Goal: Task Accomplishment & Management: Use online tool/utility

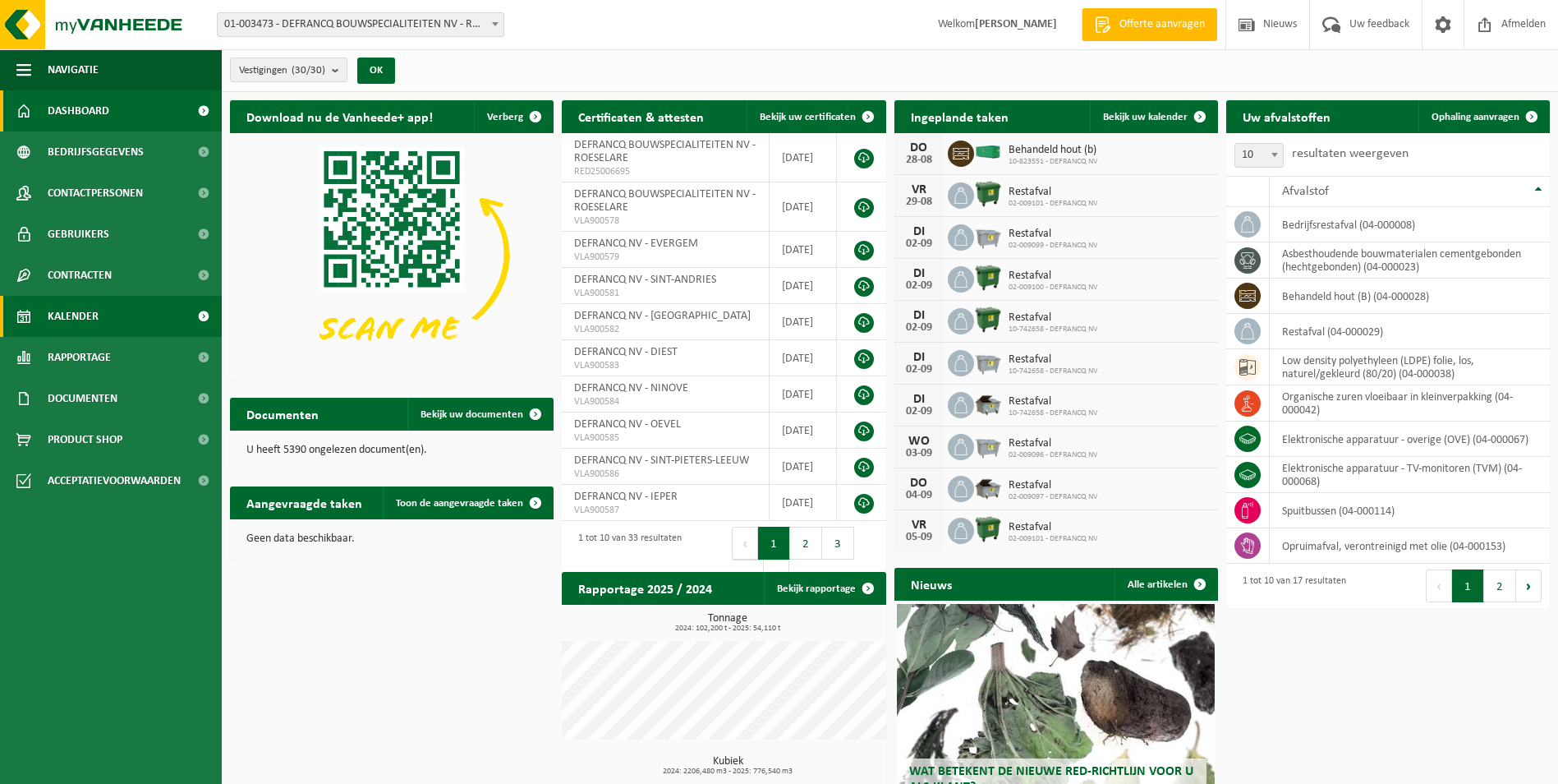
click at [200, 314] on span at bounding box center [204, 316] width 37 height 41
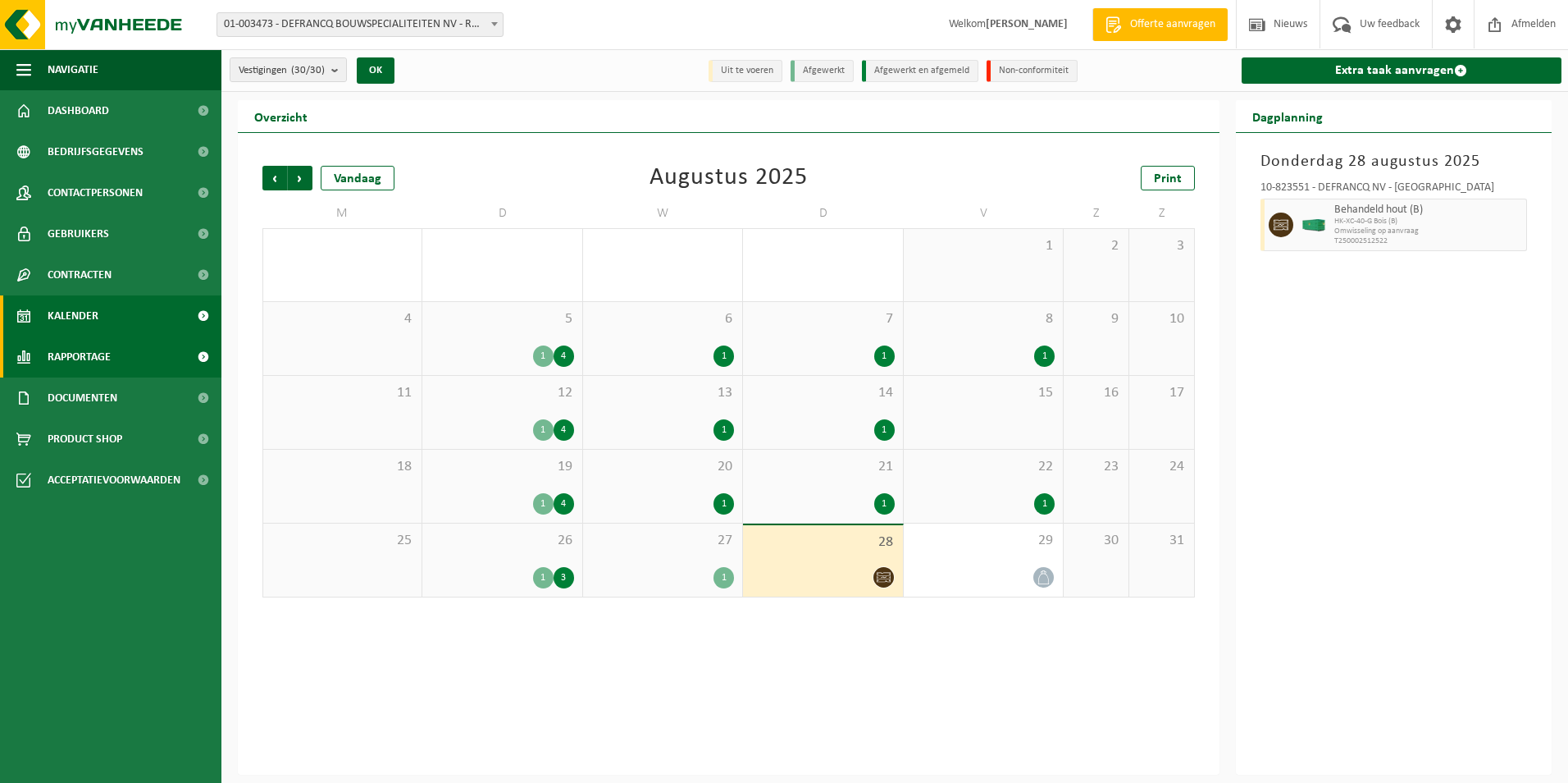
click at [198, 352] on span at bounding box center [203, 357] width 37 height 41
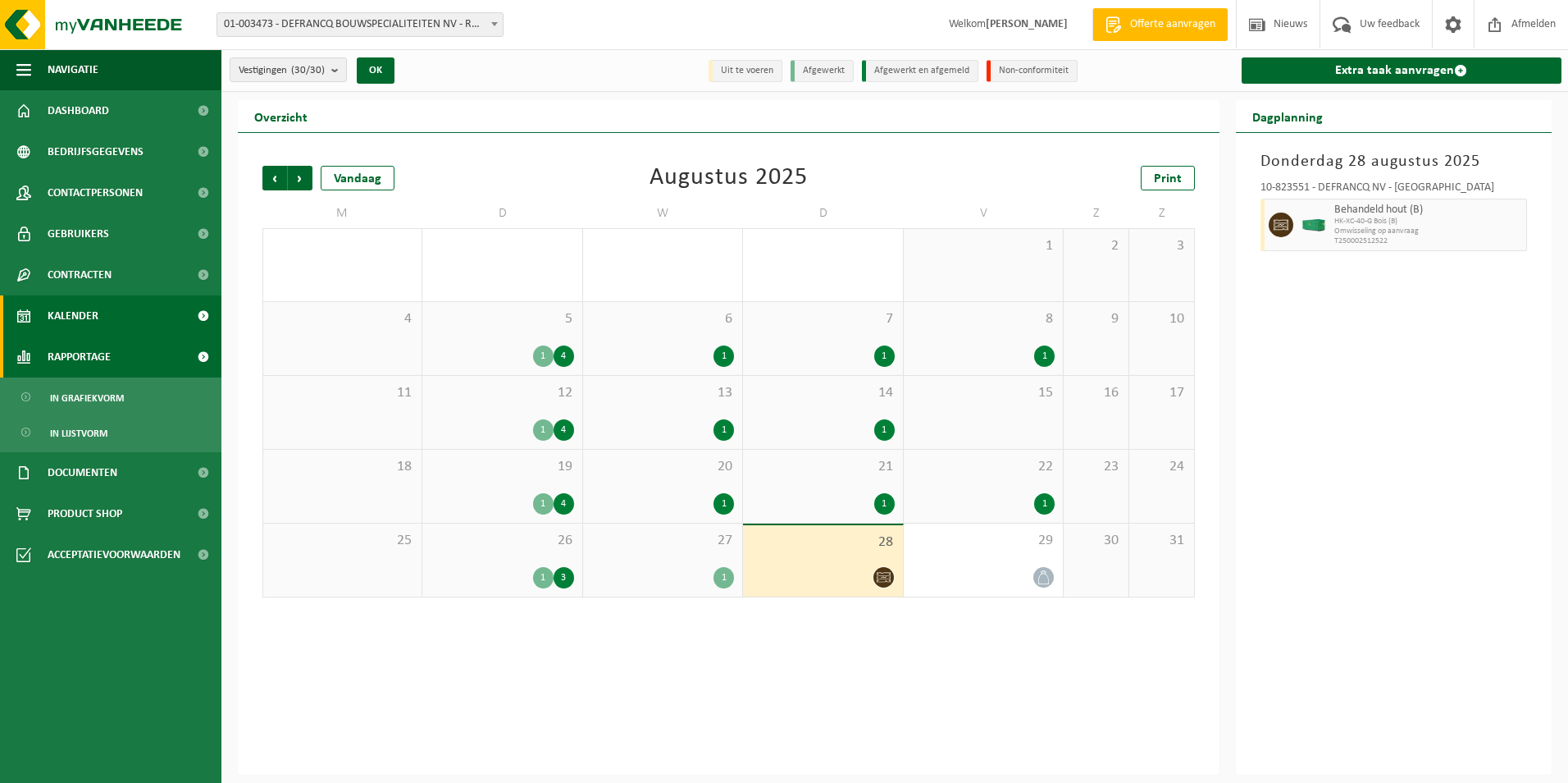
click at [198, 352] on span at bounding box center [203, 357] width 37 height 41
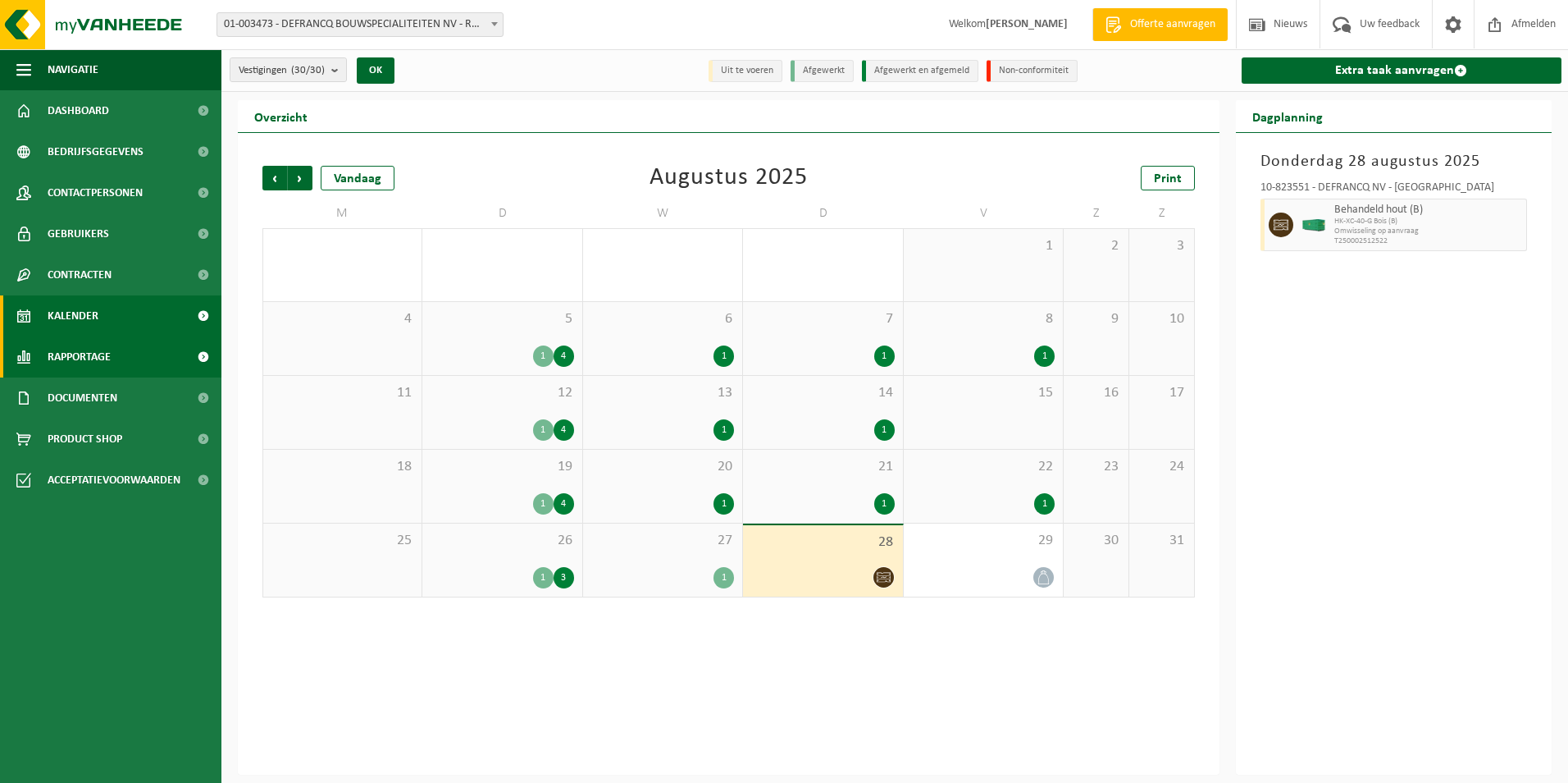
click at [198, 352] on span at bounding box center [203, 357] width 37 height 41
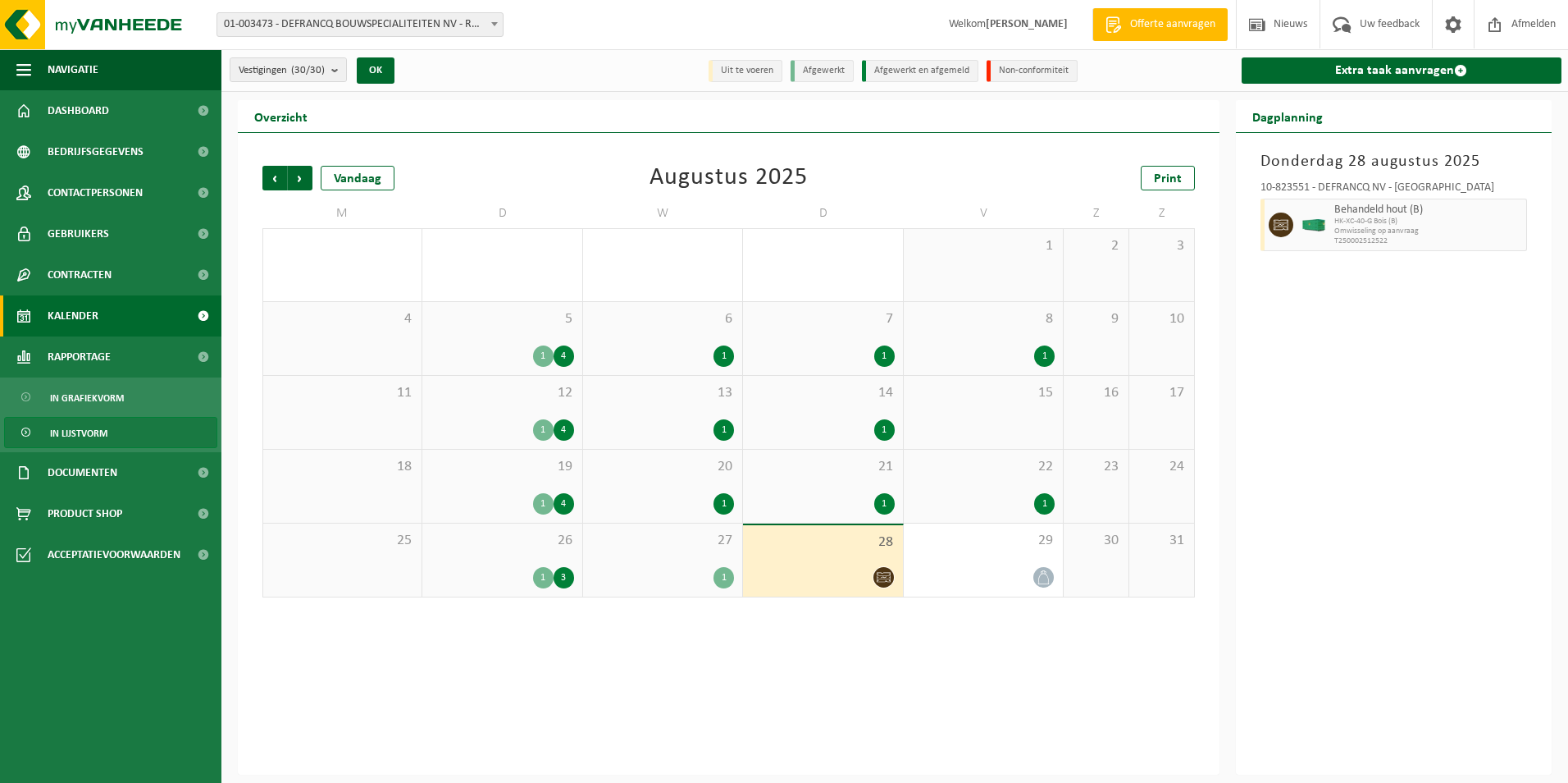
click at [92, 431] on span "In lijstvorm" at bounding box center [78, 432] width 57 height 31
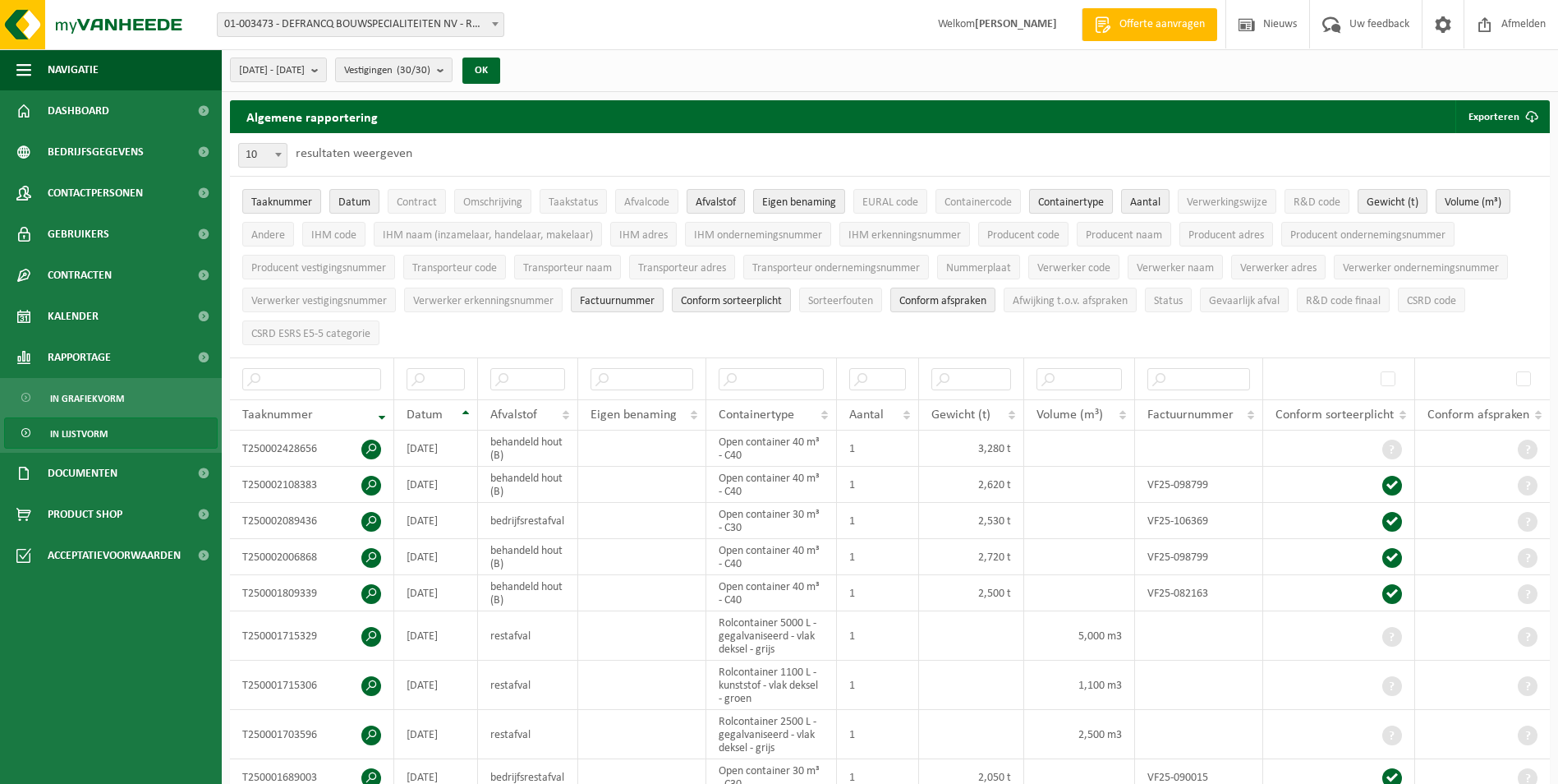
click at [1061, 204] on span "Containertype" at bounding box center [1071, 202] width 66 height 13
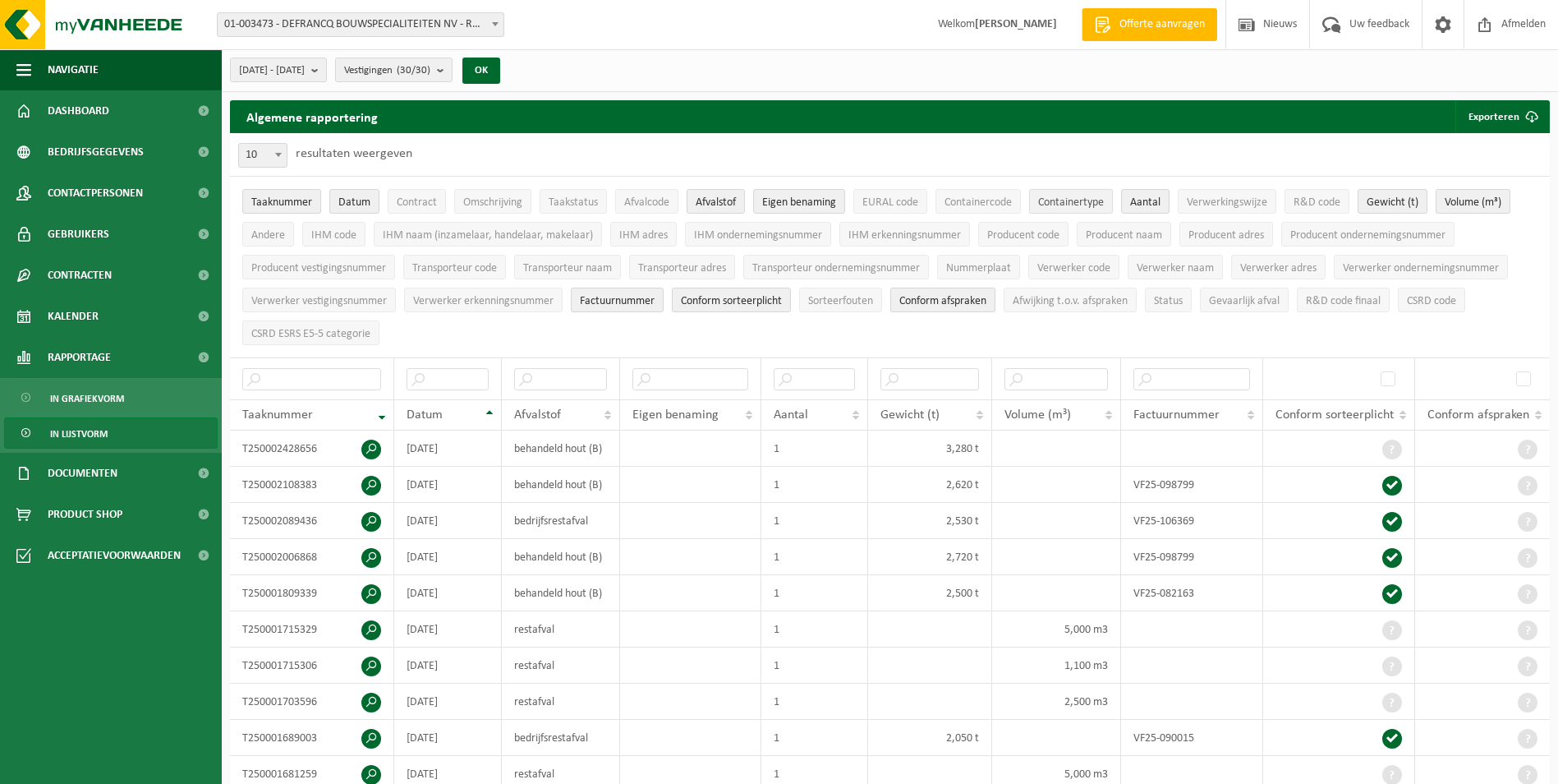
click at [1059, 204] on span "Containertype" at bounding box center [1071, 202] width 66 height 13
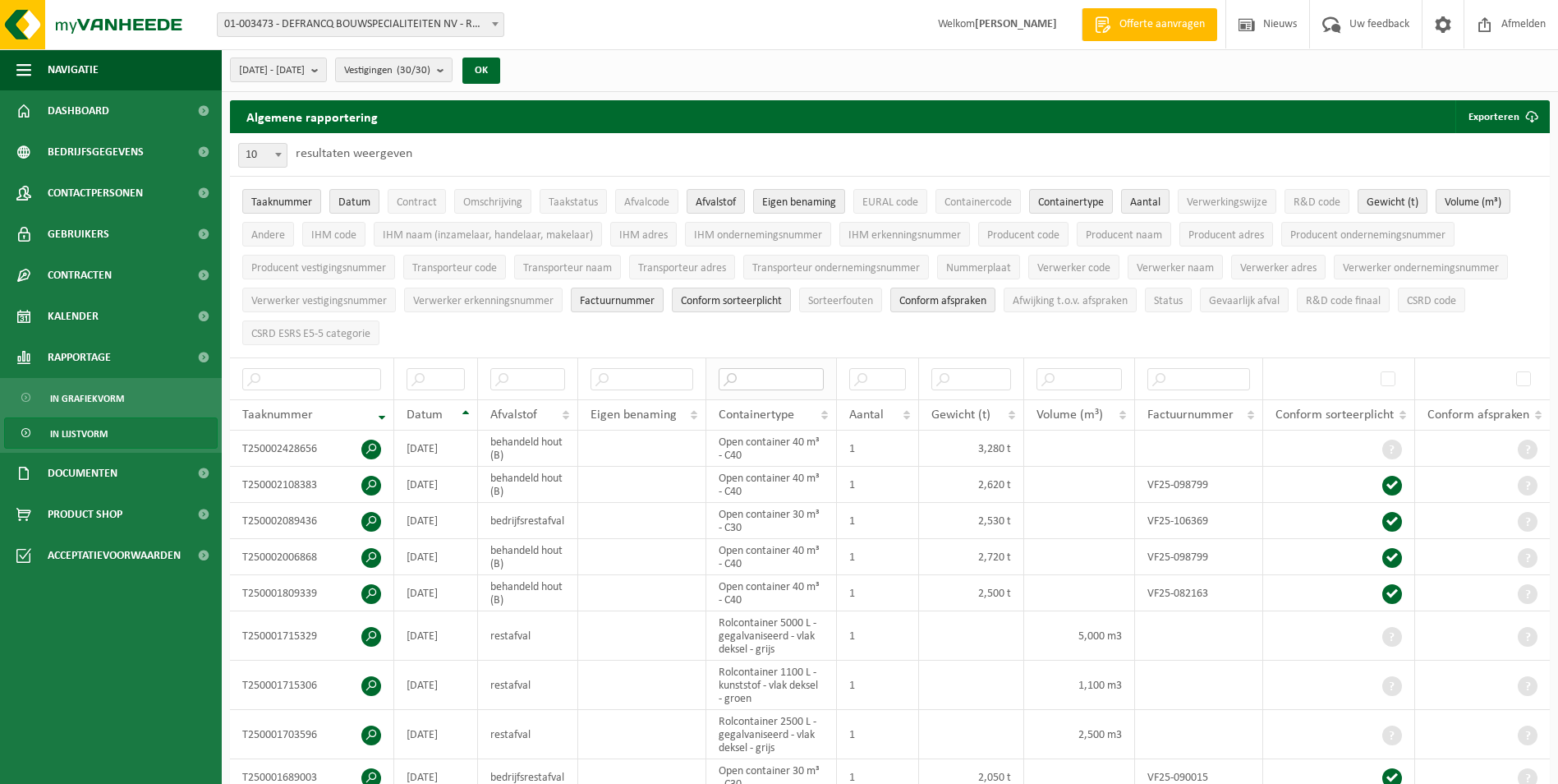
click at [806, 374] on input "text" at bounding box center [771, 379] width 105 height 23
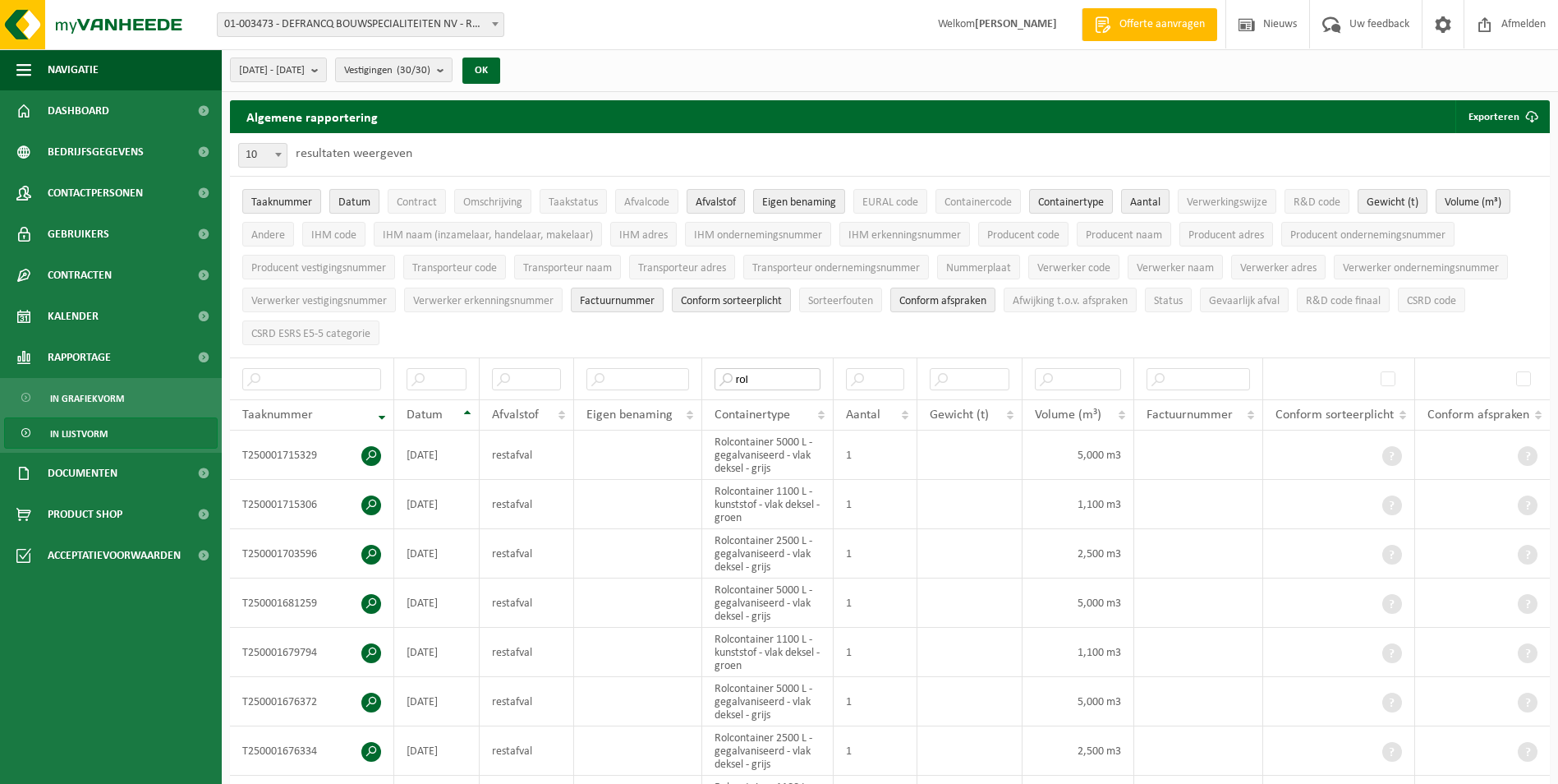
type input "rol"
click at [350, 199] on span "Datum" at bounding box center [354, 202] width 32 height 13
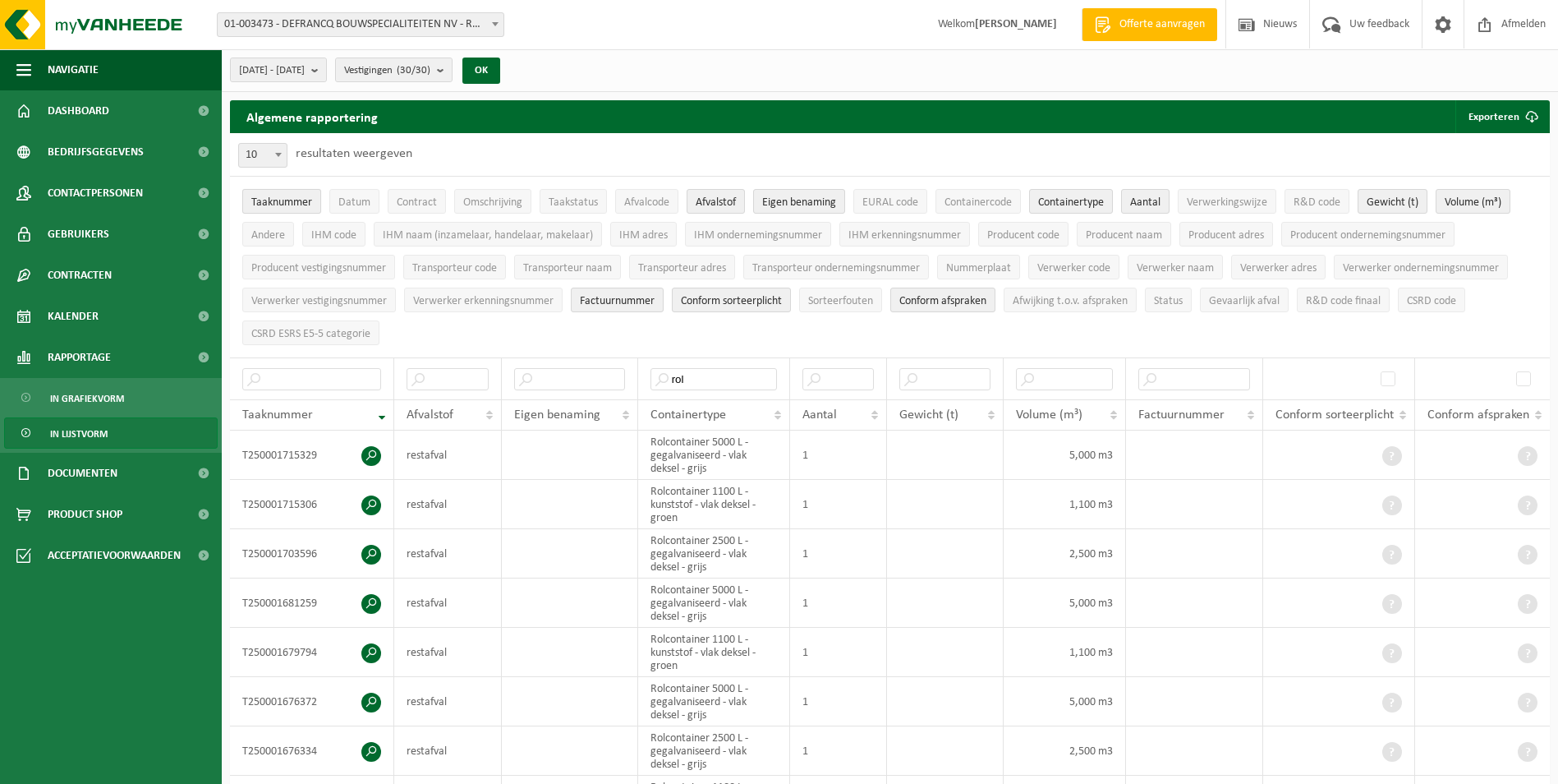
click at [299, 199] on span "Taaknummer" at bounding box center [281, 202] width 61 height 13
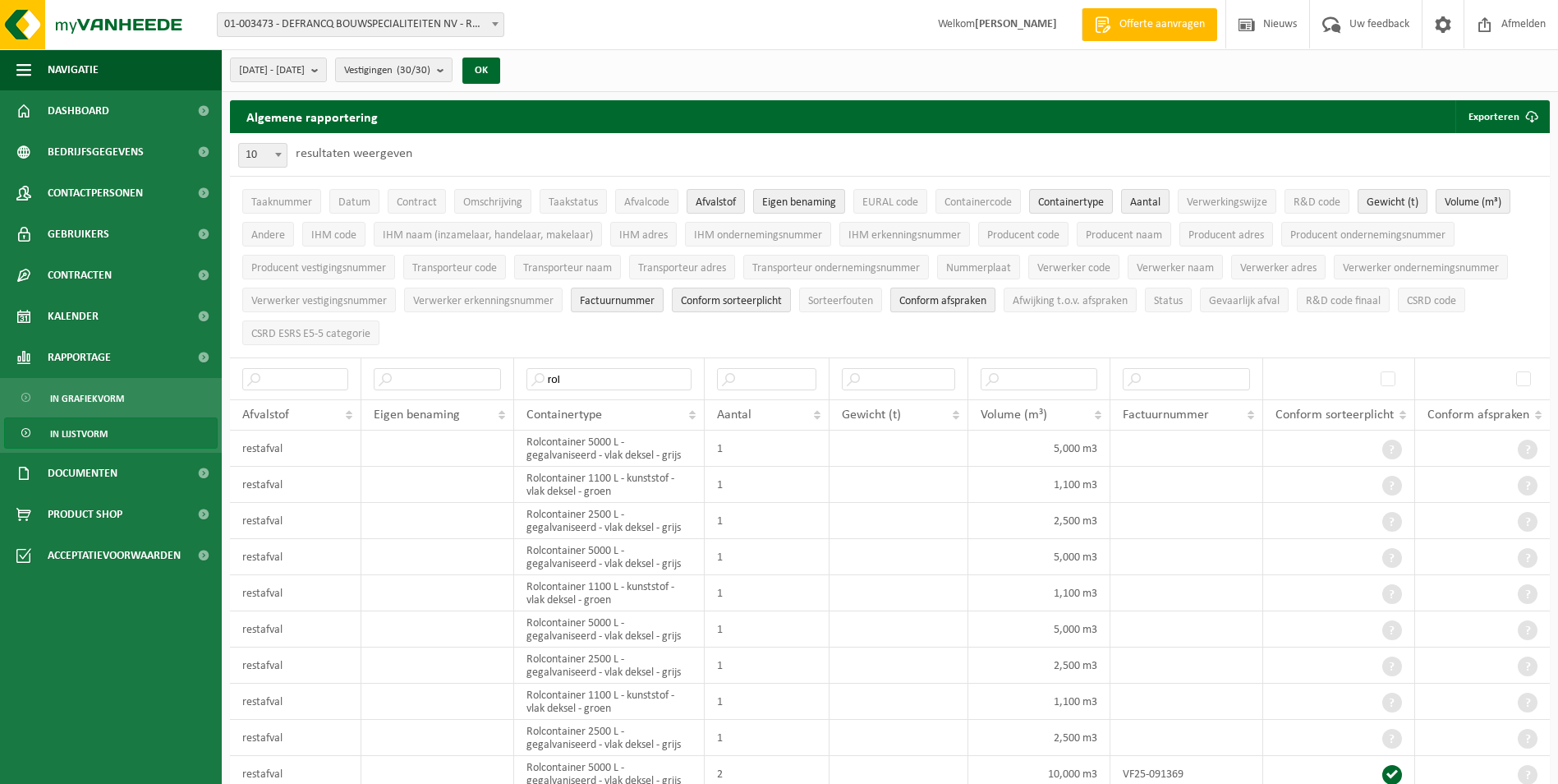
click at [936, 305] on button "Conform afspraken" at bounding box center [943, 300] width 105 height 25
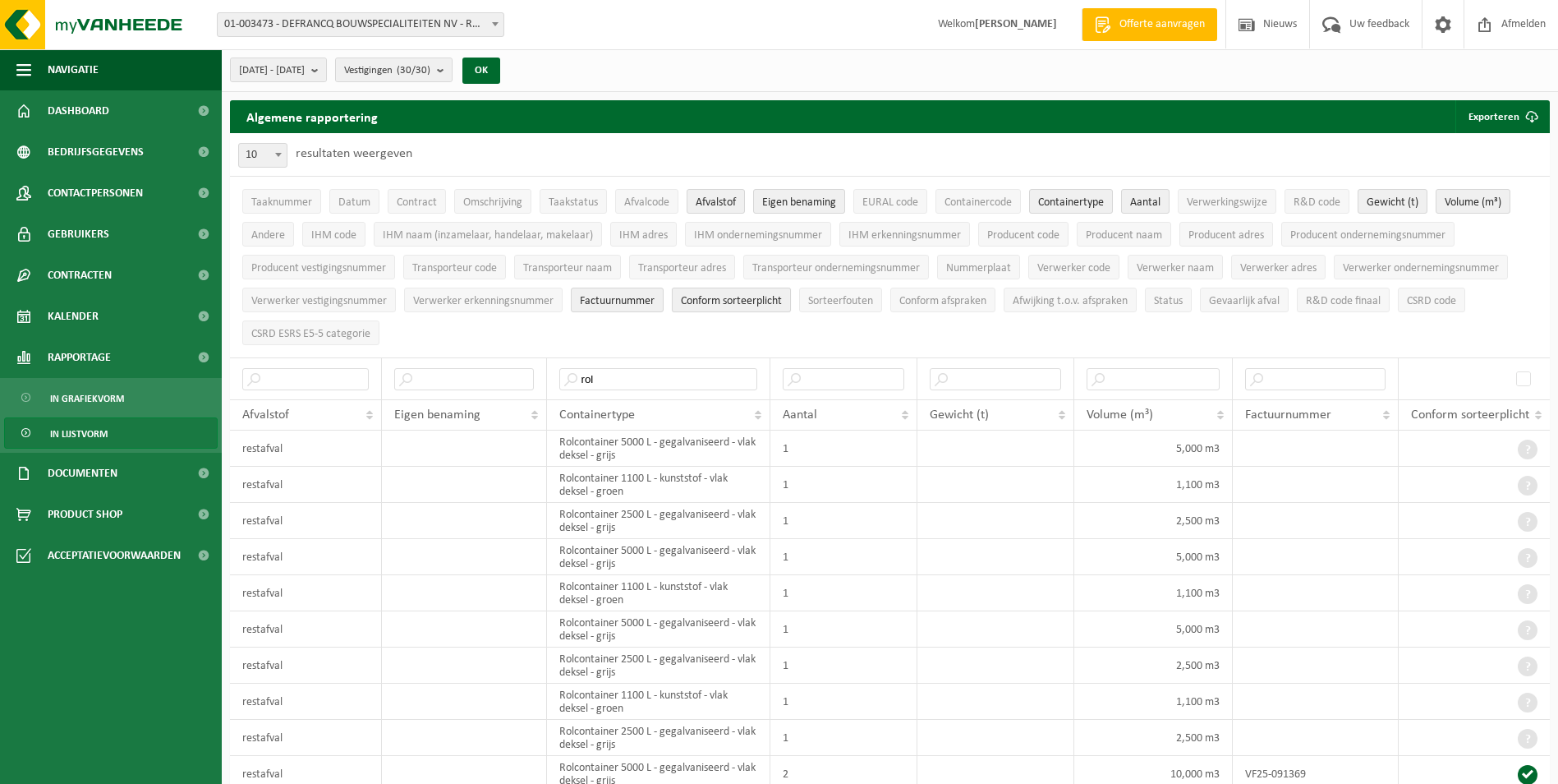
click at [730, 298] on span "Conform sorteerplicht" at bounding box center [731, 301] width 101 height 13
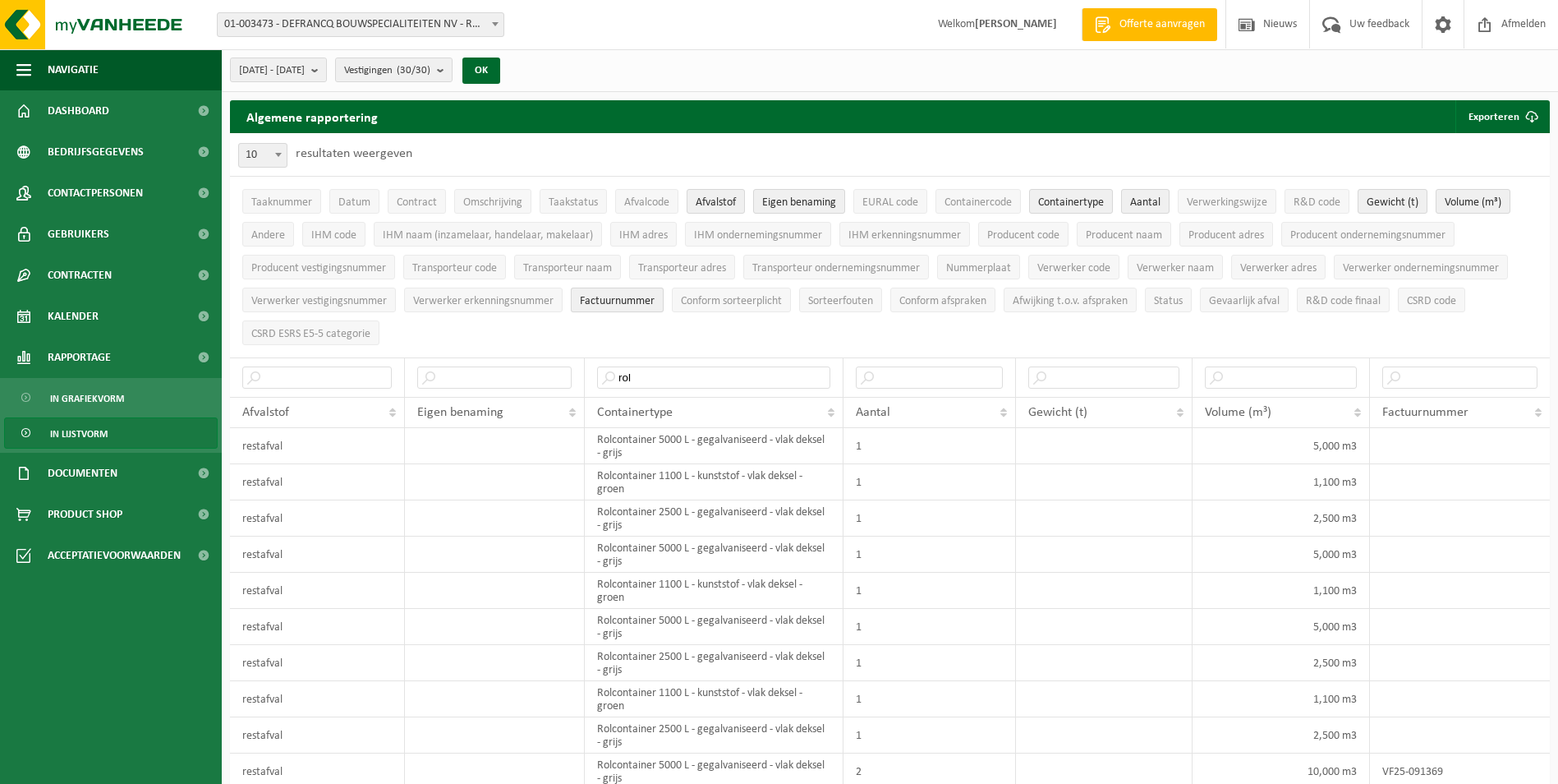
click at [655, 295] on span "Factuurnummer" at bounding box center [617, 301] width 75 height 13
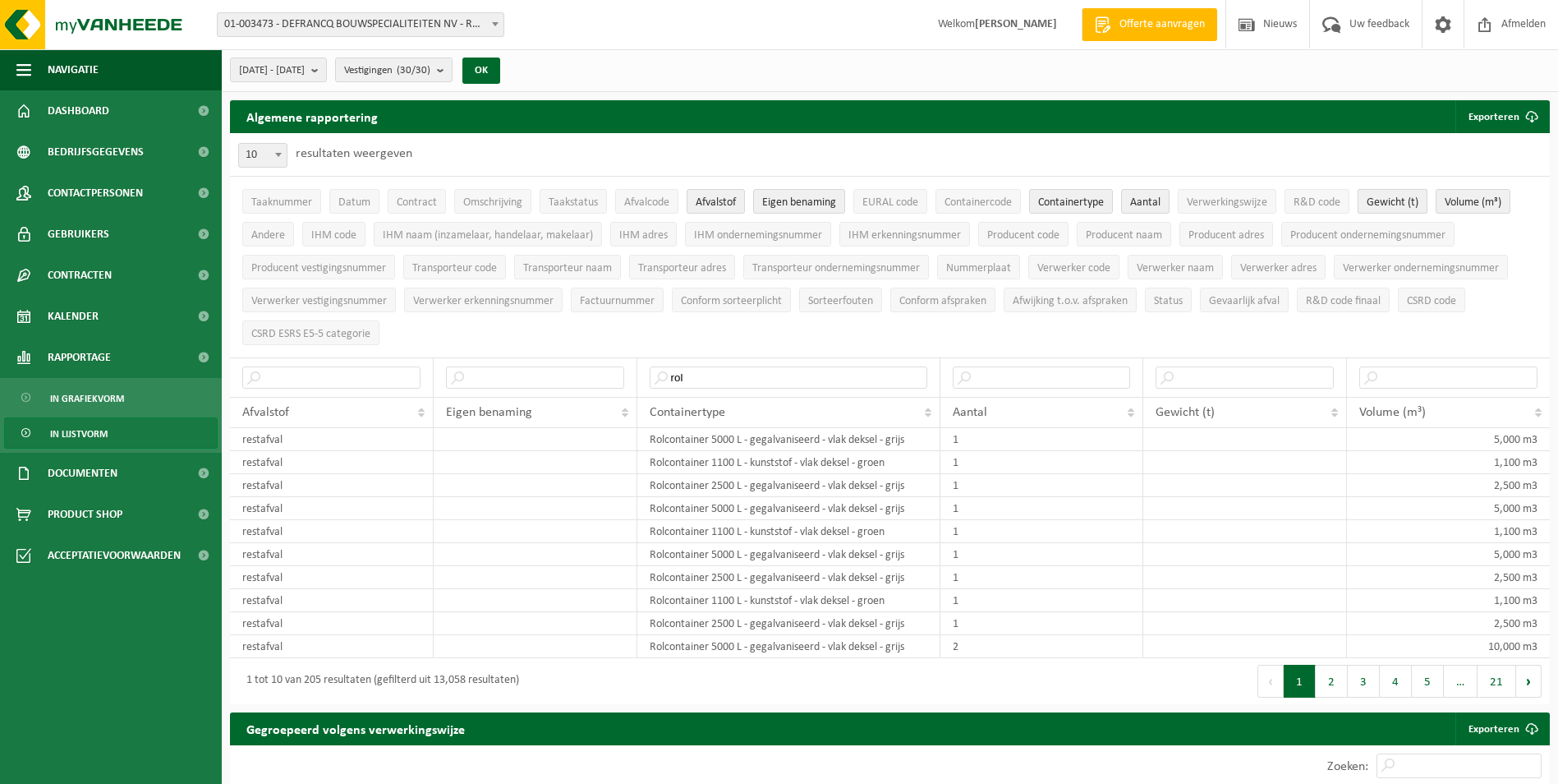
click at [1400, 209] on span "Gewicht (t)" at bounding box center [1393, 202] width 52 height 13
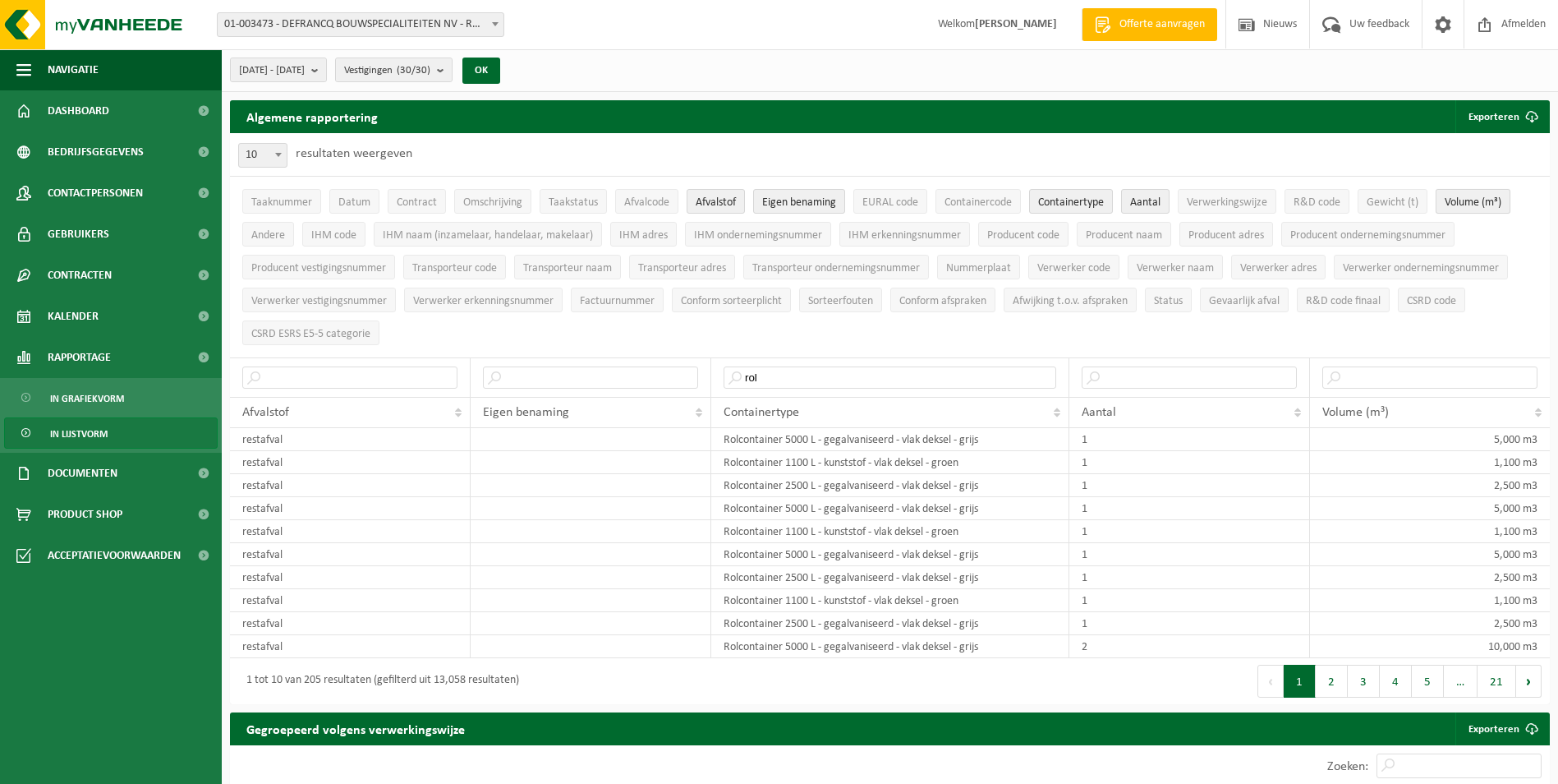
click at [1467, 204] on span "Volume (m³)" at bounding box center [1473, 202] width 57 height 13
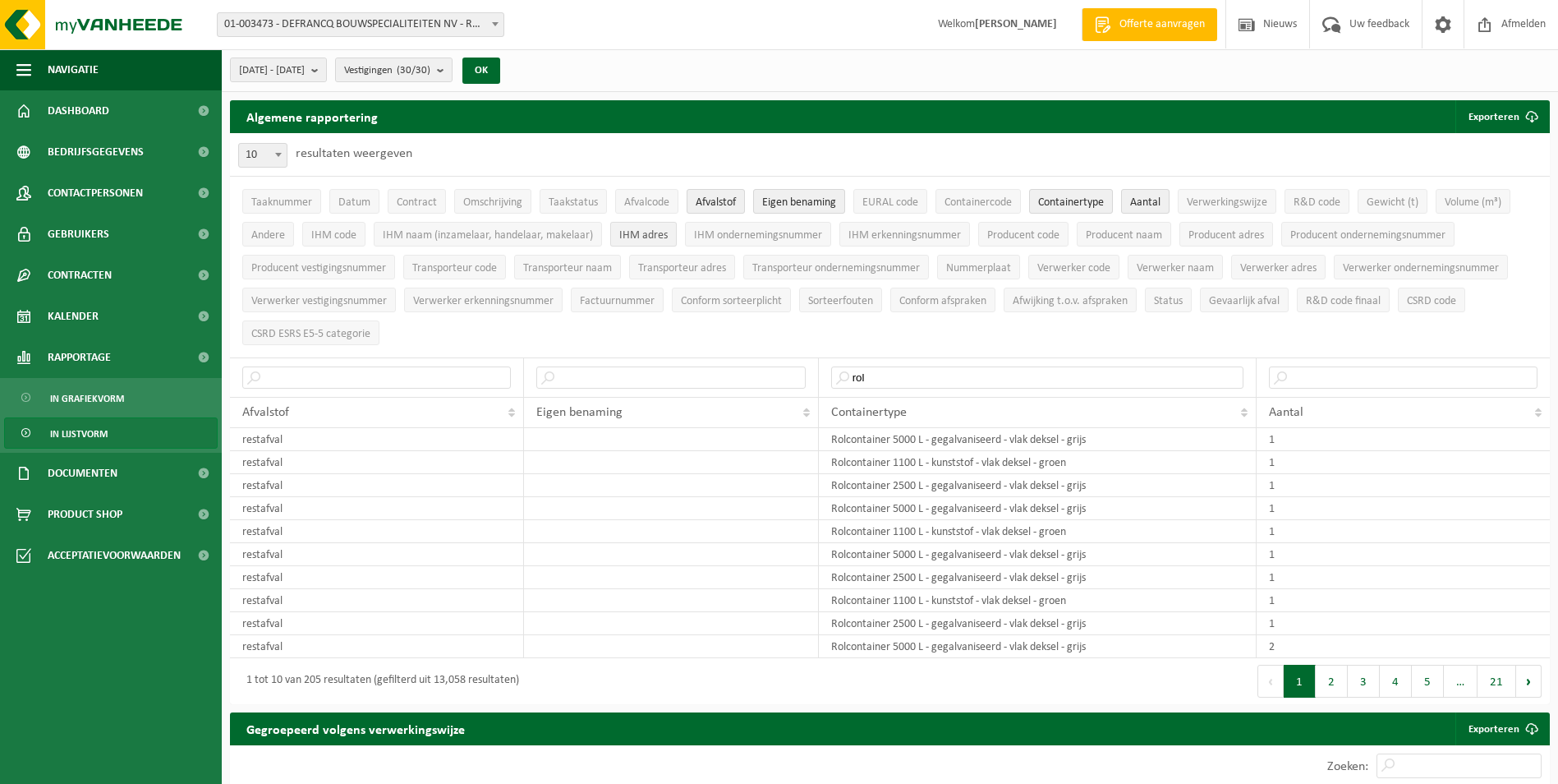
click at [643, 239] on span "IHM adres" at bounding box center [644, 235] width 48 height 13
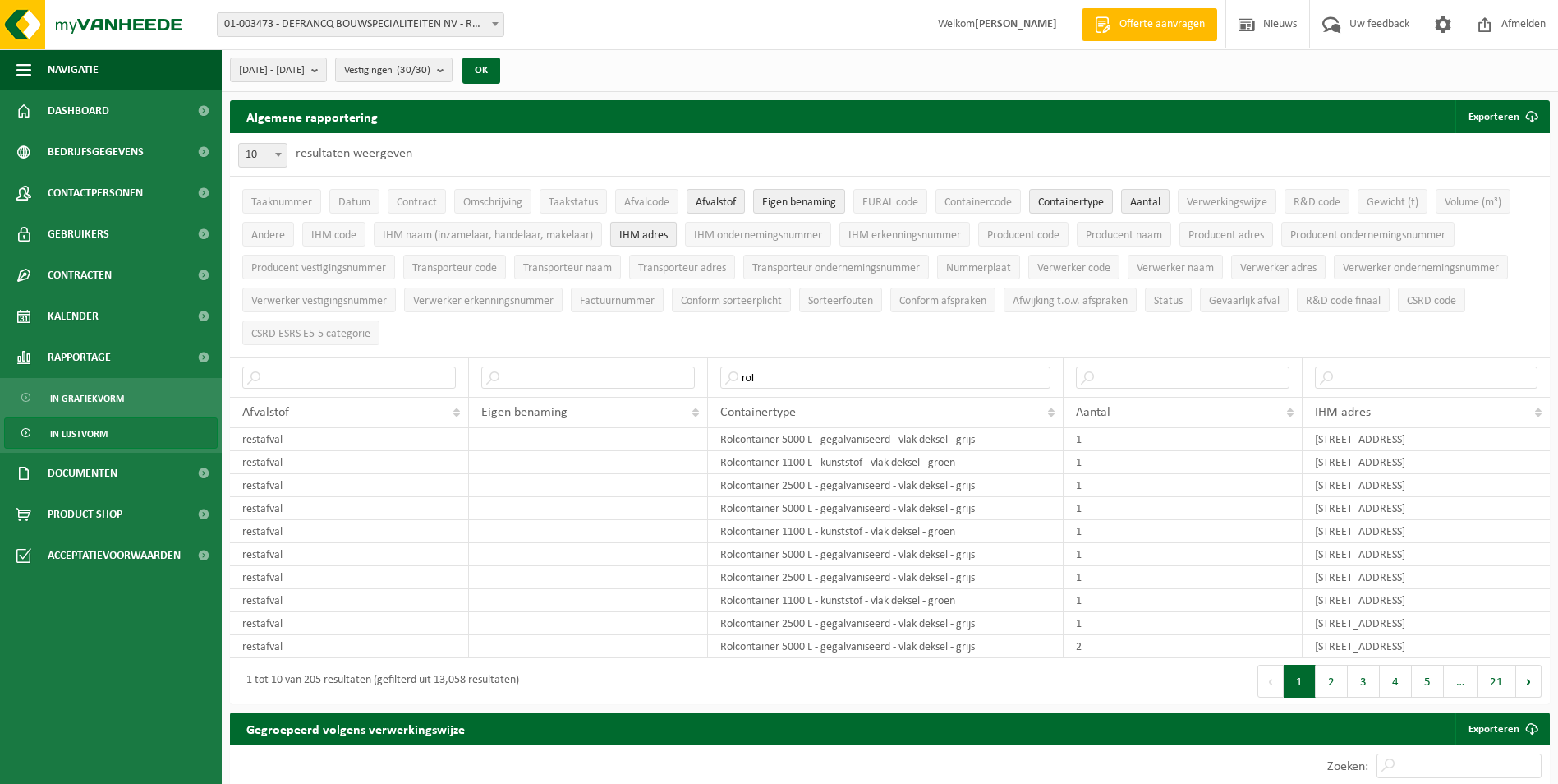
click at [646, 234] on span "IHM adres" at bounding box center [644, 235] width 48 height 13
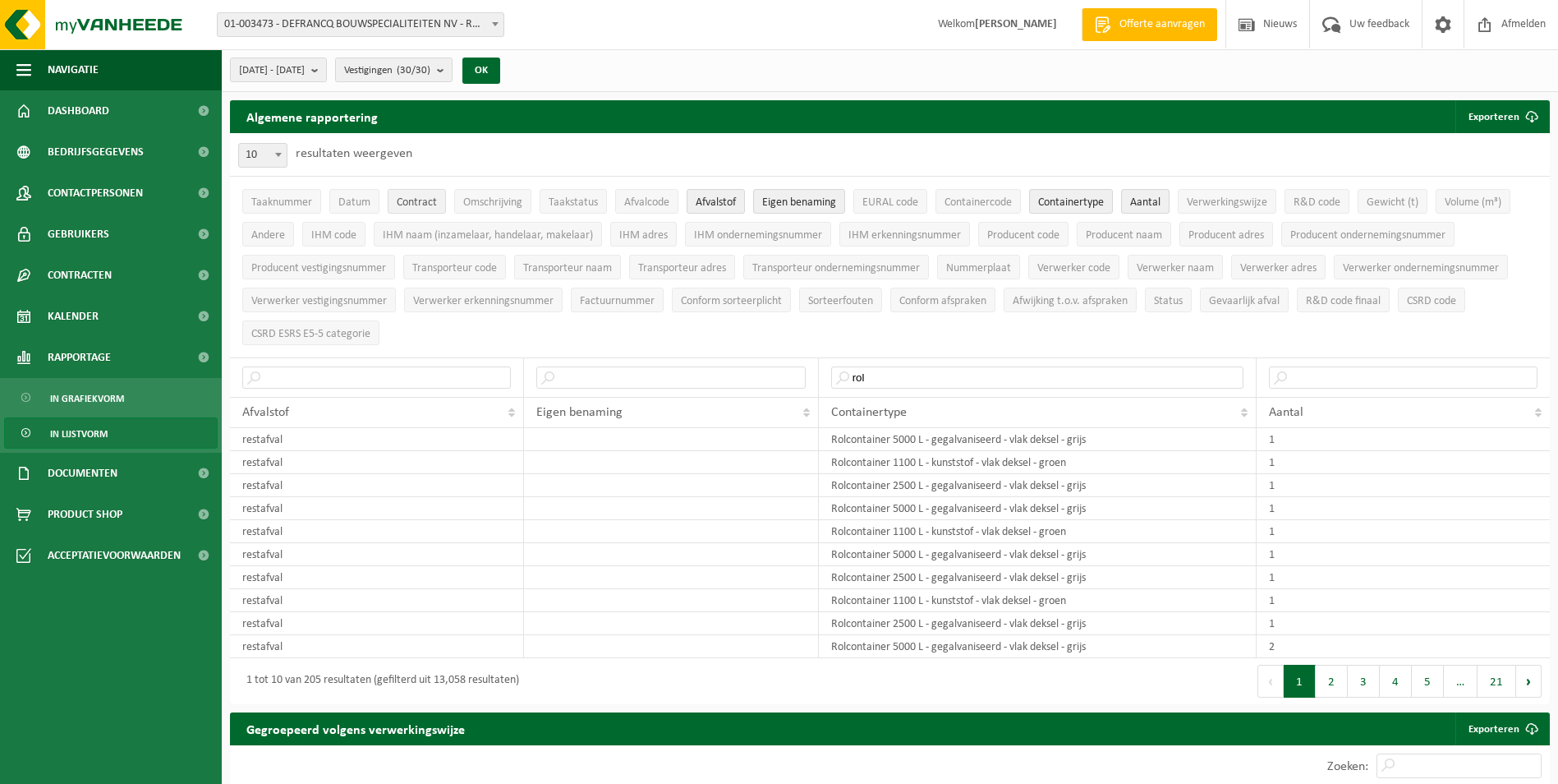
click at [413, 202] on span "Contract" at bounding box center [417, 202] width 40 height 13
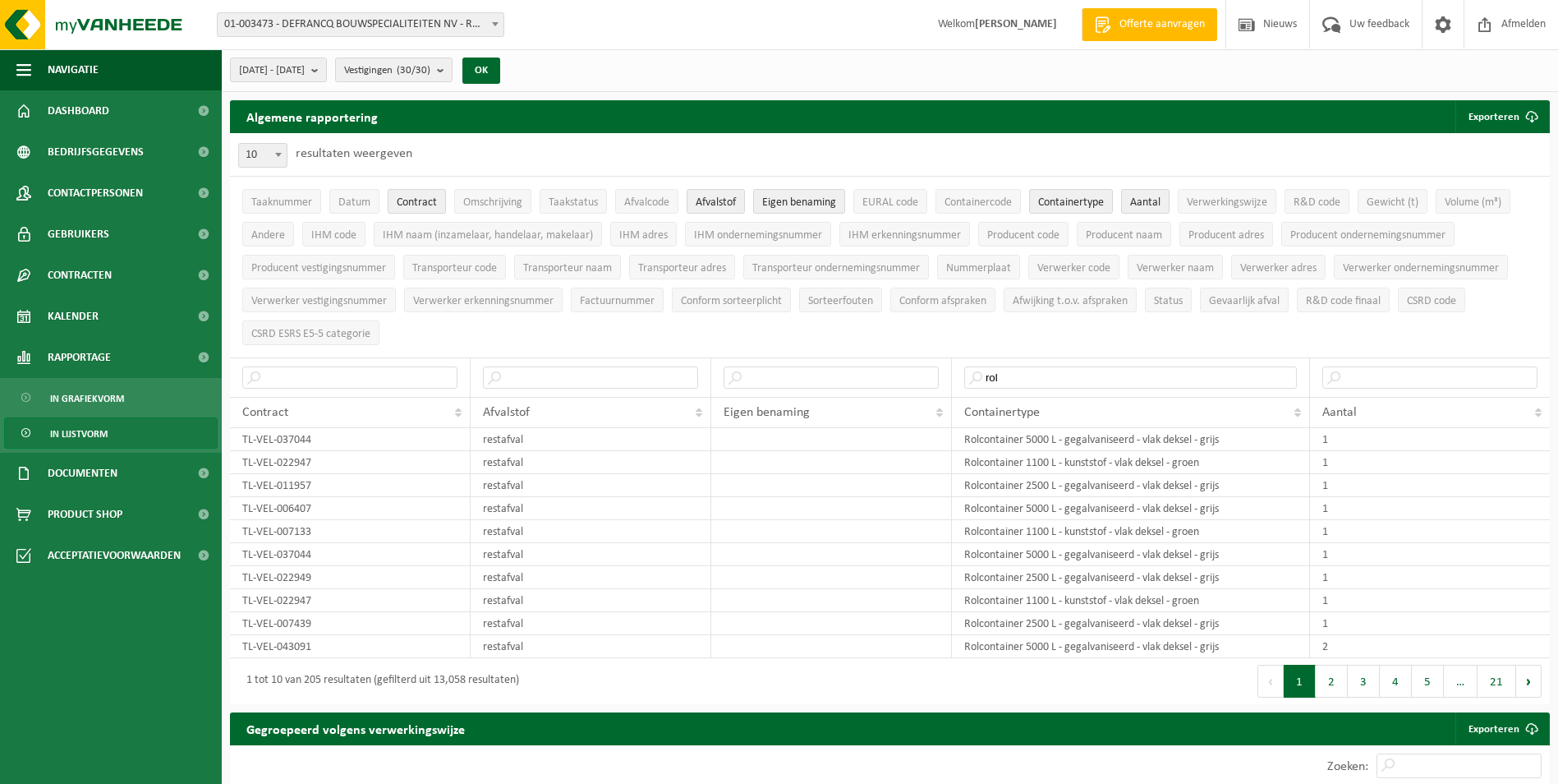
click at [413, 202] on span "Contract" at bounding box center [417, 202] width 40 height 13
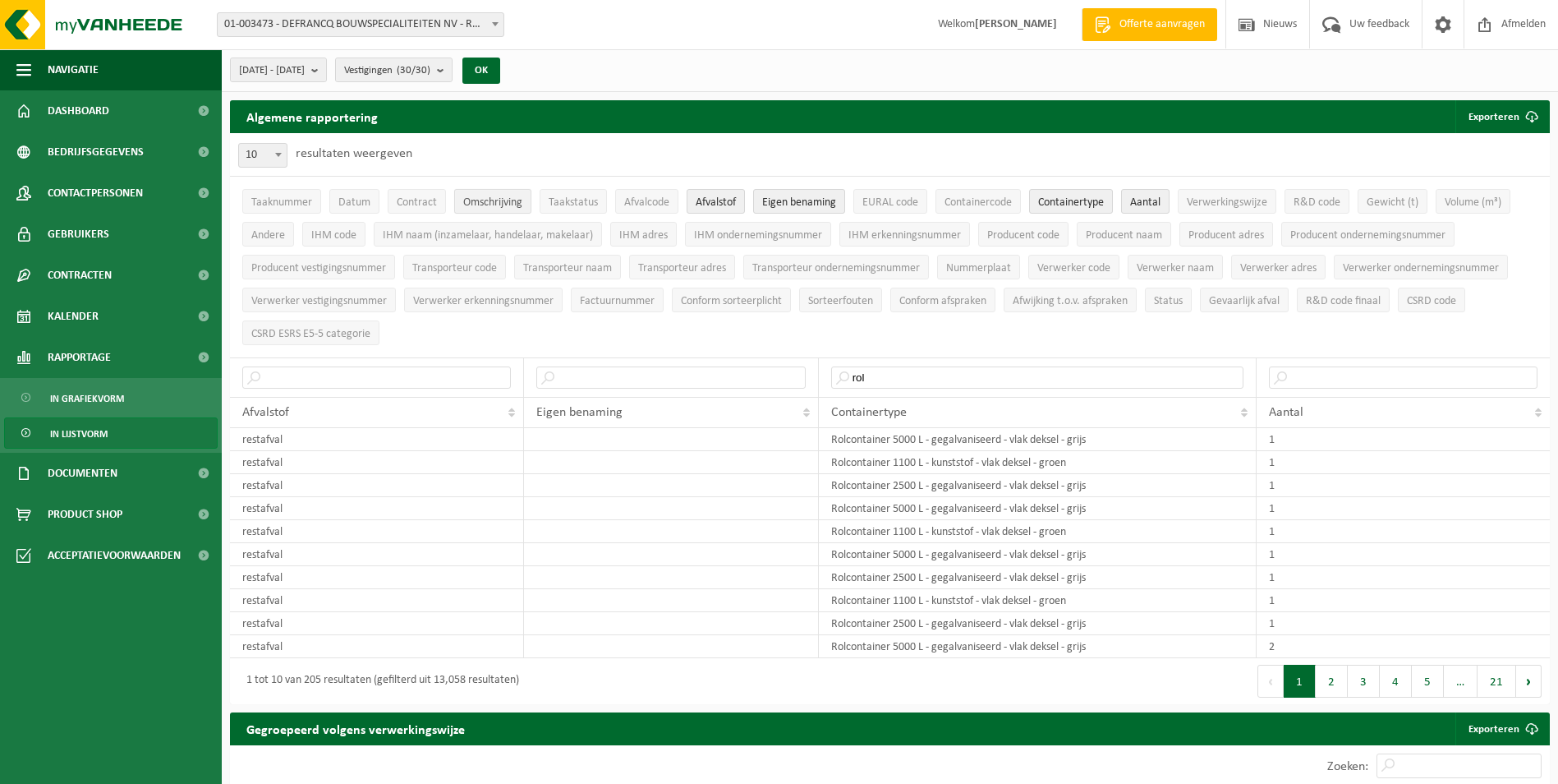
click at [515, 202] on span "Omschrijving" at bounding box center [492, 202] width 59 height 13
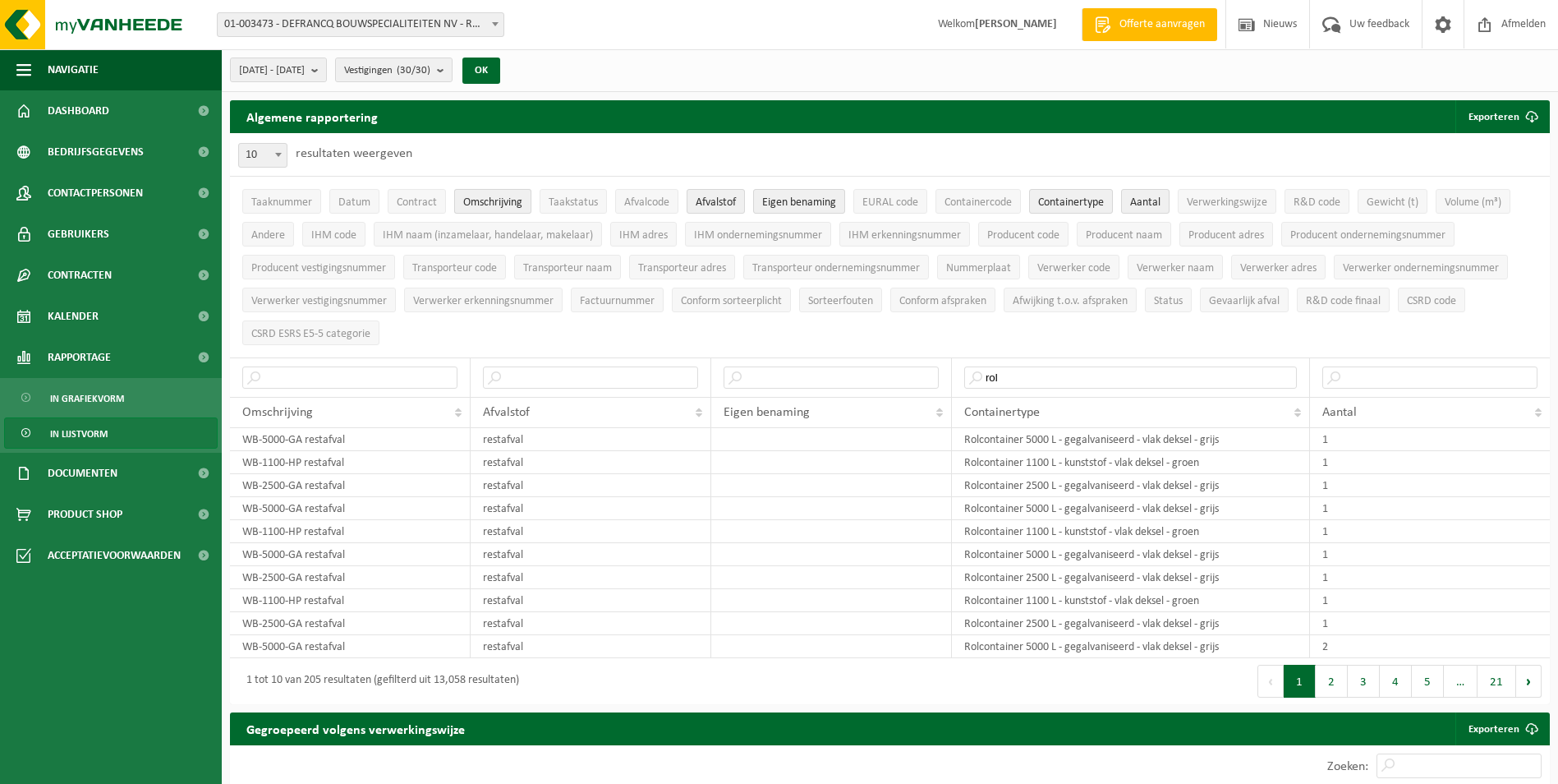
click at [509, 202] on span "Omschrijving" at bounding box center [492, 202] width 59 height 13
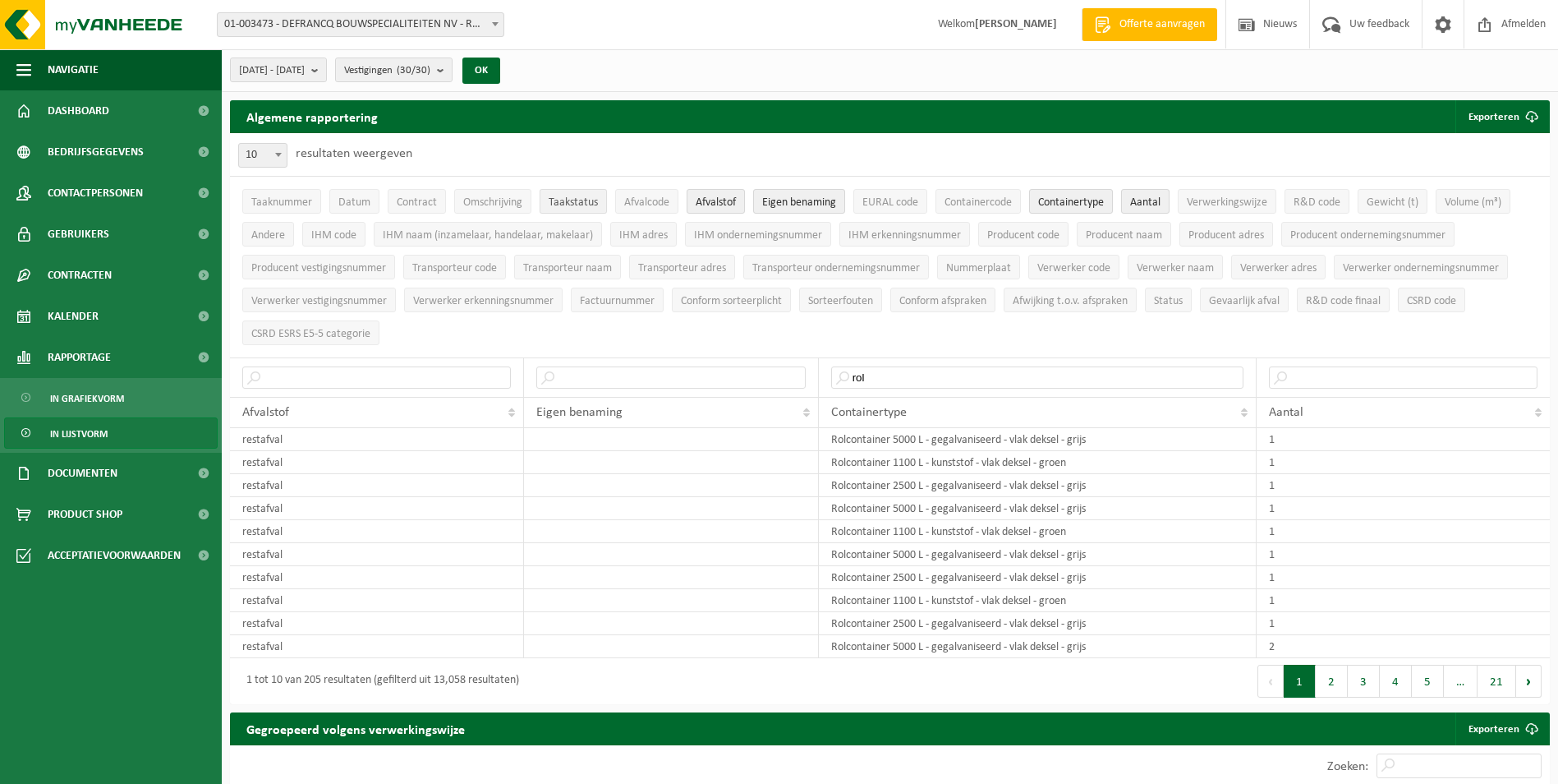
click at [589, 203] on span "Taakstatus" at bounding box center [573, 202] width 49 height 13
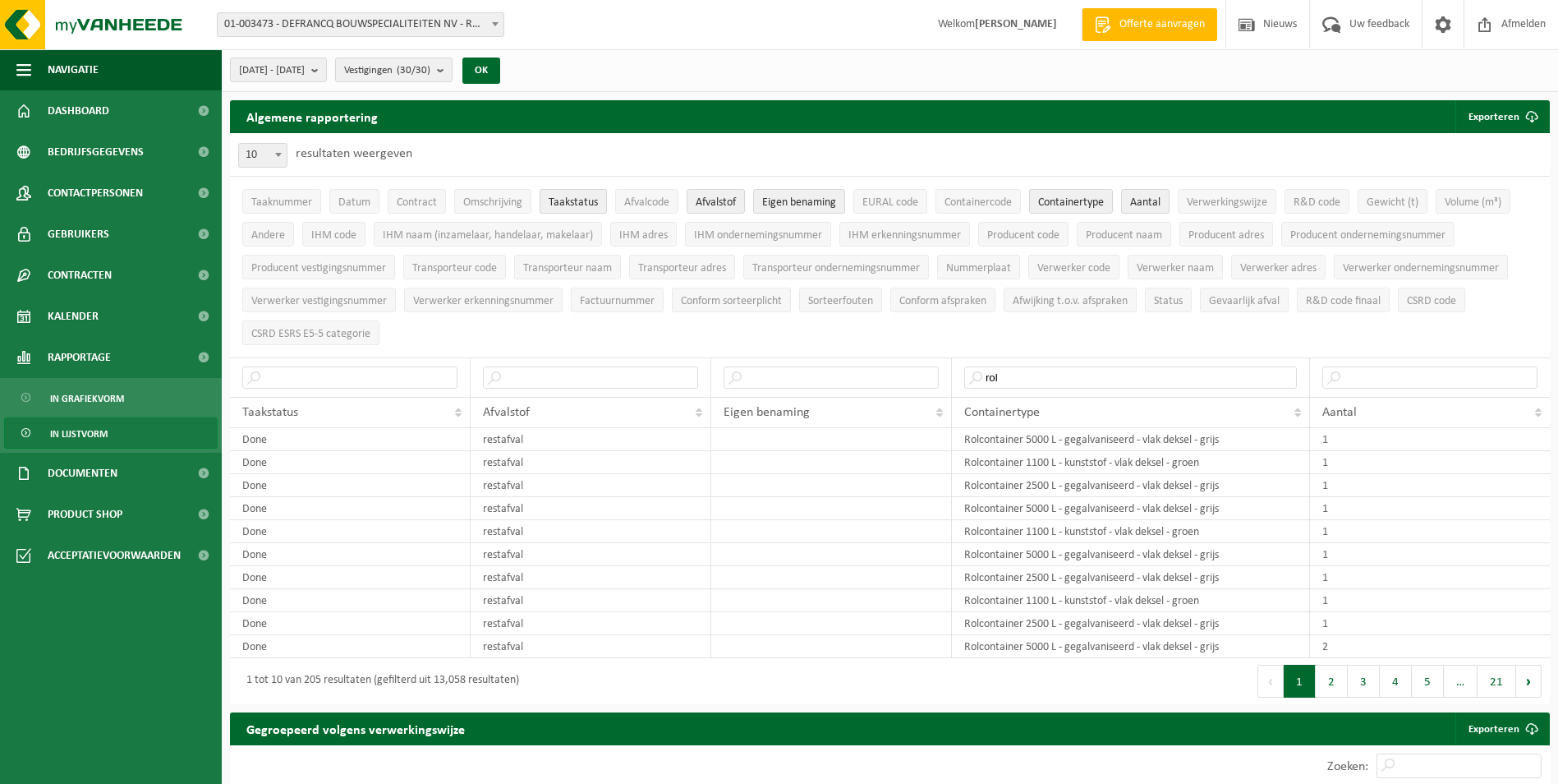
click at [589, 203] on span "Taakstatus" at bounding box center [573, 202] width 49 height 13
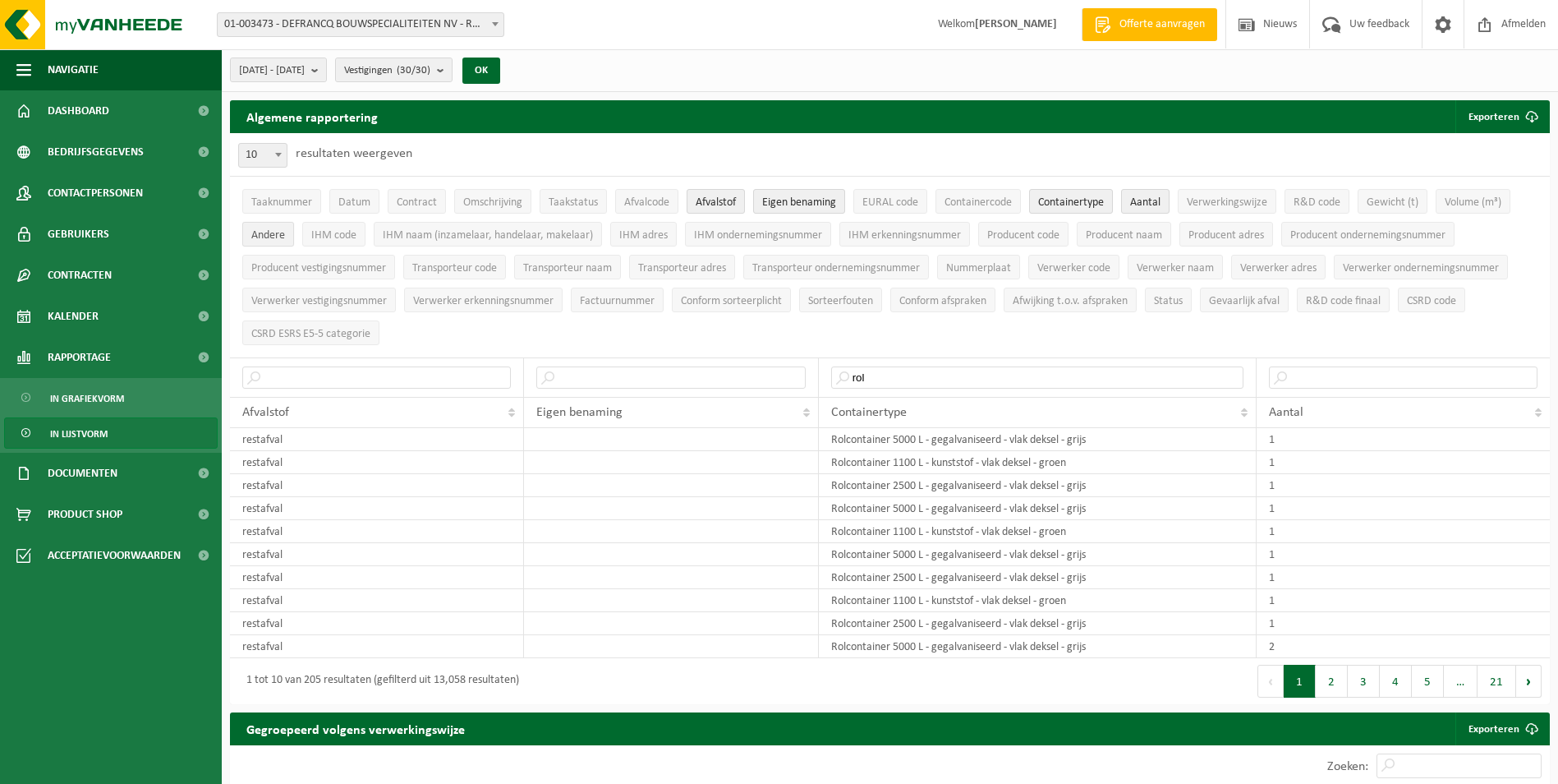
click at [258, 231] on span "Andere" at bounding box center [268, 235] width 33 height 13
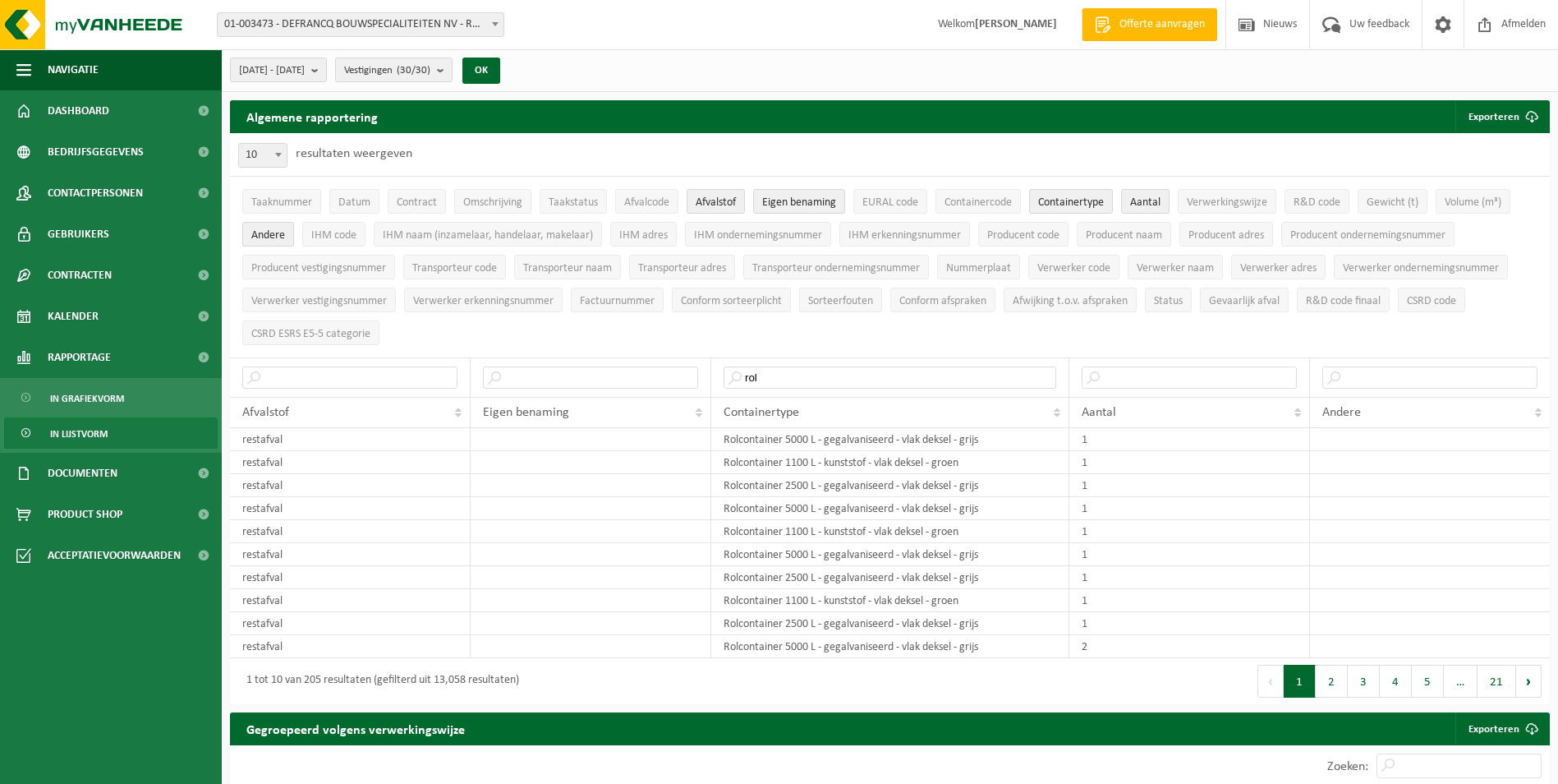
click at [261, 232] on span "Andere" at bounding box center [268, 235] width 33 height 13
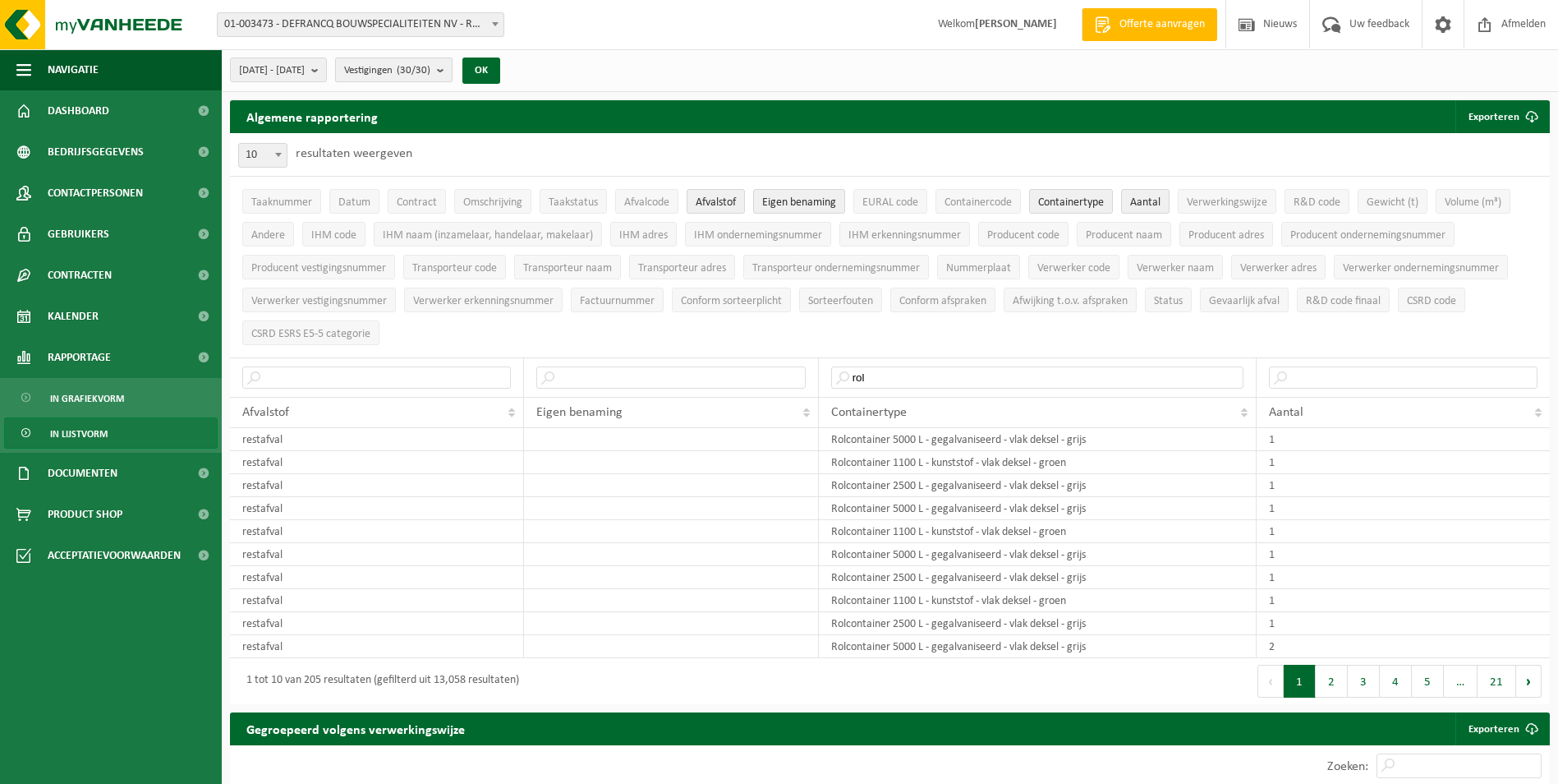
click at [452, 63] on b "submit" at bounding box center [445, 70] width 15 height 23
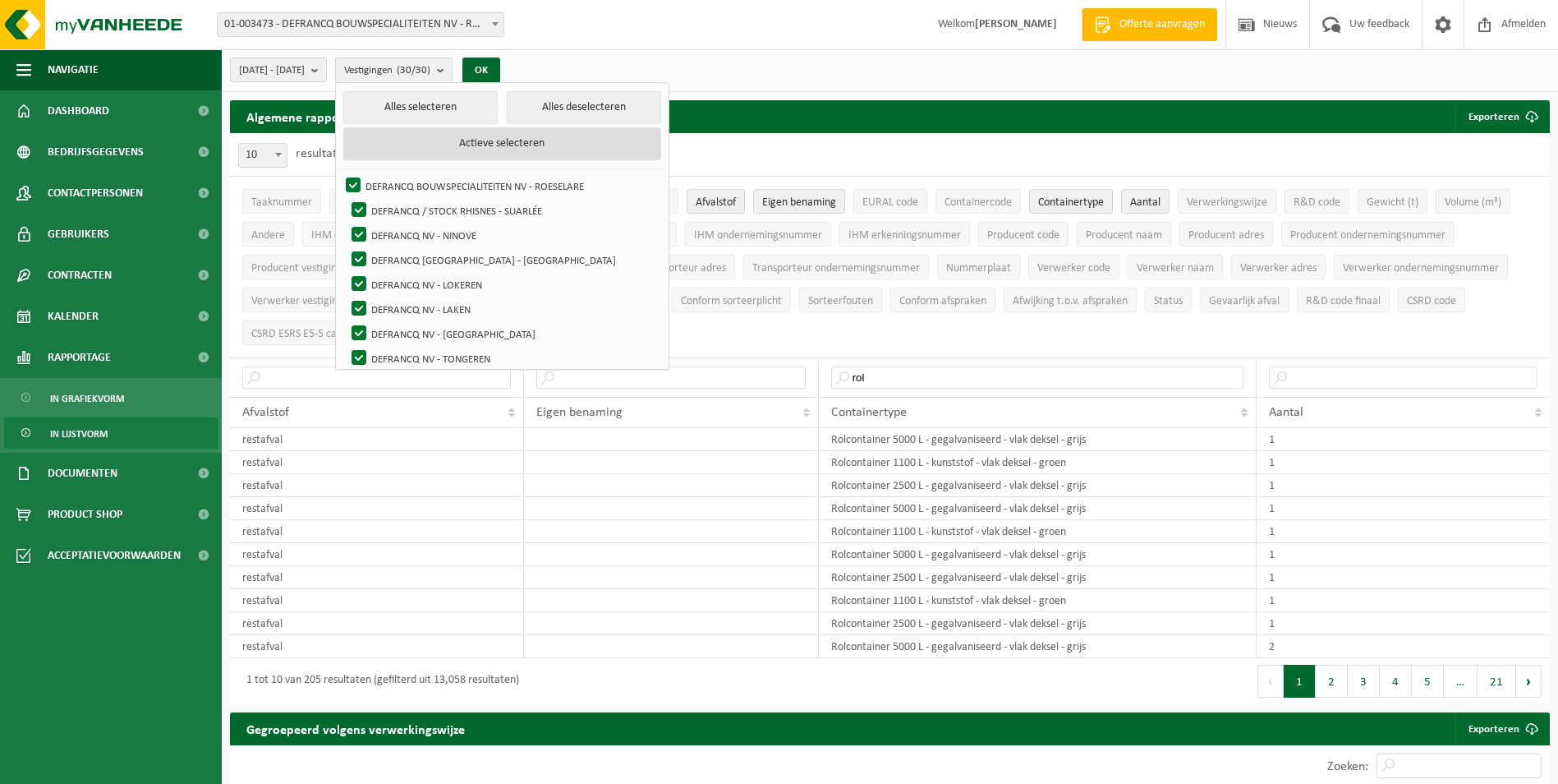
click at [503, 145] on button "Actieve selecteren" at bounding box center [502, 143] width 318 height 33
click at [576, 118] on button "Alles deselecteren" at bounding box center [584, 107] width 154 height 33
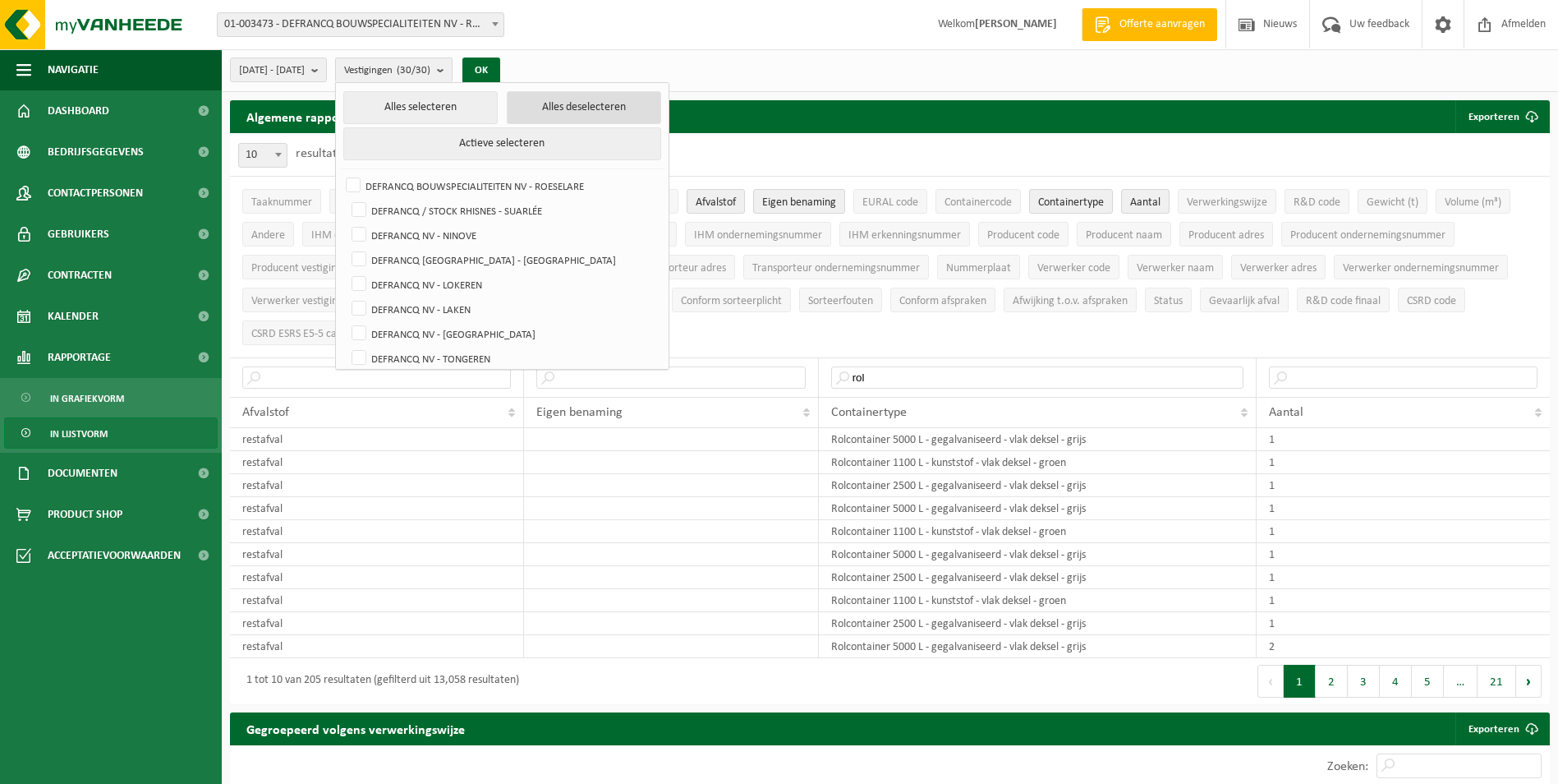
checkbox input "false"
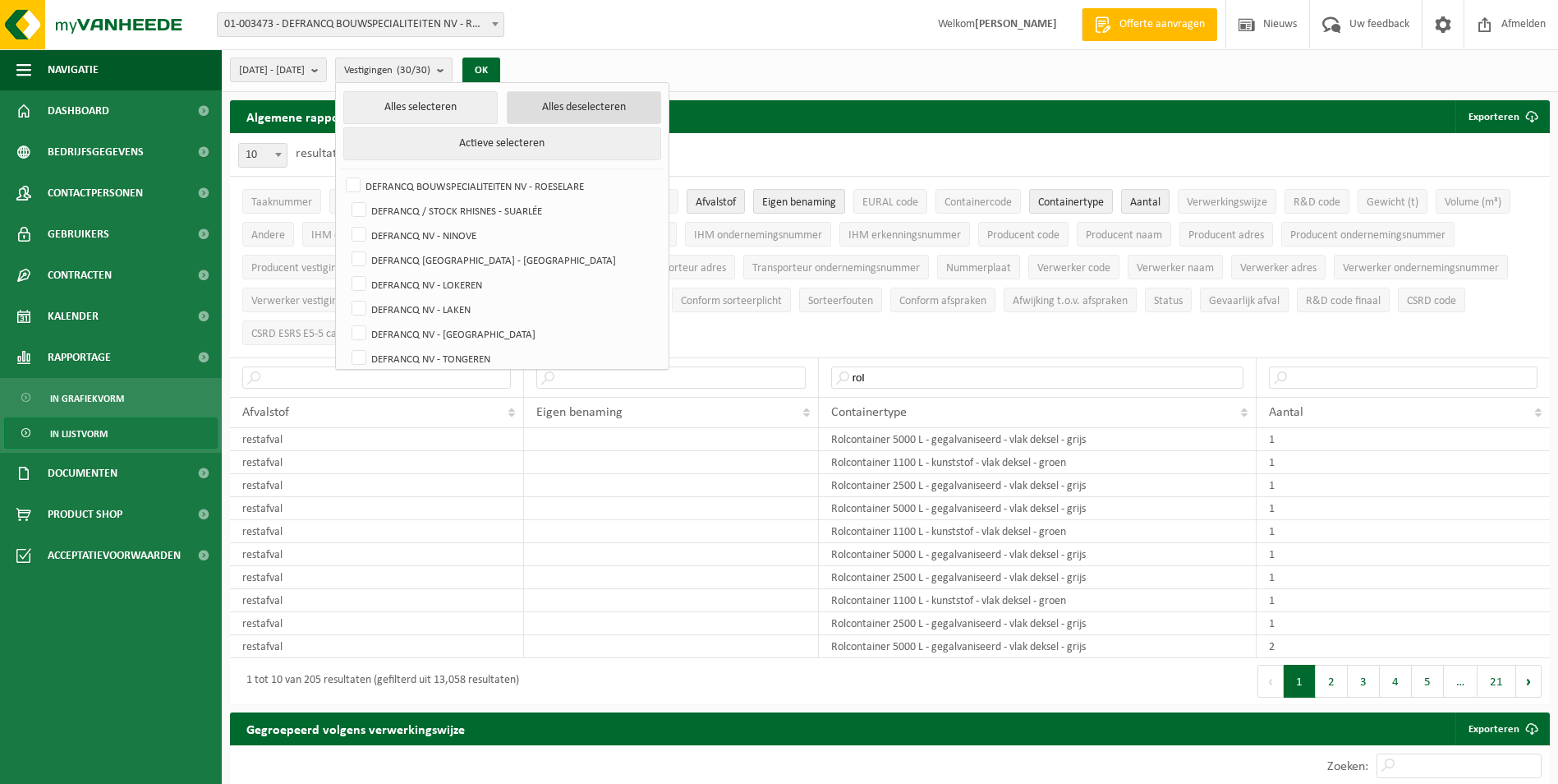
checkbox input "false"
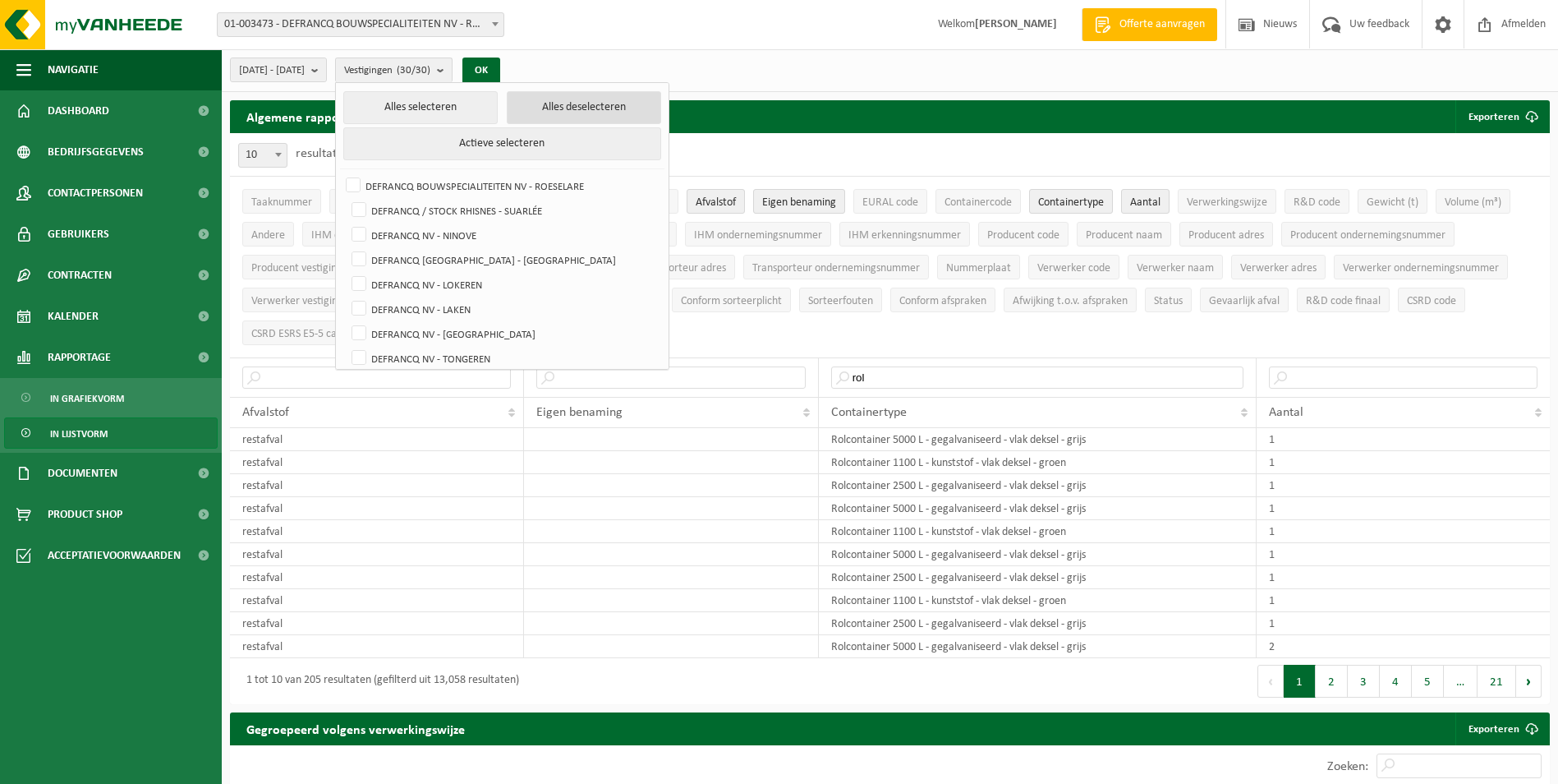
checkbox input "false"
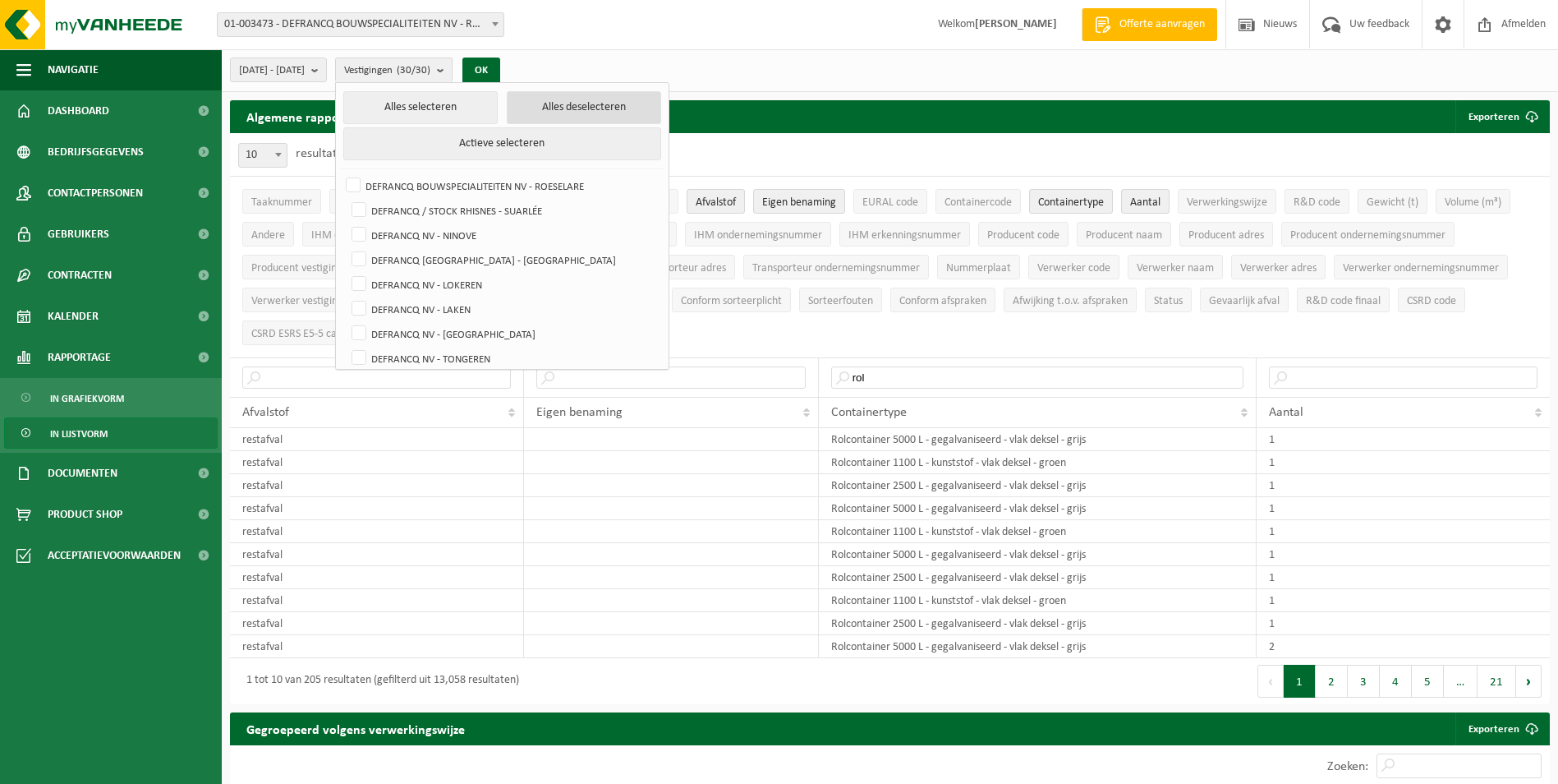
checkbox input "false"
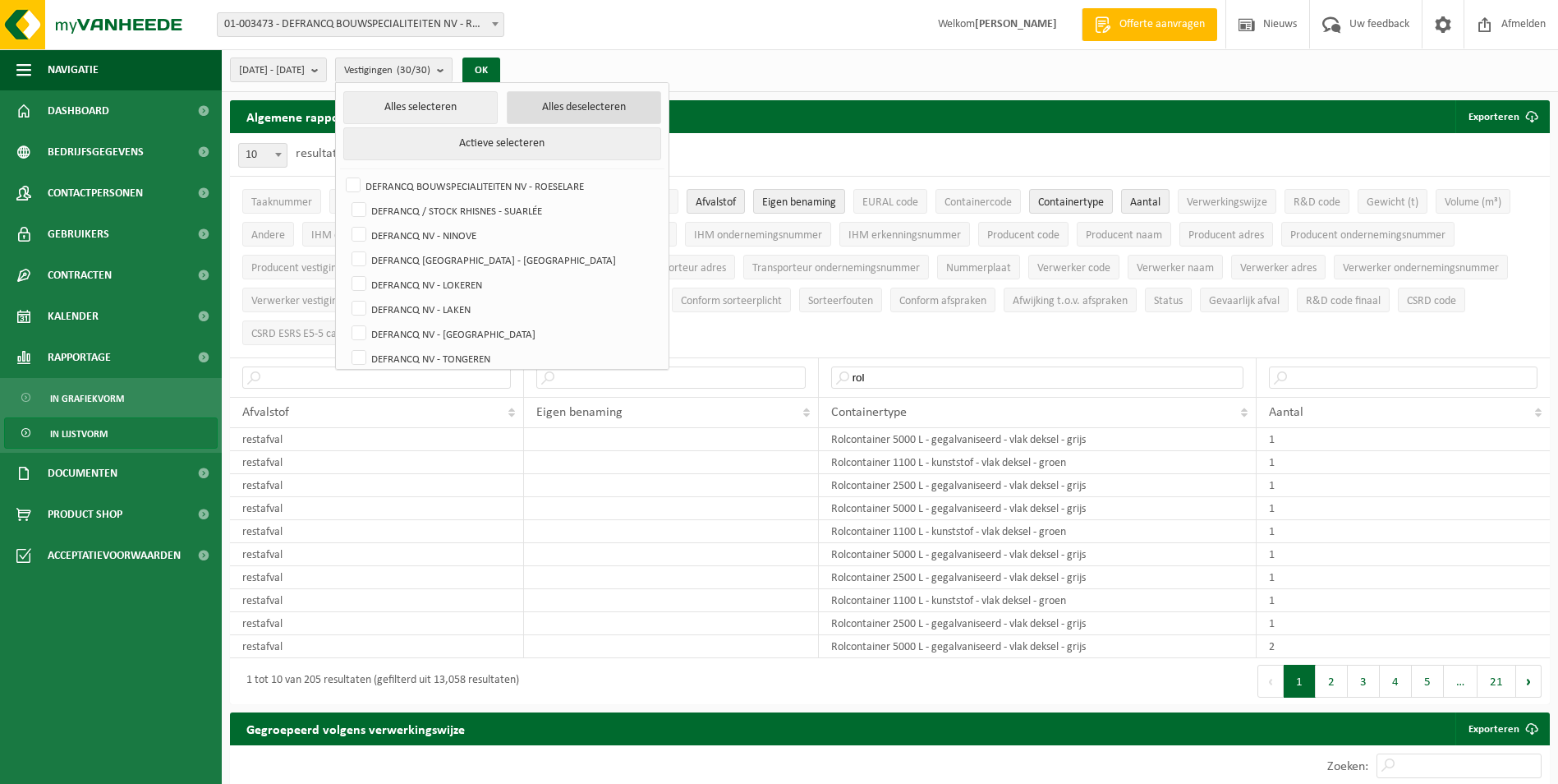
checkbox input "false"
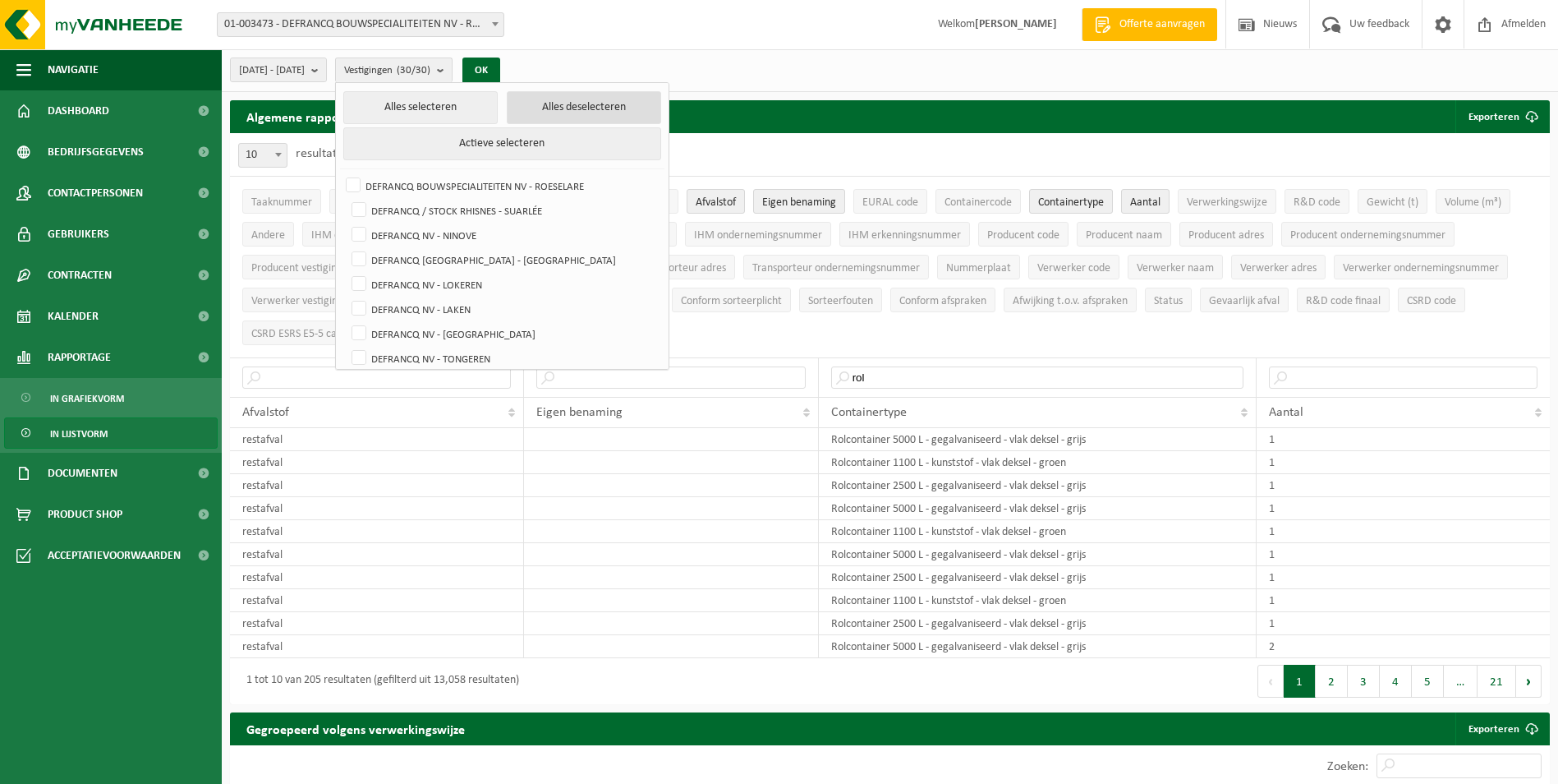
checkbox input "false"
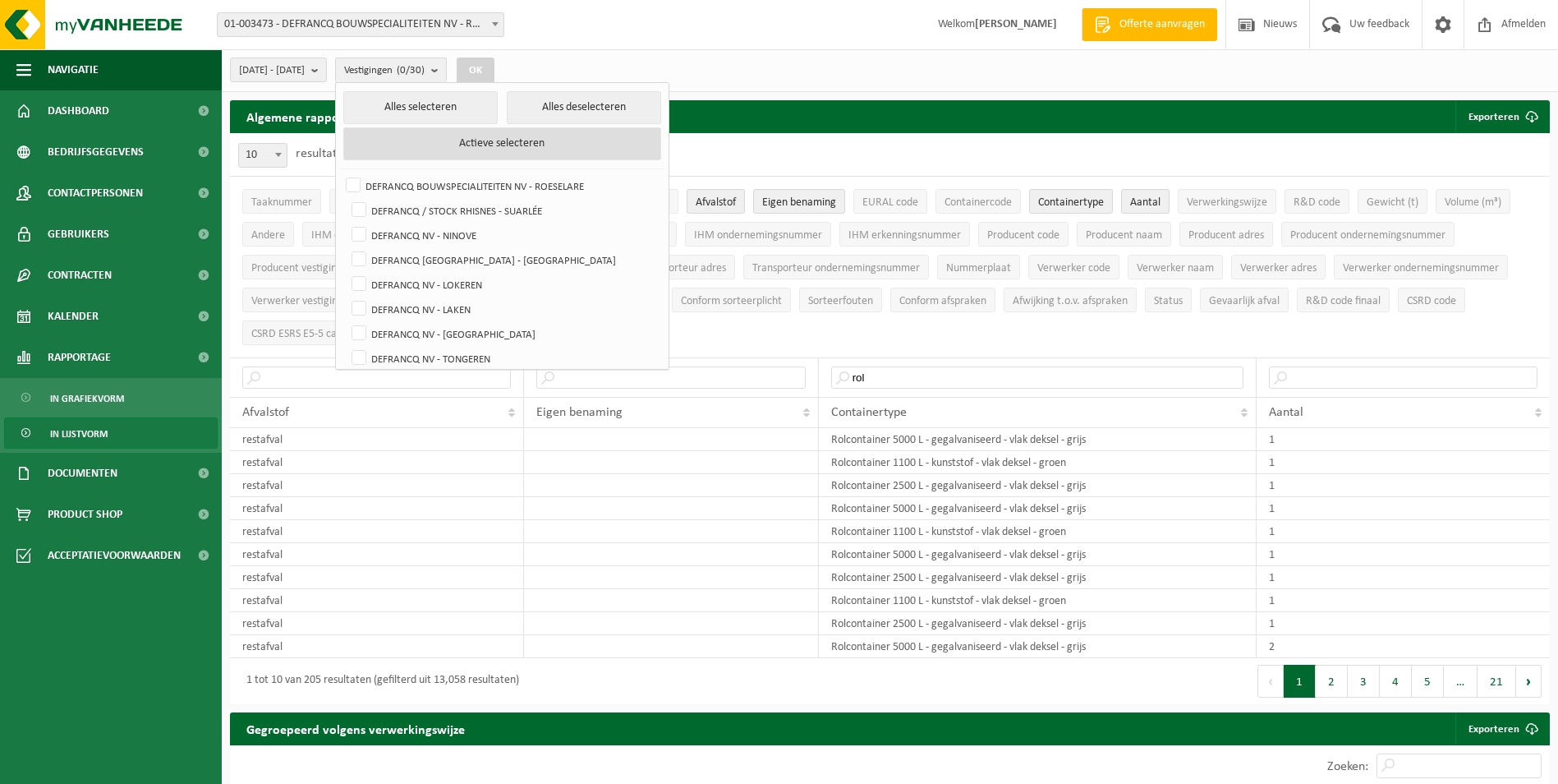
click at [505, 133] on button "Actieve selecteren" at bounding box center [502, 143] width 318 height 33
checkbox input "true"
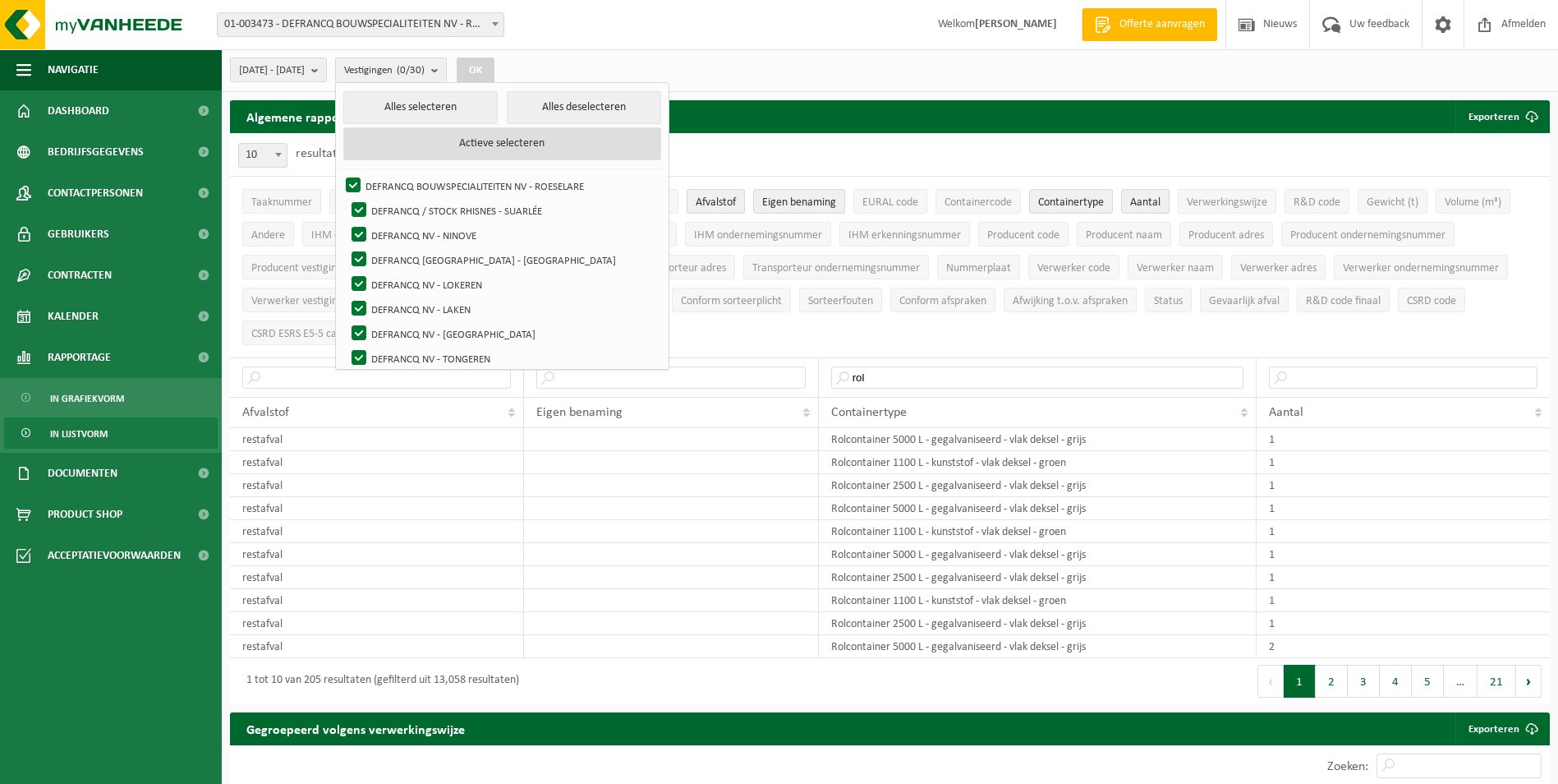
checkbox input "true"
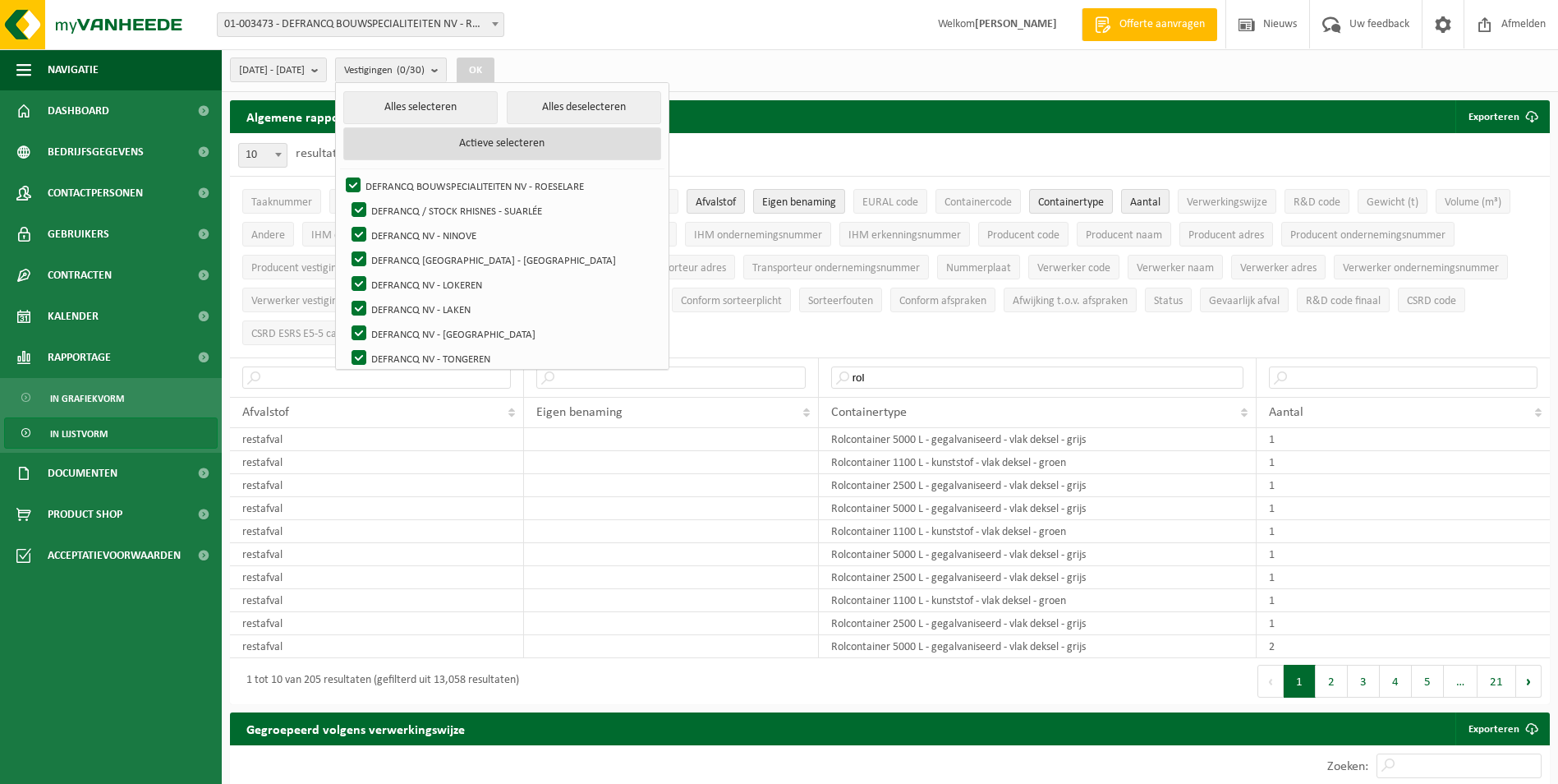
checkbox input "true"
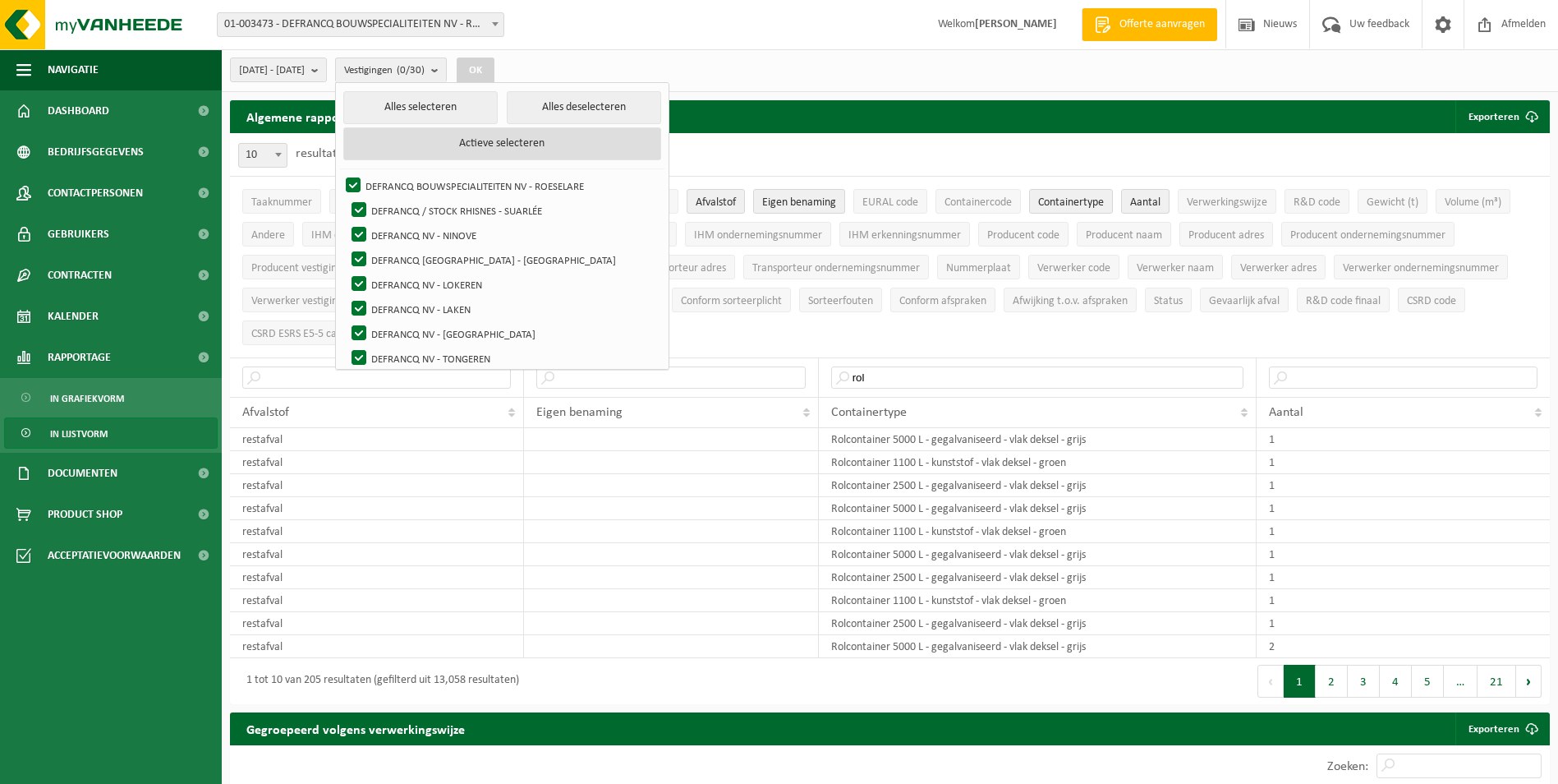
checkbox input "true"
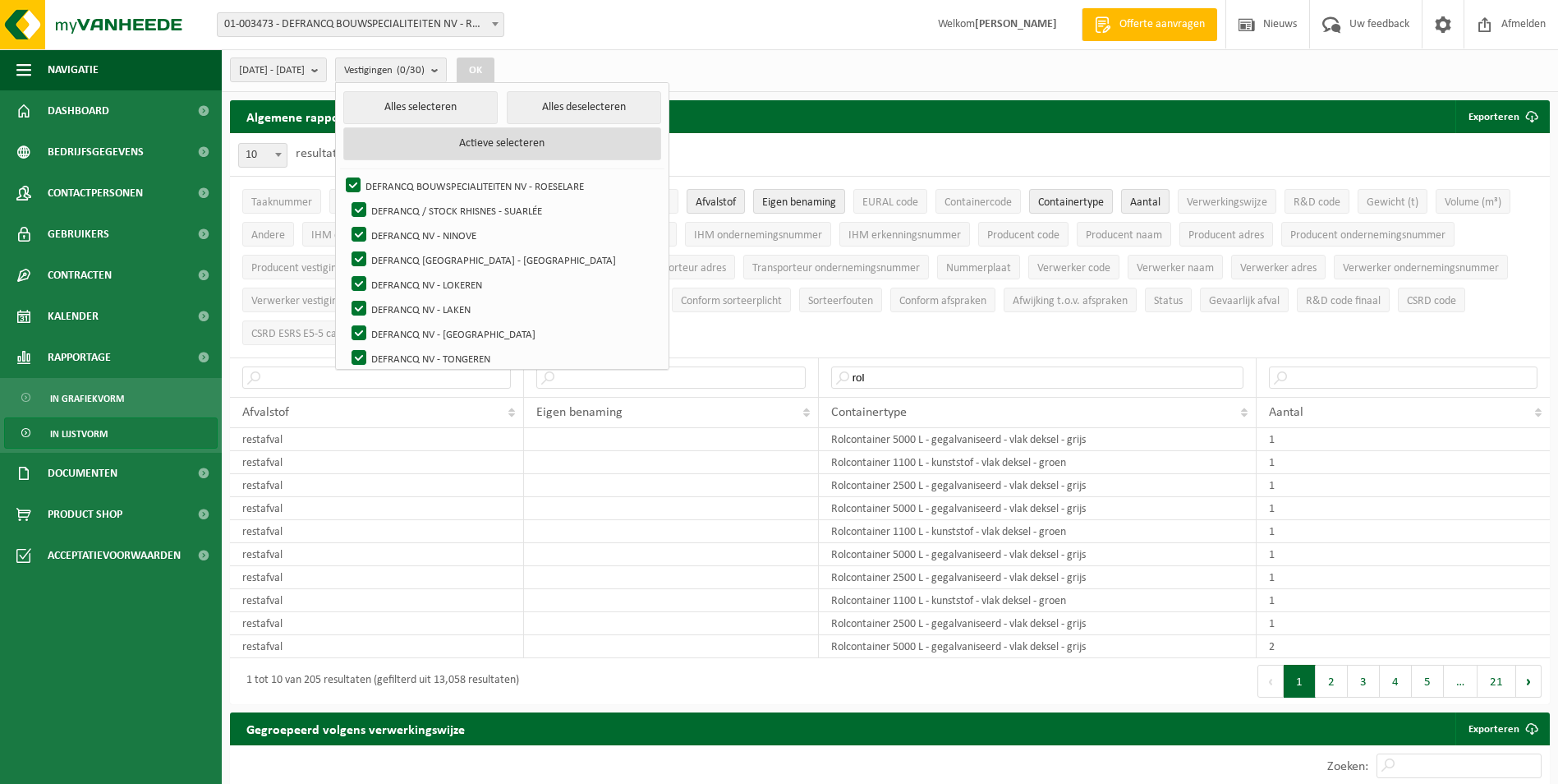
checkbox input "true"
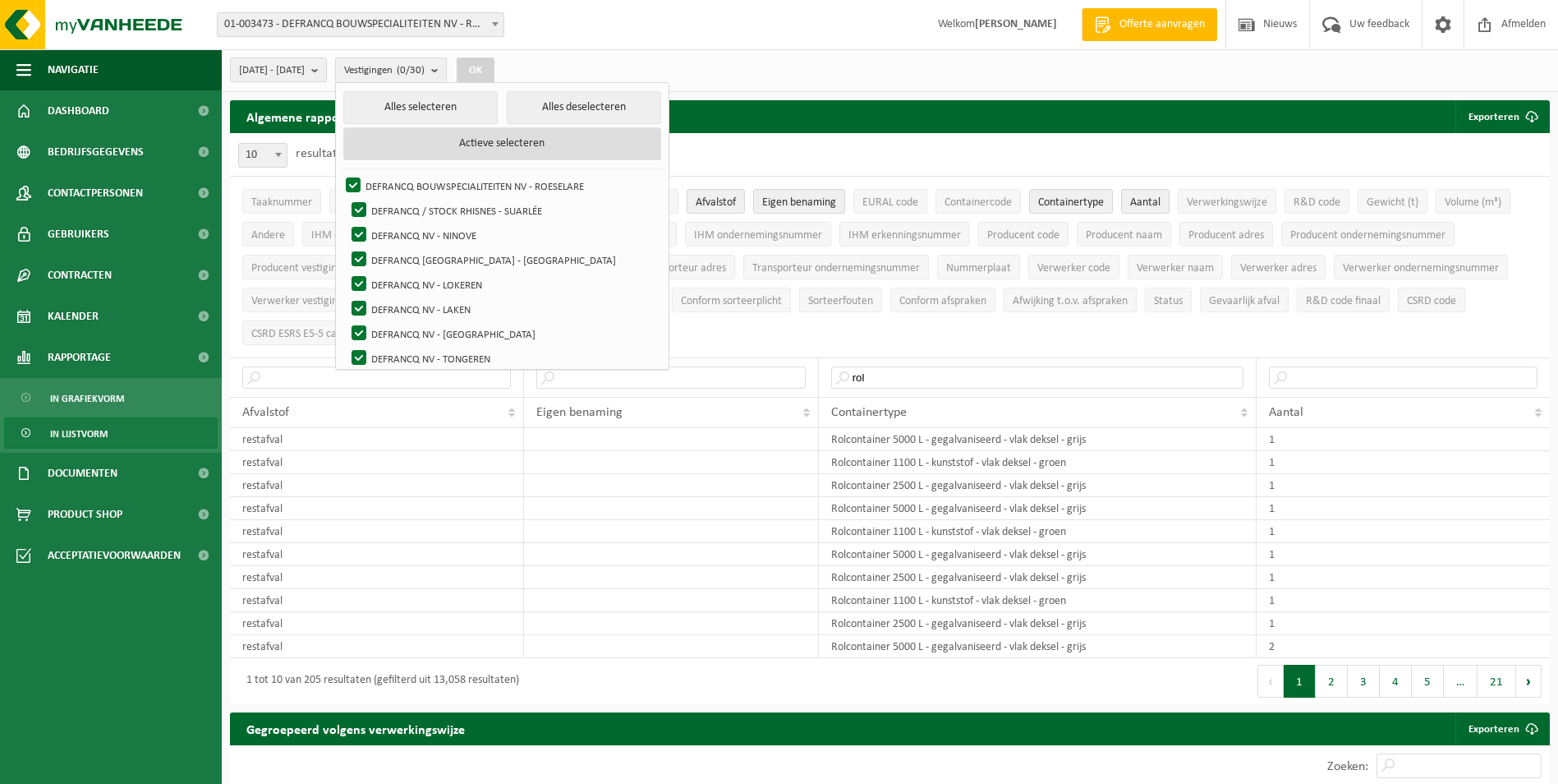
checkbox input "true"
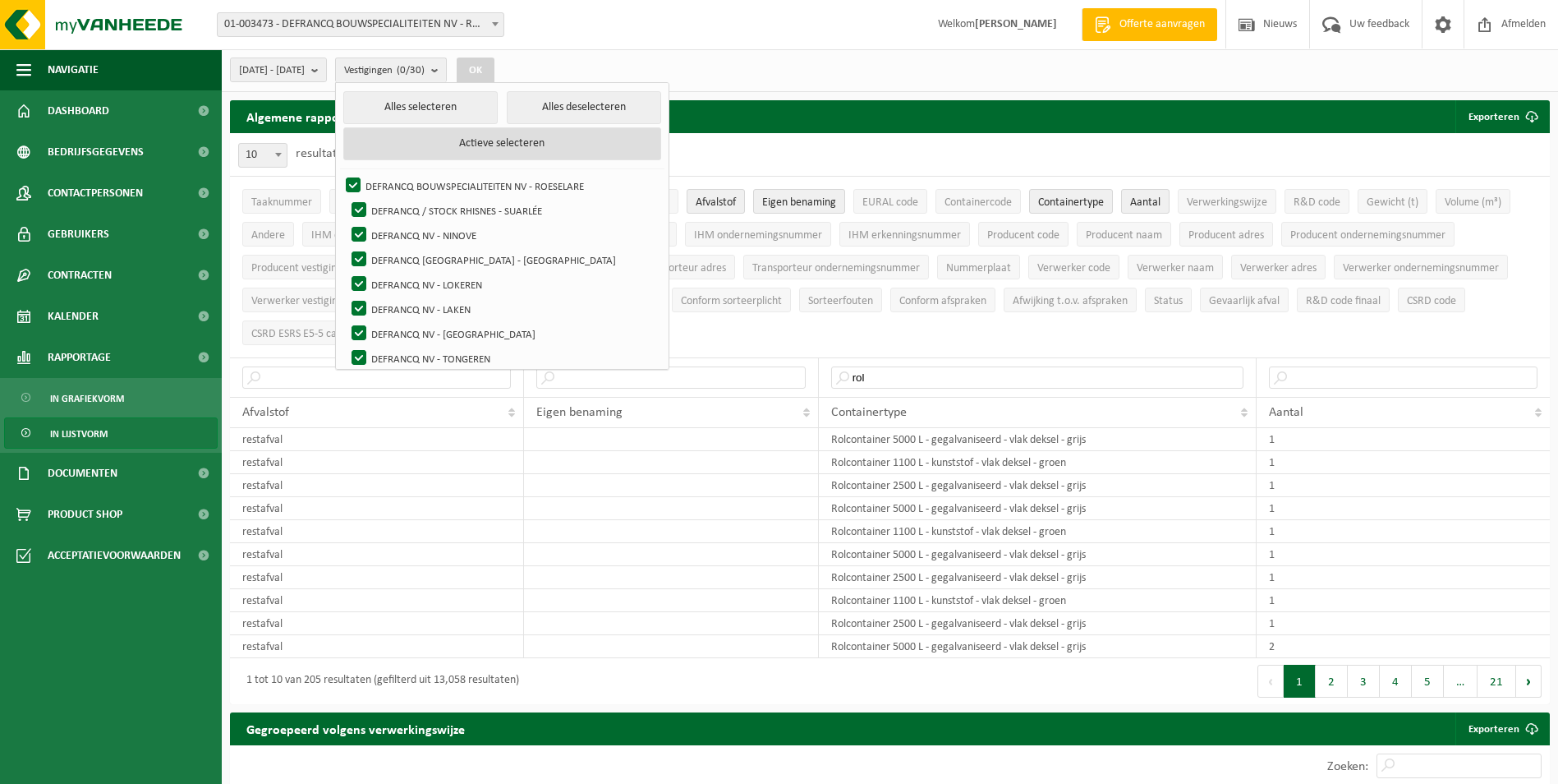
checkbox input "true"
click at [579, 101] on button "Alles deselecteren" at bounding box center [584, 107] width 154 height 33
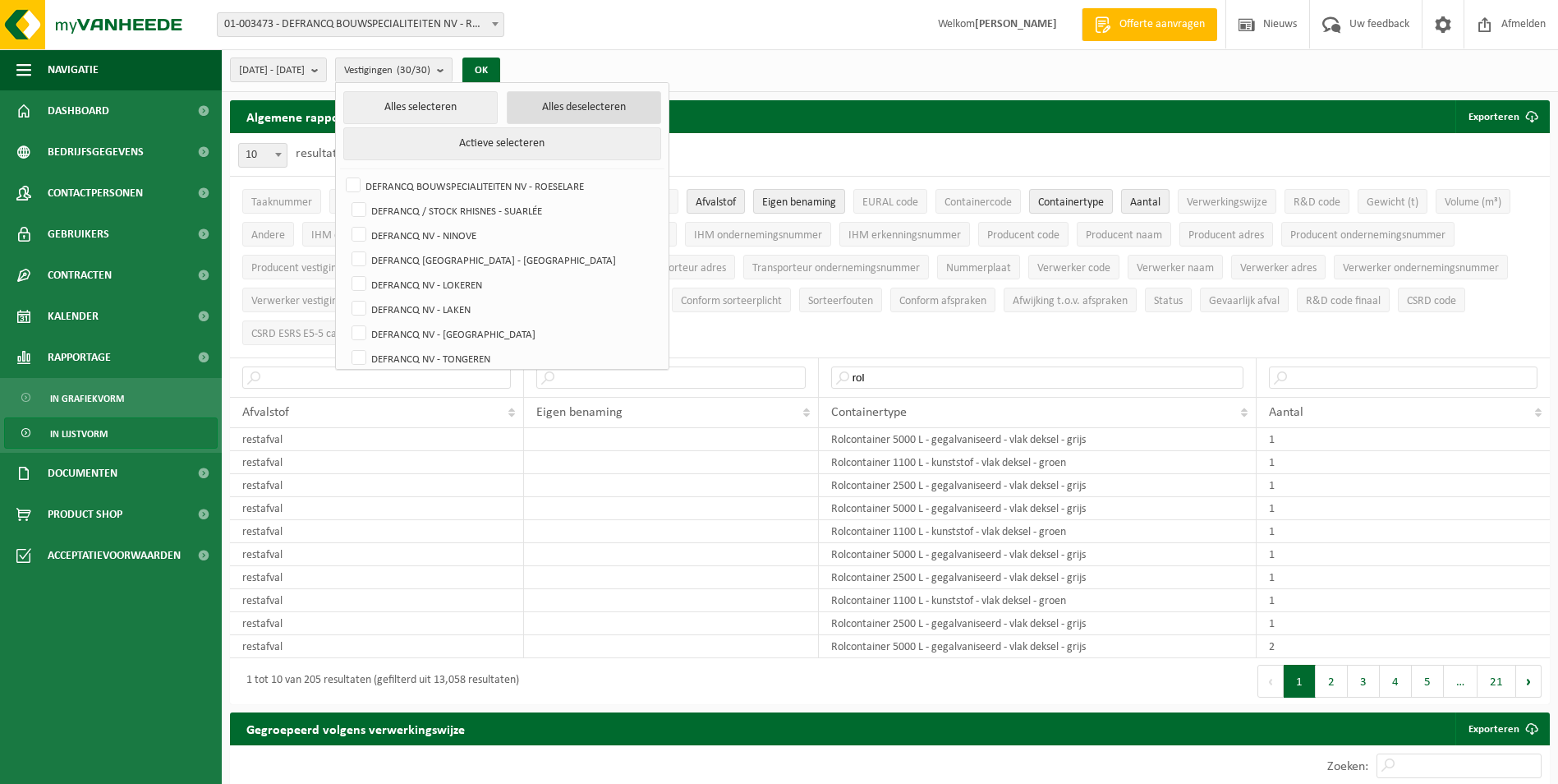
checkbox input "false"
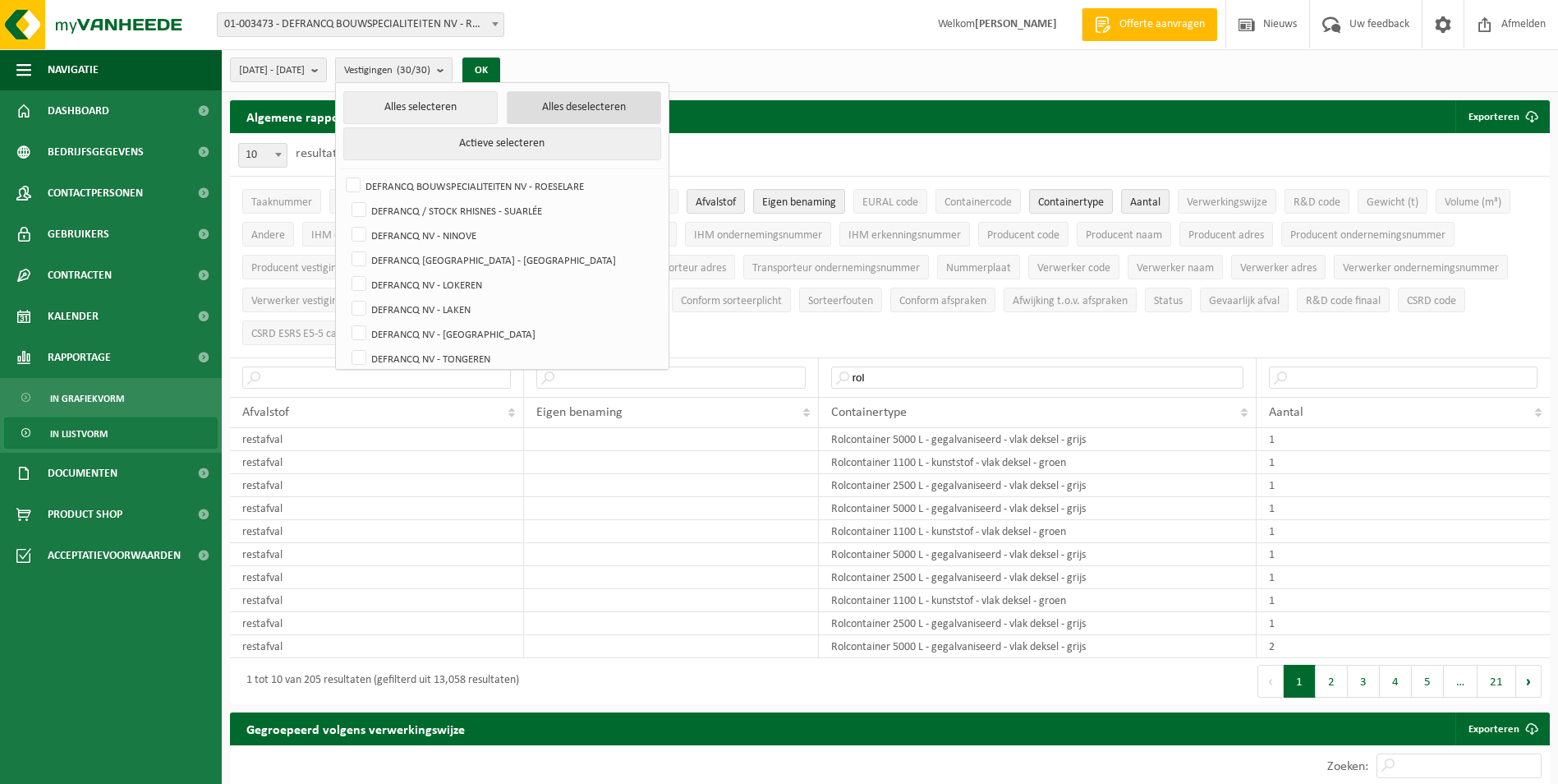
checkbox input "false"
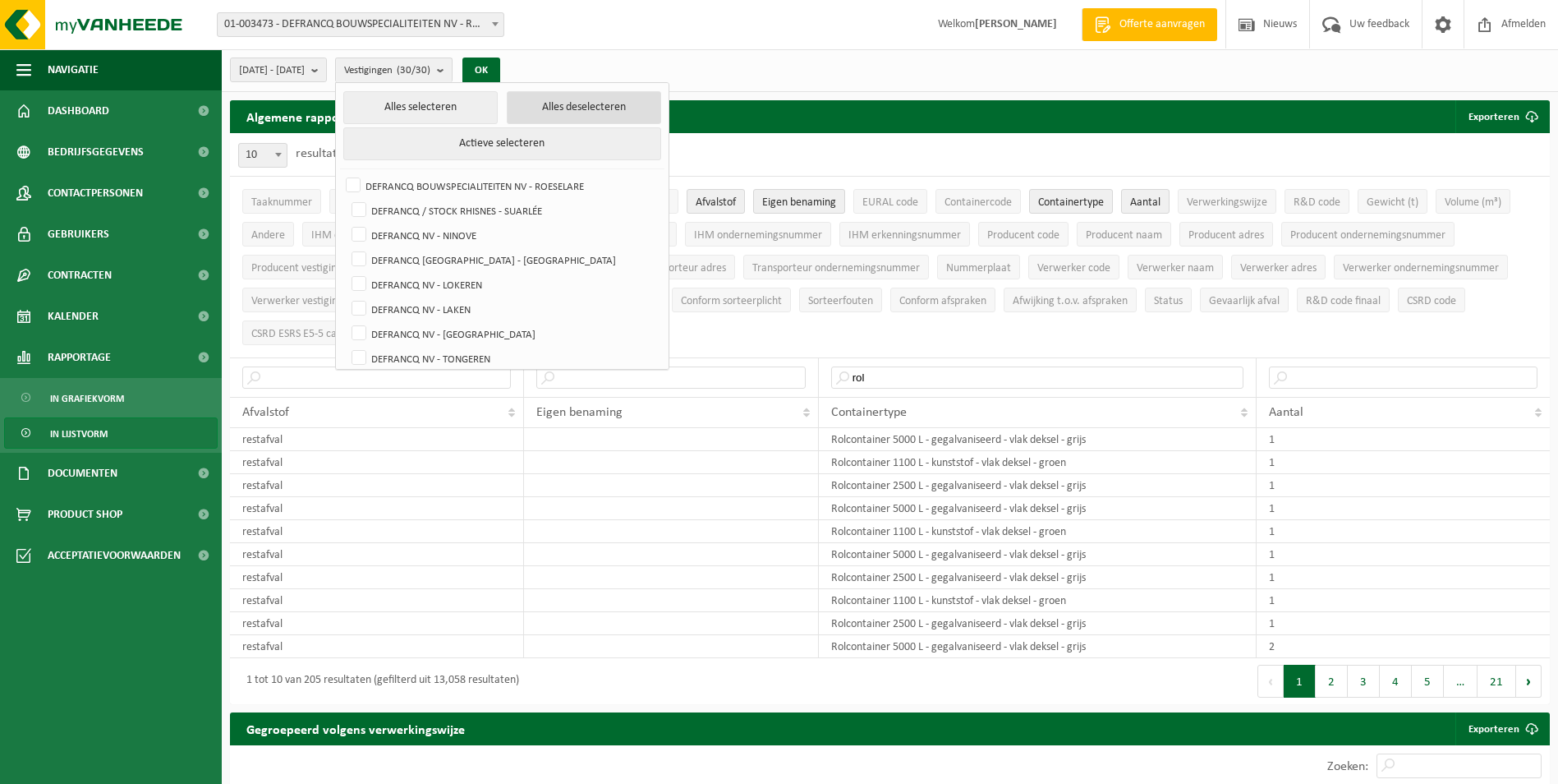
checkbox input "false"
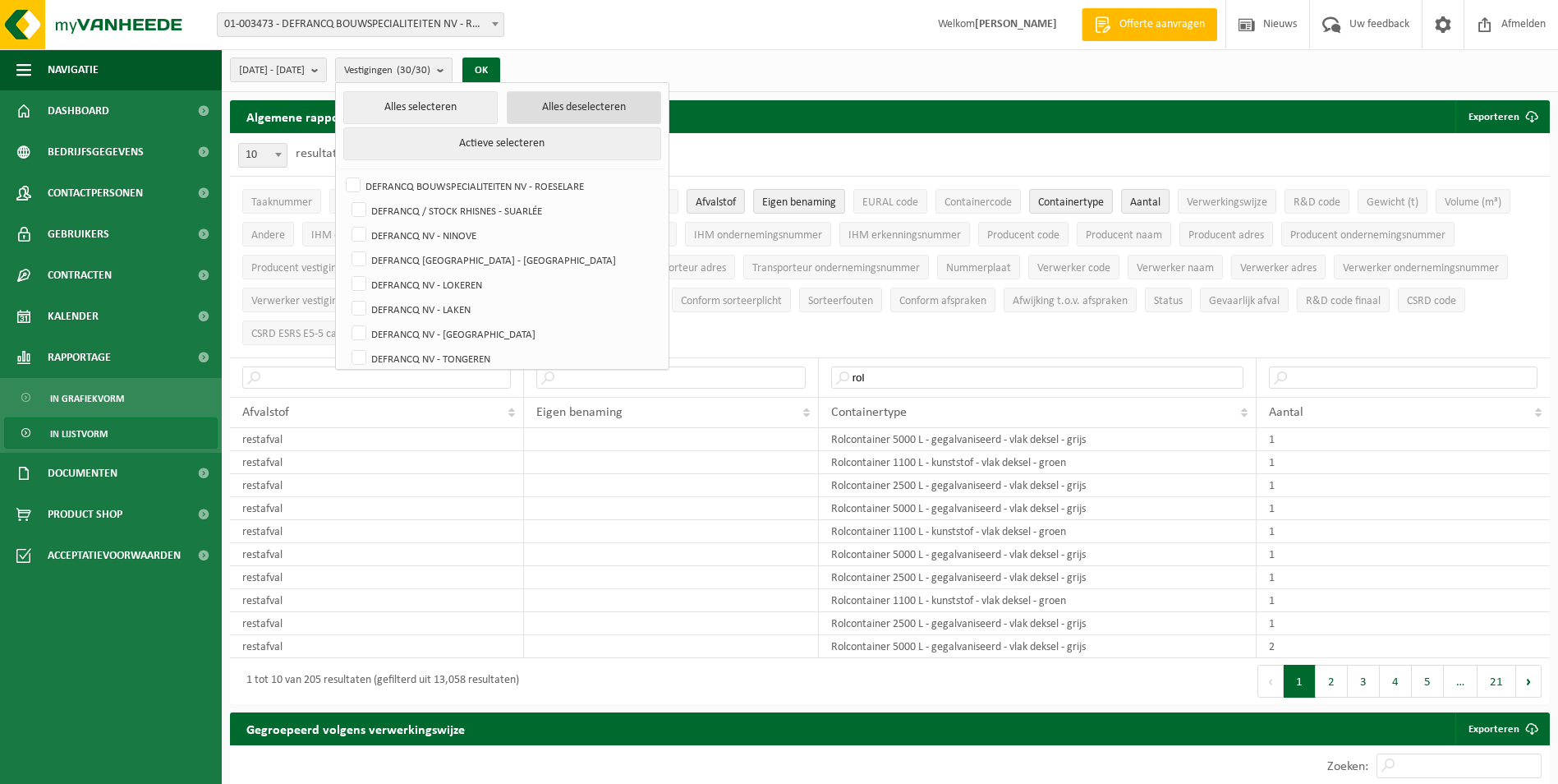
checkbox input "false"
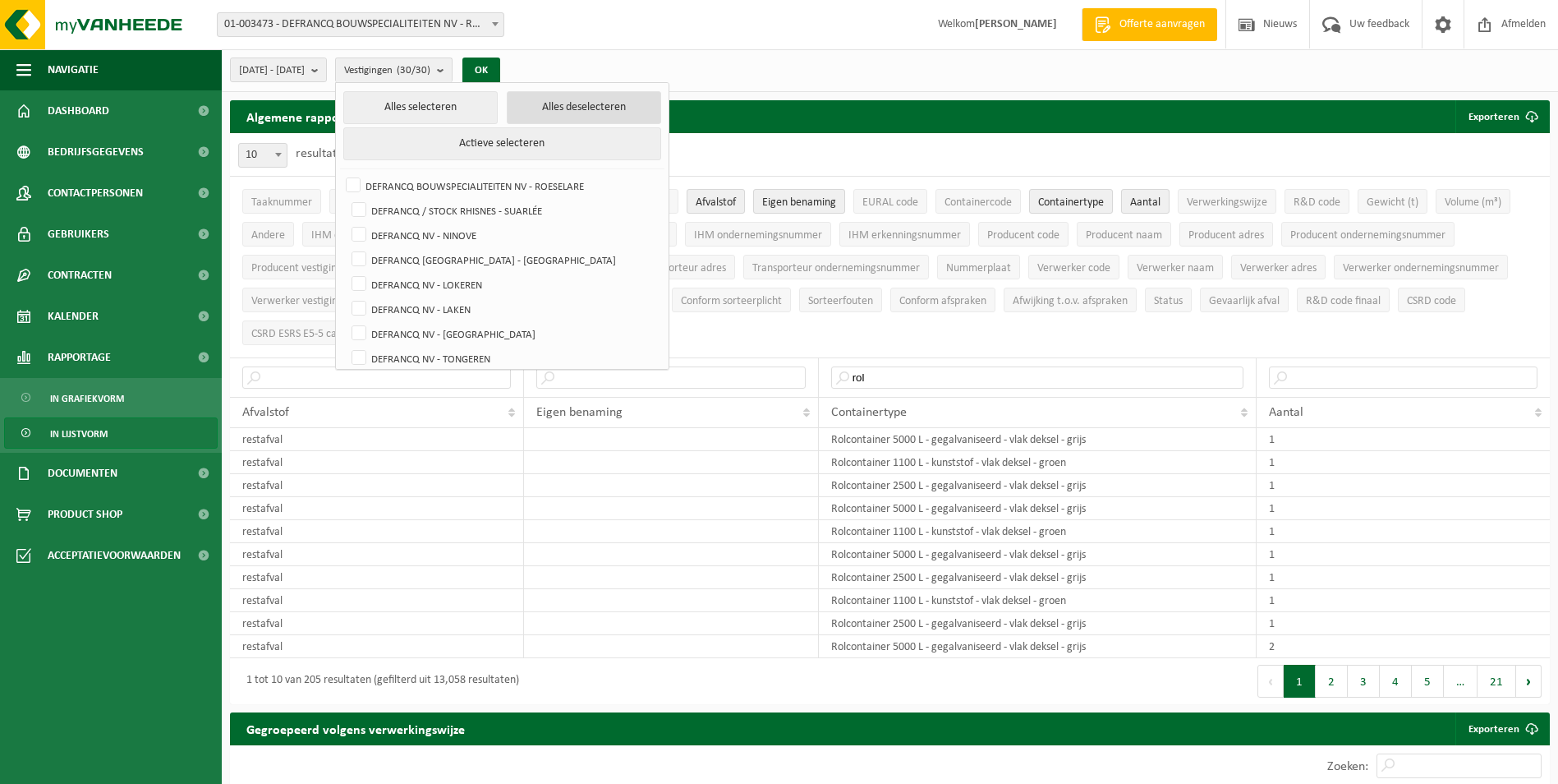
checkbox input "false"
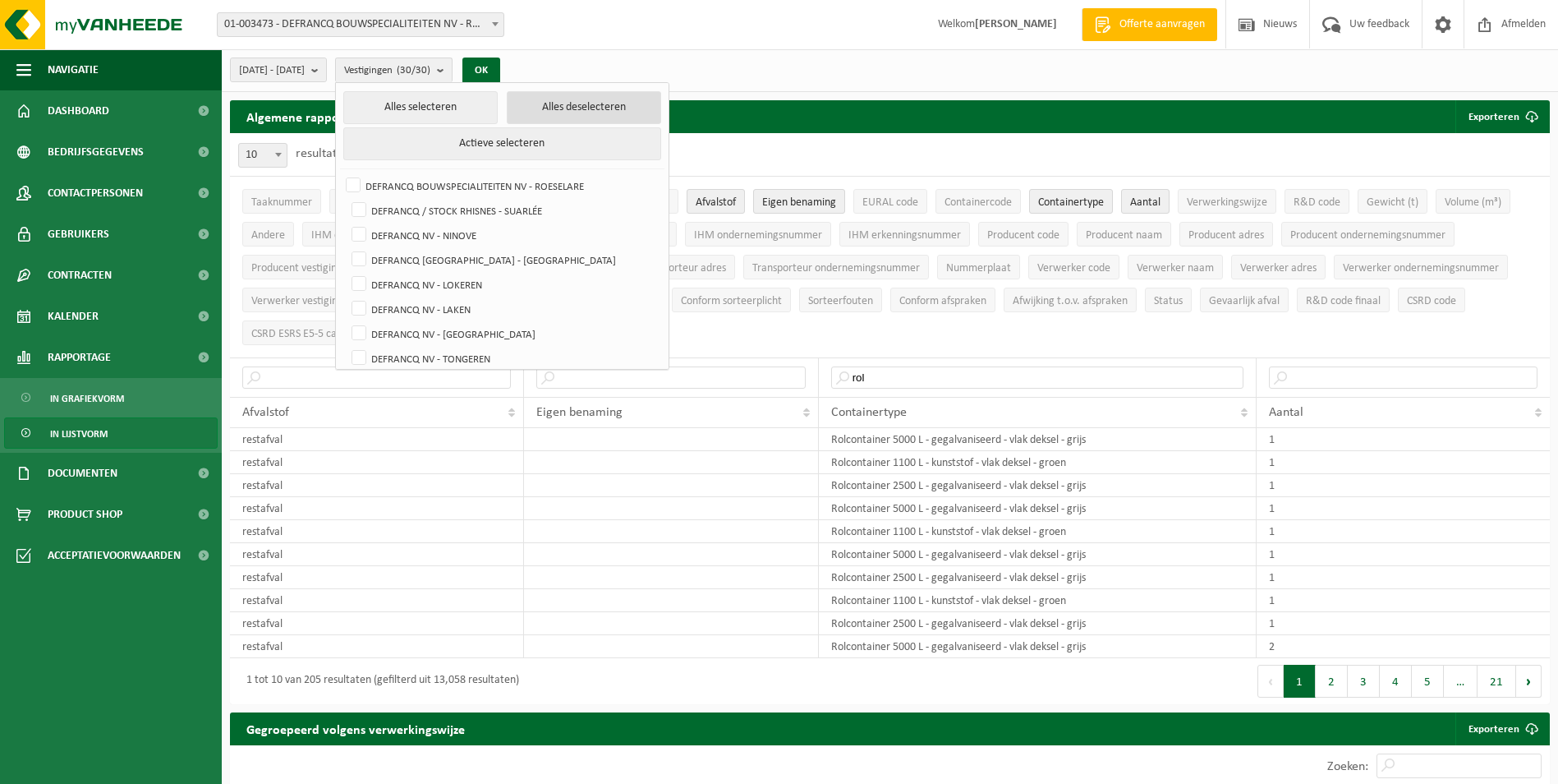
checkbox input "false"
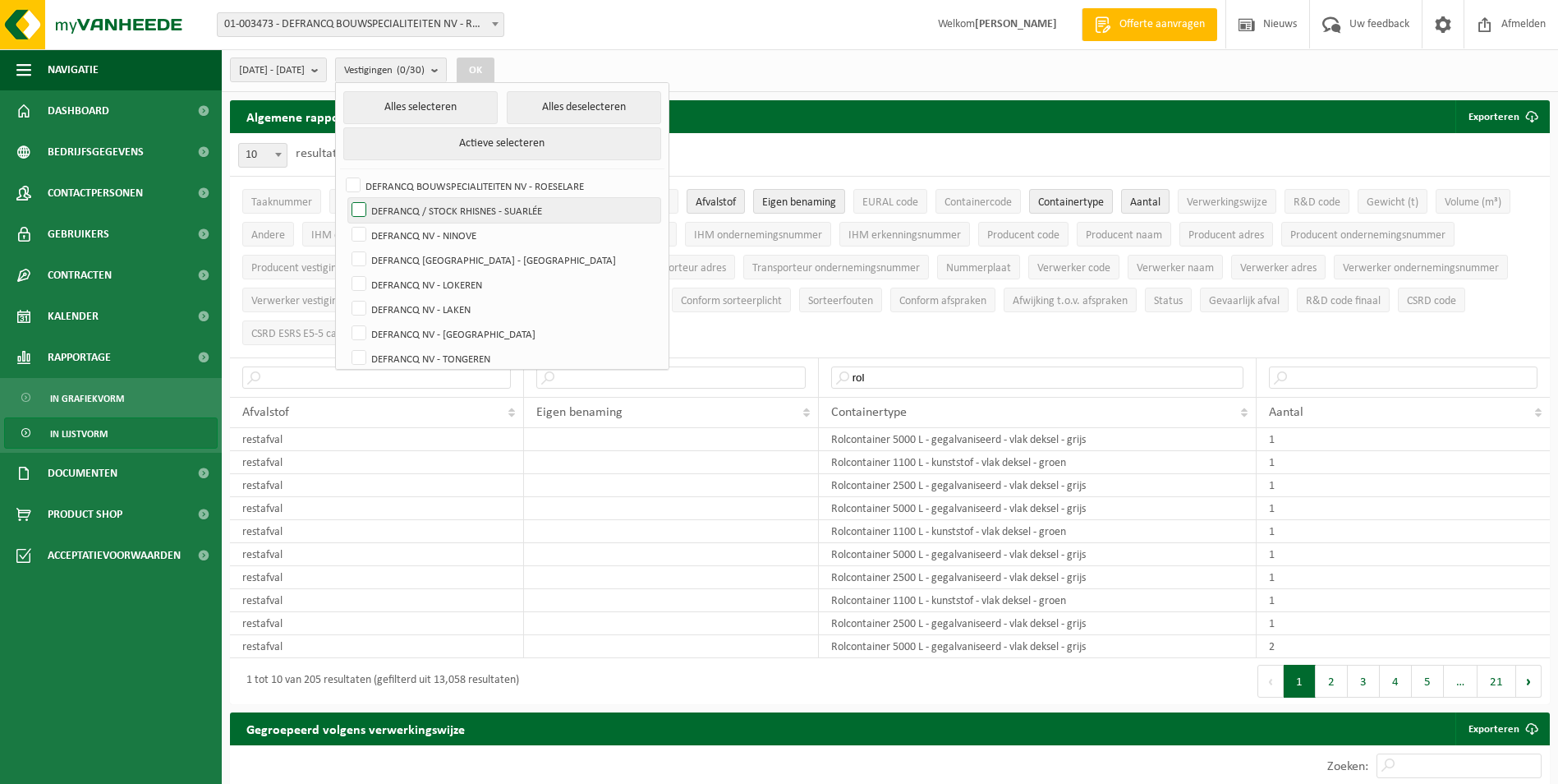
click at [524, 208] on label "DEFRANCQ / STOCK RHISNES - SUARLÉE" at bounding box center [505, 210] width 312 height 25
click at [346, 198] on input "DEFRANCQ / STOCK RHISNES - SUARLÉE" at bounding box center [345, 197] width 1 height 1
click at [495, 72] on button "OK" at bounding box center [475, 71] width 38 height 27
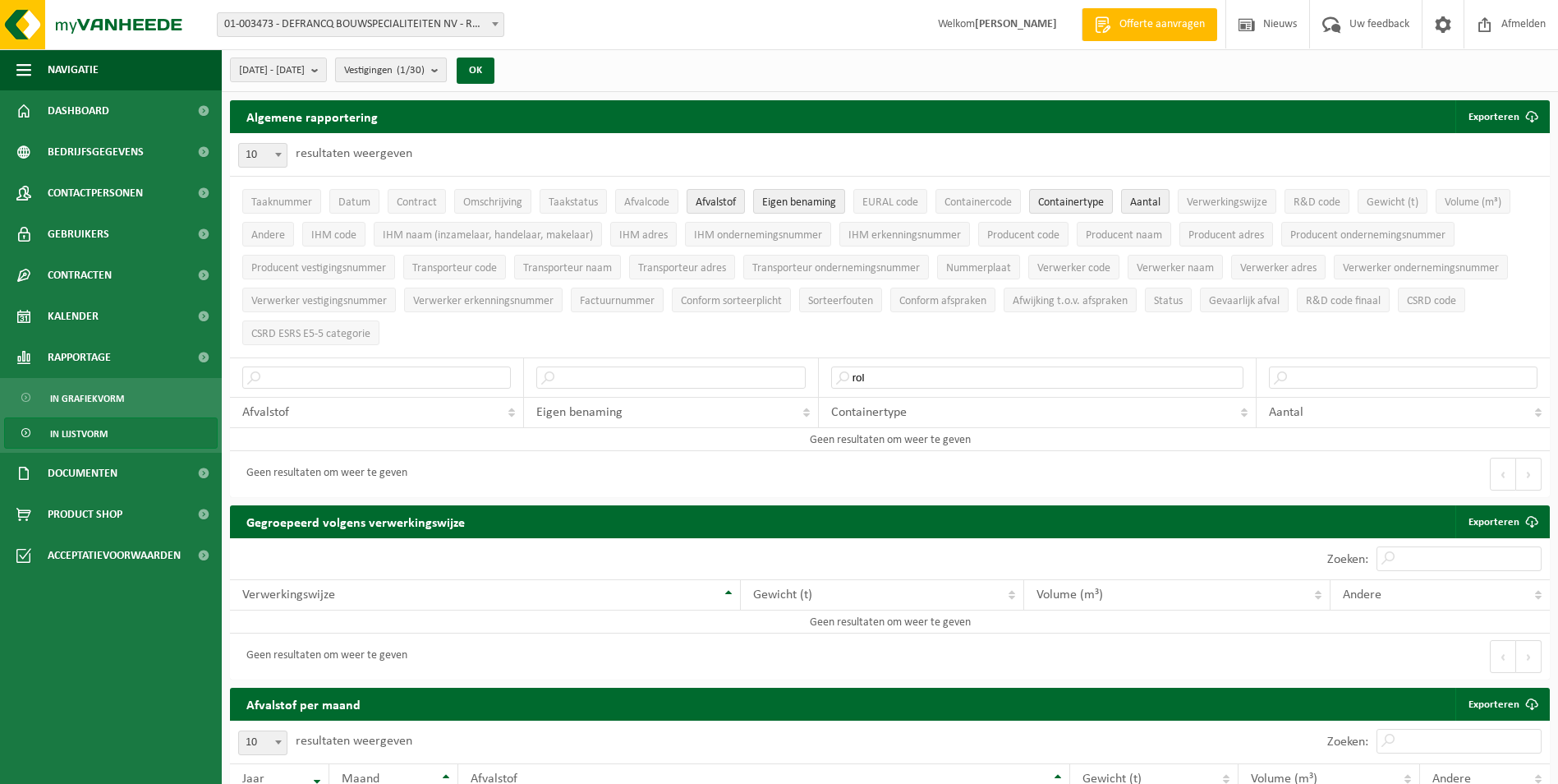
click at [425, 71] on count "(1/30)" at bounding box center [410, 70] width 28 height 11
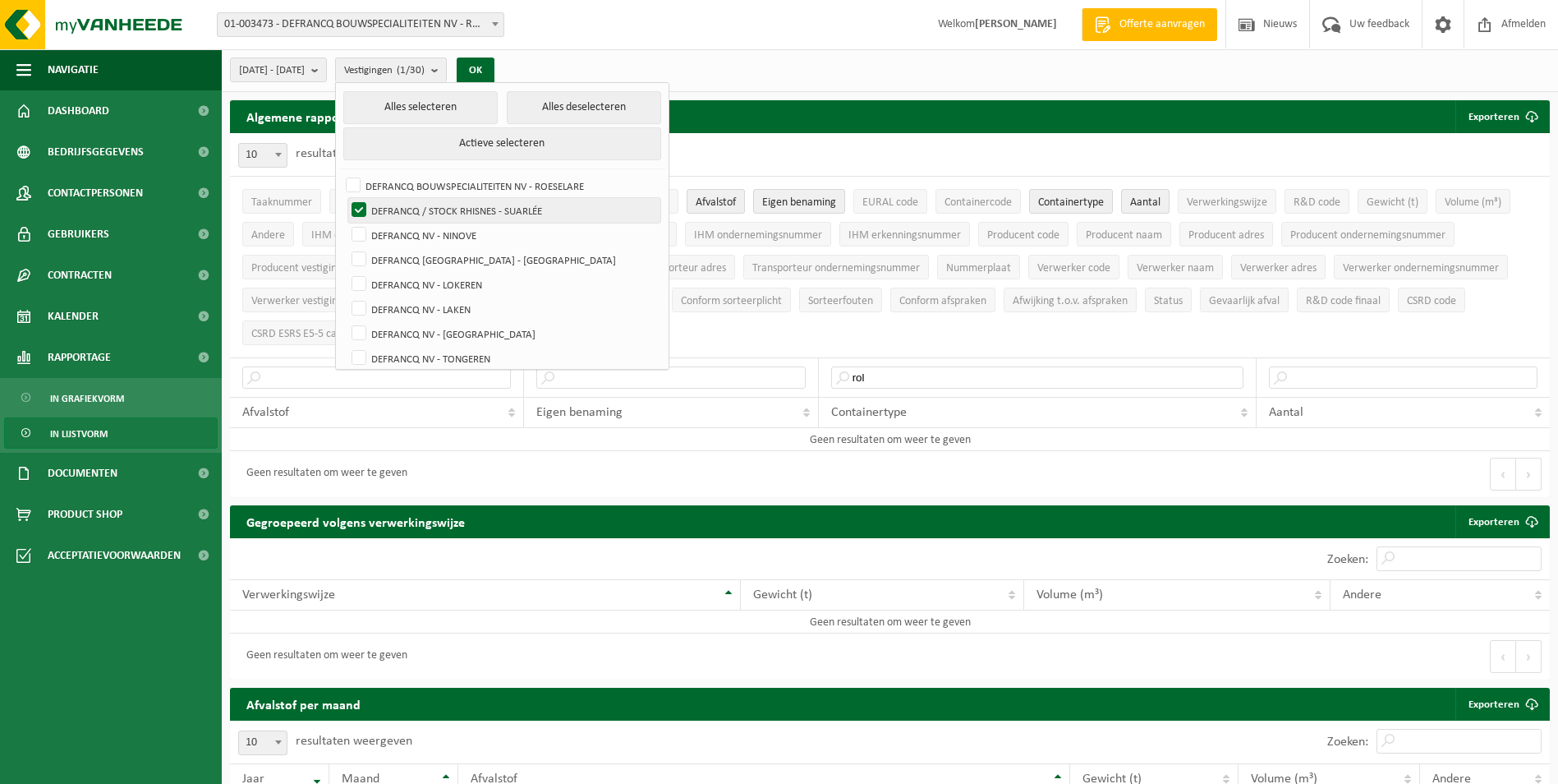
click at [436, 206] on label "DEFRANCQ / STOCK RHISNES - SUARLÉE" at bounding box center [505, 210] width 312 height 25
click at [346, 198] on input "DEFRANCQ / STOCK RHISNES - SUARLÉE" at bounding box center [345, 197] width 1 height 1
checkbox input "false"
click at [437, 233] on label "DEFRANCQ NV - NINOVE" at bounding box center [505, 235] width 312 height 25
click at [346, 223] on input "DEFRANCQ NV - NINOVE" at bounding box center [345, 222] width 1 height 1
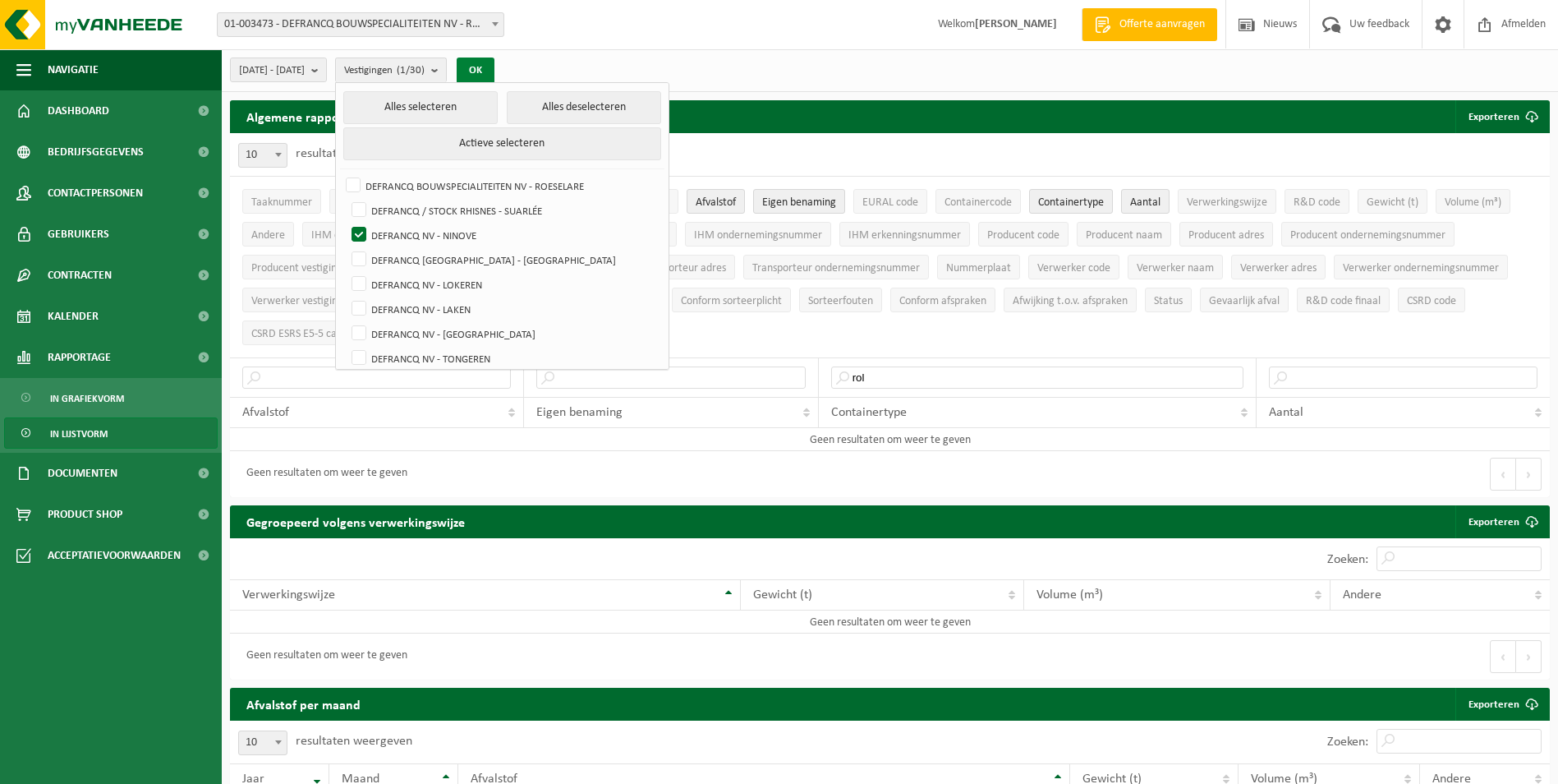
click at [495, 65] on button "OK" at bounding box center [475, 71] width 38 height 27
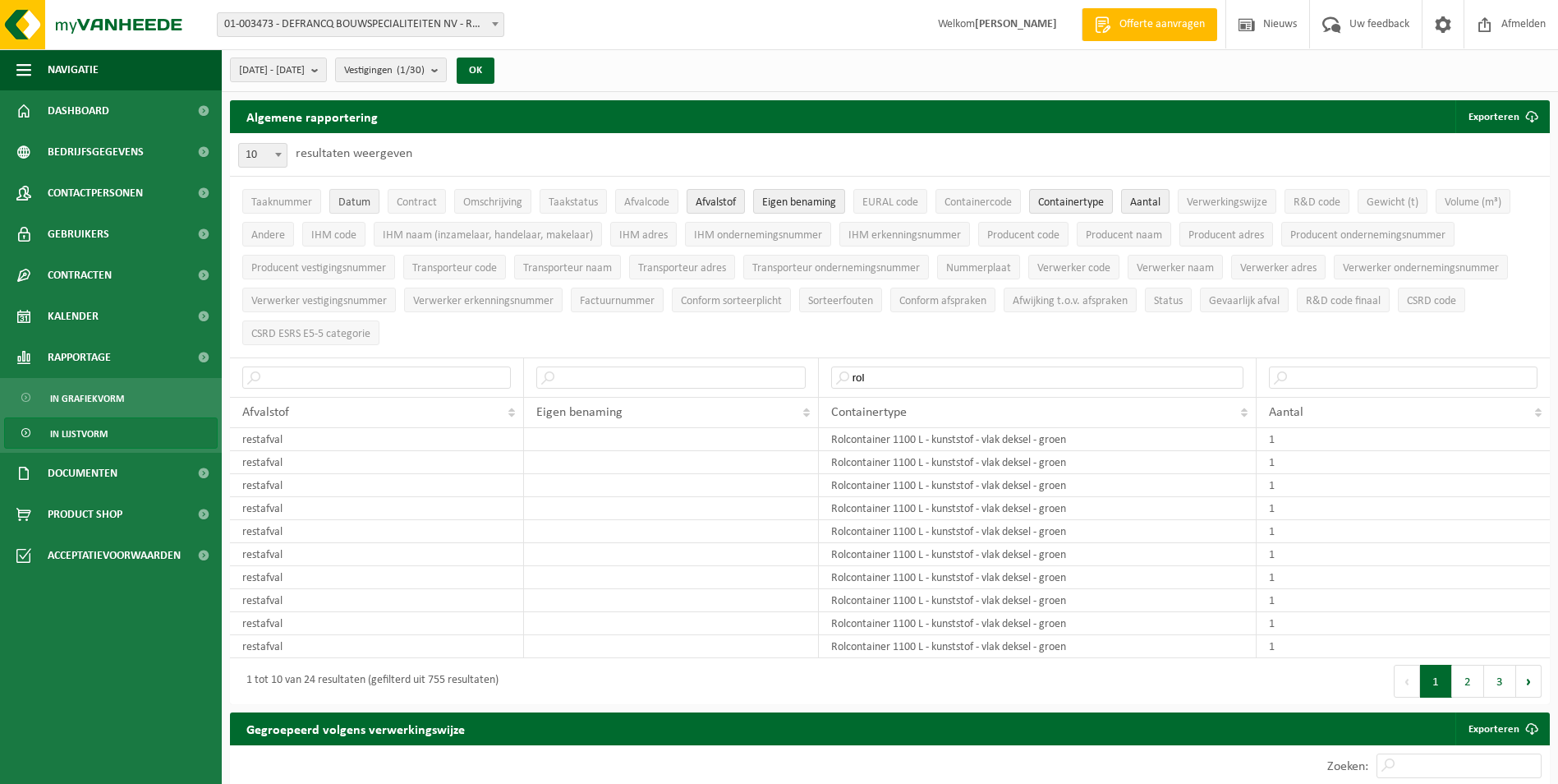
click at [366, 199] on span "Datum" at bounding box center [354, 202] width 32 height 13
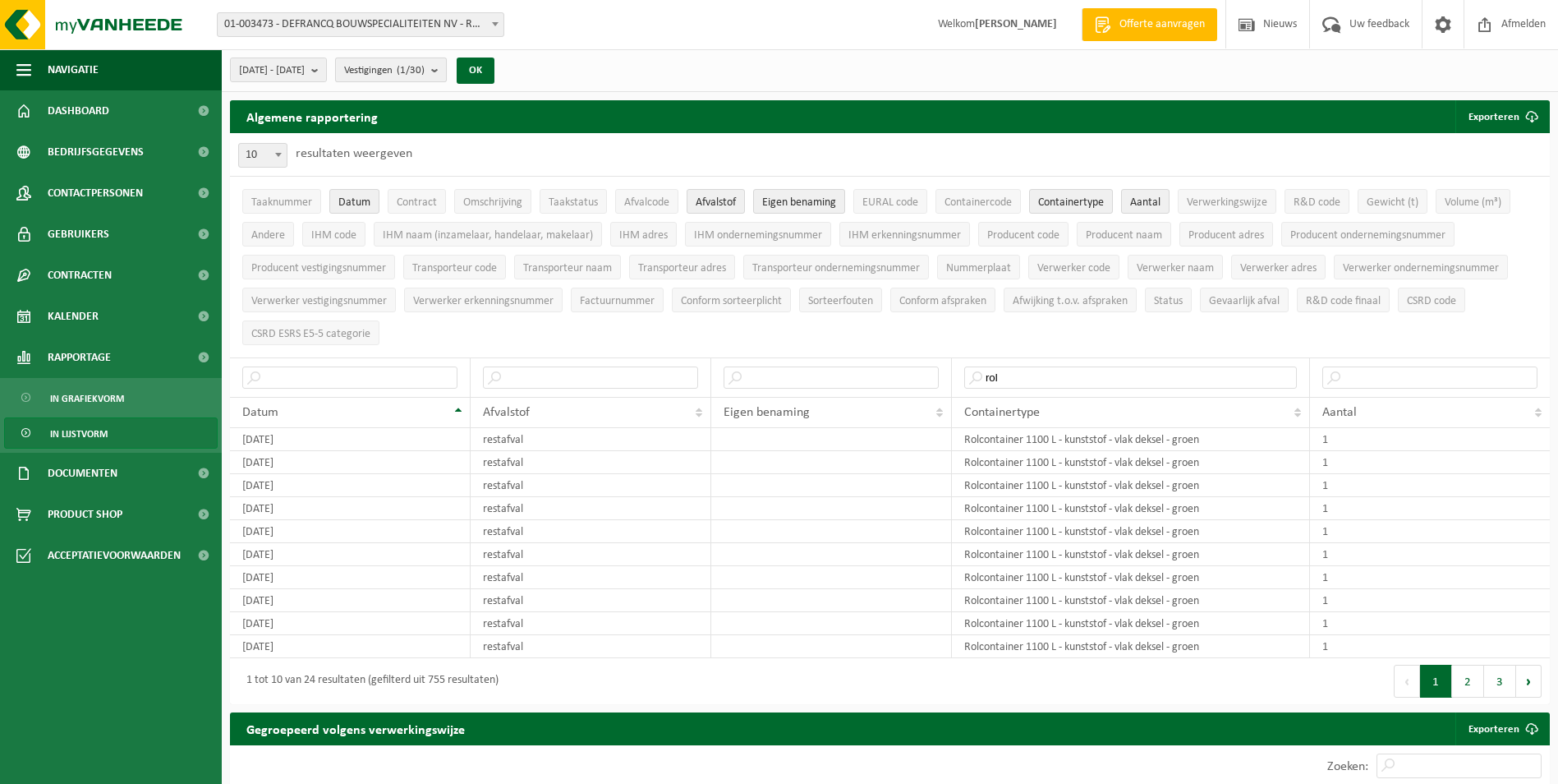
click at [415, 73] on span "Vestigingen (1/30)" at bounding box center [384, 71] width 81 height 25
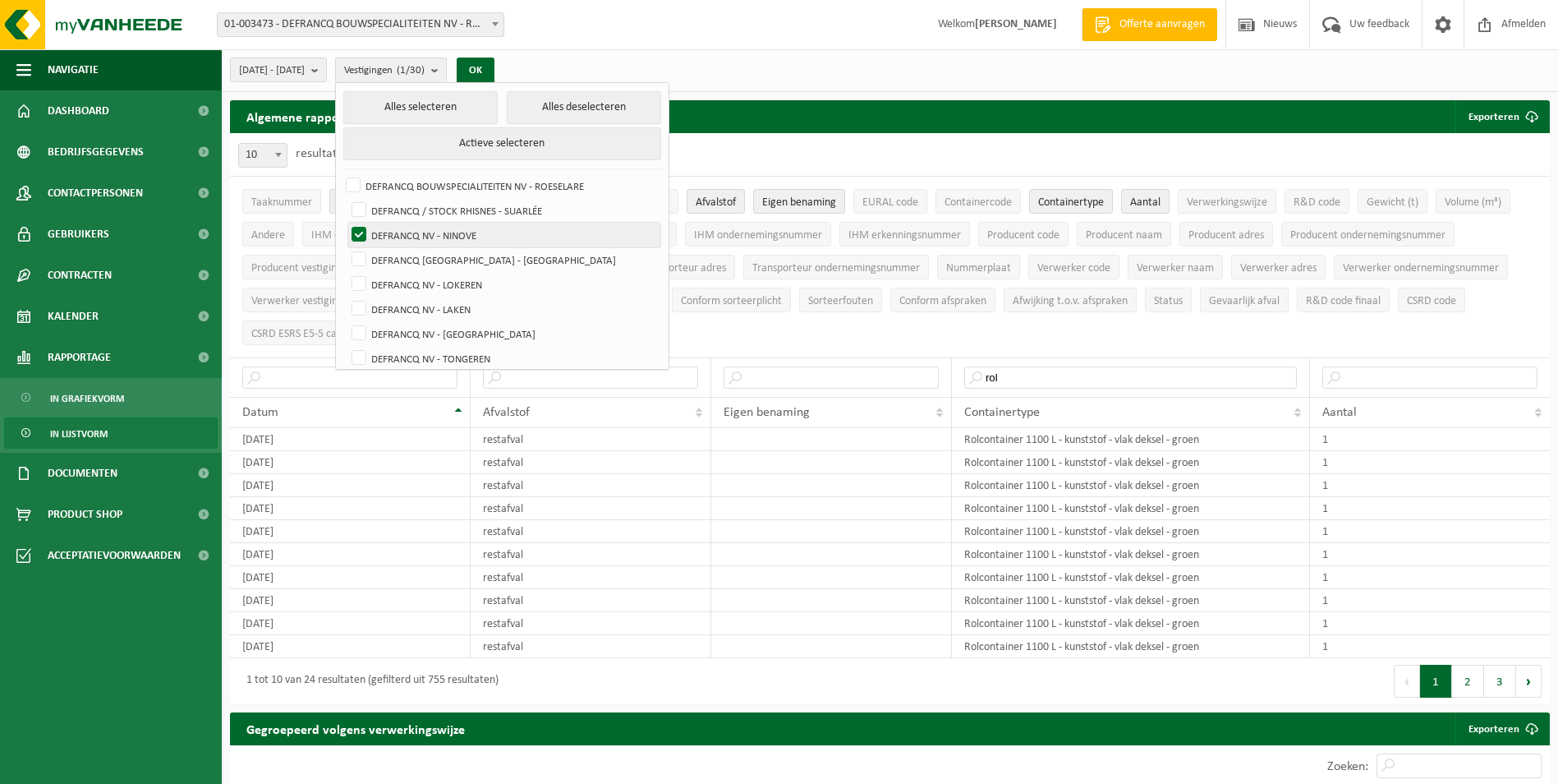
click at [461, 238] on label "DEFRANCQ NV - NINOVE" at bounding box center [505, 235] width 312 height 25
click at [346, 223] on input "DEFRANCQ NV - NINOVE" at bounding box center [345, 222] width 1 height 1
checkbox input "false"
click at [460, 255] on label "DEFRANCQ [GEOGRAPHIC_DATA] - [GEOGRAPHIC_DATA]" at bounding box center [505, 259] width 312 height 25
click at [346, 247] on input "DEFRANCQ [GEOGRAPHIC_DATA] - [GEOGRAPHIC_DATA]" at bounding box center [345, 246] width 1 height 1
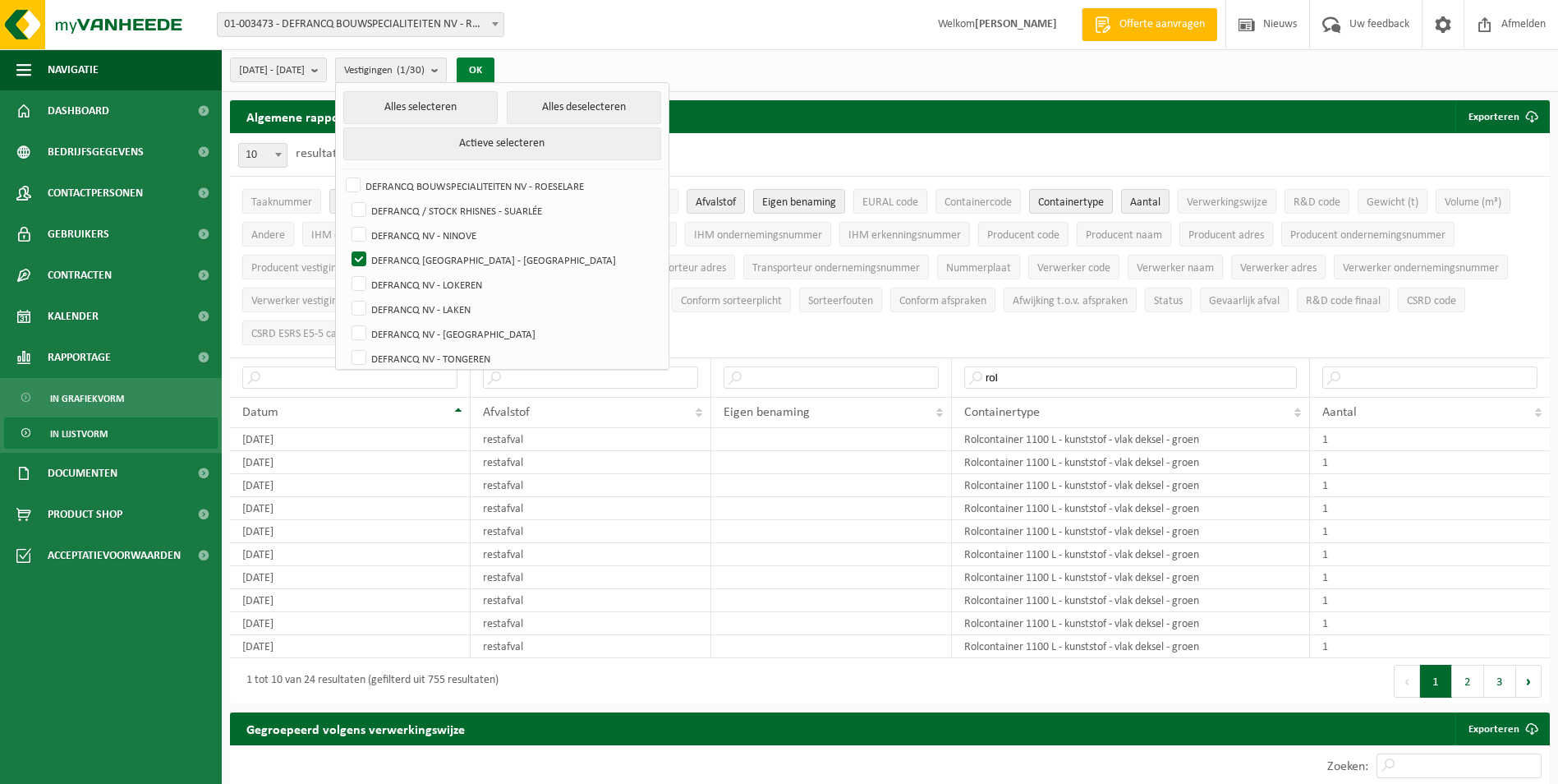
click at [495, 68] on button "OK" at bounding box center [475, 71] width 38 height 27
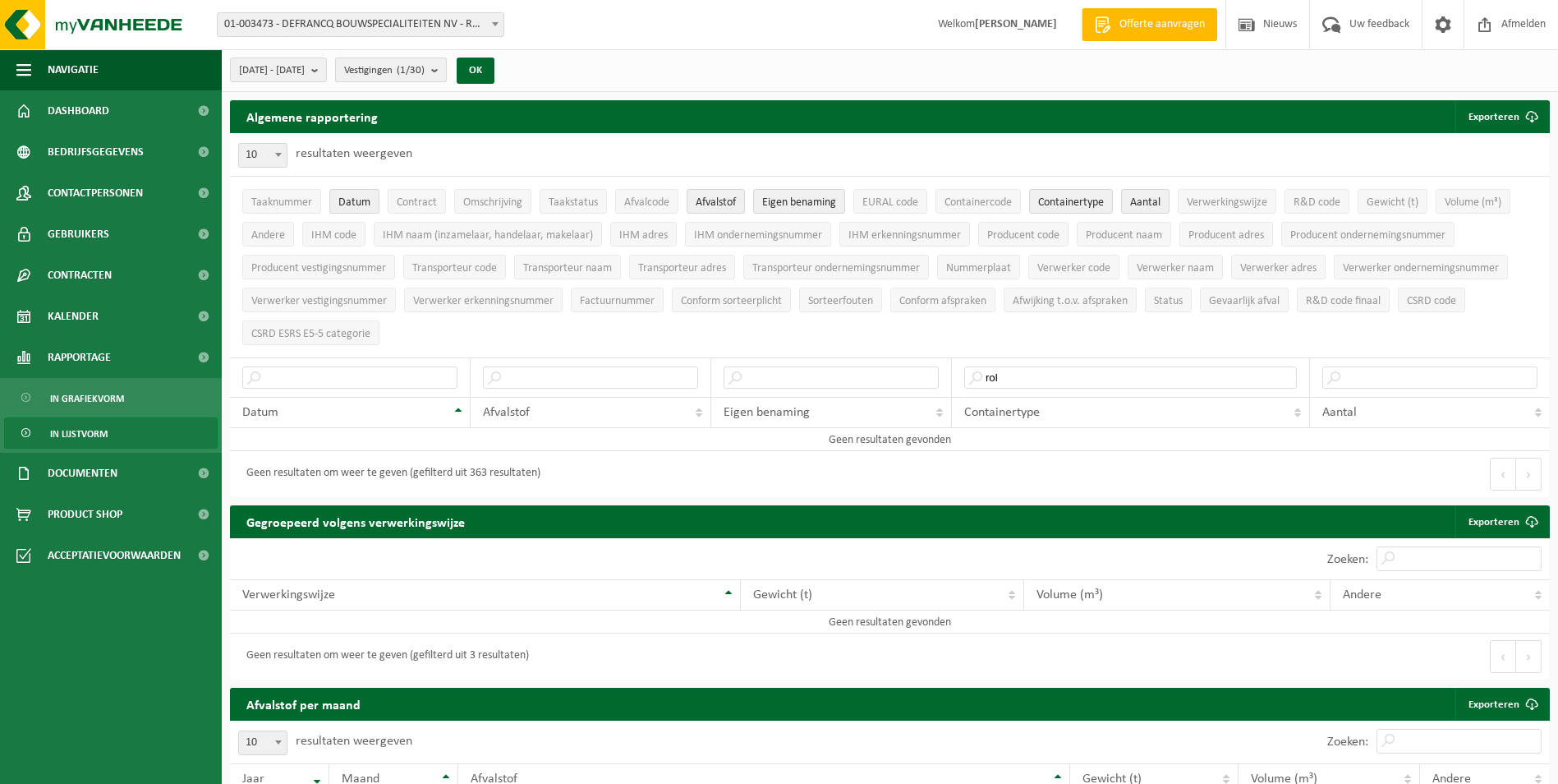
click at [422, 80] on span "Vestigingen (1/30)" at bounding box center [384, 71] width 81 height 25
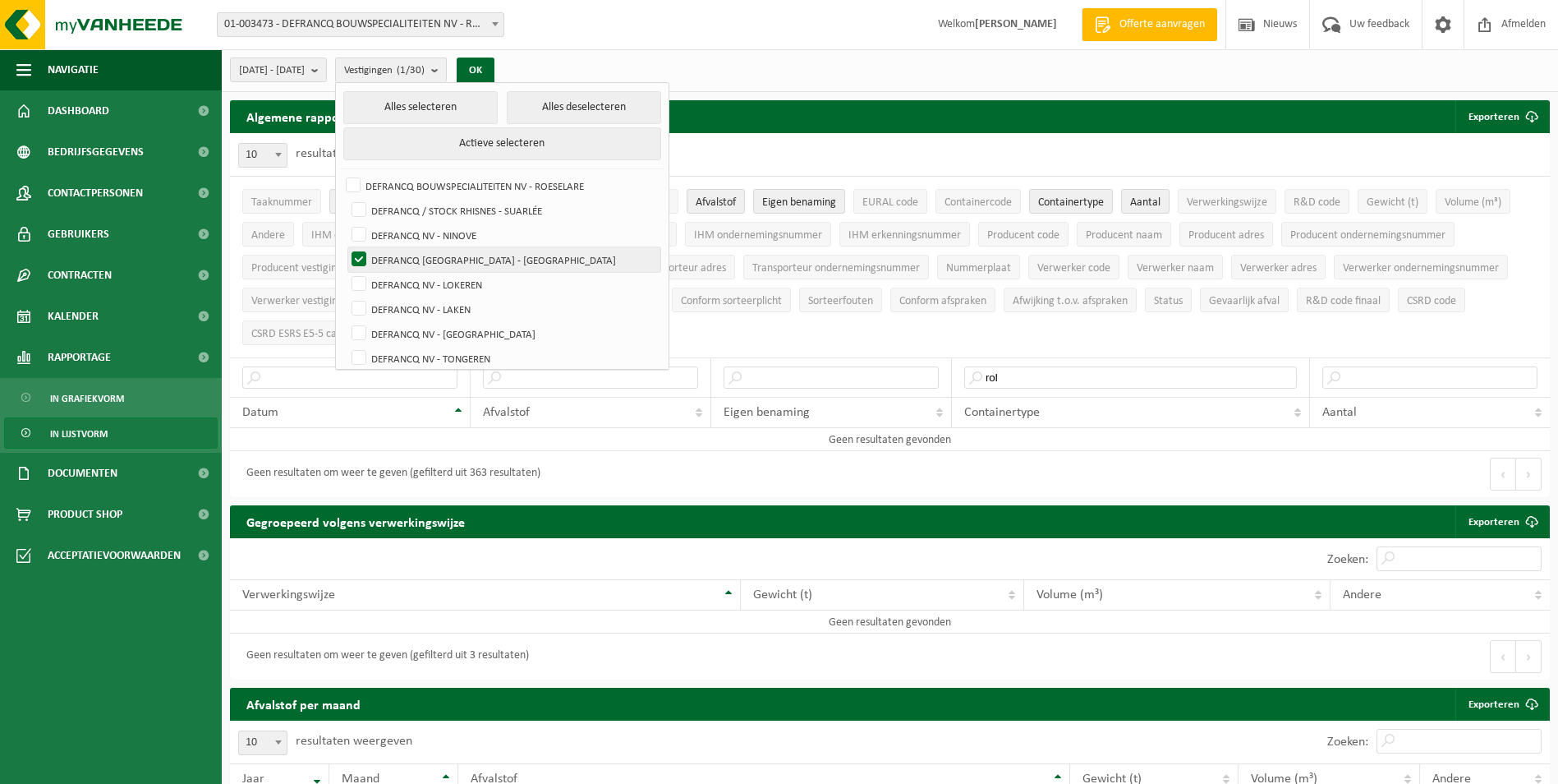
click at [437, 251] on label "DEFRANCQ [GEOGRAPHIC_DATA] - [GEOGRAPHIC_DATA]" at bounding box center [505, 259] width 312 height 25
click at [346, 247] on input "DEFRANCQ [GEOGRAPHIC_DATA] - [GEOGRAPHIC_DATA]" at bounding box center [345, 246] width 1 height 1
checkbox input "false"
click at [442, 283] on label "DEFRANCQ NV - LOKEREN" at bounding box center [505, 284] width 312 height 25
click at [346, 272] on input "DEFRANCQ NV - LOKEREN" at bounding box center [345, 271] width 1 height 1
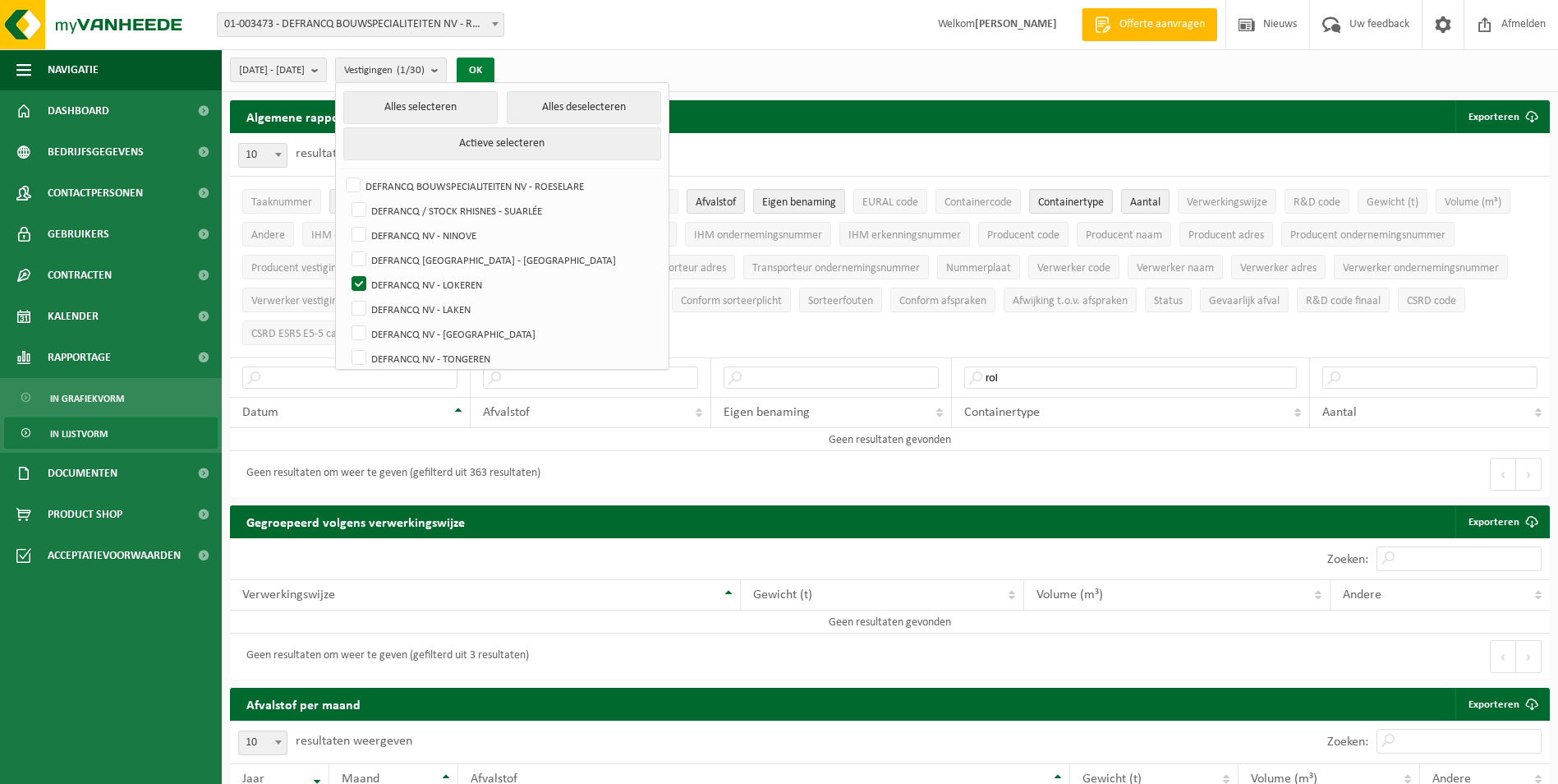
click at [495, 75] on button "OK" at bounding box center [475, 71] width 38 height 27
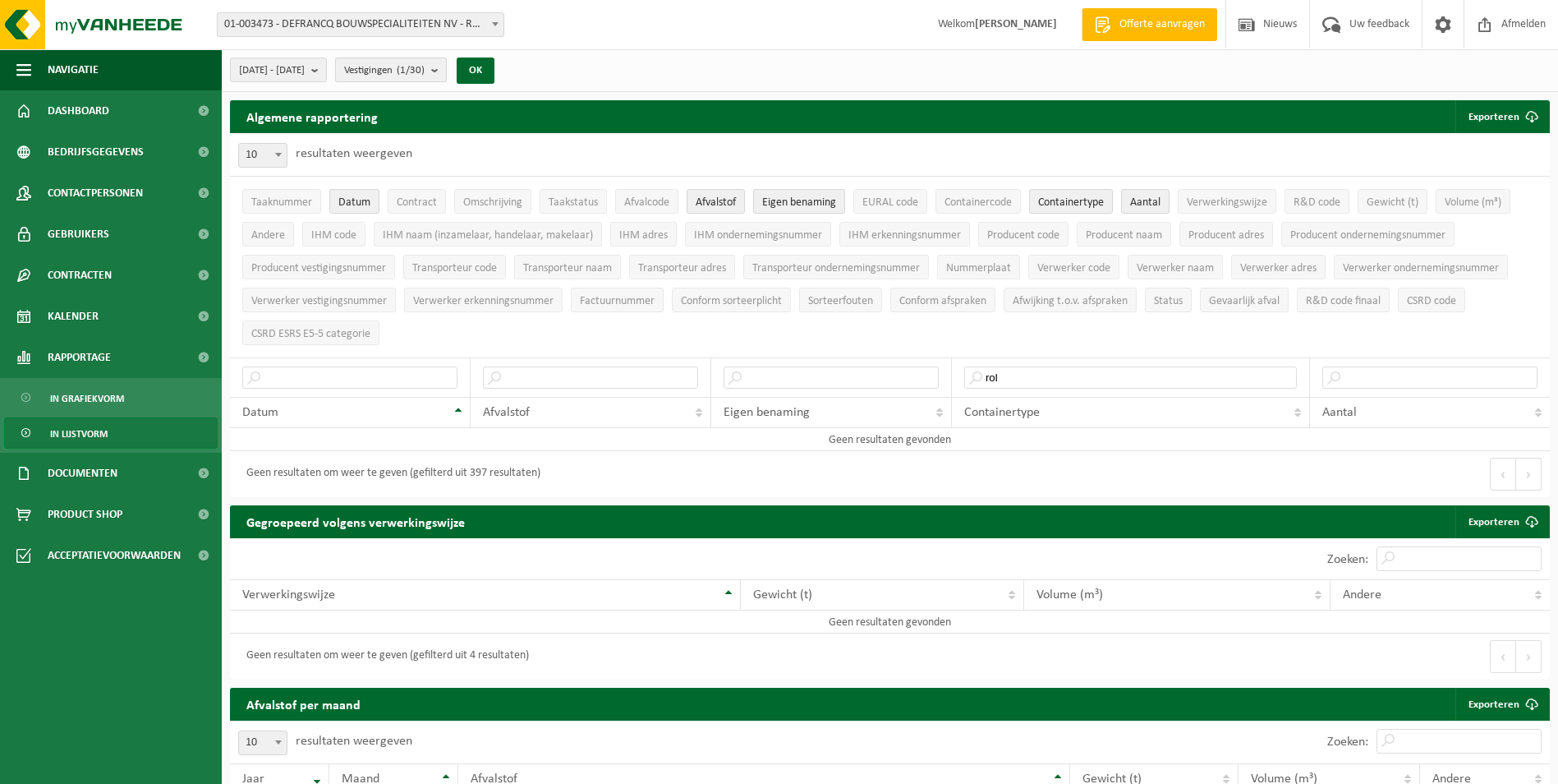
click at [447, 73] on button "Vestigingen (1/30)" at bounding box center [391, 70] width 112 height 25
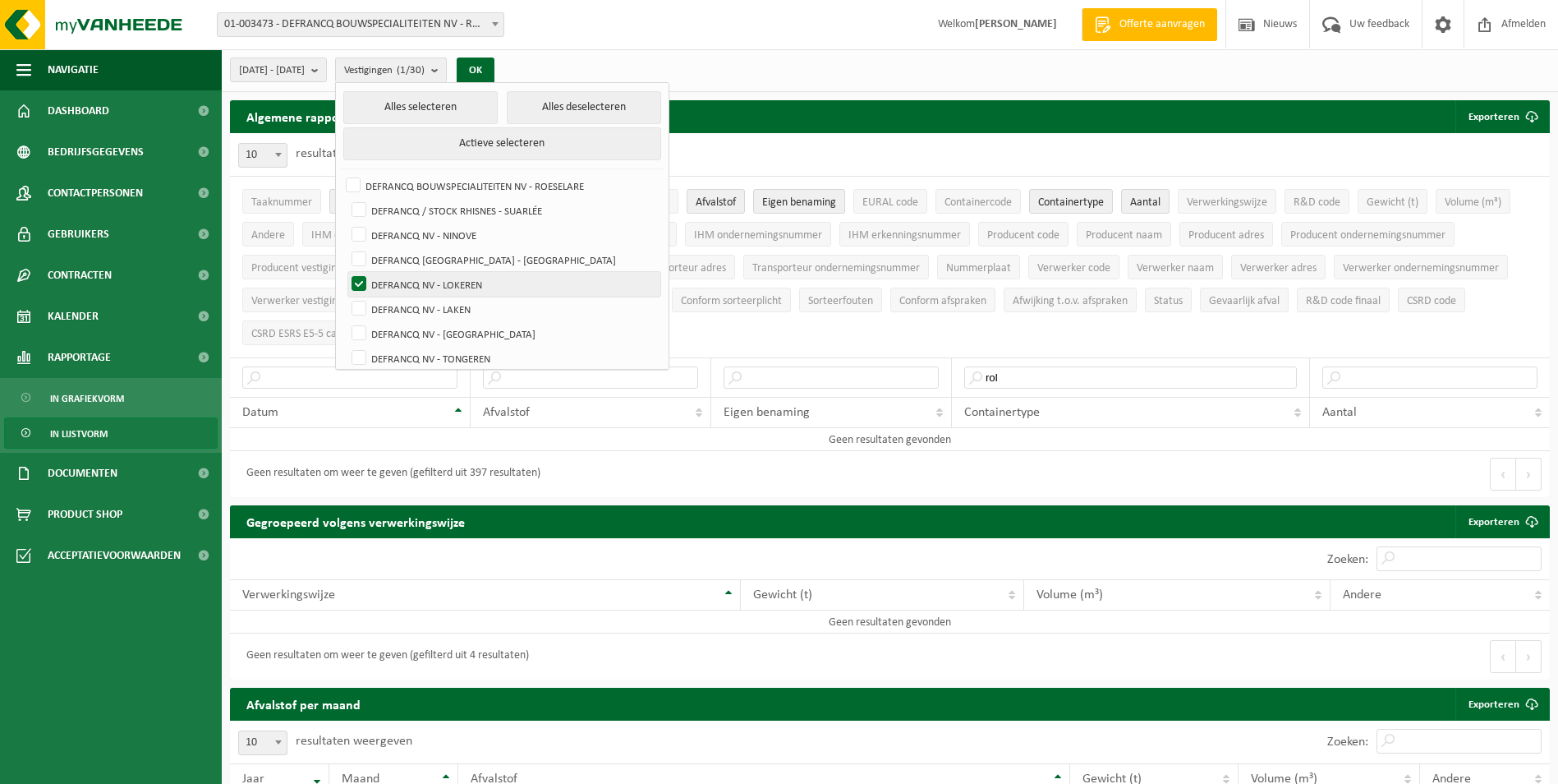
click at [448, 279] on label "DEFRANCQ NV - LOKEREN" at bounding box center [505, 284] width 312 height 25
click at [346, 272] on input "DEFRANCQ NV - LOKEREN" at bounding box center [345, 271] width 1 height 1
checkbox input "false"
click at [455, 302] on label "DEFRANCQ NV - LAKEN" at bounding box center [505, 309] width 312 height 25
click at [346, 297] on input "DEFRANCQ NV - LAKEN" at bounding box center [345, 296] width 1 height 1
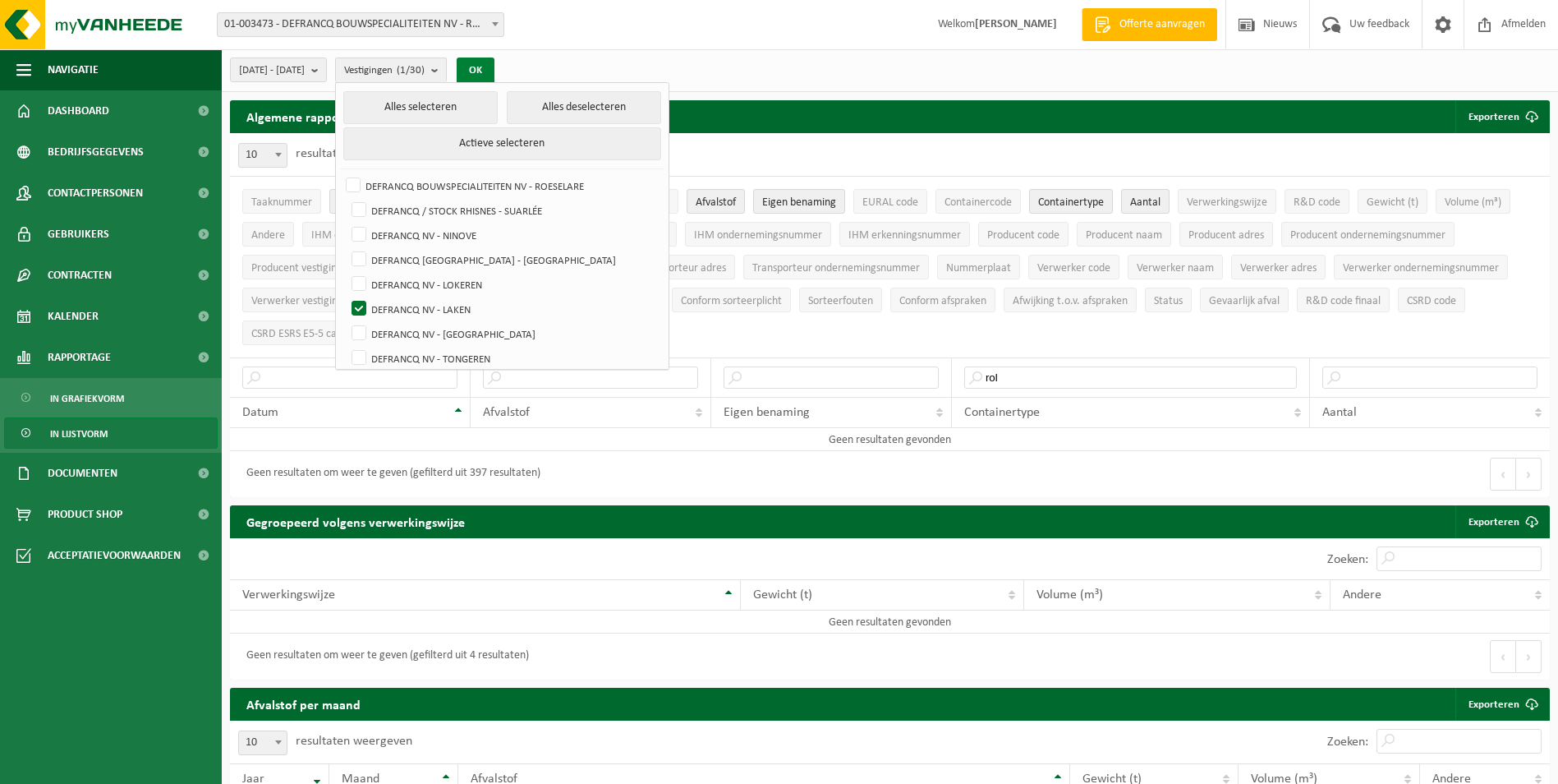
click at [495, 74] on button "OK" at bounding box center [475, 71] width 38 height 27
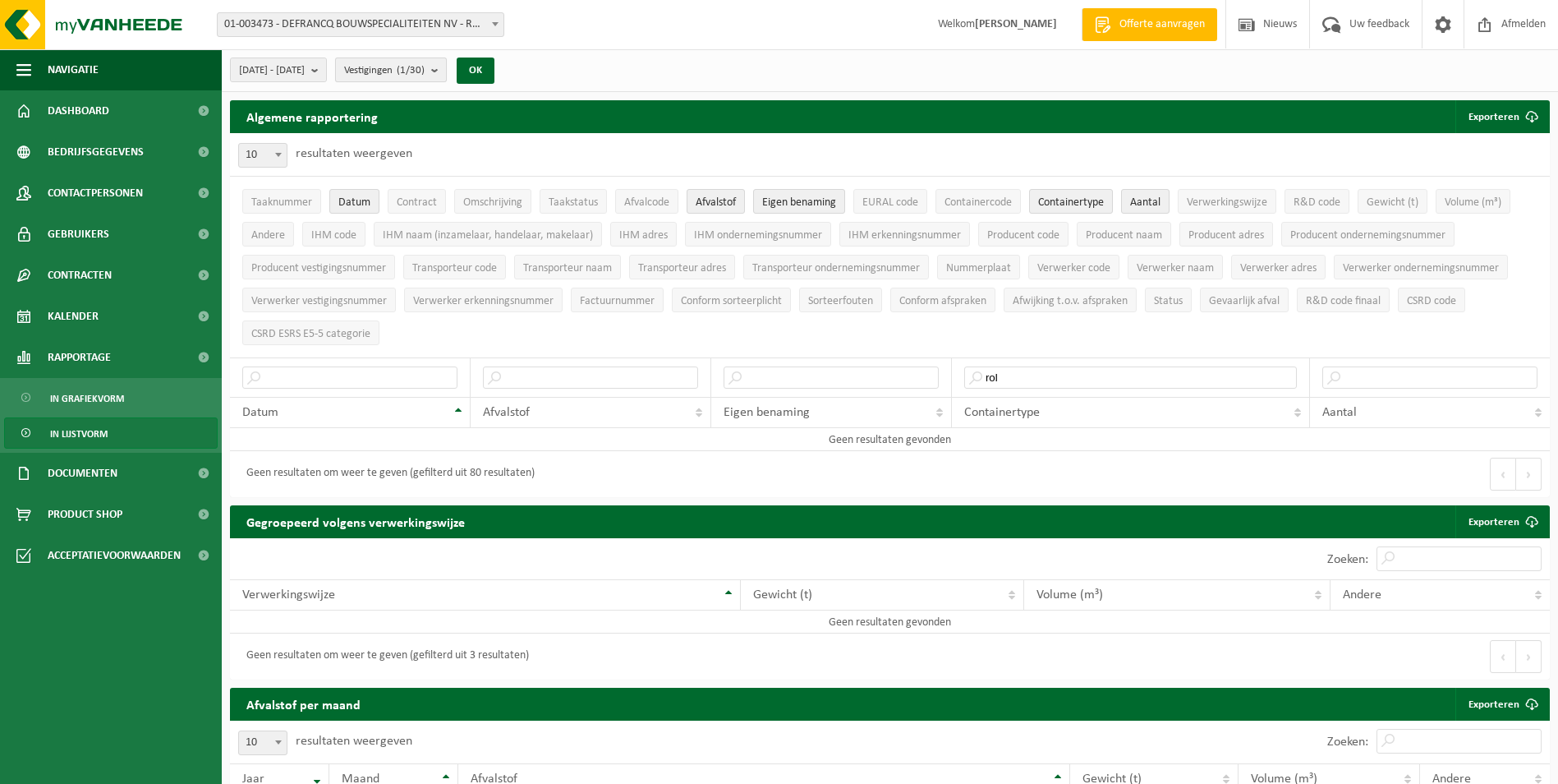
click at [425, 72] on span "Vestigingen (1/30)" at bounding box center [384, 71] width 81 height 25
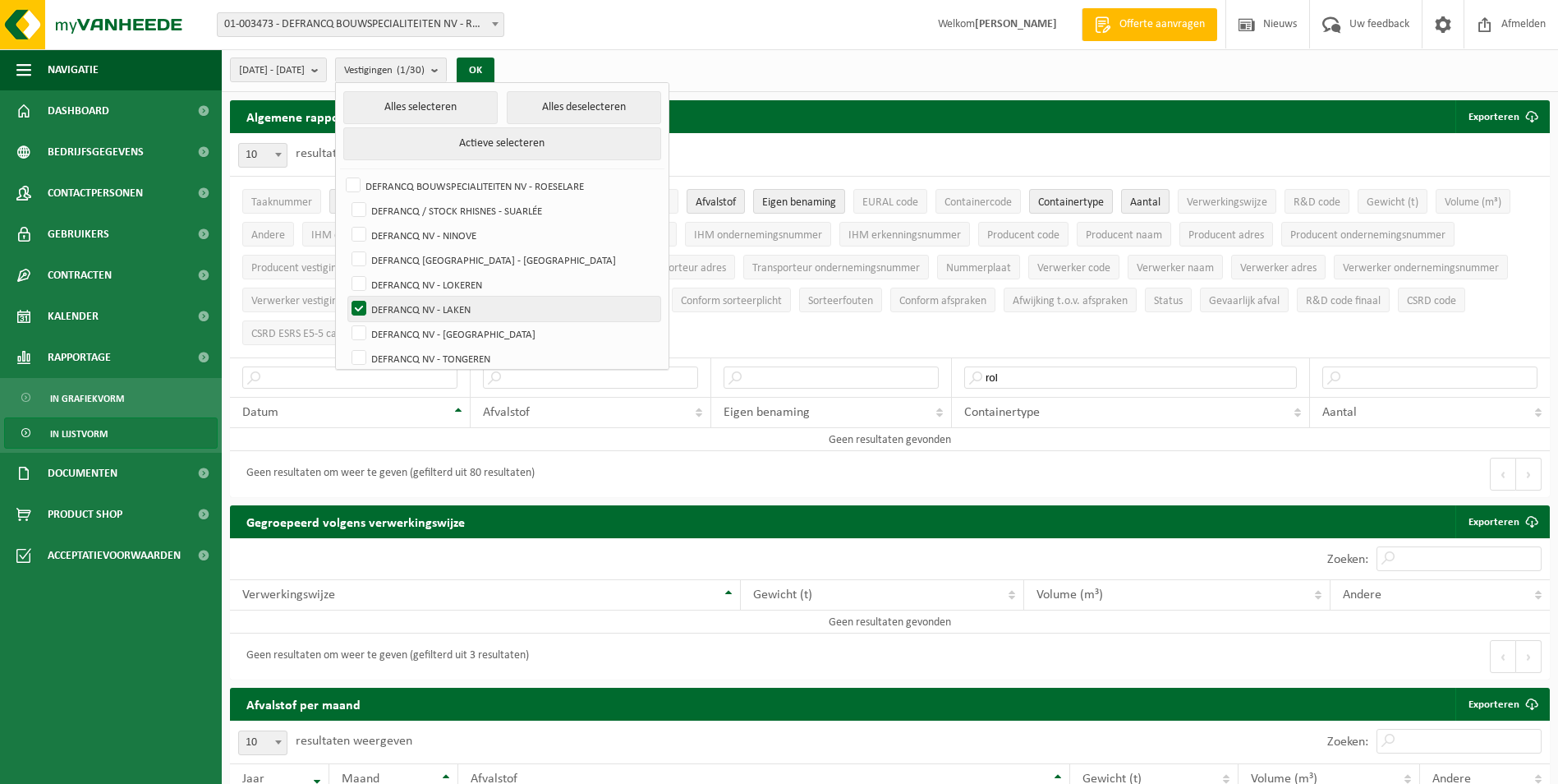
click at [453, 306] on label "DEFRANCQ NV - LAKEN" at bounding box center [505, 309] width 312 height 25
click at [346, 297] on input "DEFRANCQ NV - LAKEN" at bounding box center [345, 296] width 1 height 1
checkbox input "false"
click at [453, 333] on label "DEFRANCQ NV - [GEOGRAPHIC_DATA]" at bounding box center [505, 334] width 312 height 25
click at [346, 321] on input "DEFRANCQ NV - [GEOGRAPHIC_DATA]" at bounding box center [345, 320] width 1 height 1
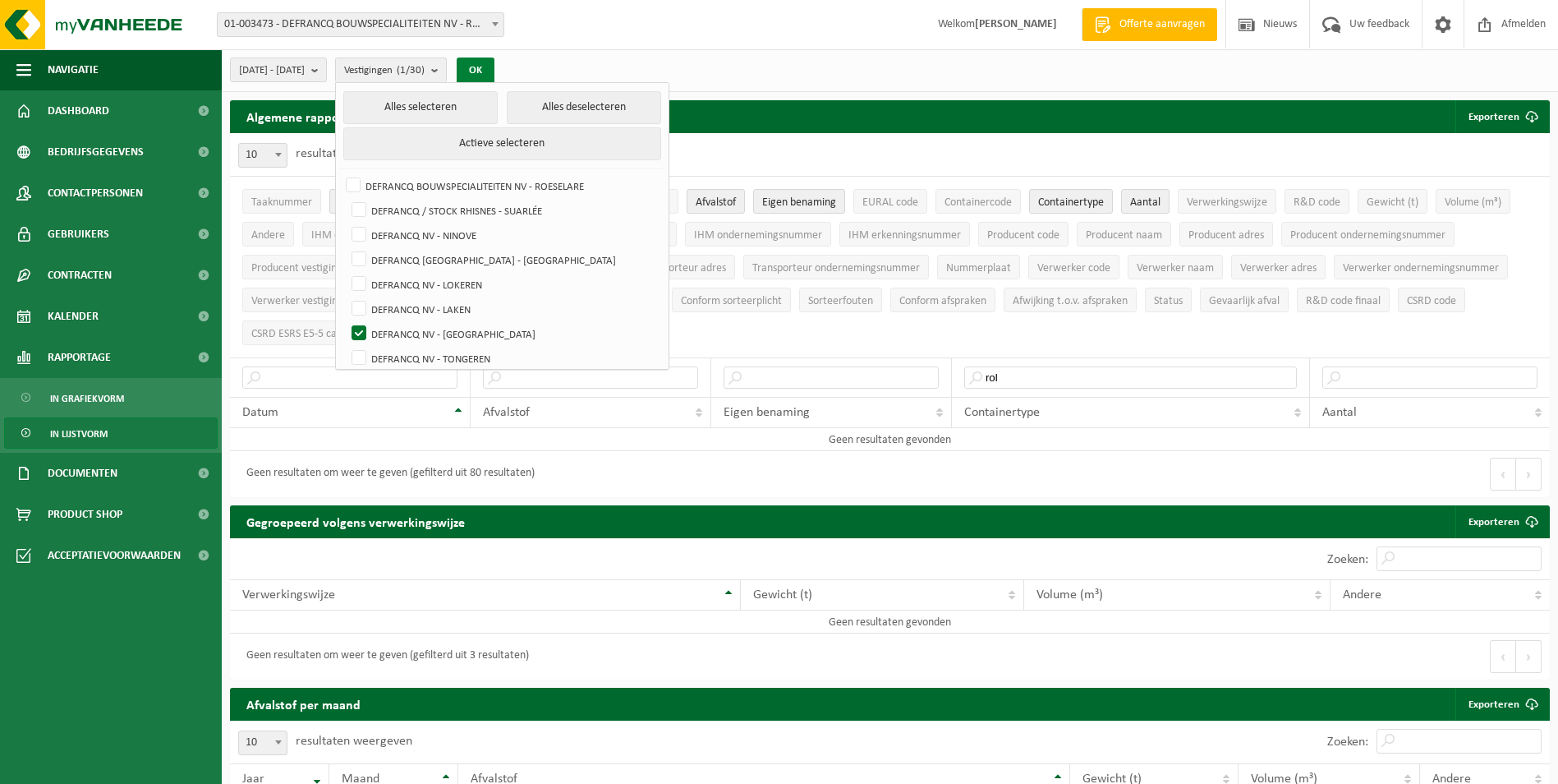
click at [495, 67] on button "OK" at bounding box center [475, 71] width 38 height 27
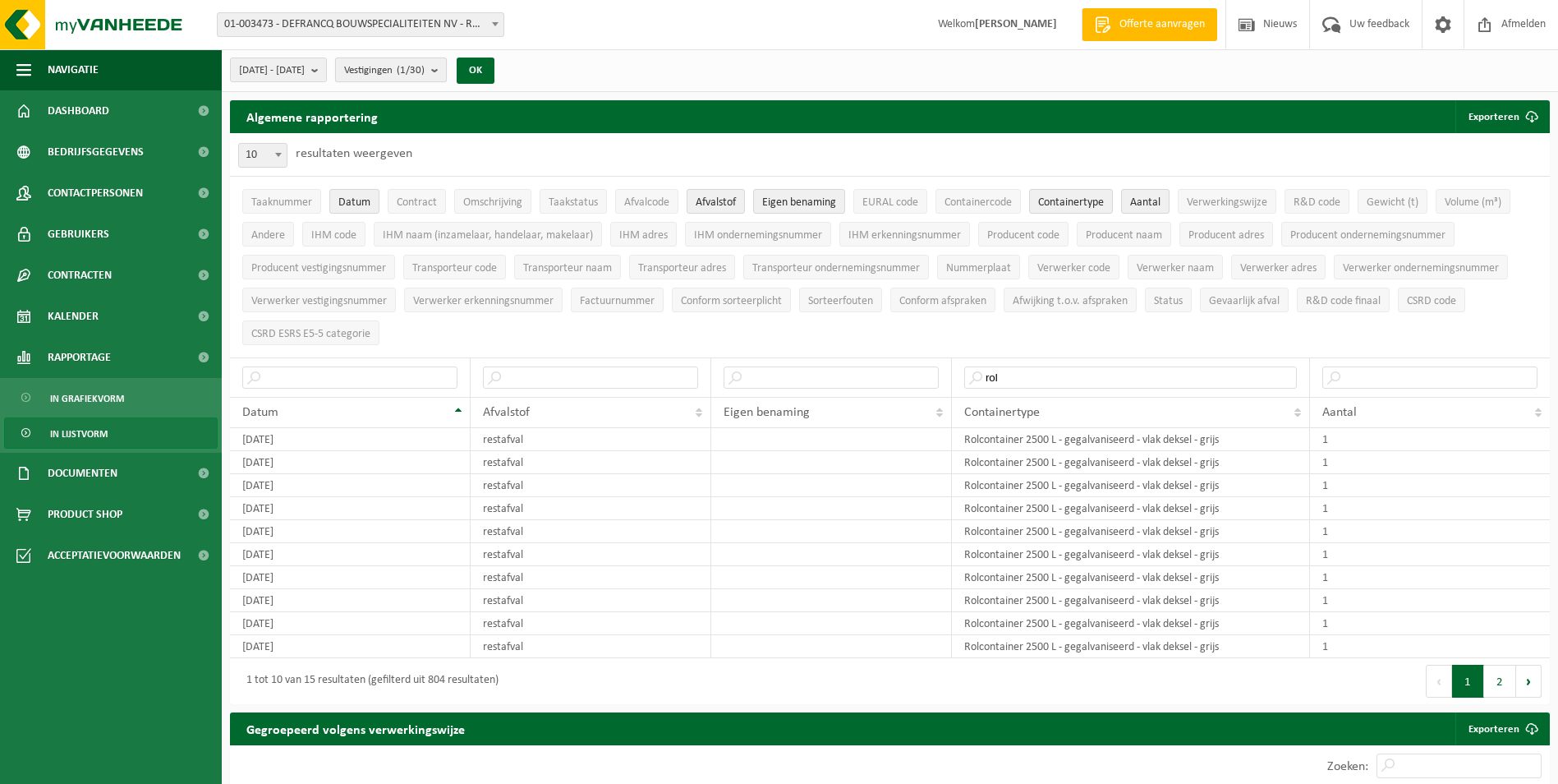
click at [425, 70] on span "Vestigingen (1/30)" at bounding box center [384, 71] width 81 height 25
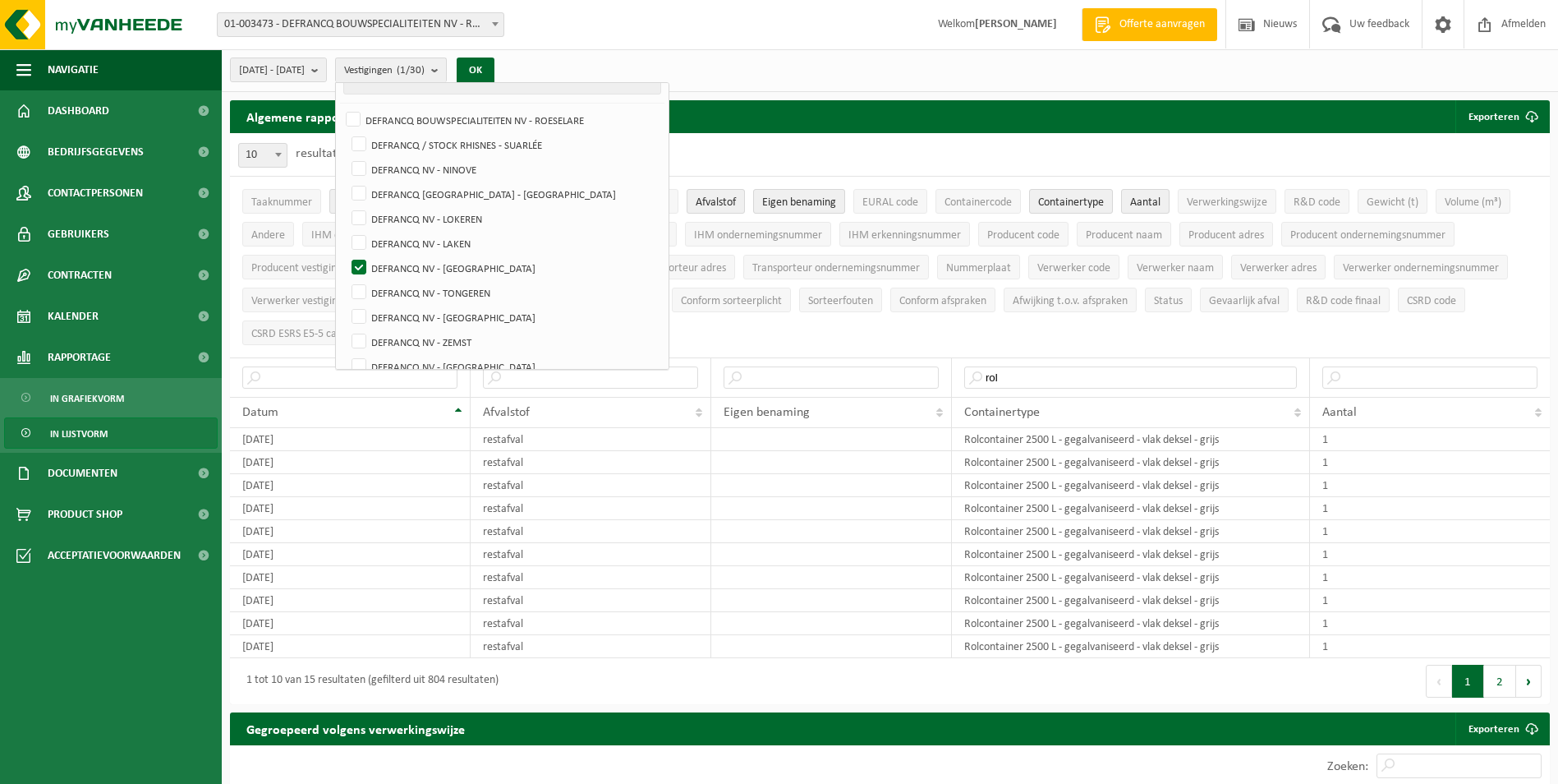
scroll to position [164, 0]
click at [438, 174] on label "DEFRANCQ NV - [GEOGRAPHIC_DATA]" at bounding box center [505, 169] width 312 height 25
click at [346, 157] on input "DEFRANCQ NV - [GEOGRAPHIC_DATA]" at bounding box center [345, 156] width 1 height 1
checkbox input "false"
click at [438, 184] on label "DEFRANCQ NV - TONGEREN" at bounding box center [505, 194] width 312 height 25
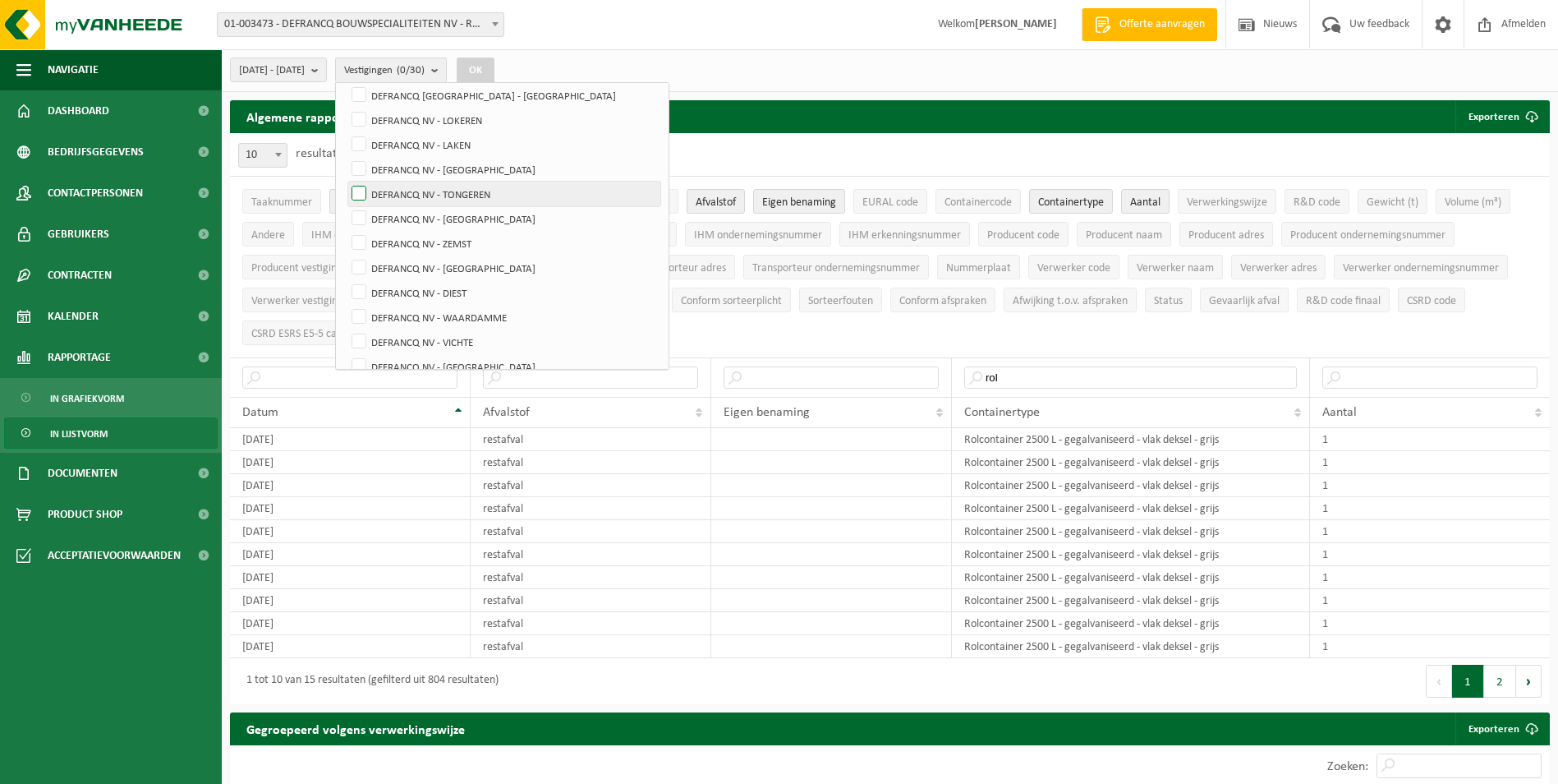
click at [346, 182] on input "DEFRANCQ NV - TONGEREN" at bounding box center [345, 181] width 1 height 1
click at [495, 66] on button "OK" at bounding box center [475, 71] width 38 height 27
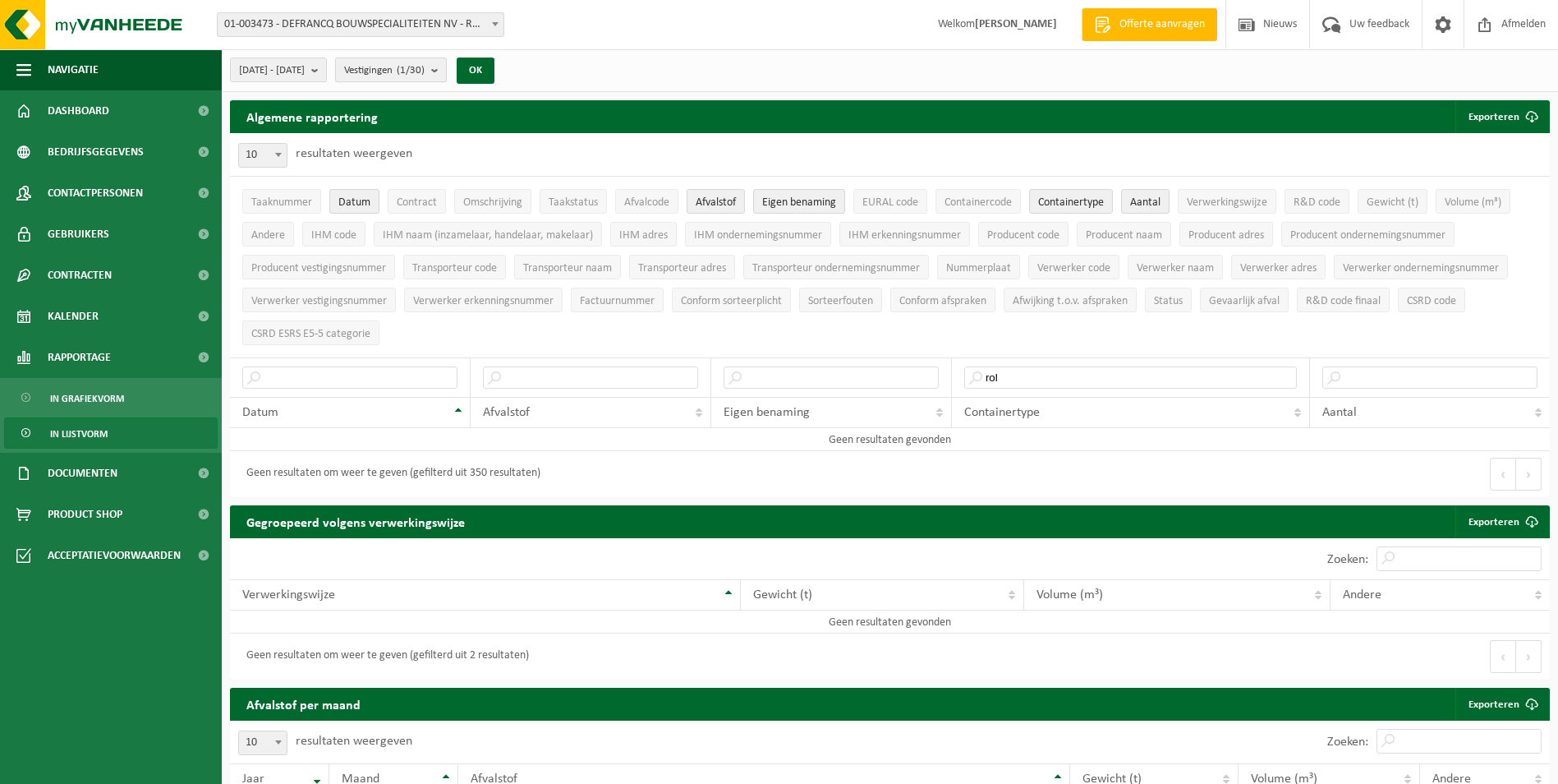
click at [425, 66] on count "(1/30)" at bounding box center [410, 70] width 28 height 11
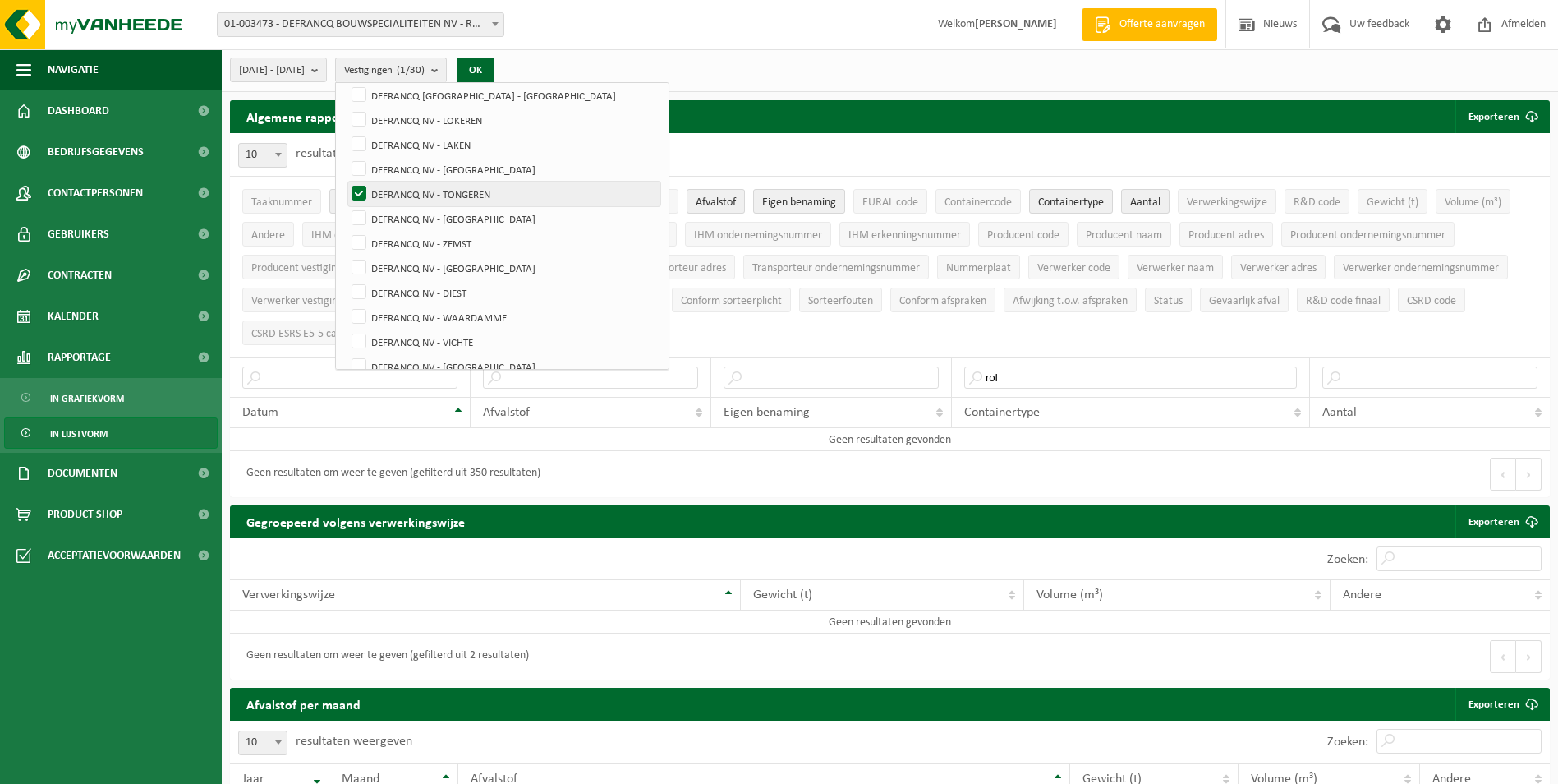
click at [435, 189] on label "DEFRANCQ NV - TONGEREN" at bounding box center [505, 194] width 312 height 25
click at [346, 182] on input "DEFRANCQ NV - TONGEREN" at bounding box center [345, 181] width 1 height 1
click at [435, 201] on label "DEFRANCQ NV - TONGEREN" at bounding box center [505, 194] width 312 height 25
click at [346, 182] on input "DEFRANCQ NV - TONGEREN" at bounding box center [345, 181] width 1 height 1
click at [445, 194] on label "DEFRANCQ NV - TONGEREN" at bounding box center [505, 194] width 312 height 25
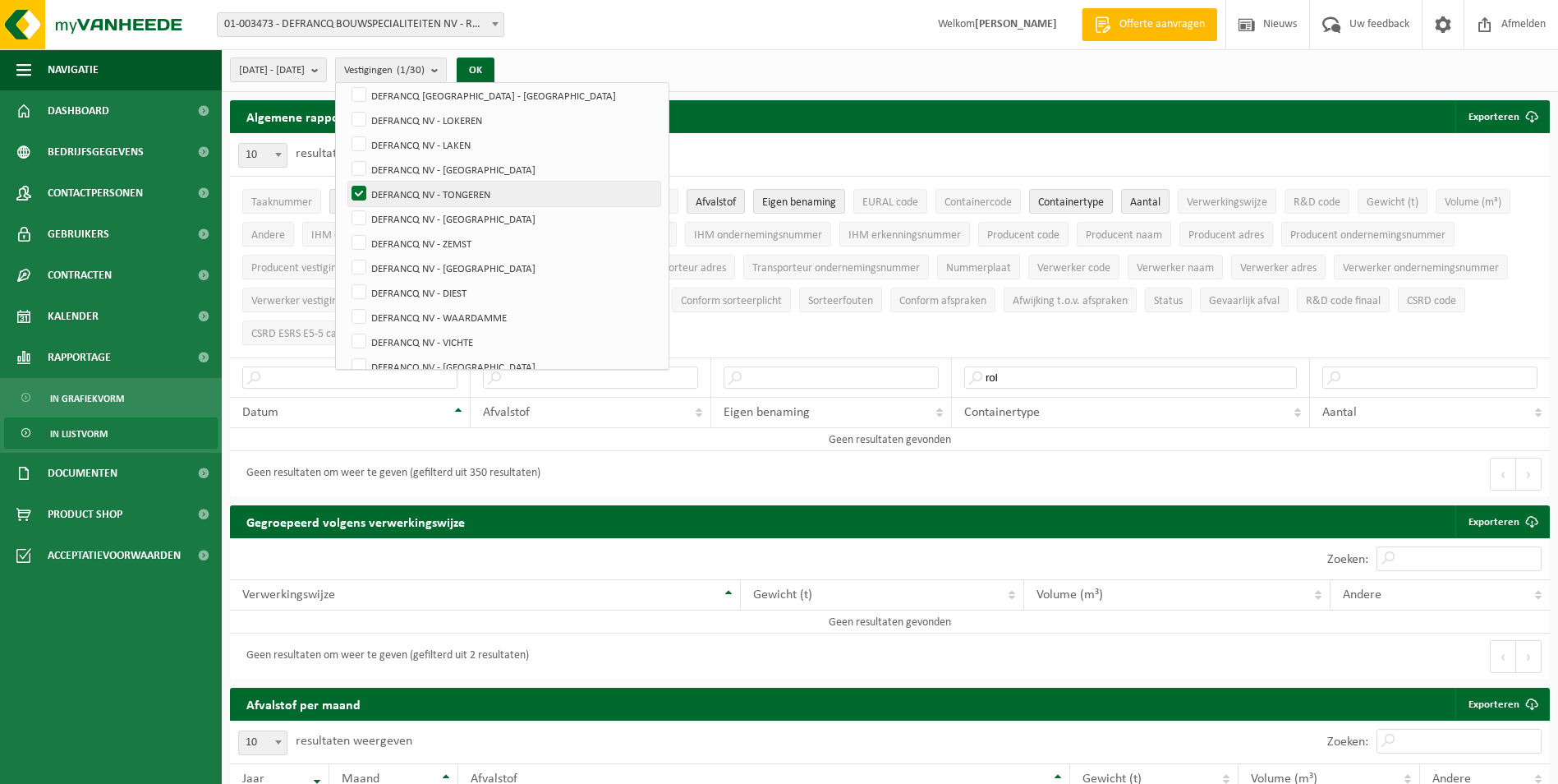
click at [346, 182] on input "DEFRANCQ NV - TONGEREN" at bounding box center [345, 181] width 1 height 1
checkbox input "false"
click at [445, 211] on label "DEFRANCQ NV - [GEOGRAPHIC_DATA]" at bounding box center [505, 219] width 312 height 25
click at [346, 206] on input "DEFRANCQ NV - [GEOGRAPHIC_DATA]" at bounding box center [345, 205] width 1 height 1
click at [495, 73] on button "OK" at bounding box center [475, 71] width 38 height 27
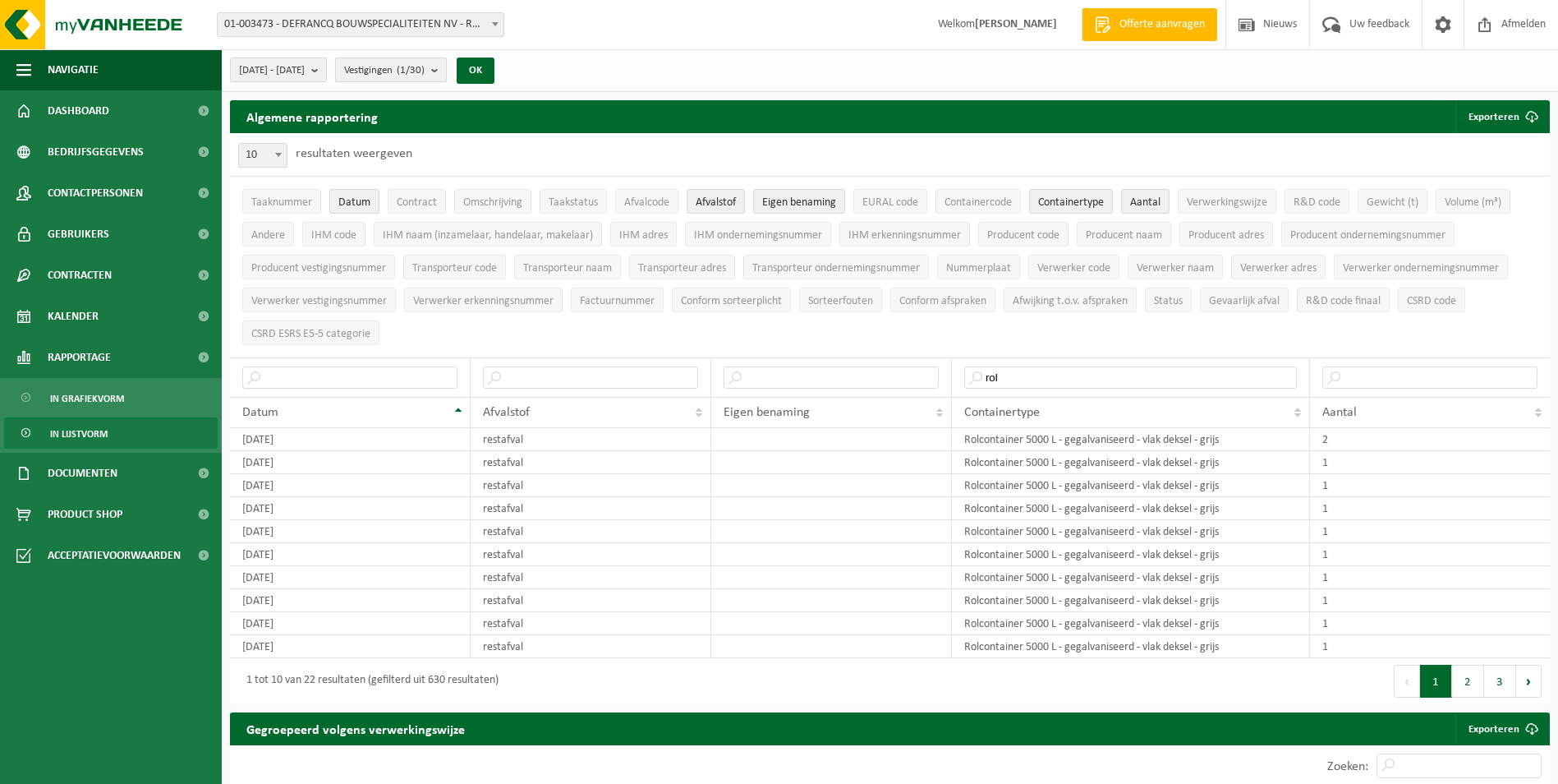
click at [425, 72] on count "(1/30)" at bounding box center [410, 70] width 28 height 11
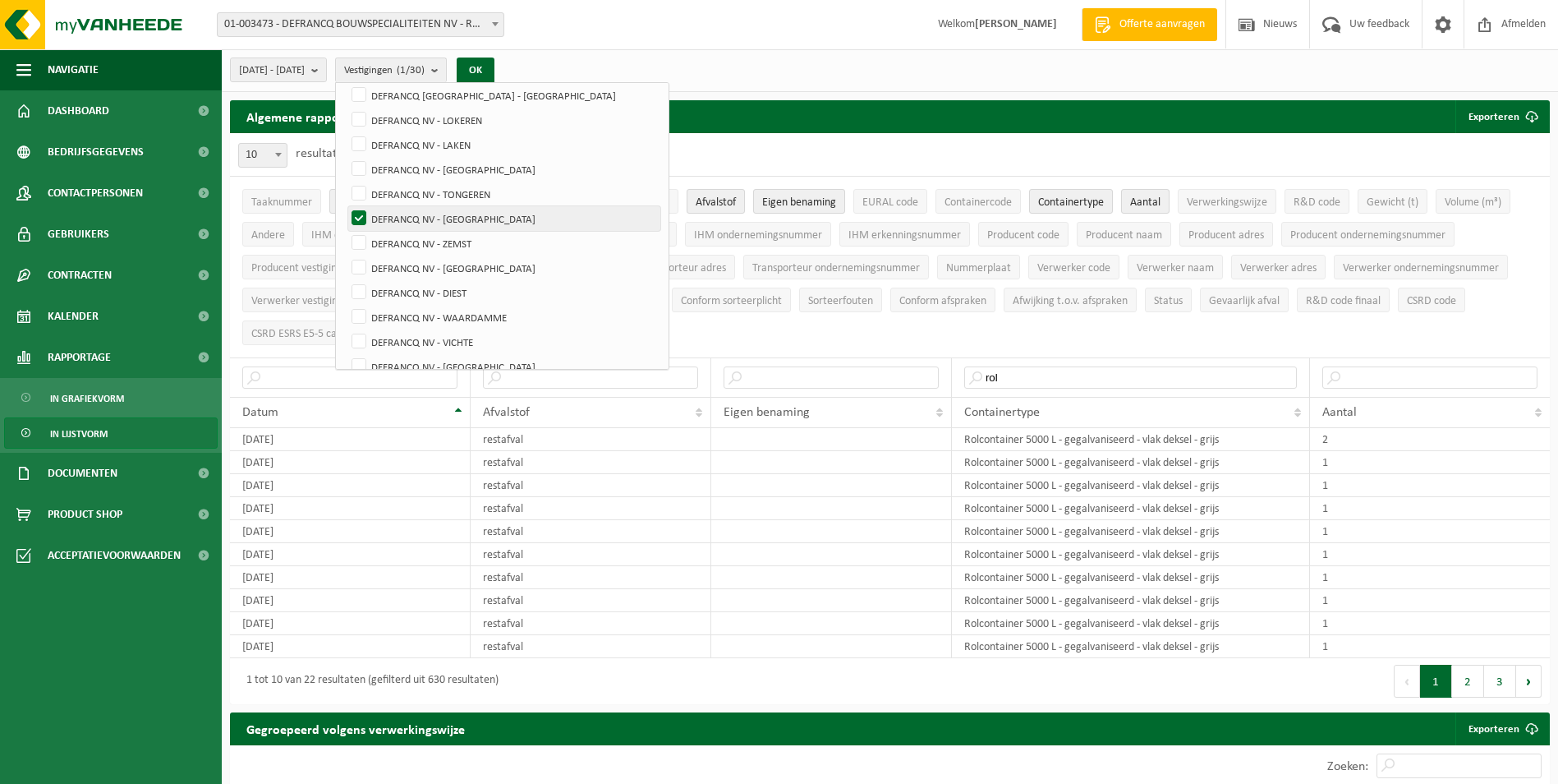
click at [482, 222] on label "DEFRANCQ NV - [GEOGRAPHIC_DATA]" at bounding box center [505, 219] width 312 height 25
click at [346, 206] on input "DEFRANCQ NV - [GEOGRAPHIC_DATA]" at bounding box center [345, 205] width 1 height 1
checkbox input "false"
click at [478, 234] on label "DEFRANCQ NV - ZEMST" at bounding box center [505, 244] width 312 height 25
click at [346, 231] on input "DEFRANCQ NV - ZEMST" at bounding box center [345, 230] width 1 height 1
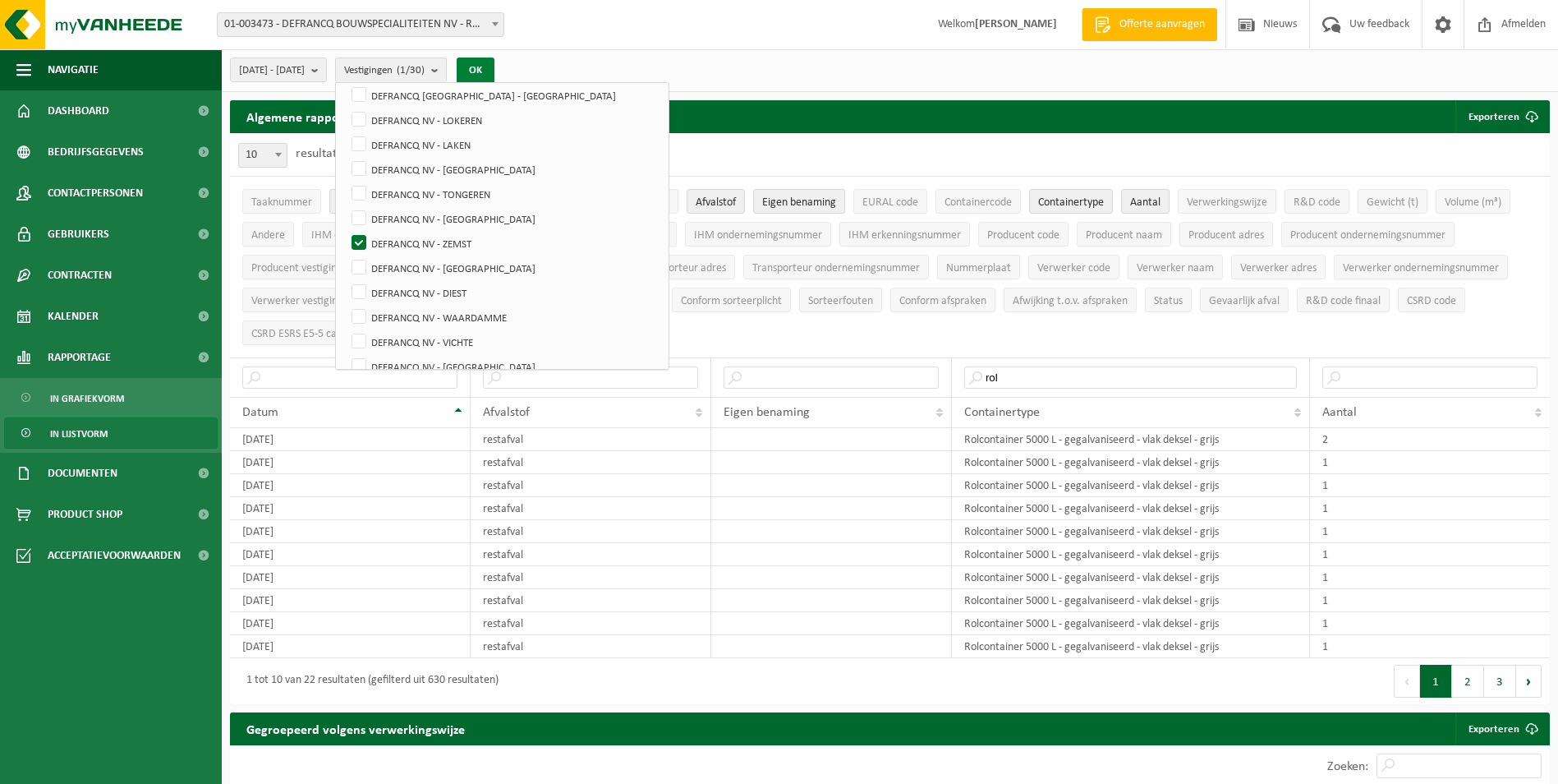
click at [495, 71] on button "OK" at bounding box center [475, 71] width 38 height 27
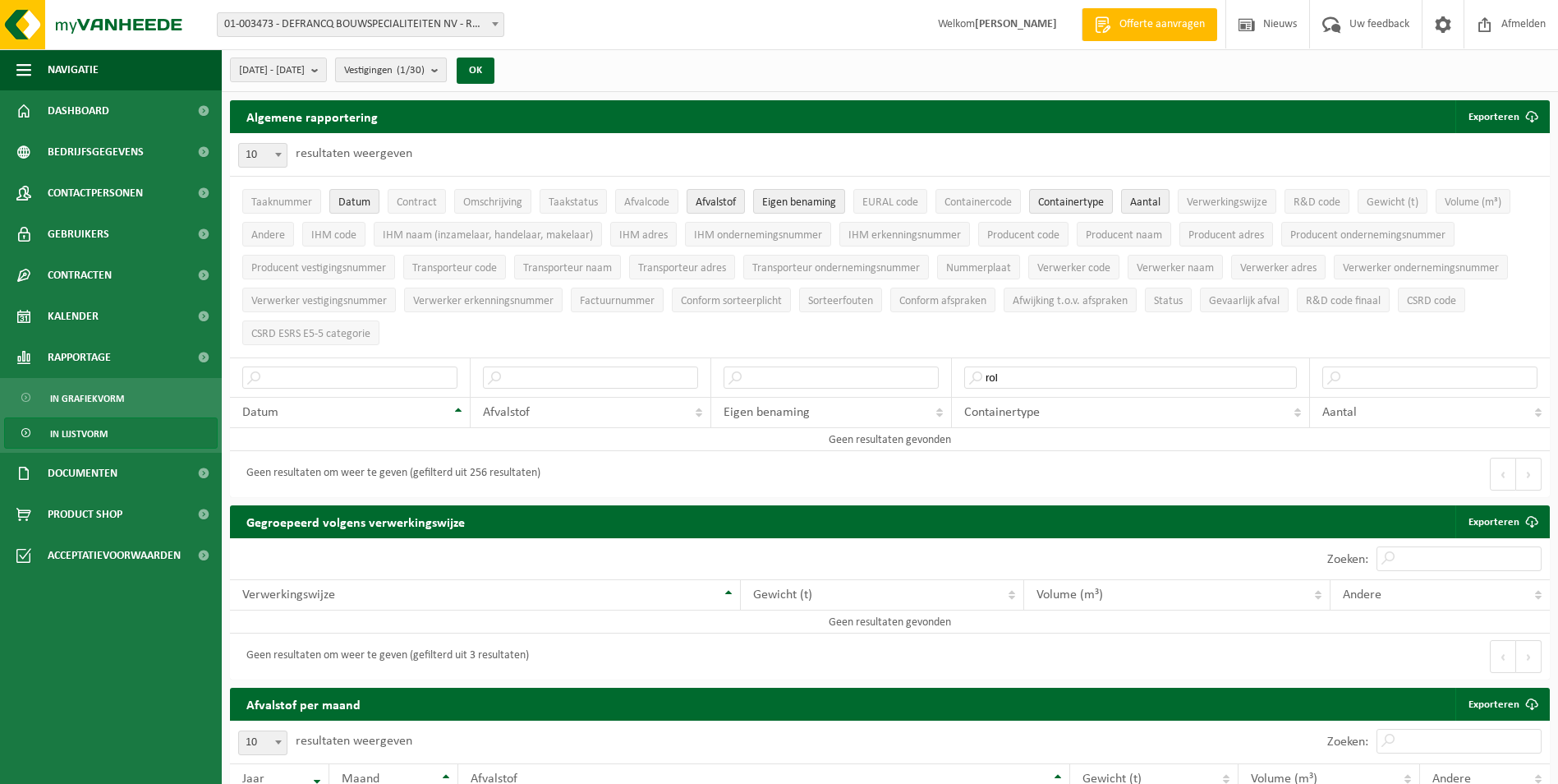
click at [425, 78] on span "Vestigingen (1/30)" at bounding box center [384, 71] width 81 height 25
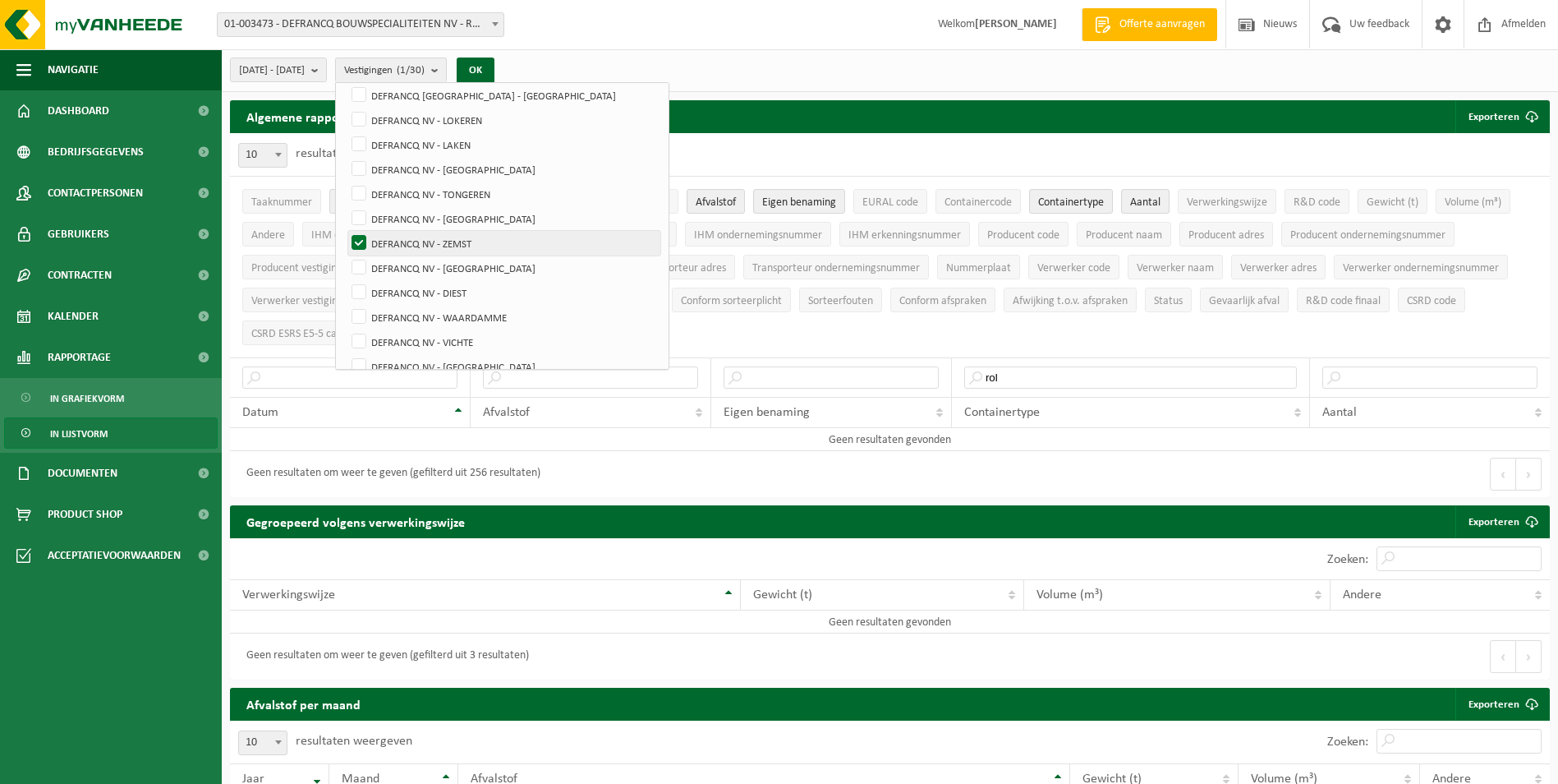
click at [462, 245] on label "DEFRANCQ NV - ZEMST" at bounding box center [505, 244] width 312 height 25
click at [346, 231] on input "DEFRANCQ NV - ZEMST" at bounding box center [345, 230] width 1 height 1
checkbox input "false"
click at [463, 262] on label "DEFRANCQ NV - [GEOGRAPHIC_DATA]" at bounding box center [505, 268] width 312 height 25
click at [346, 255] on input "DEFRANCQ NV - [GEOGRAPHIC_DATA]" at bounding box center [345, 254] width 1 height 1
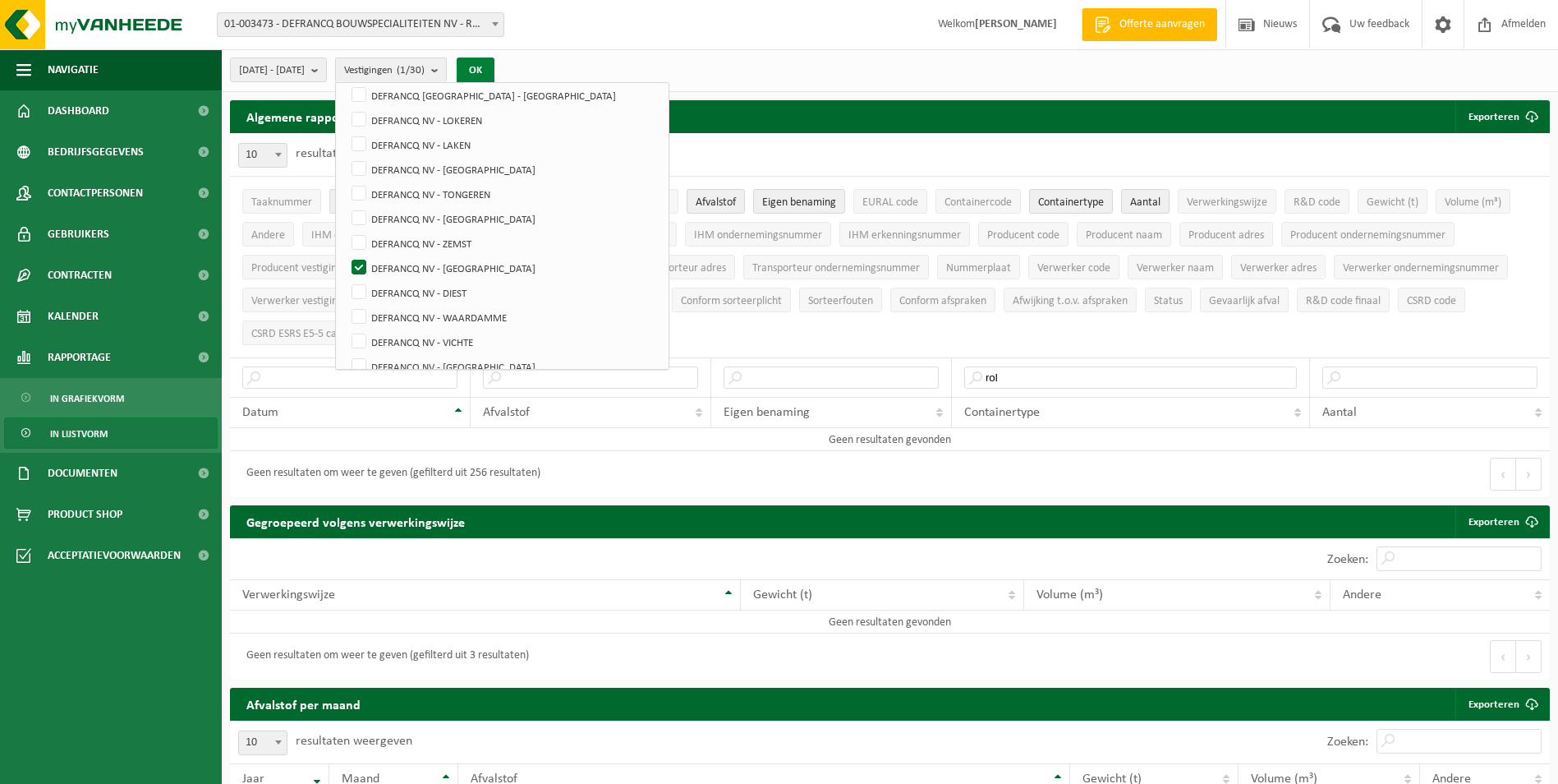
click at [495, 80] on button "OK" at bounding box center [475, 71] width 38 height 27
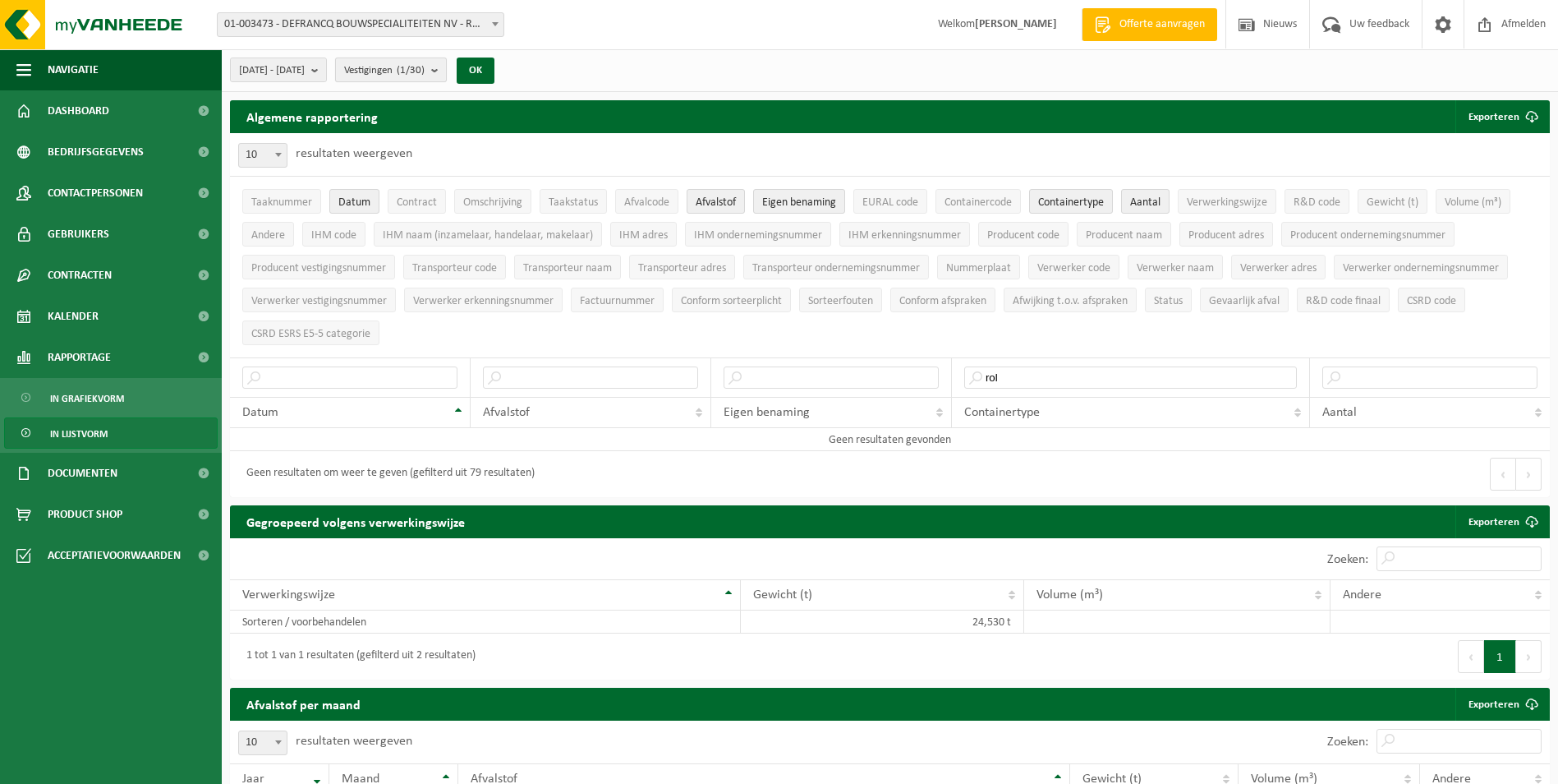
click at [425, 68] on count "(1/30)" at bounding box center [410, 70] width 28 height 11
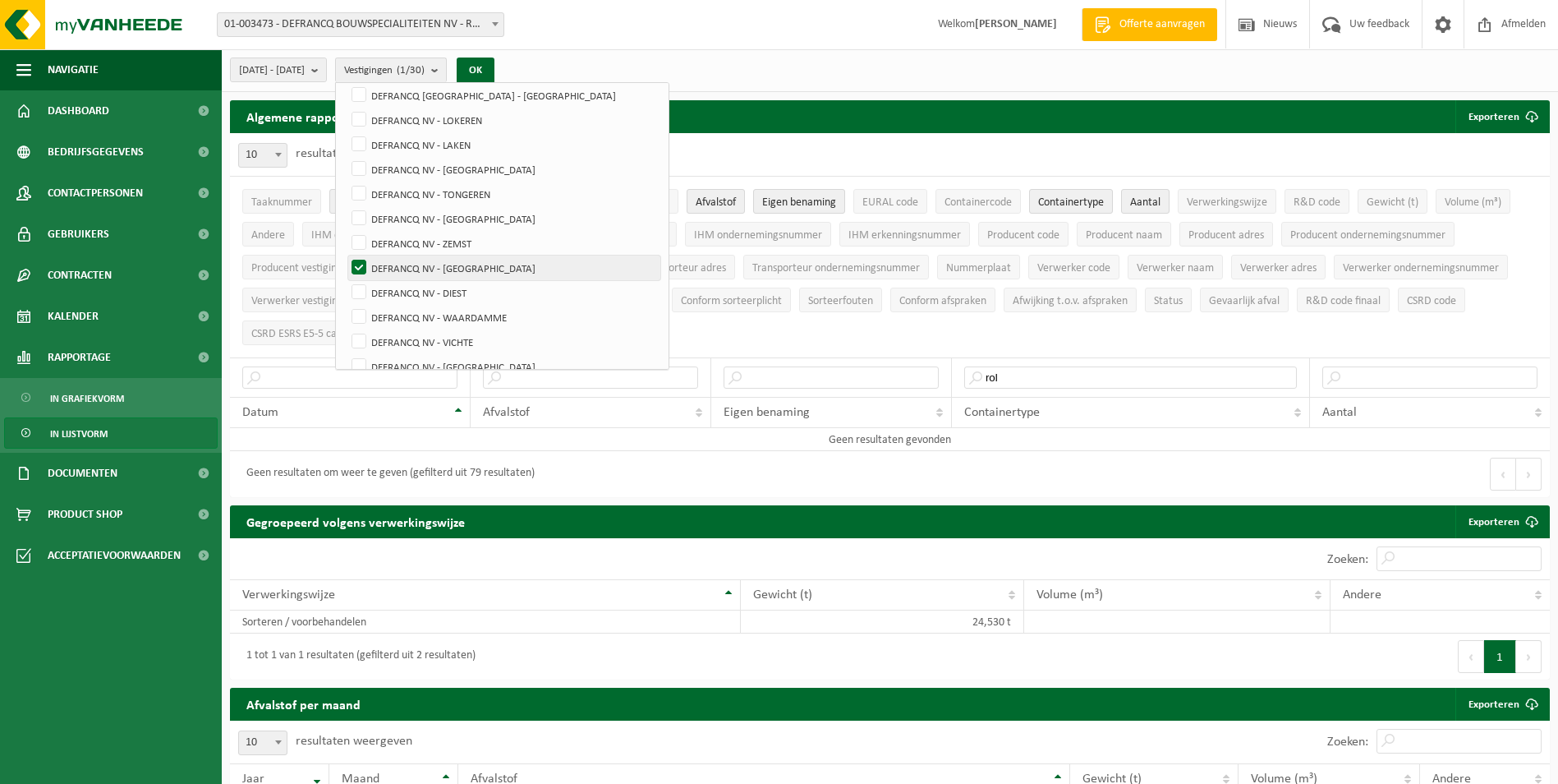
click at [444, 264] on label "DEFRANCQ NV - [GEOGRAPHIC_DATA]" at bounding box center [505, 268] width 312 height 25
click at [346, 255] on input "DEFRANCQ NV - [GEOGRAPHIC_DATA]" at bounding box center [345, 254] width 1 height 1
checkbox input "false"
click at [444, 287] on label "DEFRANCQ NV - DIEST" at bounding box center [505, 293] width 312 height 25
click at [346, 280] on input "DEFRANCQ NV - DIEST" at bounding box center [345, 279] width 1 height 1
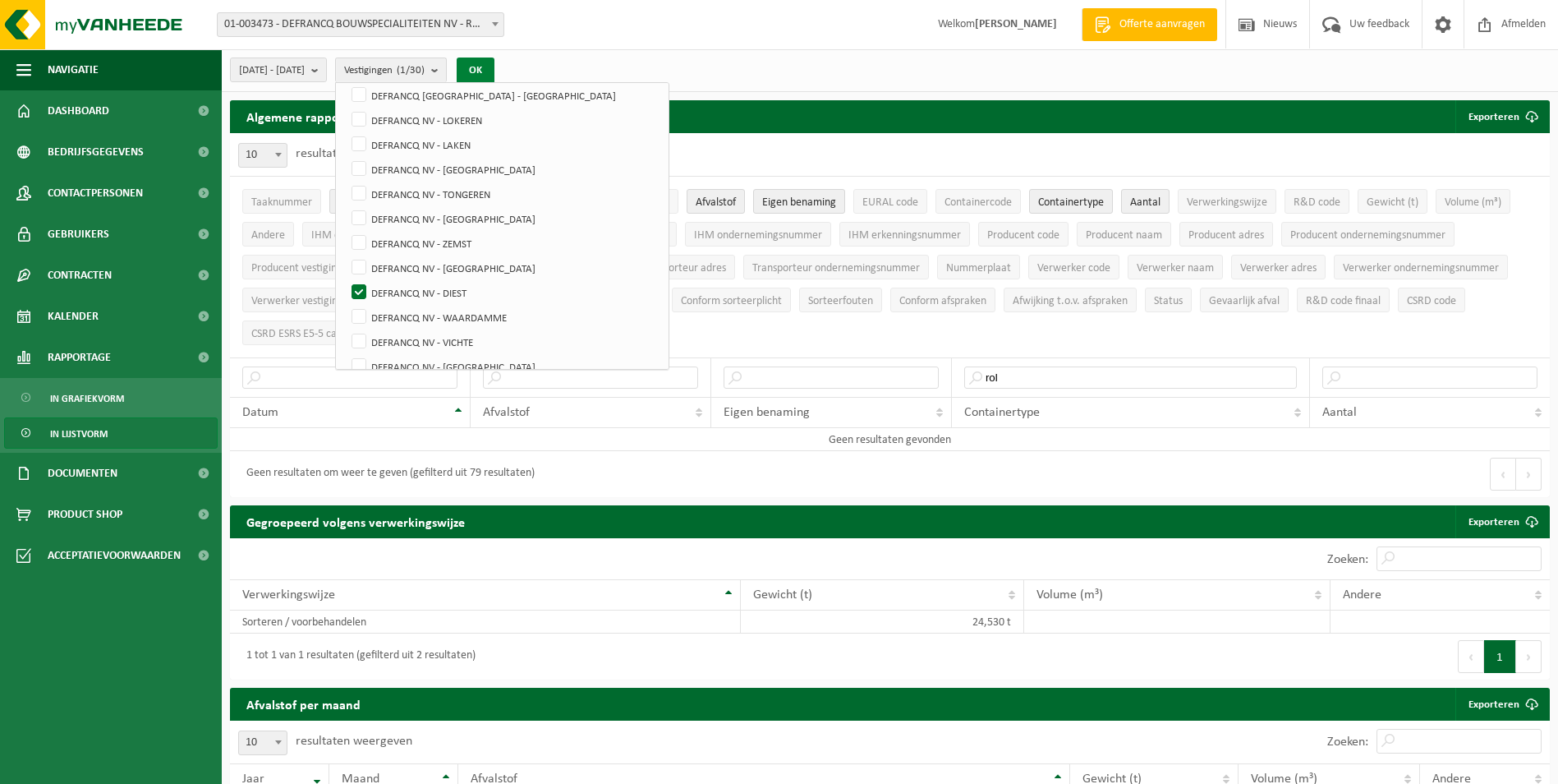
click at [495, 78] on button "OK" at bounding box center [475, 71] width 38 height 27
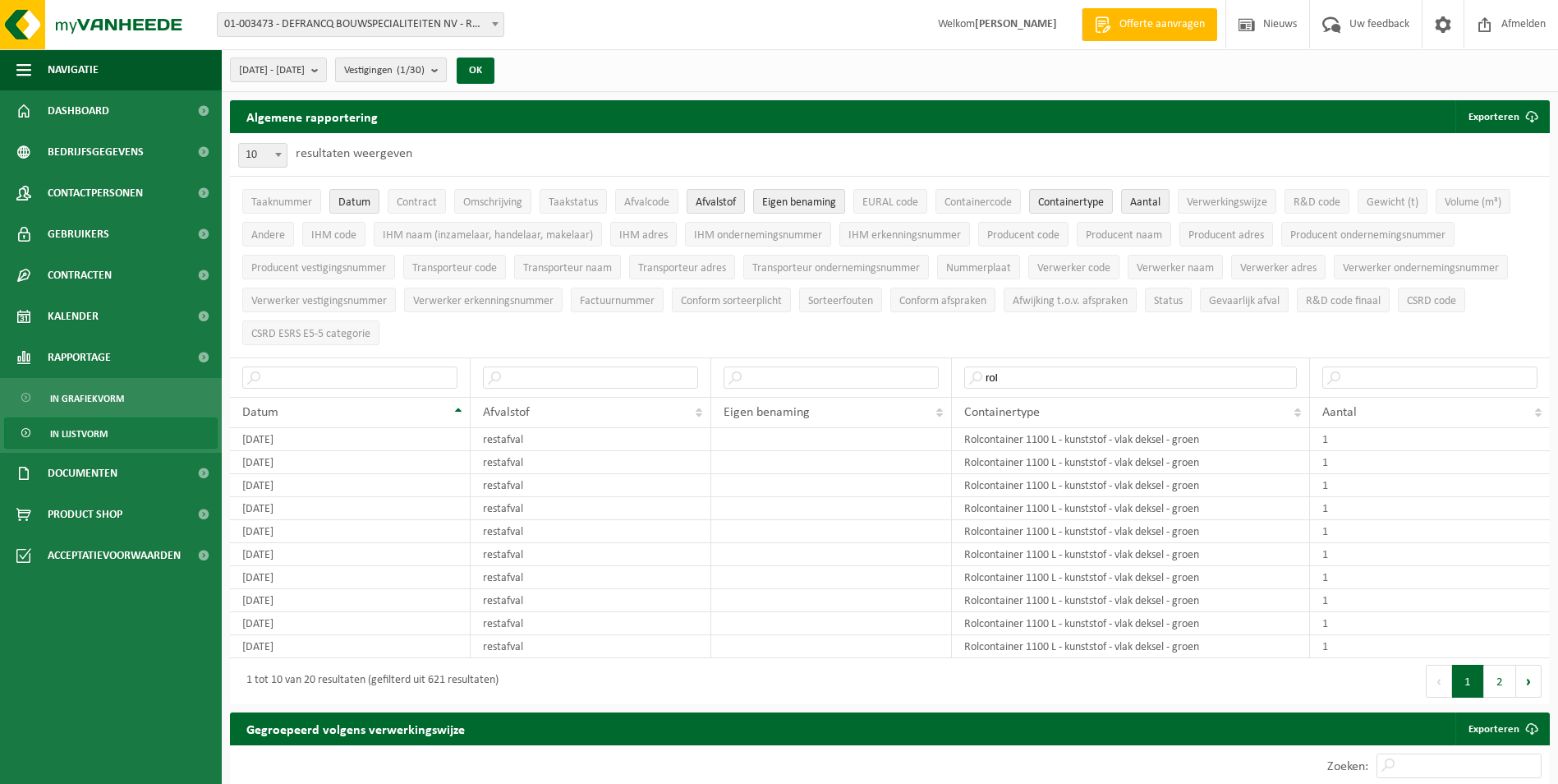
click at [425, 65] on span "Vestigingen (1/30)" at bounding box center [384, 71] width 81 height 25
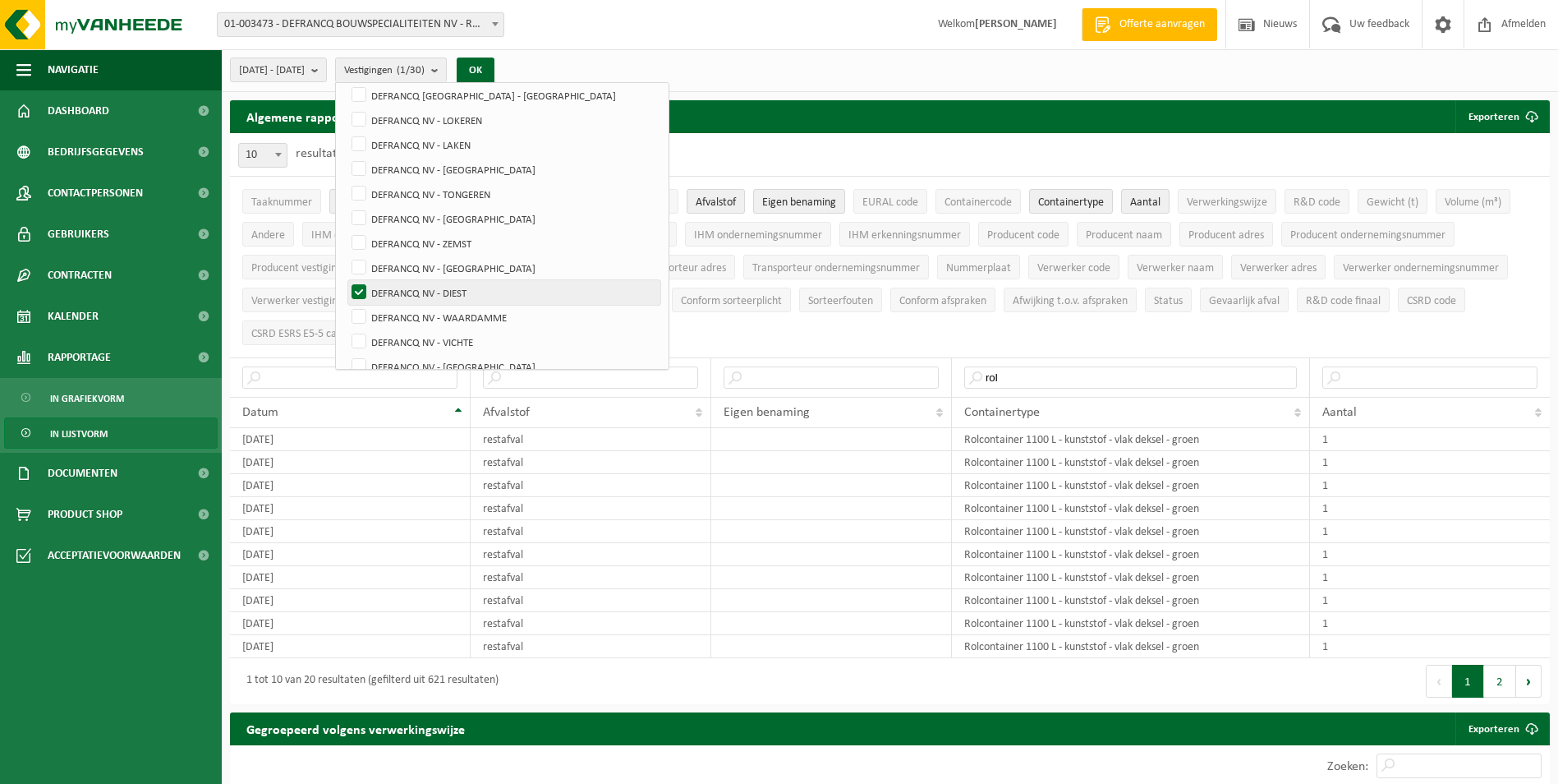
click at [483, 289] on label "DEFRANCQ NV - DIEST" at bounding box center [505, 293] width 312 height 25
click at [346, 280] on input "DEFRANCQ NV - DIEST" at bounding box center [345, 279] width 1 height 1
checkbox input "false"
click at [481, 315] on label "DEFRANCQ NV - WAARDAMME" at bounding box center [505, 317] width 312 height 25
click at [346, 304] on input "DEFRANCQ NV - WAARDAMME" at bounding box center [345, 304] width 1 height 1
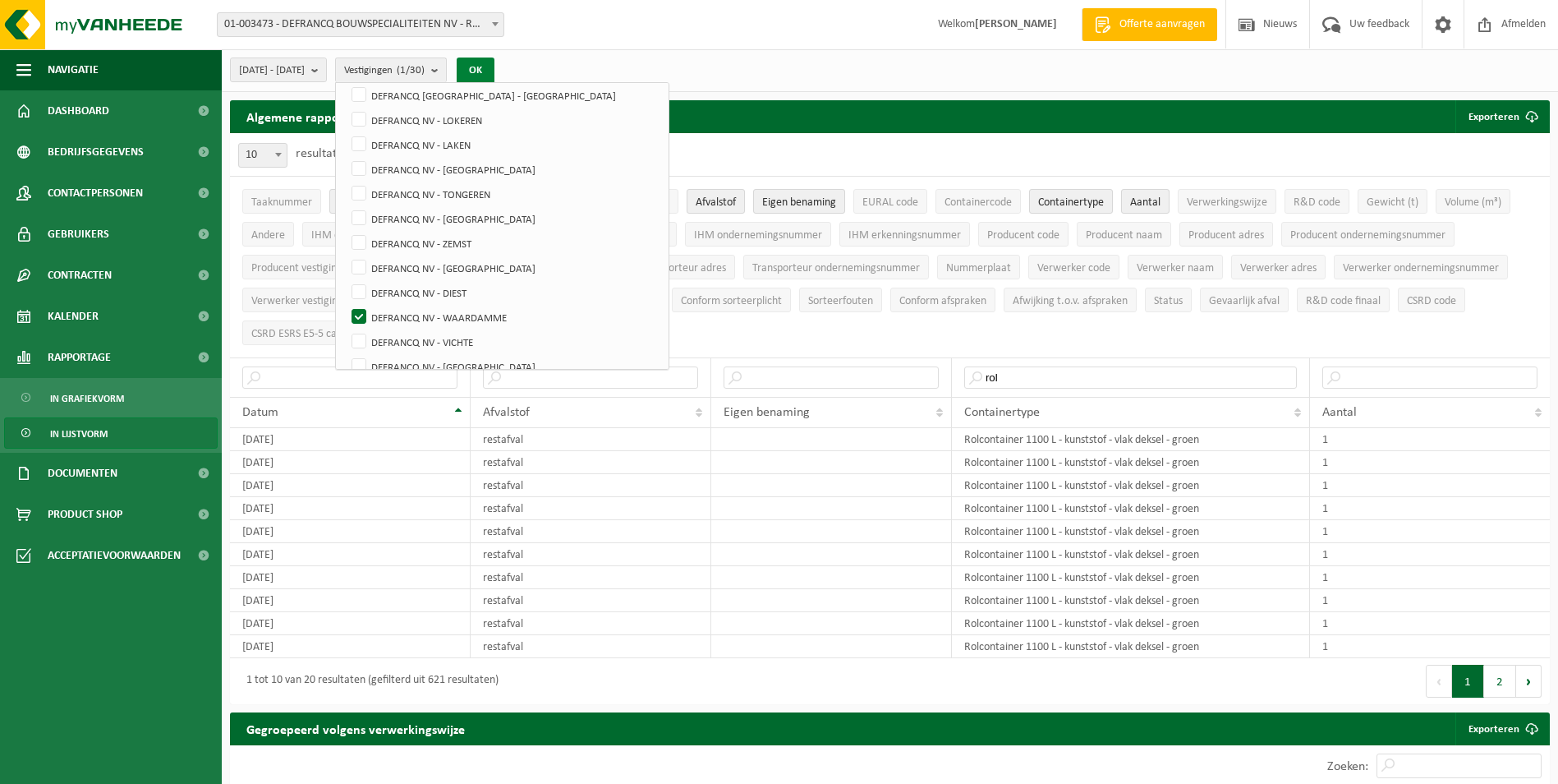
click at [495, 63] on button "OK" at bounding box center [475, 71] width 38 height 27
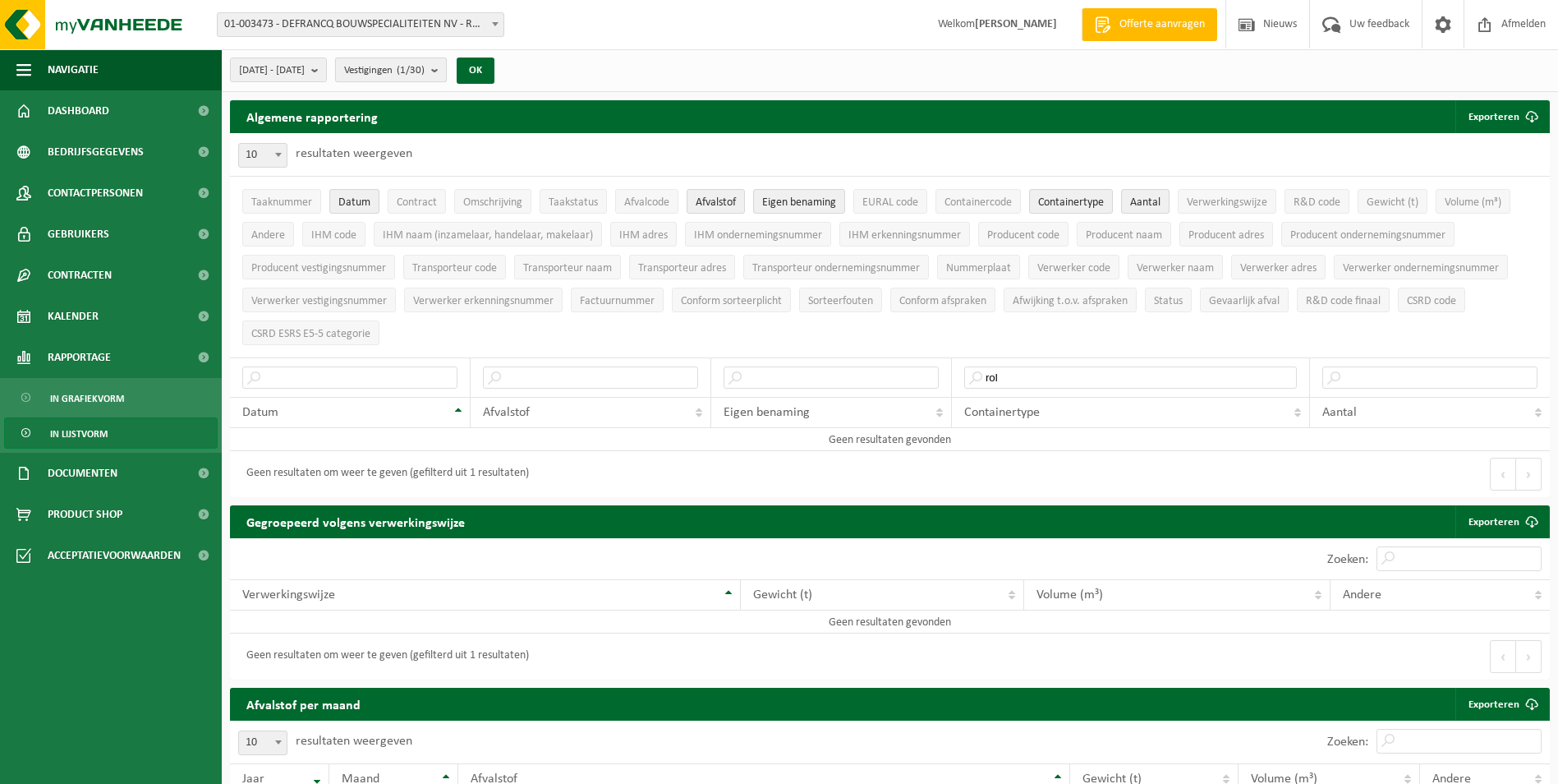
click at [425, 71] on count "(1/30)" at bounding box center [410, 70] width 28 height 11
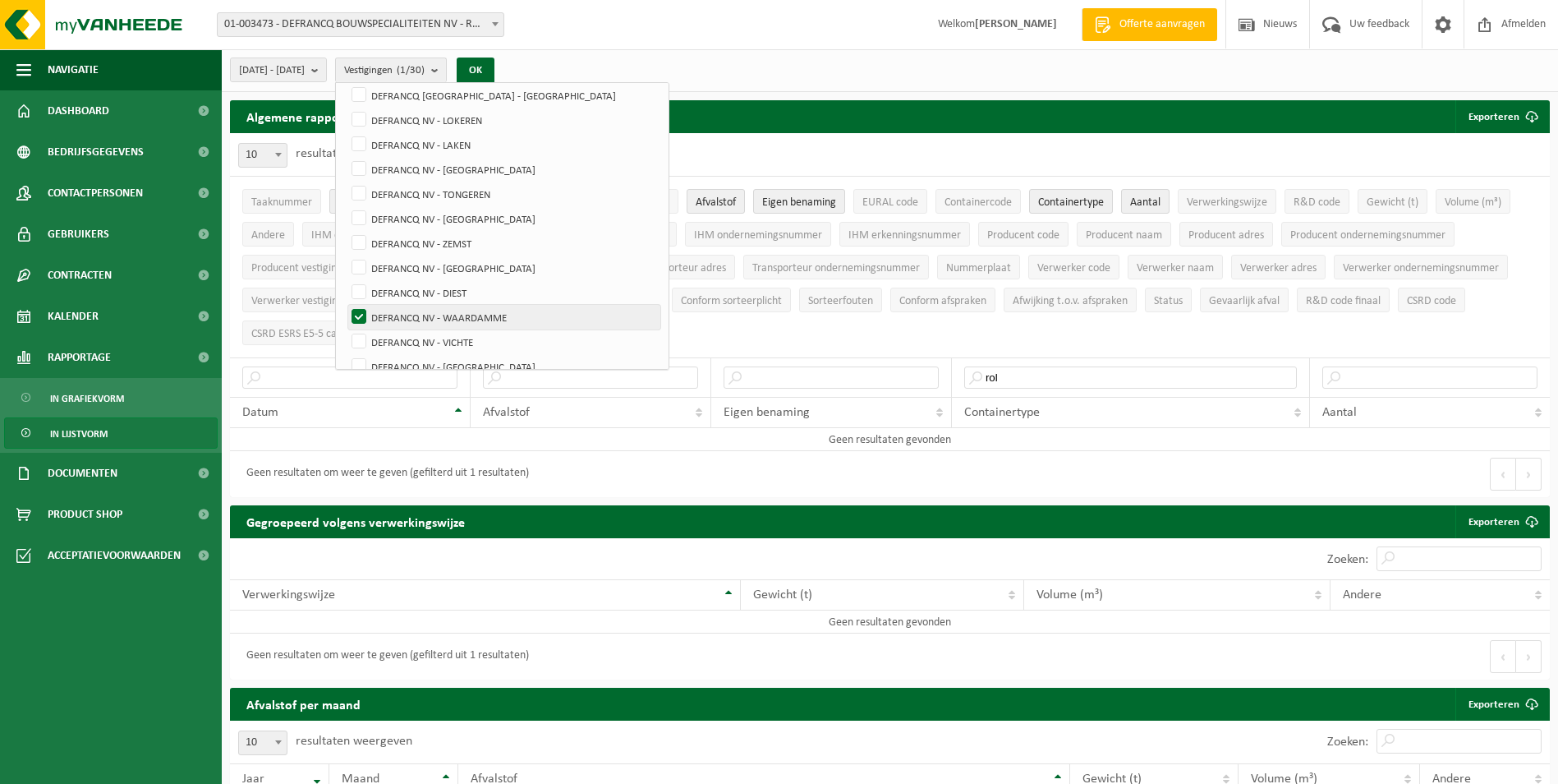
click at [458, 310] on label "DEFRANCQ NV - WAARDAMME" at bounding box center [505, 317] width 312 height 25
click at [346, 304] on input "DEFRANCQ NV - WAARDAMME" at bounding box center [345, 304] width 1 height 1
checkbox input "false"
click at [455, 333] on label "DEFRANCQ NV - VICHTE" at bounding box center [505, 342] width 312 height 25
click at [346, 329] on input "DEFRANCQ NV - VICHTE" at bounding box center [345, 329] width 1 height 1
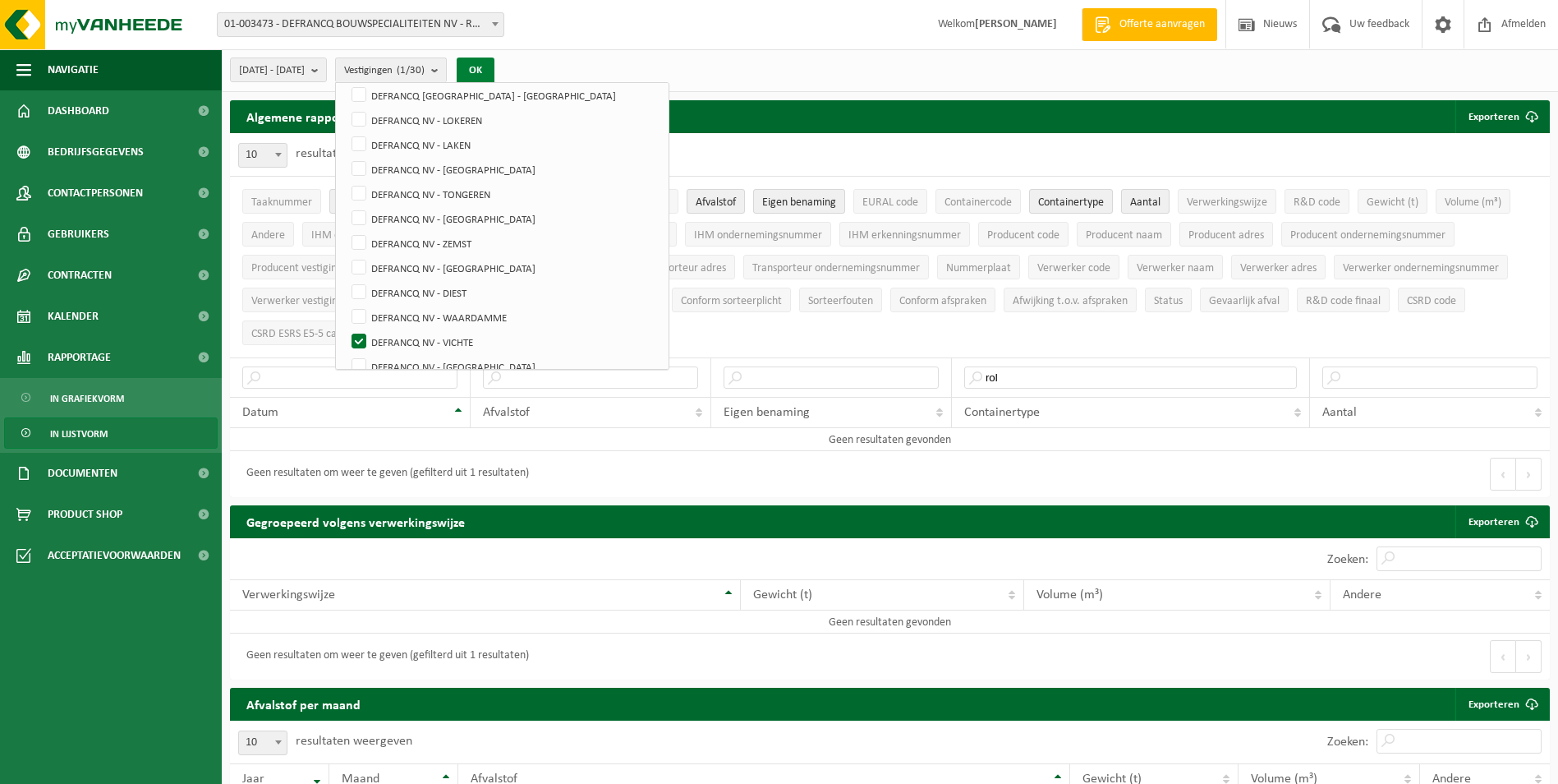
click at [495, 71] on button "OK" at bounding box center [475, 71] width 38 height 27
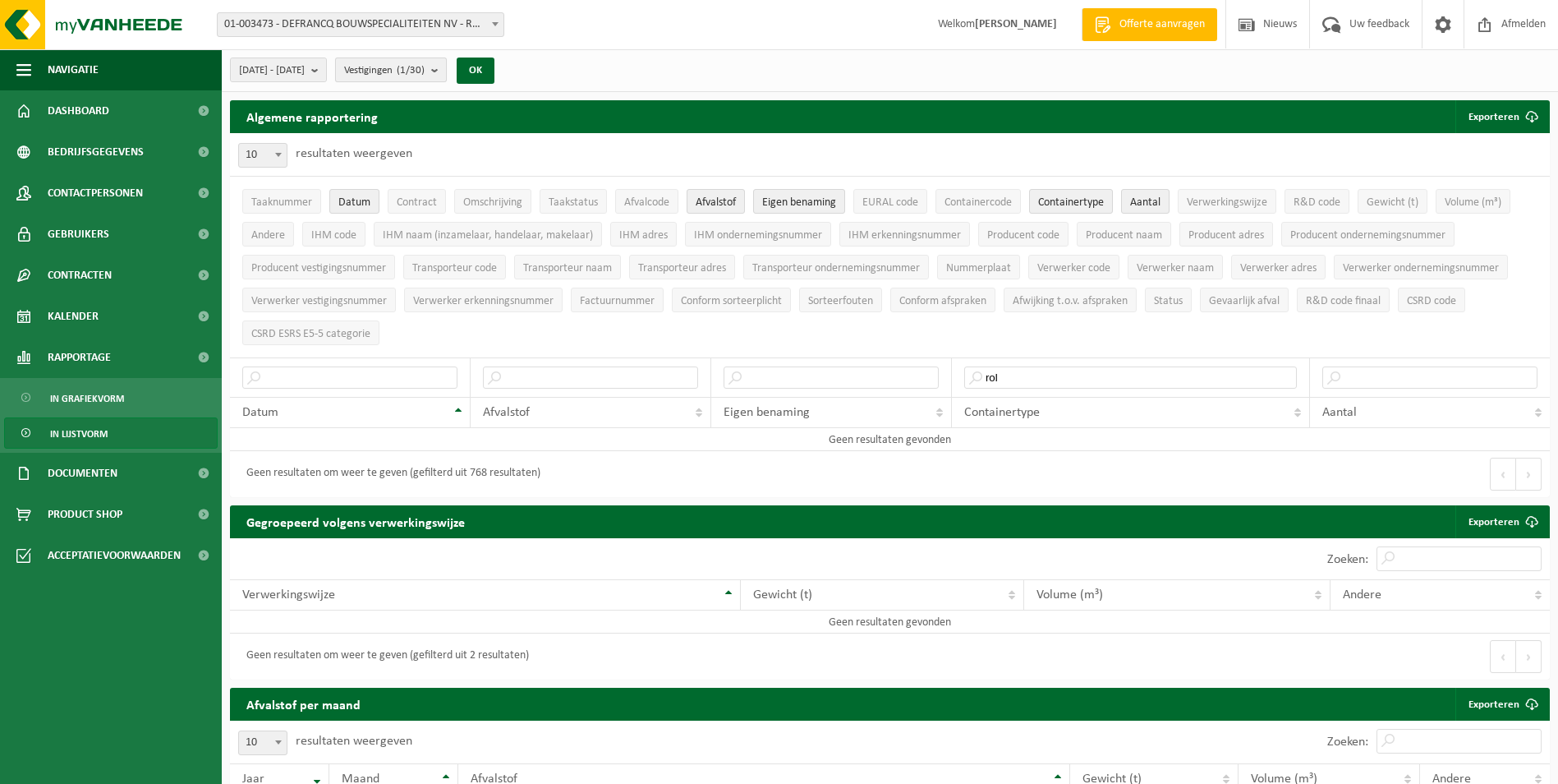
click at [425, 75] on span "Vestigingen (1/30)" at bounding box center [384, 71] width 81 height 25
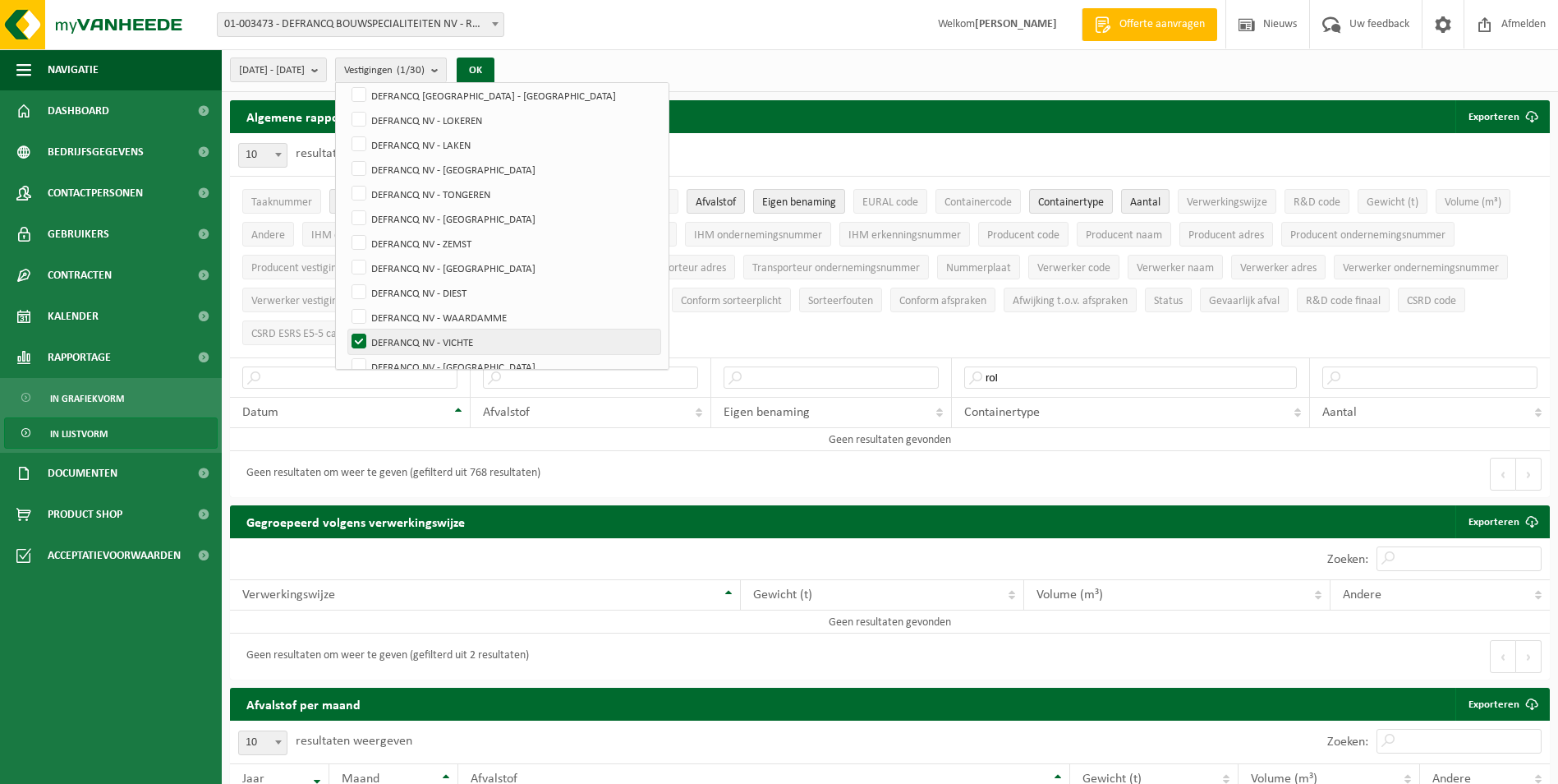
click at [454, 345] on label "DEFRANCQ NV - VICHTE" at bounding box center [505, 342] width 312 height 25
click at [346, 329] on input "DEFRANCQ NV - VICHTE" at bounding box center [345, 329] width 1 height 1
checkbox input "false"
click at [455, 365] on label "DEFRANCQ NV - [GEOGRAPHIC_DATA]" at bounding box center [505, 367] width 312 height 25
click at [346, 354] on input "DEFRANCQ NV - [GEOGRAPHIC_DATA]" at bounding box center [345, 354] width 1 height 1
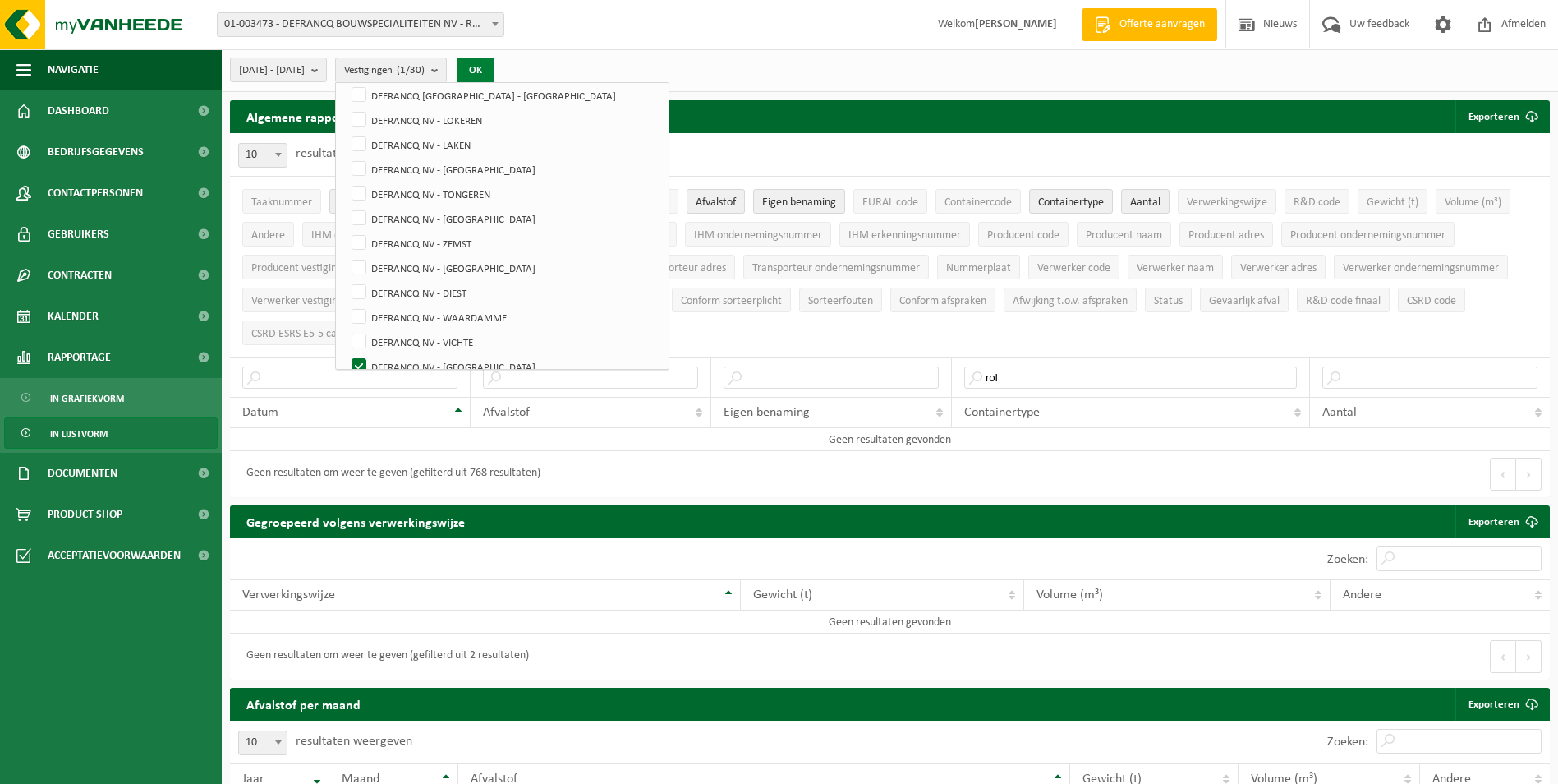
click at [495, 63] on button "OK" at bounding box center [475, 71] width 38 height 27
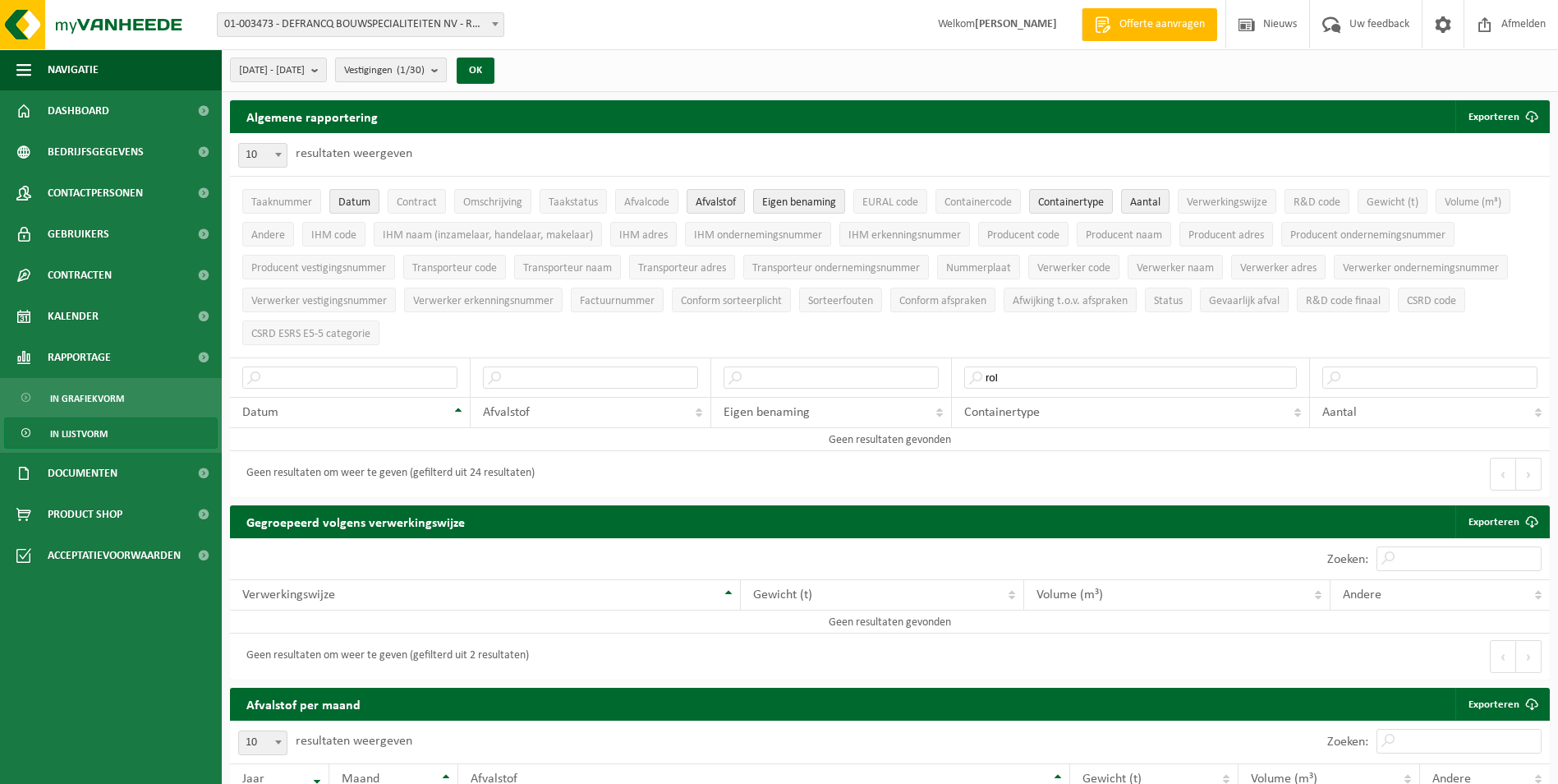
click at [425, 73] on count "(1/30)" at bounding box center [410, 70] width 28 height 11
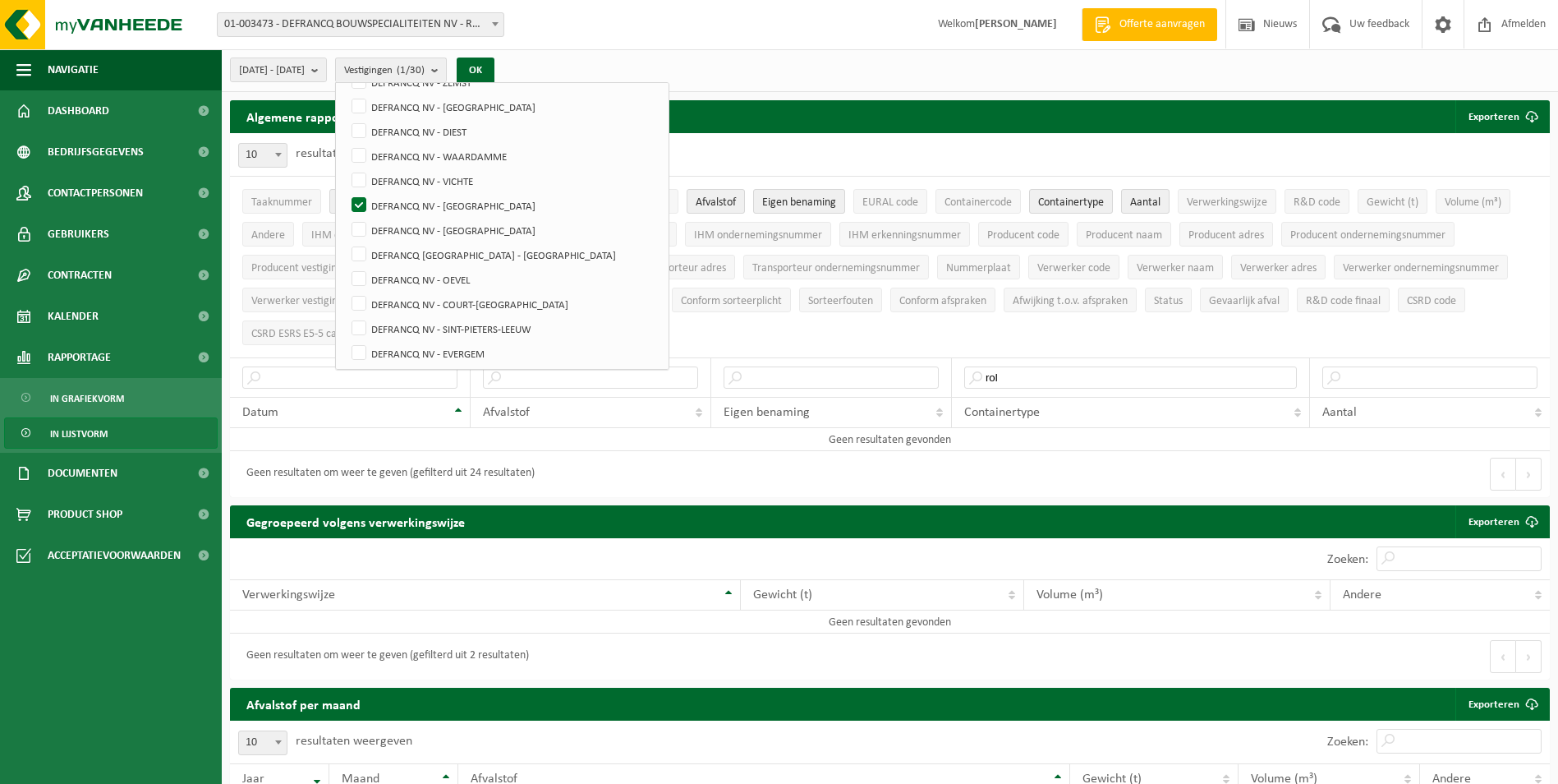
scroll to position [410, 0]
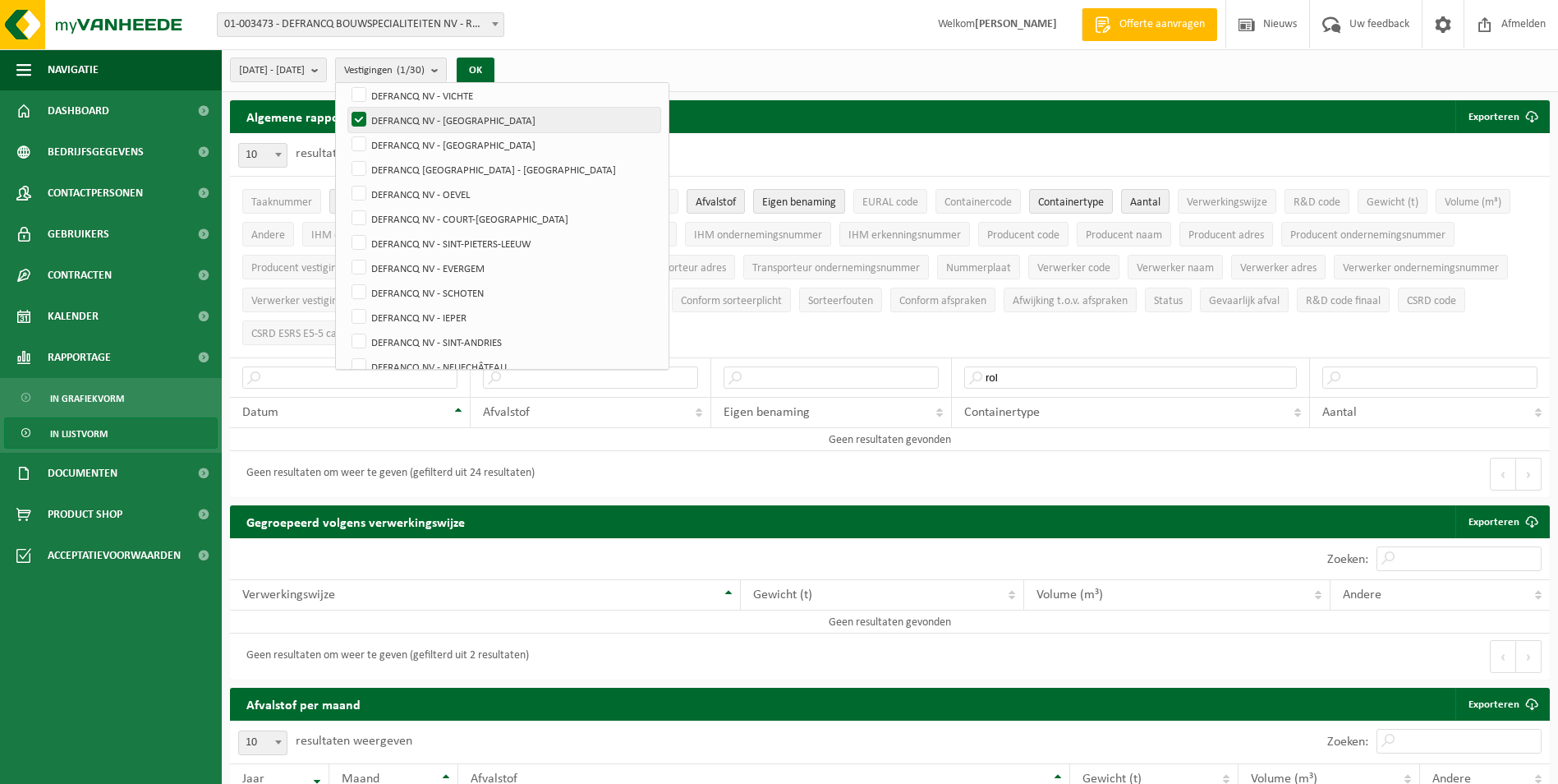
click at [459, 118] on label "DEFRANCQ NV - [GEOGRAPHIC_DATA]" at bounding box center [505, 120] width 312 height 25
click at [346, 108] on input "DEFRANCQ NV - [GEOGRAPHIC_DATA]" at bounding box center [345, 107] width 1 height 1
checkbox input "false"
click at [454, 141] on label "DEFRANCQ NV - [GEOGRAPHIC_DATA]" at bounding box center [505, 145] width 312 height 25
click at [346, 133] on input "DEFRANCQ NV - [GEOGRAPHIC_DATA]" at bounding box center [345, 132] width 1 height 1
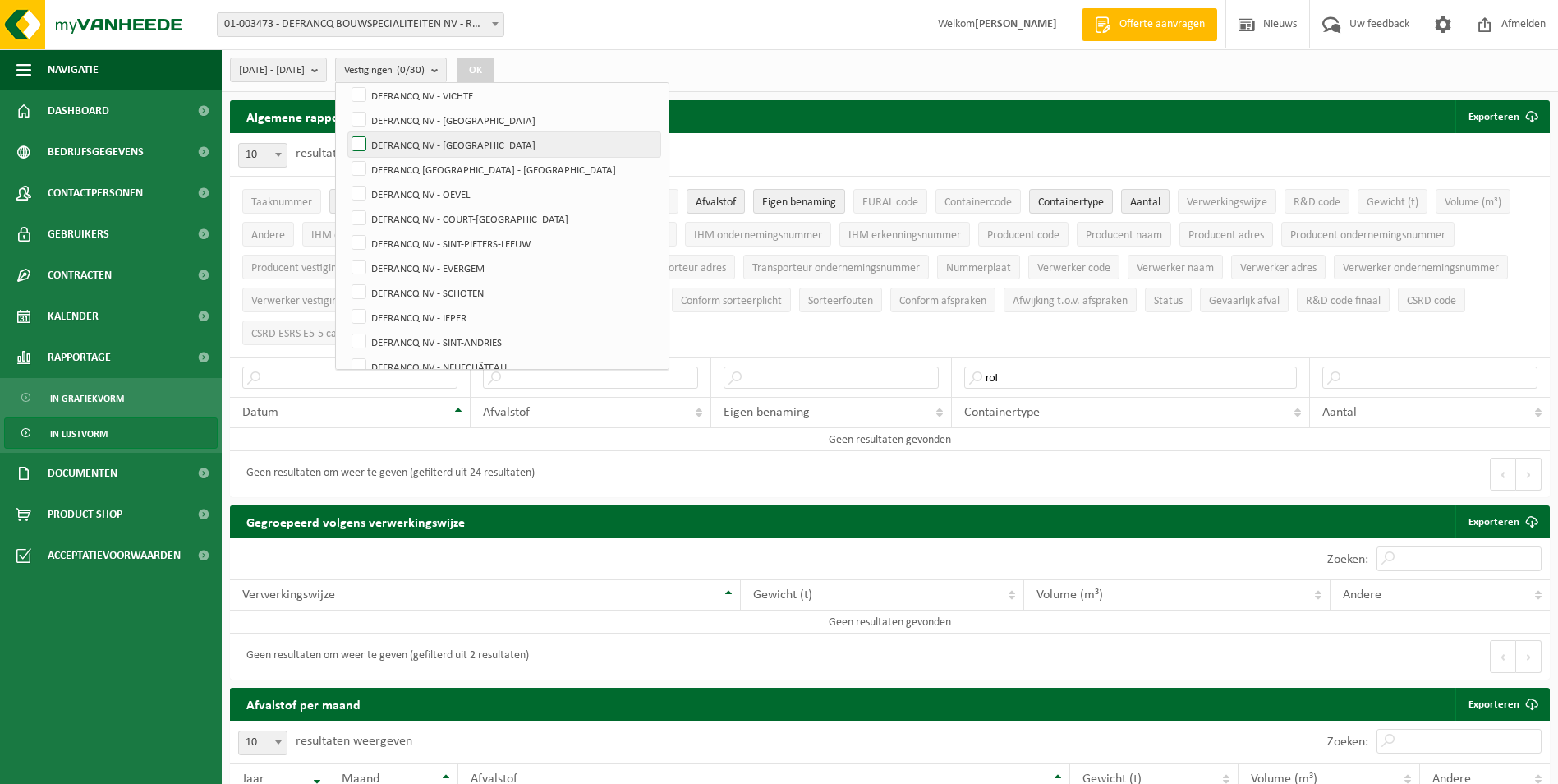
checkbox input "true"
click at [495, 70] on button "OK" at bounding box center [475, 71] width 38 height 27
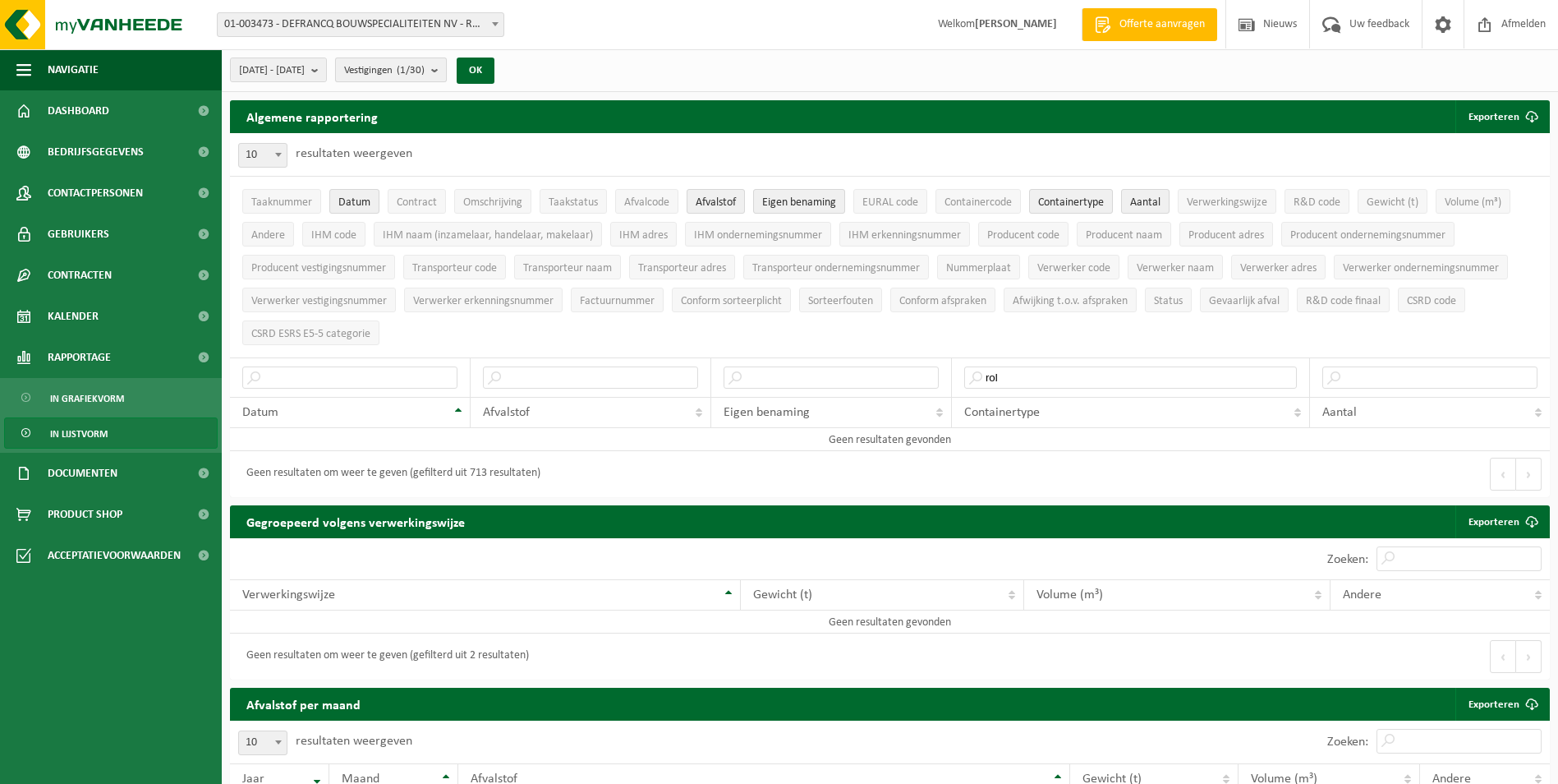
click at [425, 69] on count "(1/30)" at bounding box center [410, 70] width 28 height 11
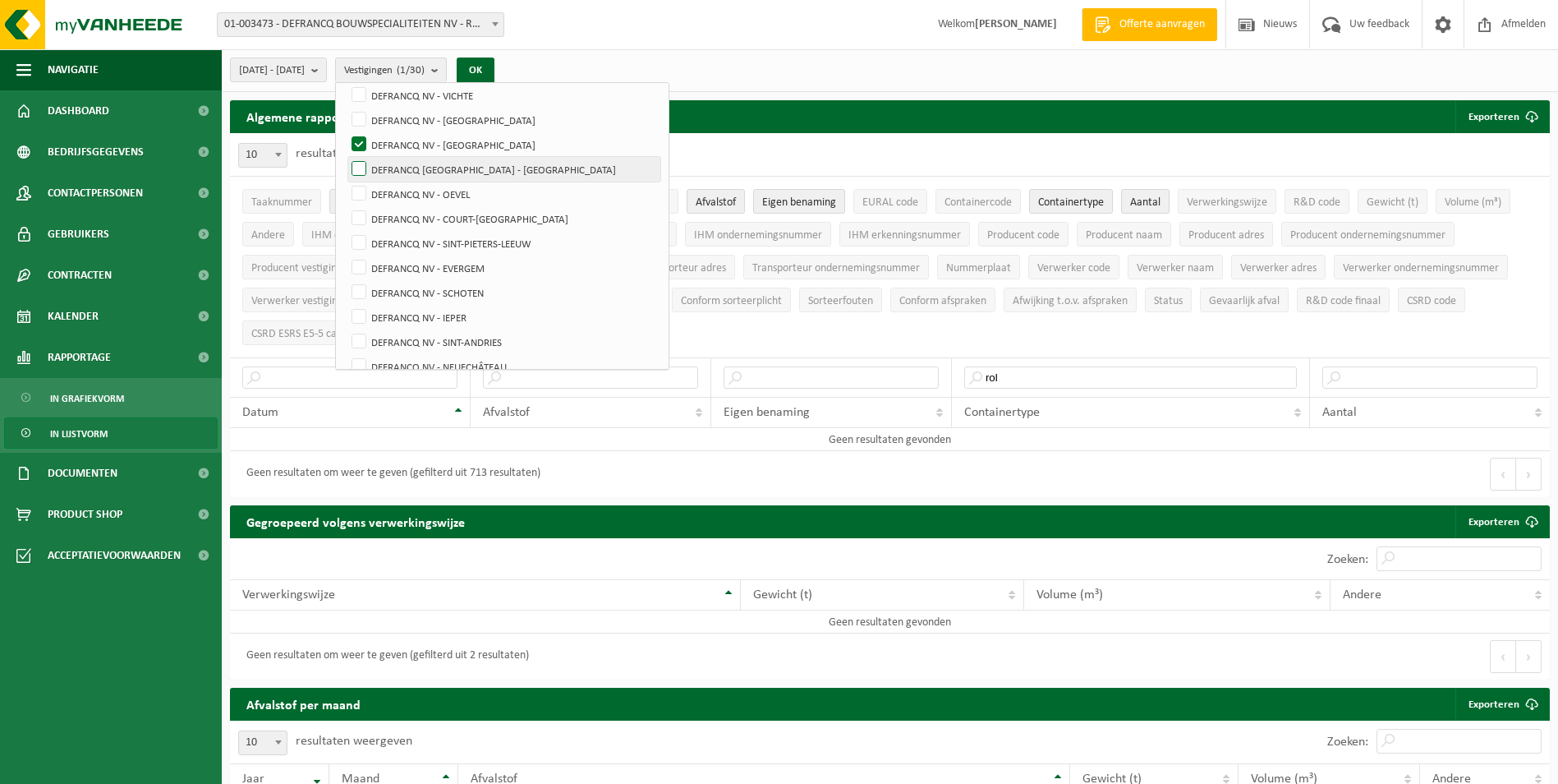
click at [455, 158] on label "DEFRANCQ [GEOGRAPHIC_DATA] - [GEOGRAPHIC_DATA]" at bounding box center [505, 169] width 312 height 25
click at [346, 157] on input "DEFRANCQ [GEOGRAPHIC_DATA] - [GEOGRAPHIC_DATA]" at bounding box center [345, 156] width 1 height 1
checkbox input "true"
click at [458, 142] on label "DEFRANCQ NV - [GEOGRAPHIC_DATA]" at bounding box center [505, 145] width 312 height 25
click at [346, 133] on input "DEFRANCQ NV - [GEOGRAPHIC_DATA]" at bounding box center [345, 132] width 1 height 1
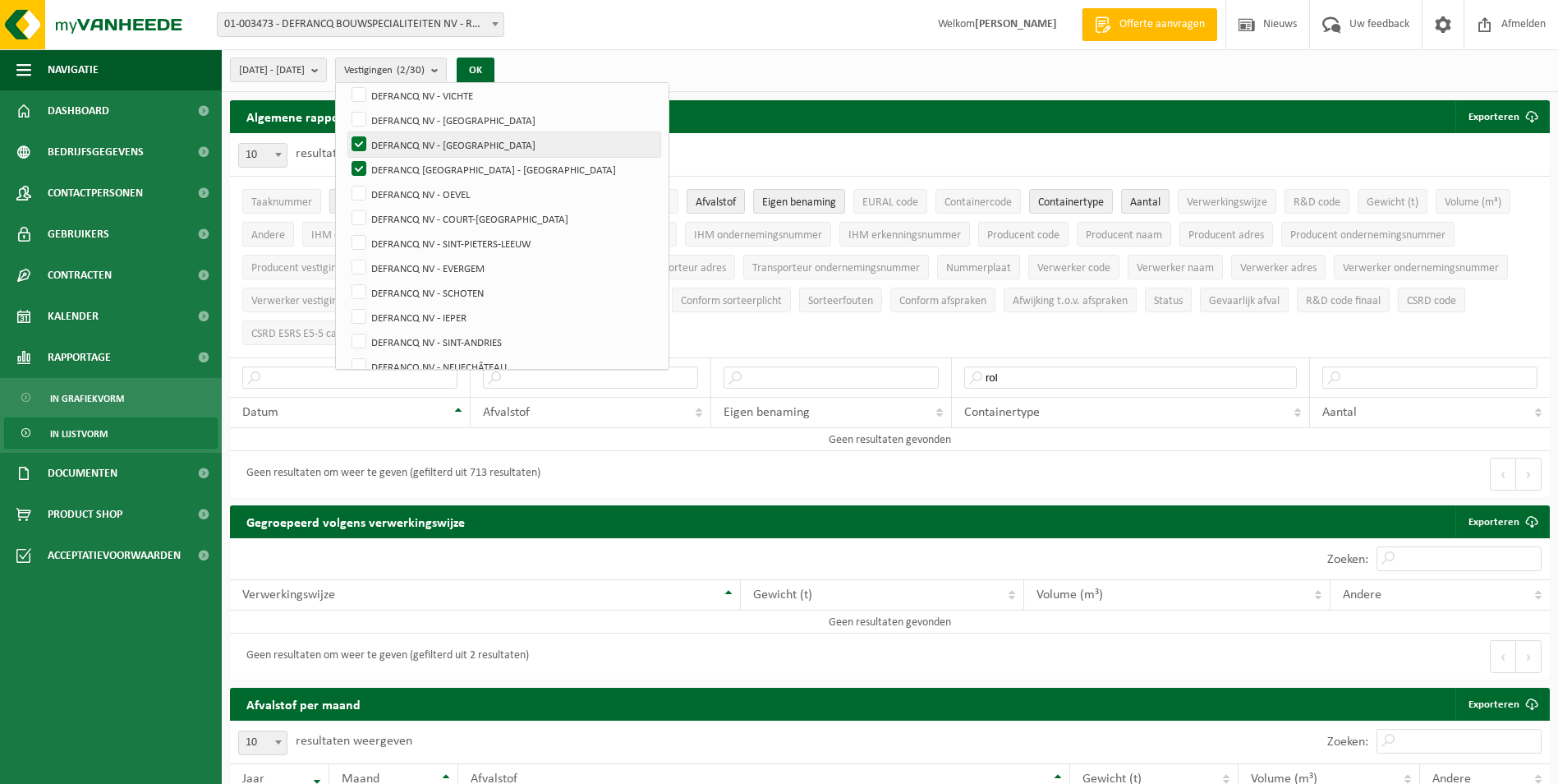
checkbox input "false"
click at [495, 63] on button "OK" at bounding box center [475, 71] width 38 height 27
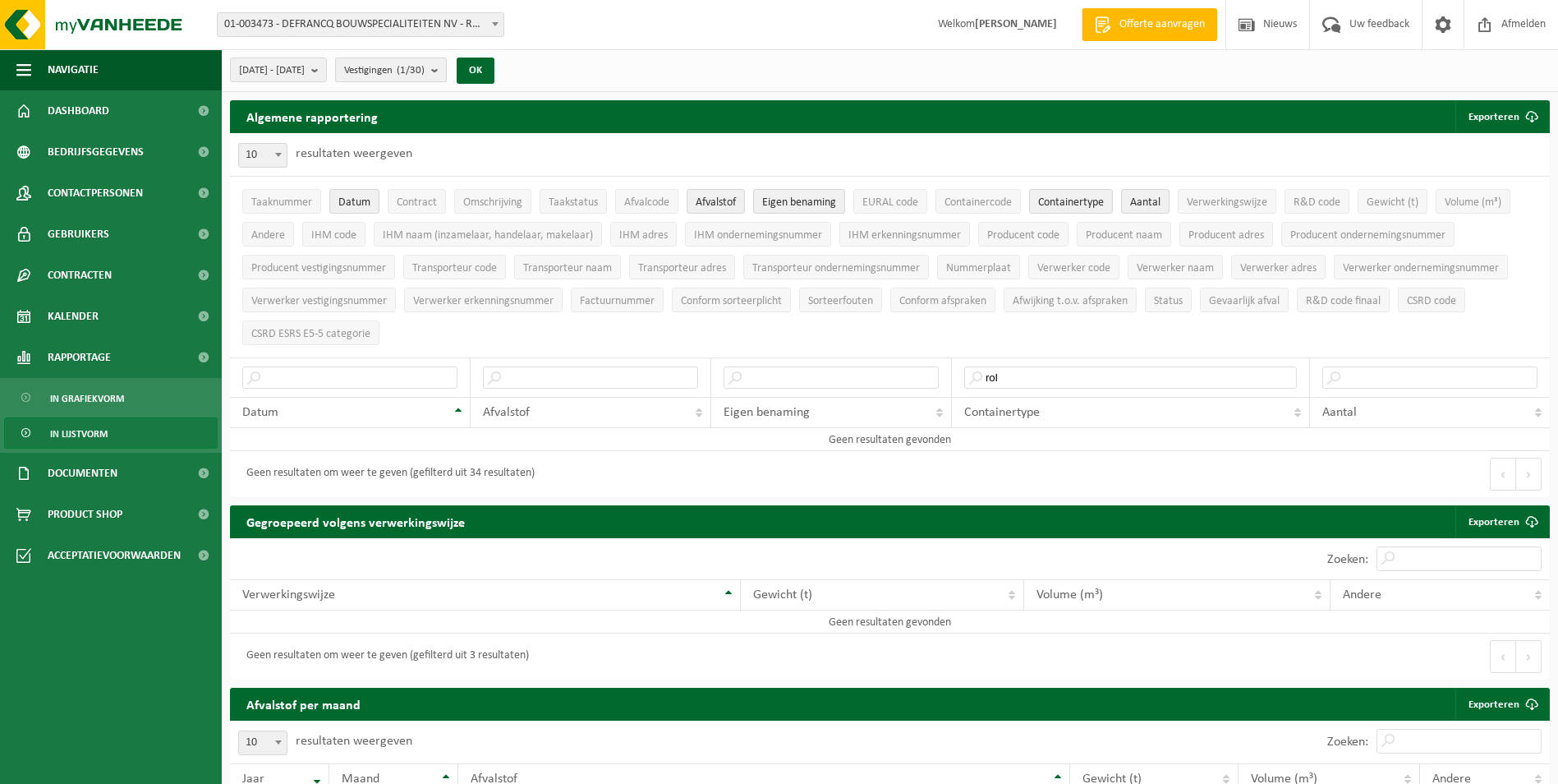
click at [446, 64] on b "submit" at bounding box center [439, 70] width 15 height 23
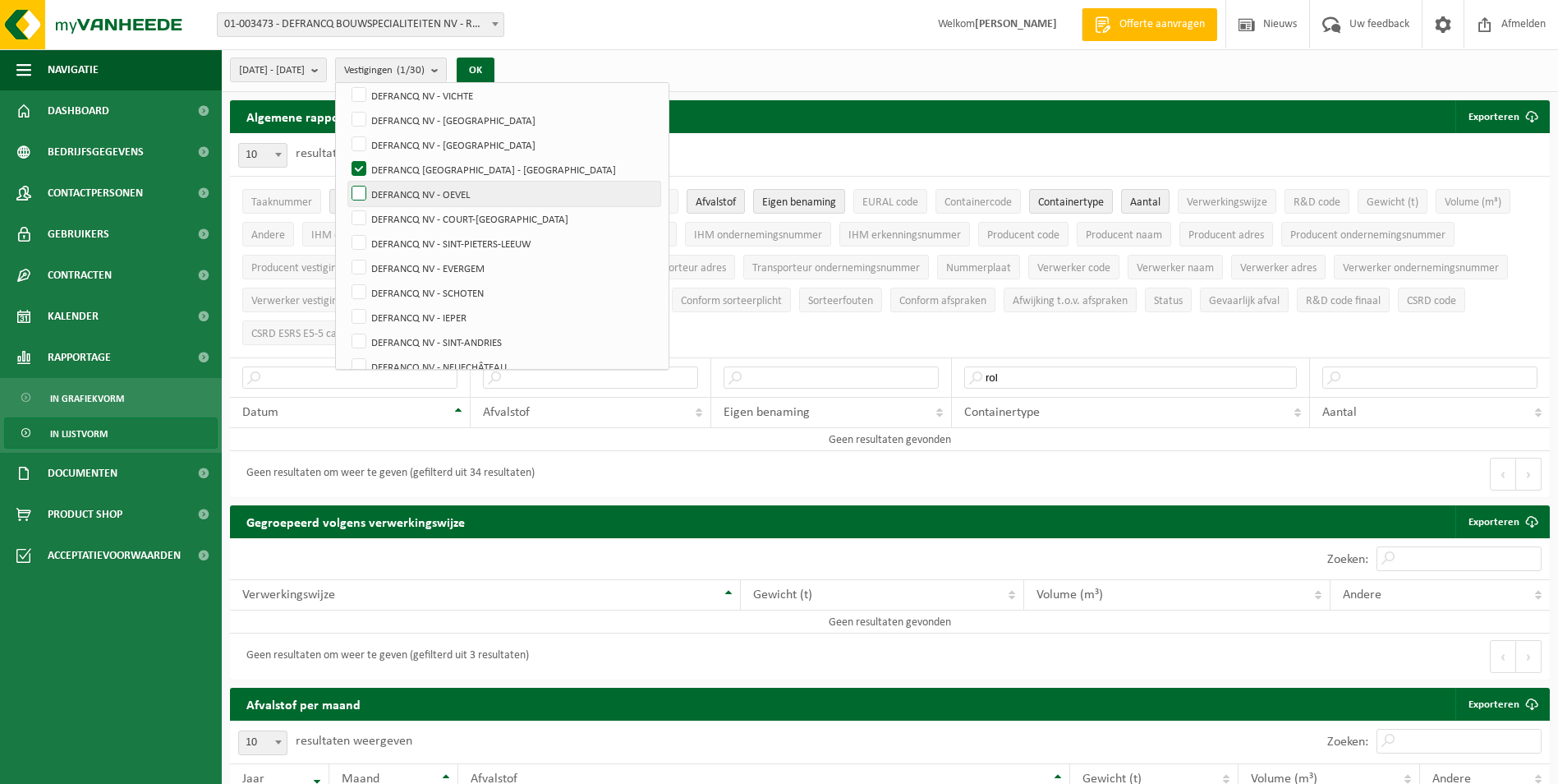
drag, startPoint x: 457, startPoint y: 168, endPoint x: 458, endPoint y: 189, distance: 21.0
click at [457, 169] on label "DEFRANCQ [GEOGRAPHIC_DATA] - [GEOGRAPHIC_DATA]" at bounding box center [505, 169] width 312 height 25
click at [346, 157] on input "DEFRANCQ [GEOGRAPHIC_DATA] - [GEOGRAPHIC_DATA]" at bounding box center [345, 156] width 1 height 1
checkbox input "false"
click at [458, 193] on label "DEFRANCQ NV - OEVEL" at bounding box center [505, 194] width 312 height 25
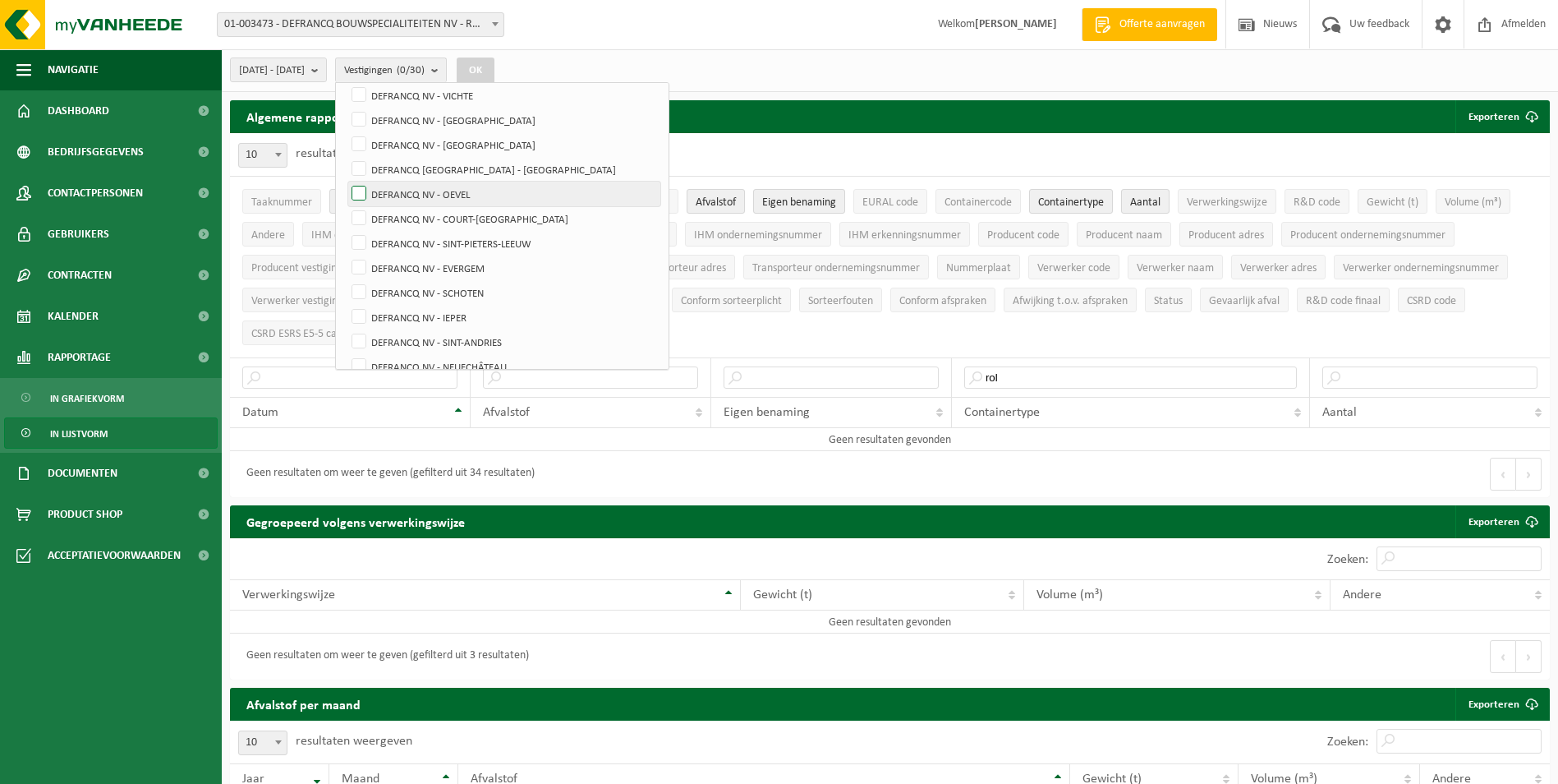
click at [346, 182] on input "DEFRANCQ NV - OEVEL" at bounding box center [345, 181] width 1 height 1
click at [495, 67] on button "OK" at bounding box center [475, 71] width 38 height 27
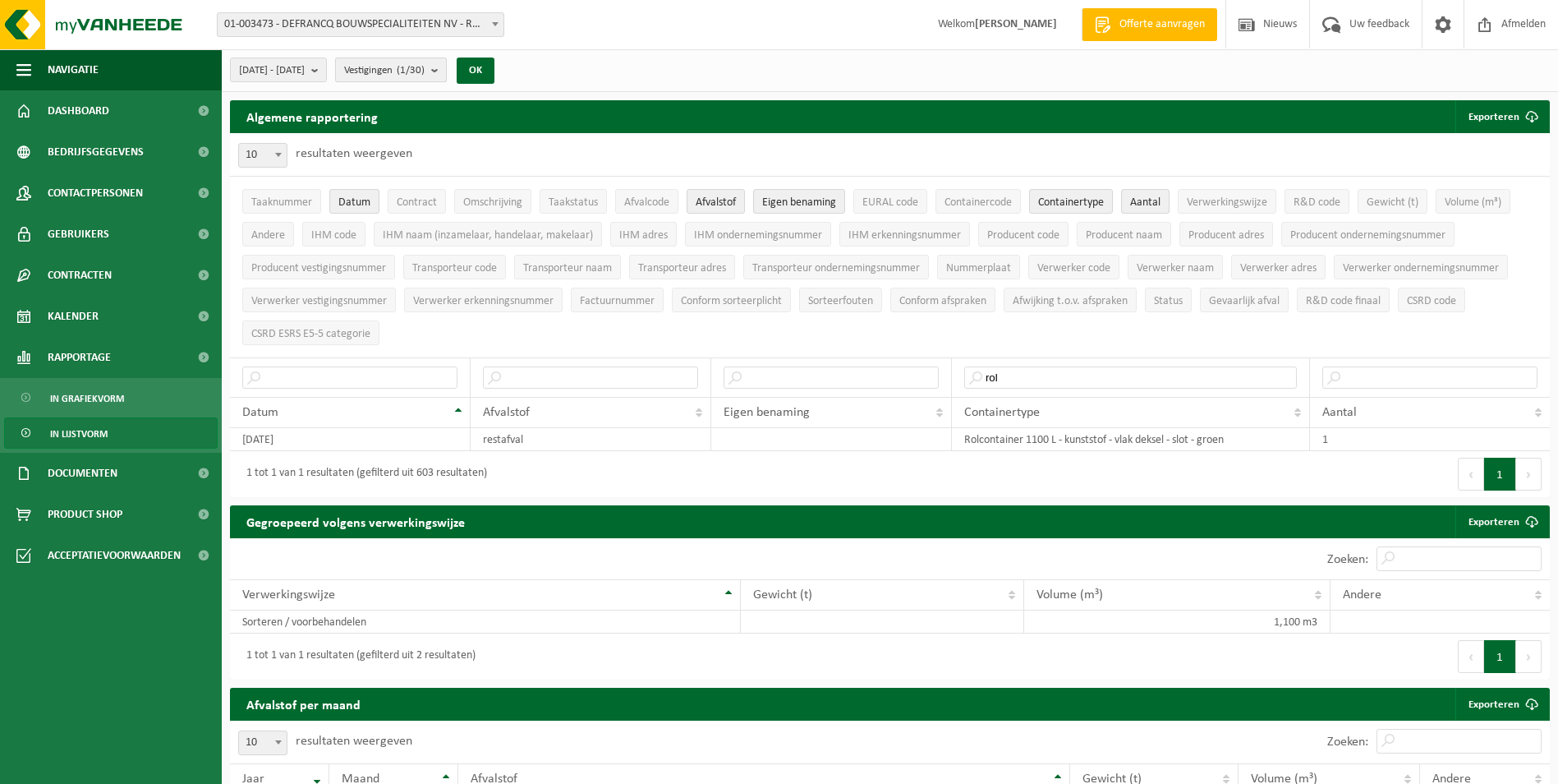
click at [447, 67] on button "Vestigingen (1/30)" at bounding box center [391, 70] width 112 height 25
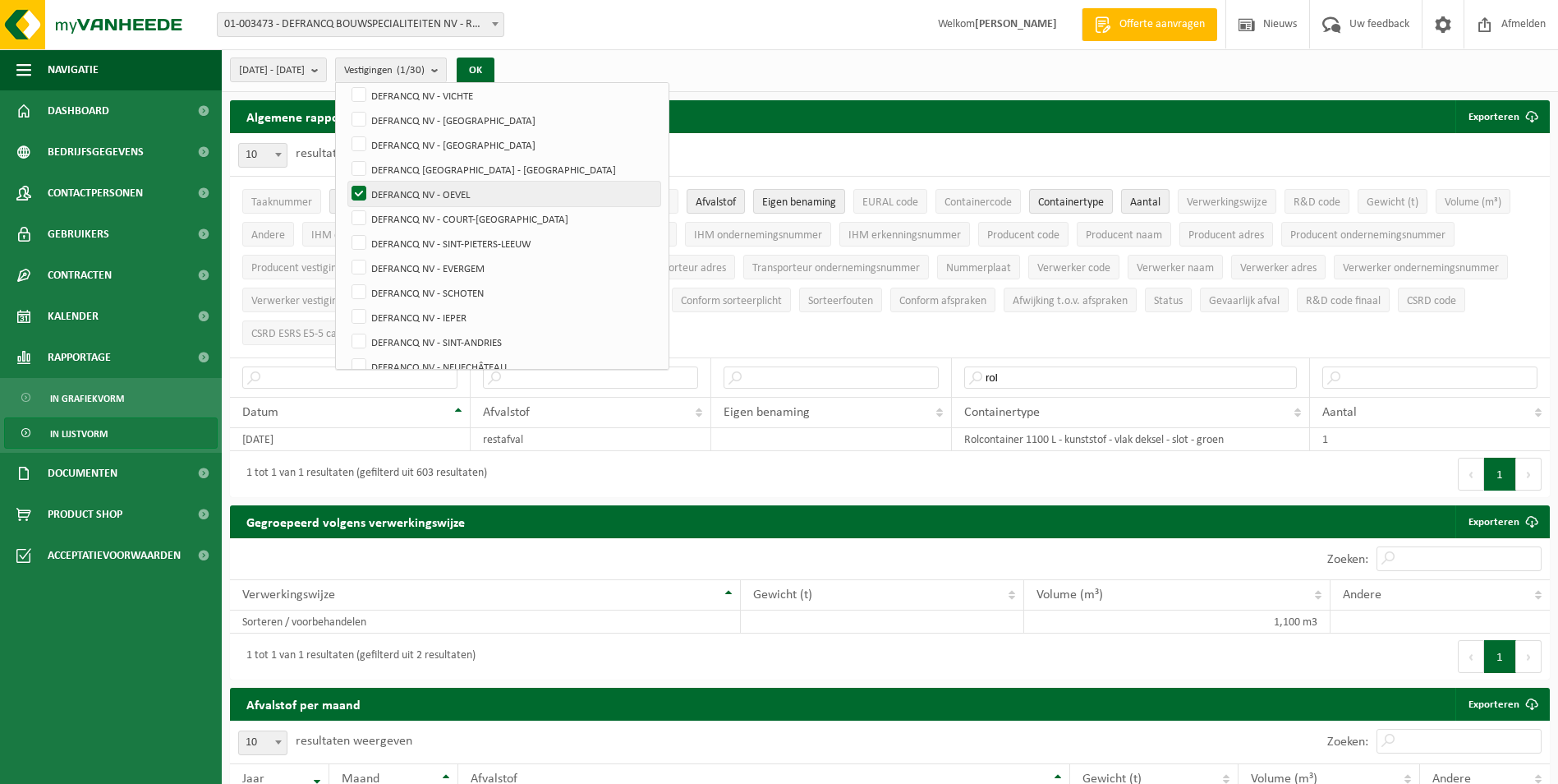
click at [463, 182] on label "DEFRANCQ NV - OEVEL" at bounding box center [505, 194] width 312 height 25
click at [346, 182] on input "DEFRANCQ NV - OEVEL" at bounding box center [345, 181] width 1 height 1
checkbox input "false"
click at [466, 210] on label "DEFRANCQ NV - COURT-[GEOGRAPHIC_DATA]" at bounding box center [505, 219] width 312 height 25
click at [346, 206] on input "DEFRANCQ NV - COURT-[GEOGRAPHIC_DATA]" at bounding box center [345, 205] width 1 height 1
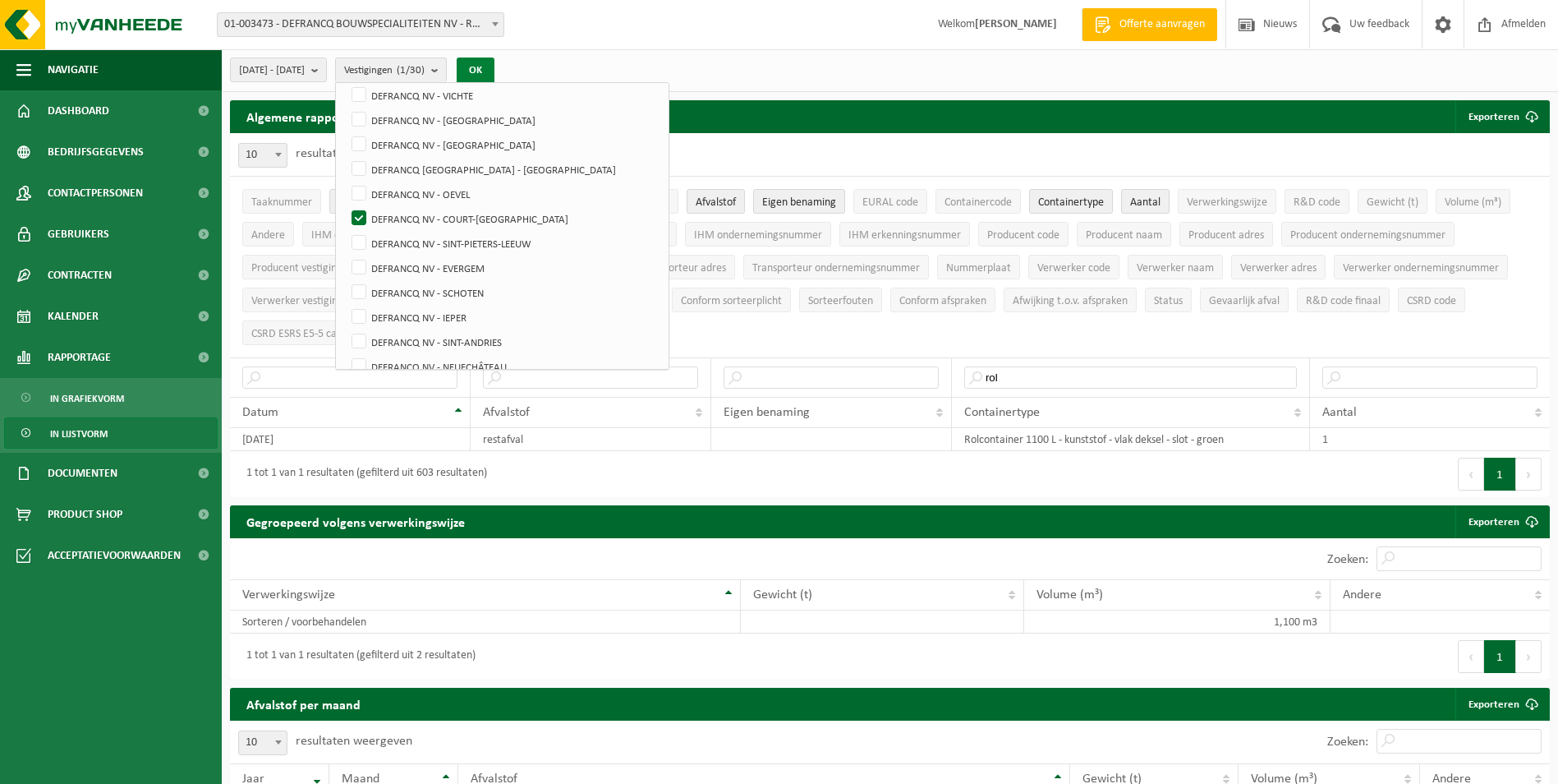
click at [495, 70] on button "OK" at bounding box center [475, 71] width 38 height 27
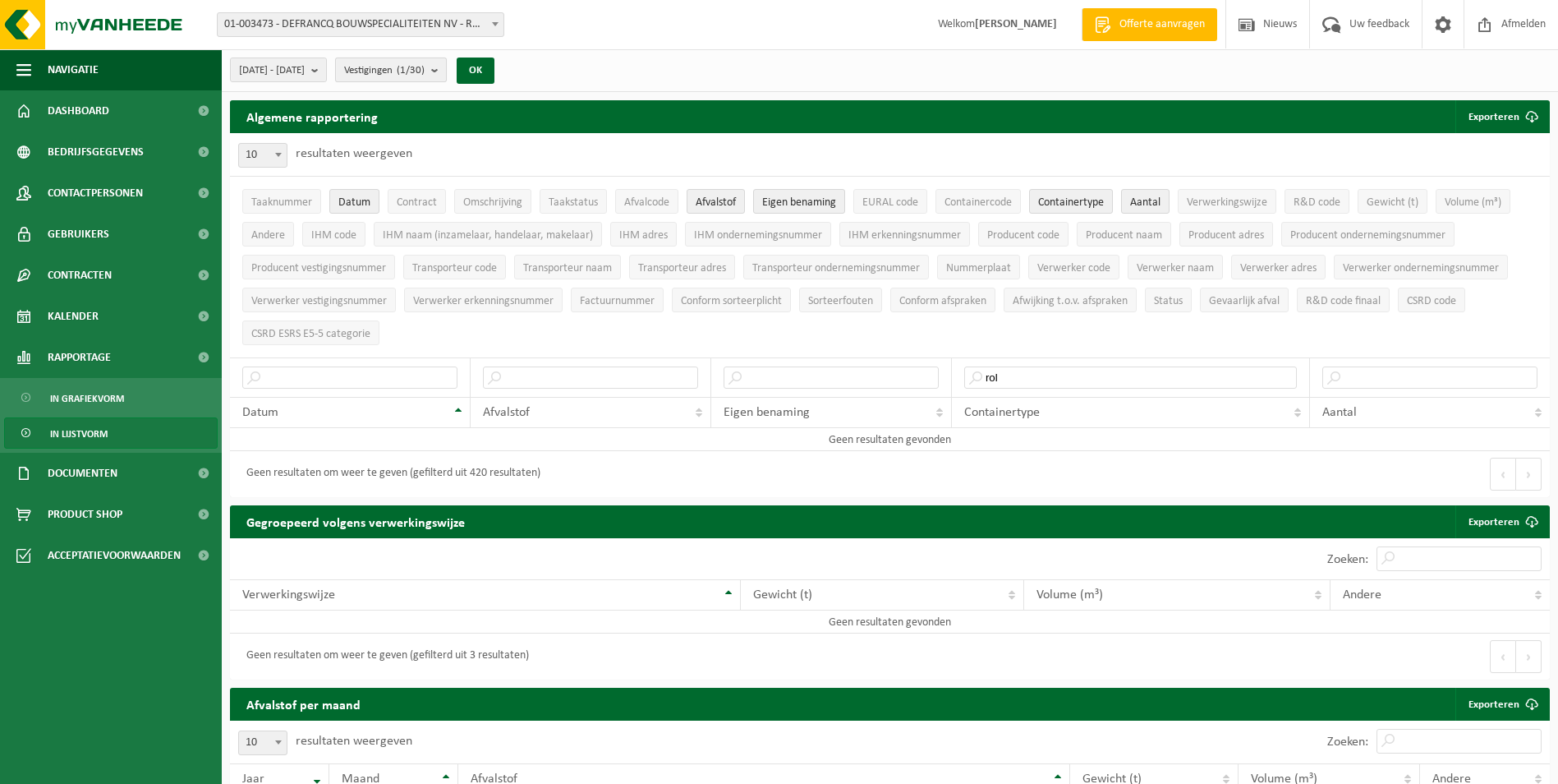
click at [446, 70] on b "submit" at bounding box center [439, 70] width 15 height 23
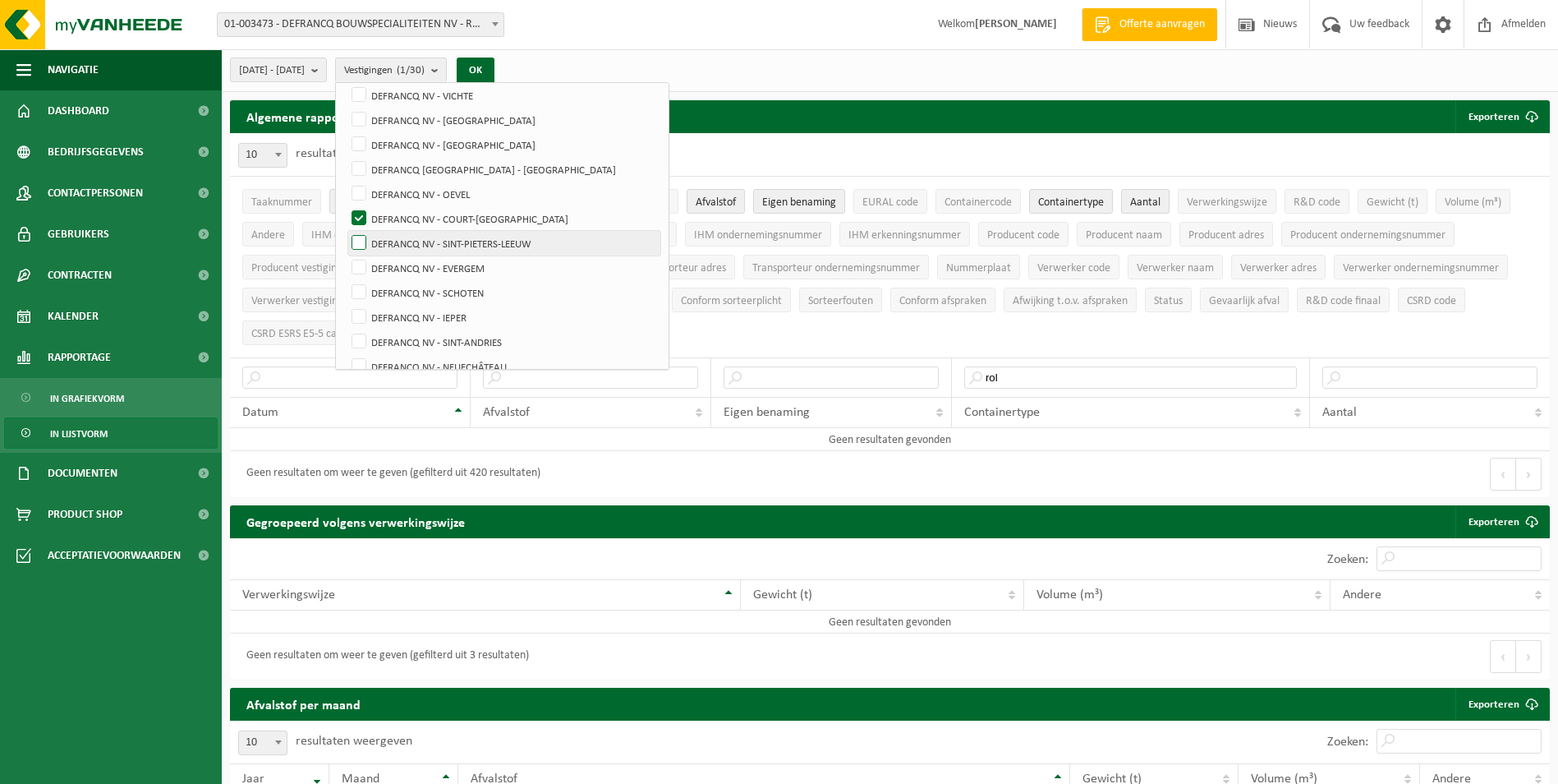
drag, startPoint x: 452, startPoint y: 214, endPoint x: 453, endPoint y: 234, distance: 20.0
click at [452, 215] on label "DEFRANCQ NV - COURT-[GEOGRAPHIC_DATA]" at bounding box center [505, 219] width 312 height 25
click at [346, 206] on input "DEFRANCQ NV - COURT-[GEOGRAPHIC_DATA]" at bounding box center [345, 205] width 1 height 1
checkbox input "false"
click at [454, 244] on label "DEFRANCQ NV - SINT-PIETERS-LEEUW" at bounding box center [505, 244] width 312 height 25
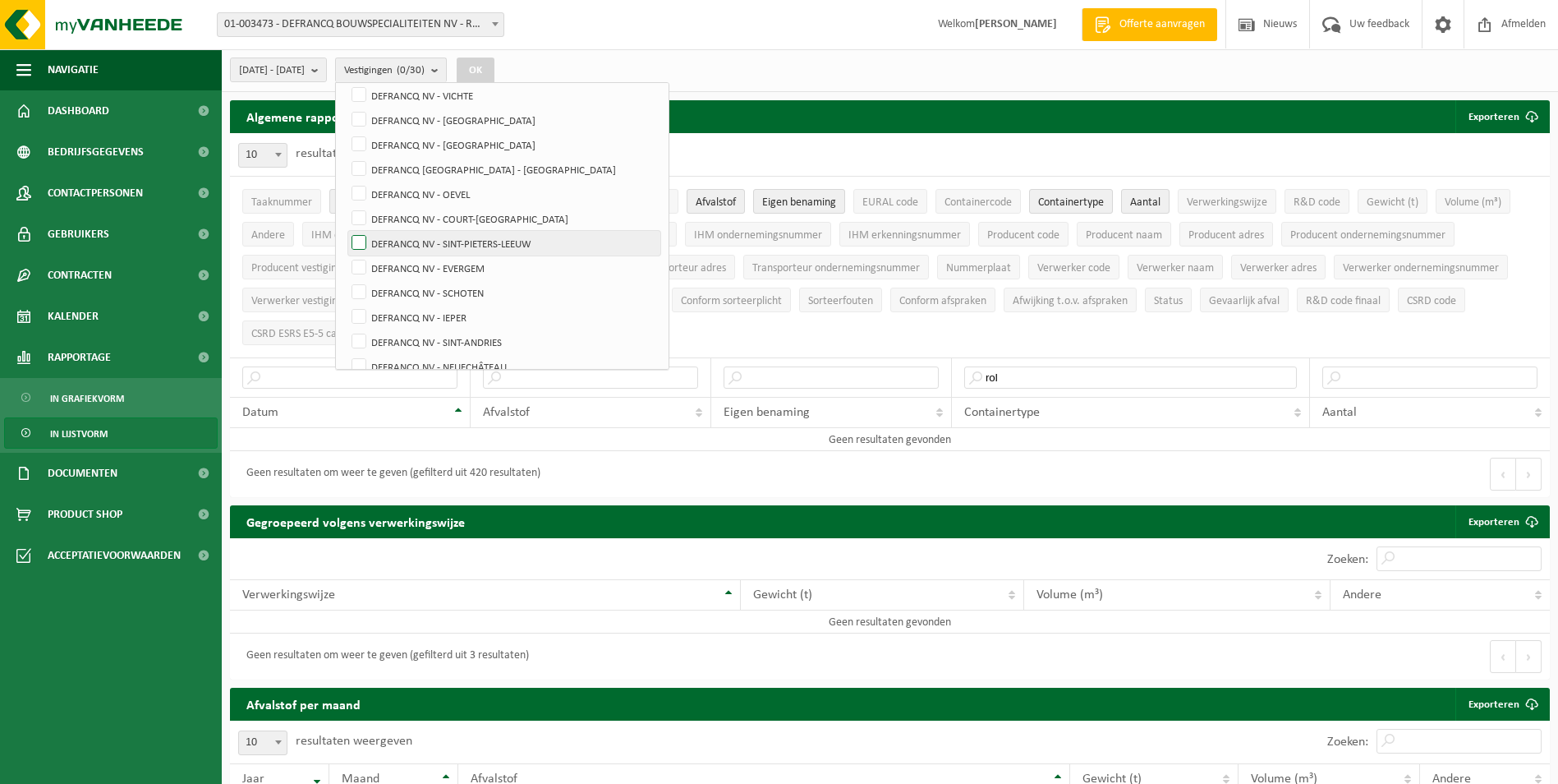
click at [346, 231] on input "DEFRANCQ NV - SINT-PIETERS-LEEUW" at bounding box center [345, 230] width 1 height 1
click at [495, 67] on button "OK" at bounding box center [475, 71] width 38 height 27
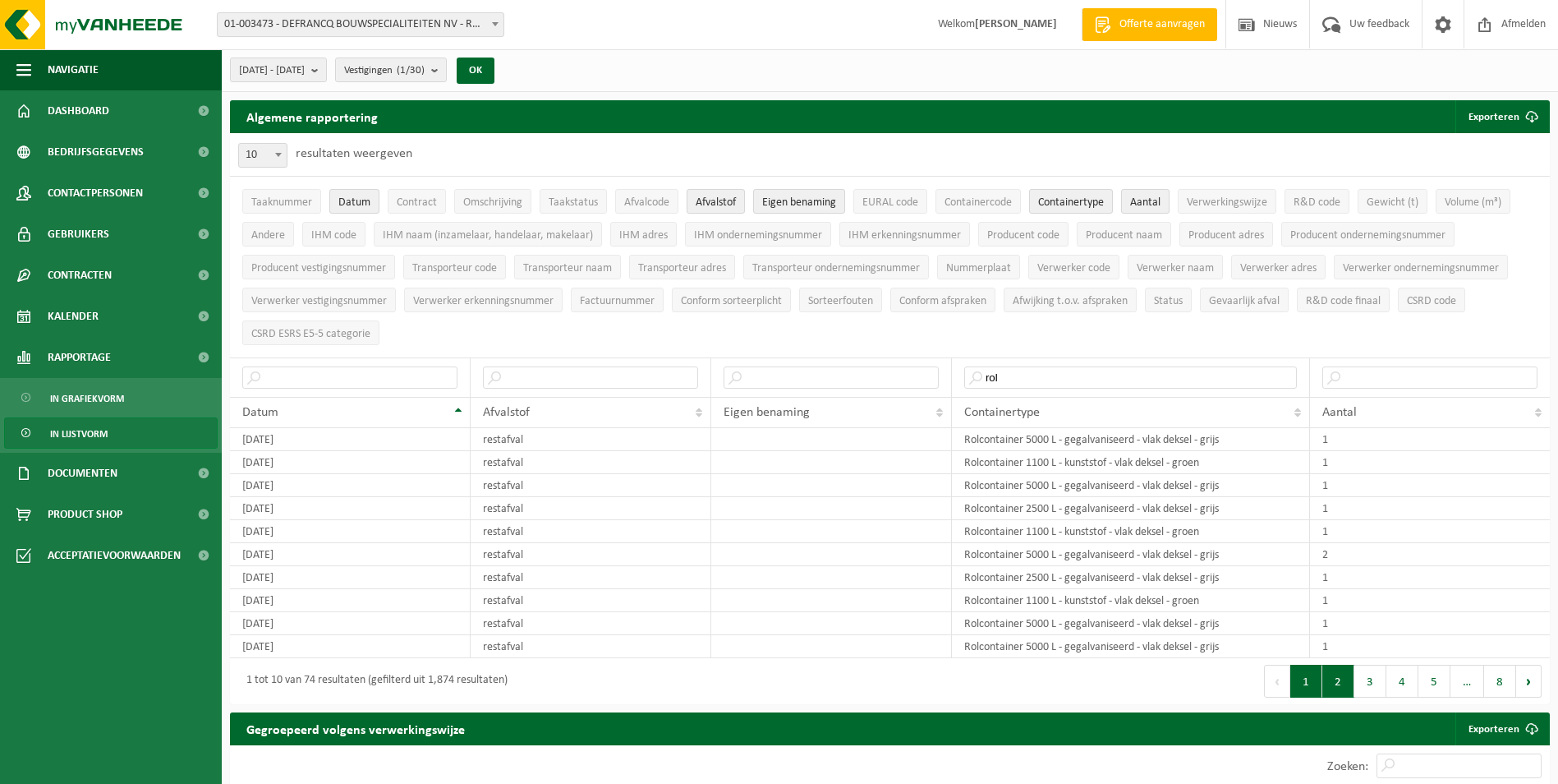
click at [1339, 686] on button "2" at bounding box center [1339, 681] width 32 height 33
click at [1357, 686] on button "3" at bounding box center [1370, 681] width 32 height 33
click at [1407, 682] on button "4" at bounding box center [1403, 681] width 32 height 33
click at [425, 71] on span "Vestigingen (1/30)" at bounding box center [384, 71] width 81 height 25
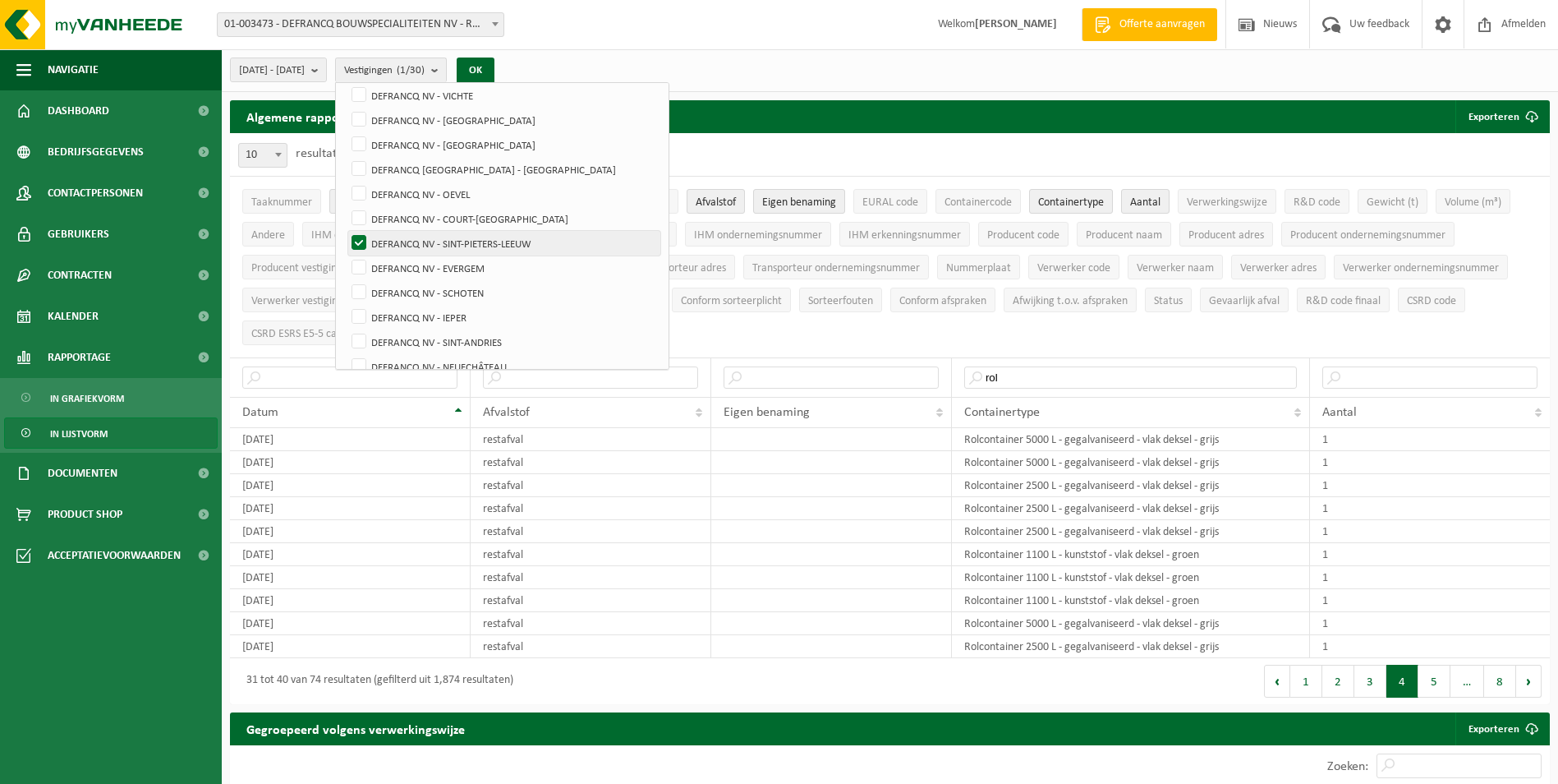
click at [465, 239] on label "DEFRANCQ NV - SINT-PIETERS-LEEUW" at bounding box center [505, 244] width 312 height 25
click at [346, 231] on input "DEFRANCQ NV - SINT-PIETERS-LEEUW" at bounding box center [345, 230] width 1 height 1
checkbox input "false"
click at [467, 258] on label "DEFRANCQ NV - EVERGEM" at bounding box center [505, 268] width 312 height 25
click at [346, 255] on input "DEFRANCQ NV - EVERGEM" at bounding box center [345, 254] width 1 height 1
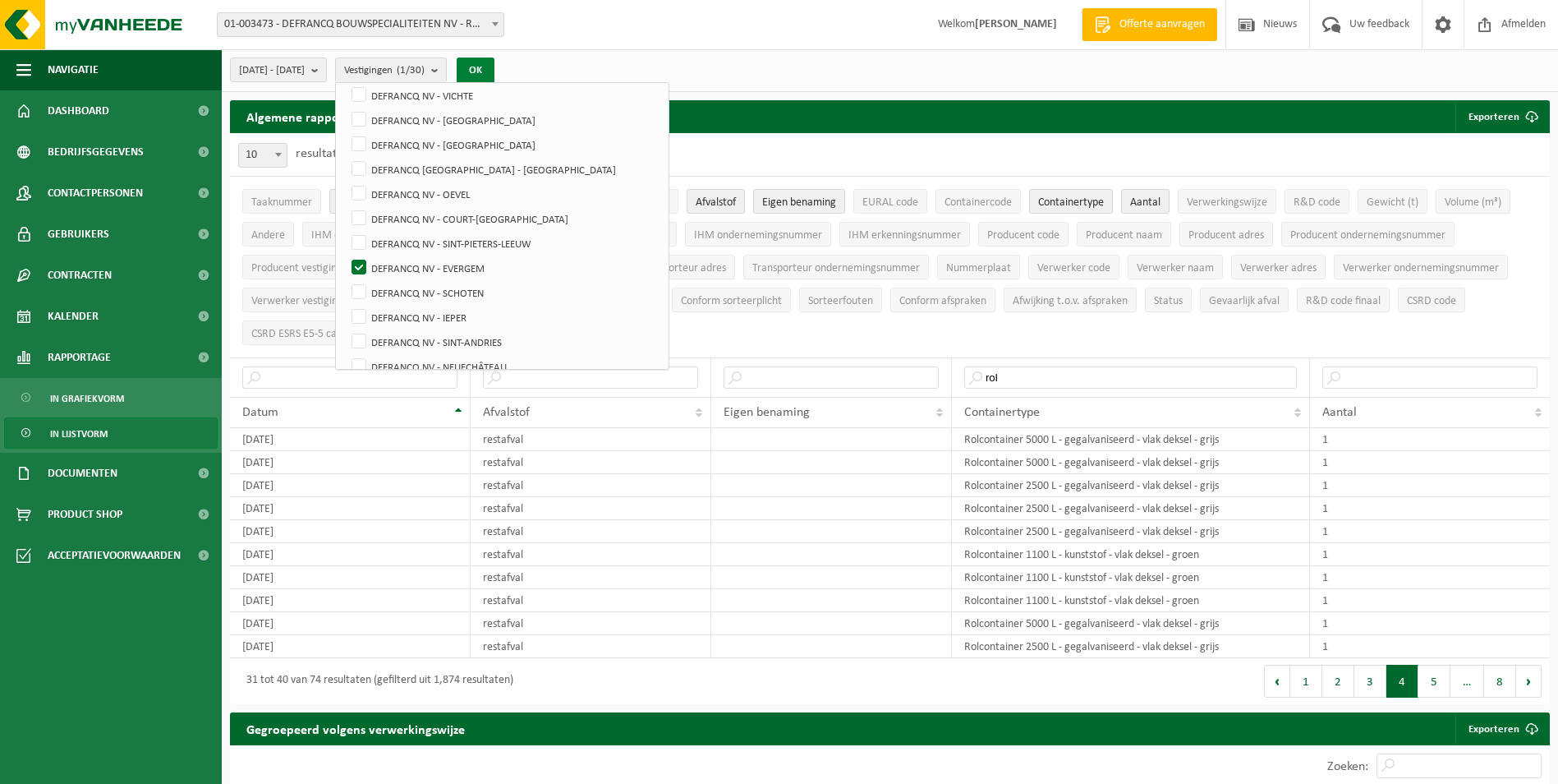
click at [495, 62] on button "OK" at bounding box center [475, 71] width 38 height 27
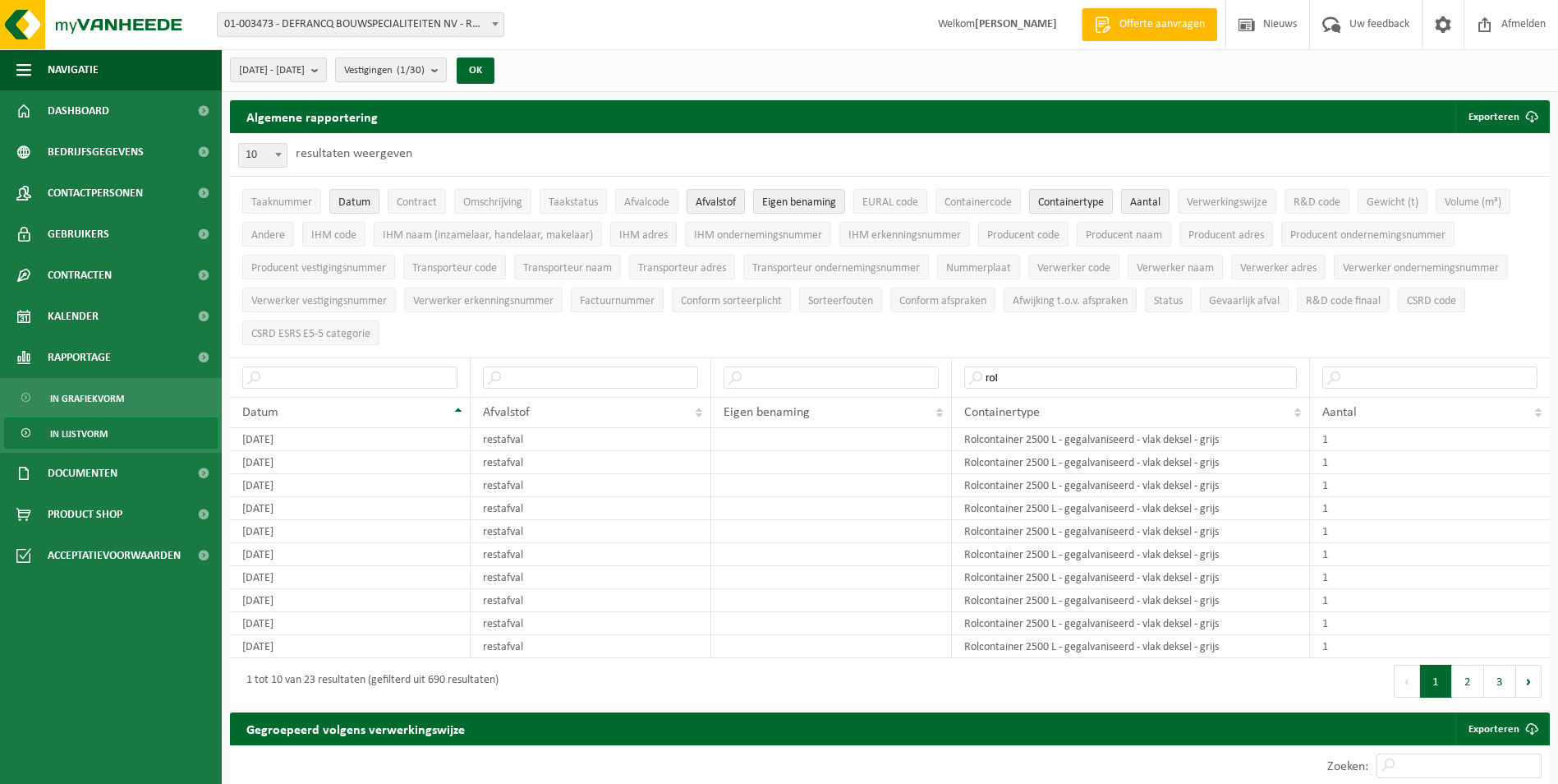
click at [425, 75] on span "Vestigingen (1/30)" at bounding box center [384, 71] width 81 height 25
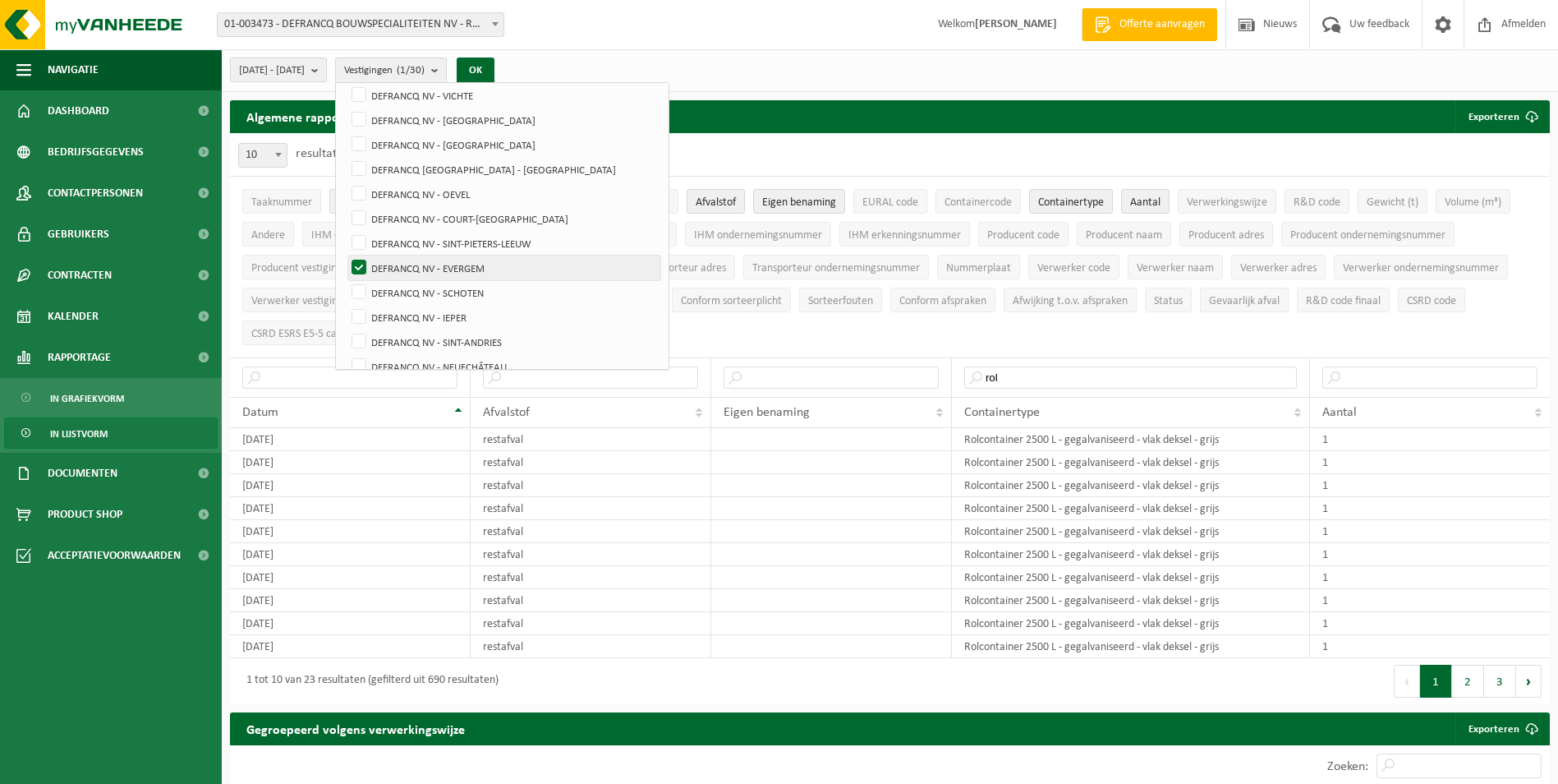
click at [455, 267] on label "DEFRANCQ NV - EVERGEM" at bounding box center [505, 268] width 312 height 25
click at [346, 255] on input "DEFRANCQ NV - EVERGEM" at bounding box center [345, 254] width 1 height 1
checkbox input "false"
click at [452, 292] on label "DEFRANCQ NV - SCHOTEN" at bounding box center [505, 293] width 312 height 25
click at [346, 280] on input "DEFRANCQ NV - SCHOTEN" at bounding box center [345, 279] width 1 height 1
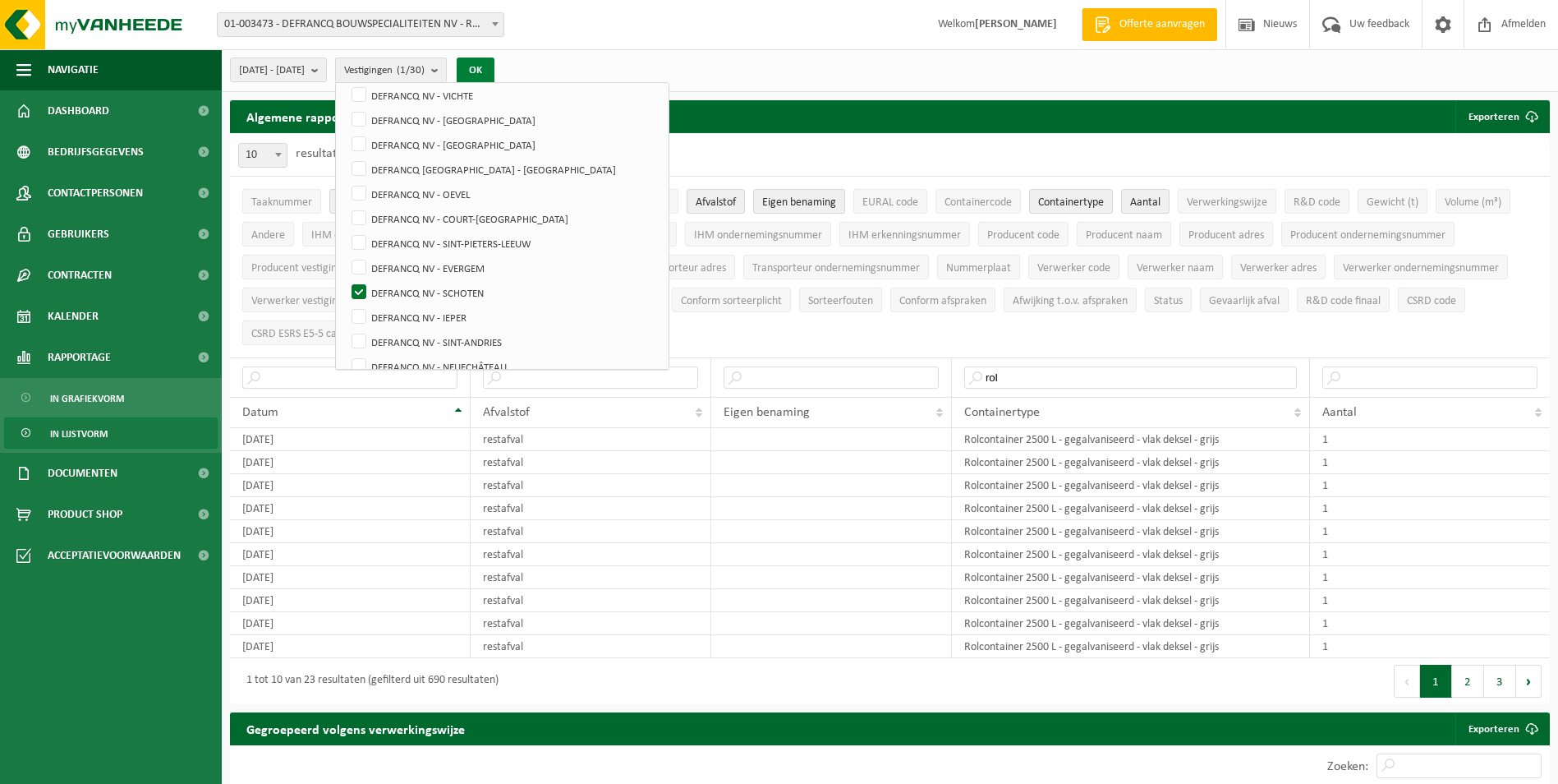
click at [495, 68] on button "OK" at bounding box center [475, 71] width 38 height 27
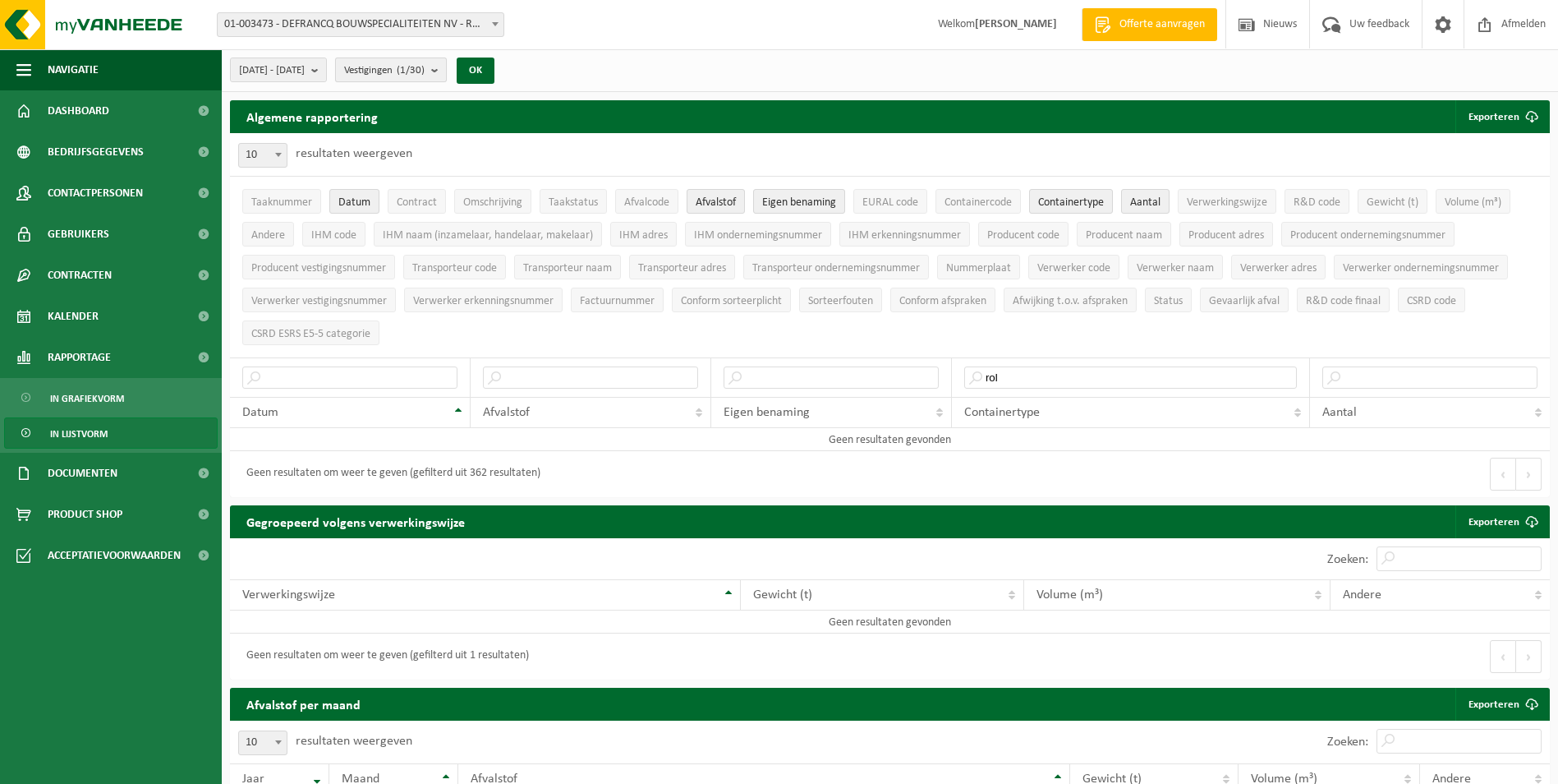
click at [425, 69] on count "(1/30)" at bounding box center [410, 70] width 28 height 11
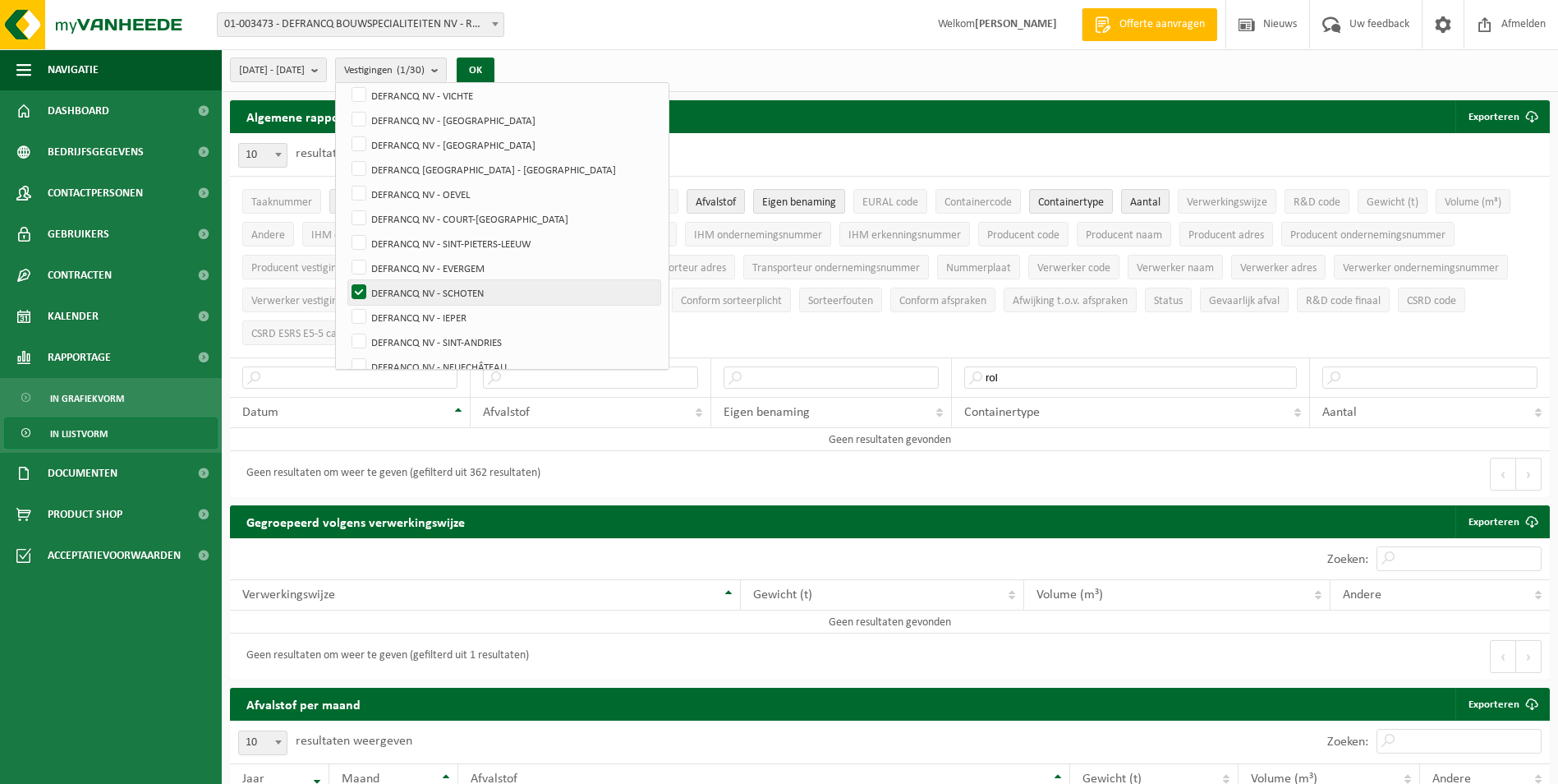
click at [463, 284] on label "DEFRANCQ NV - SCHOTEN" at bounding box center [505, 293] width 312 height 25
click at [346, 280] on input "DEFRANCQ NV - SCHOTEN" at bounding box center [345, 279] width 1 height 1
checkbox input "false"
click at [462, 310] on label "DEFRANCQ NV - IEPER" at bounding box center [505, 317] width 312 height 25
click at [346, 304] on input "DEFRANCQ NV - IEPER" at bounding box center [345, 304] width 1 height 1
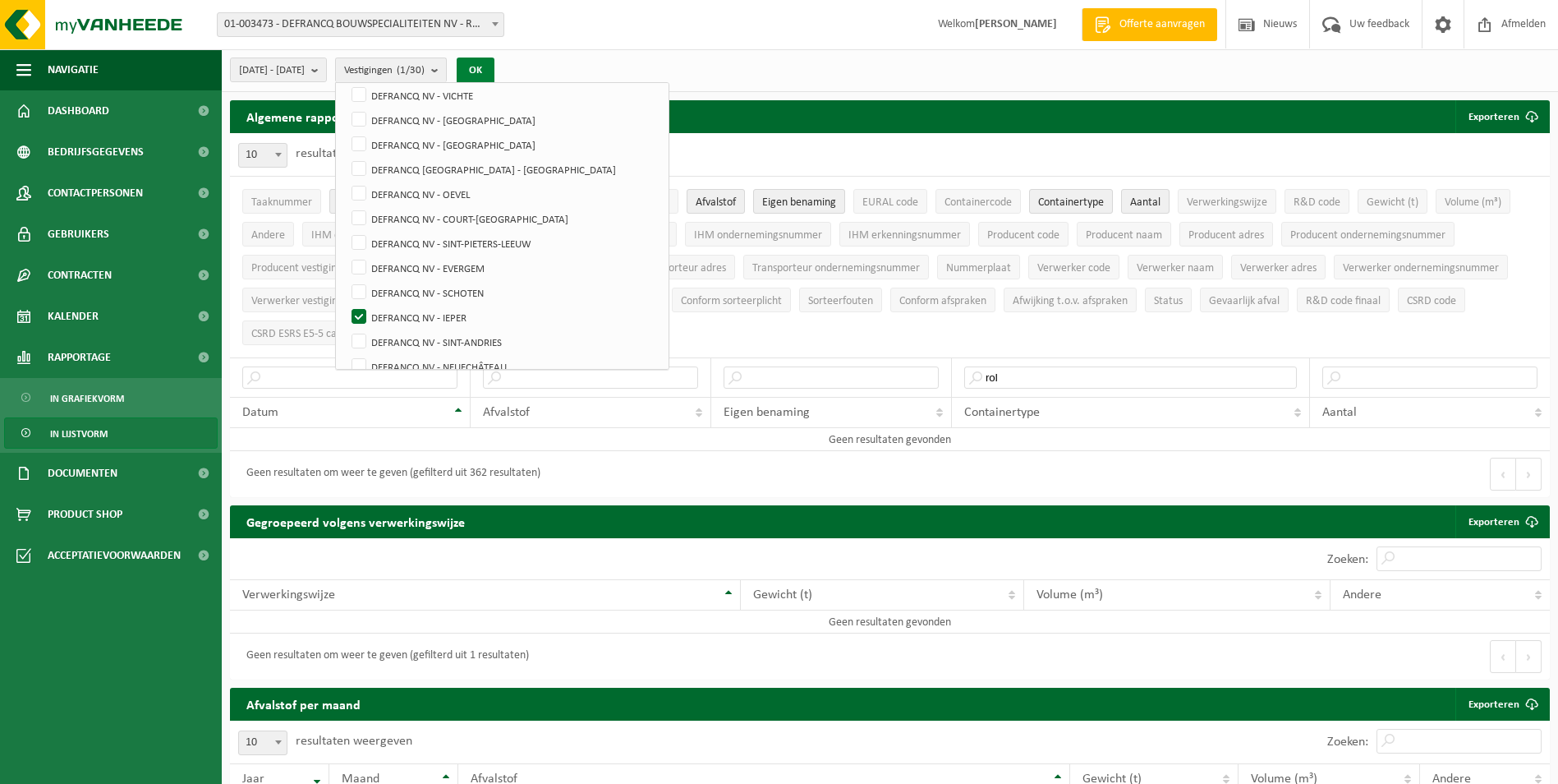
click at [495, 70] on button "OK" at bounding box center [475, 71] width 38 height 27
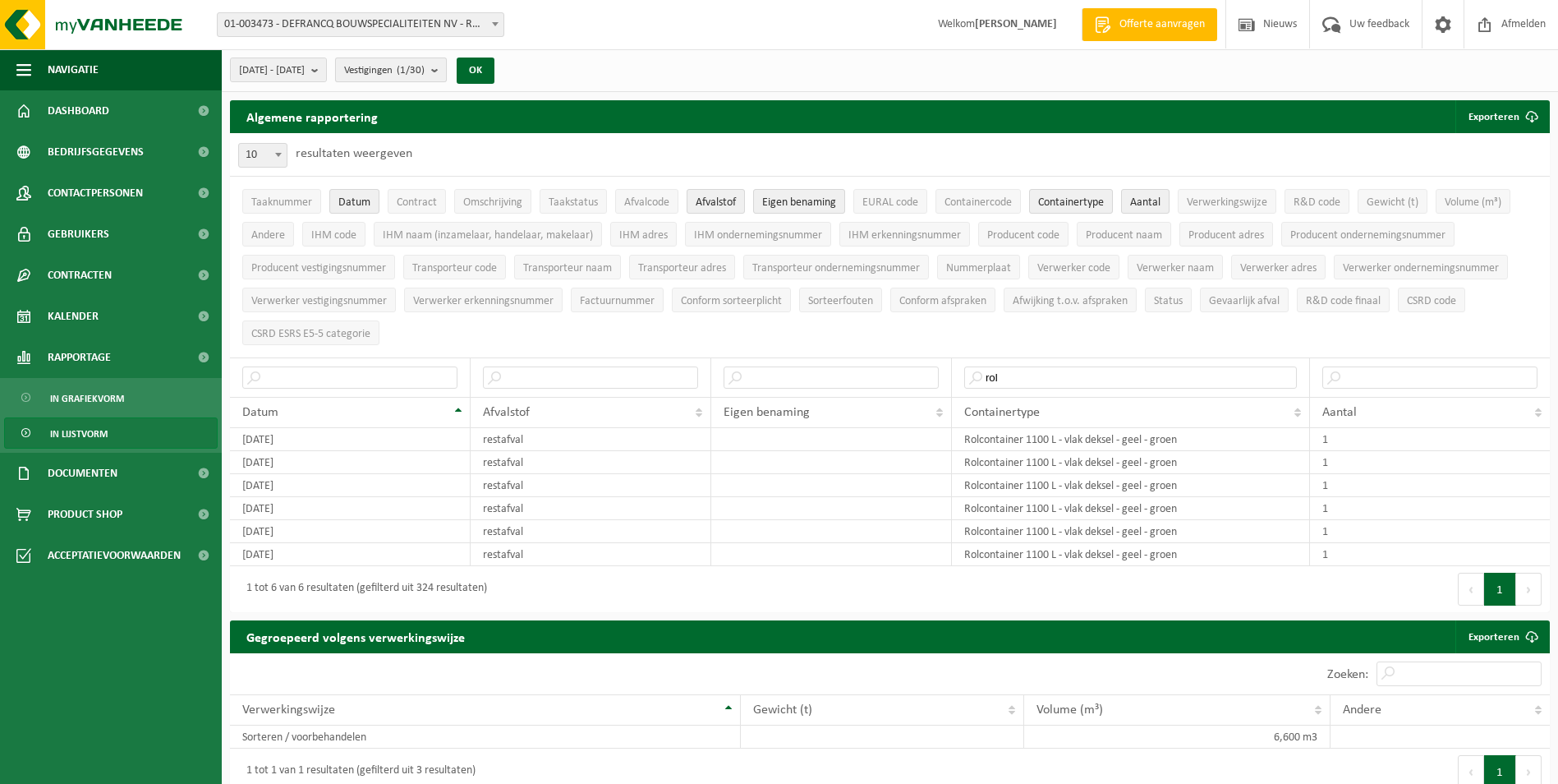
click at [425, 79] on span "Vestigingen (1/30)" at bounding box center [384, 71] width 81 height 25
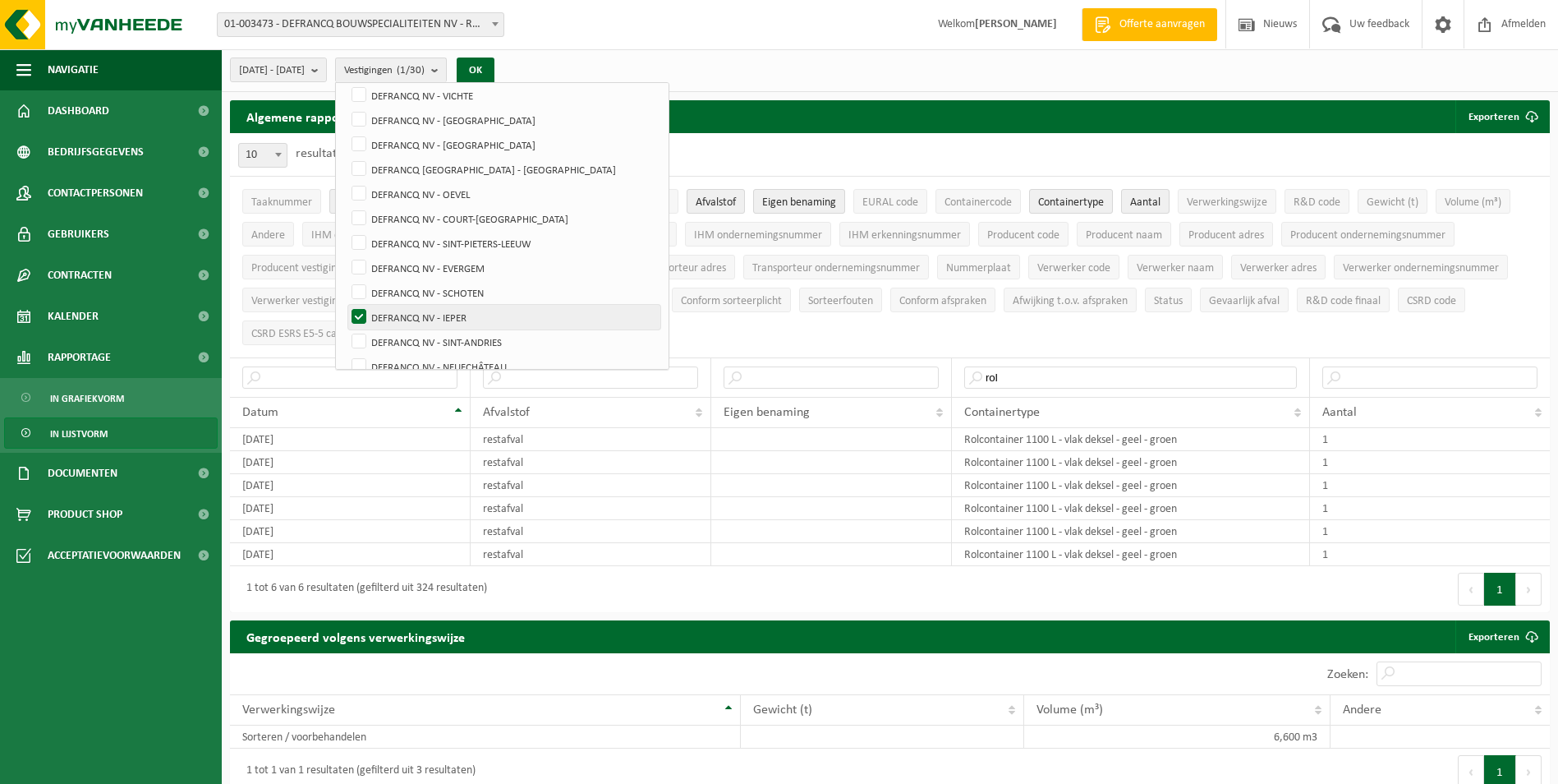
click at [472, 314] on label "DEFRANCQ NV - IEPER" at bounding box center [505, 317] width 312 height 25
click at [346, 304] on input "DEFRANCQ NV - IEPER" at bounding box center [345, 304] width 1 height 1
checkbox input "false"
click at [472, 340] on label "DEFRANCQ NV - SINT-ANDRIES" at bounding box center [505, 342] width 312 height 25
click at [346, 329] on input "DEFRANCQ NV - SINT-ANDRIES" at bounding box center [345, 329] width 1 height 1
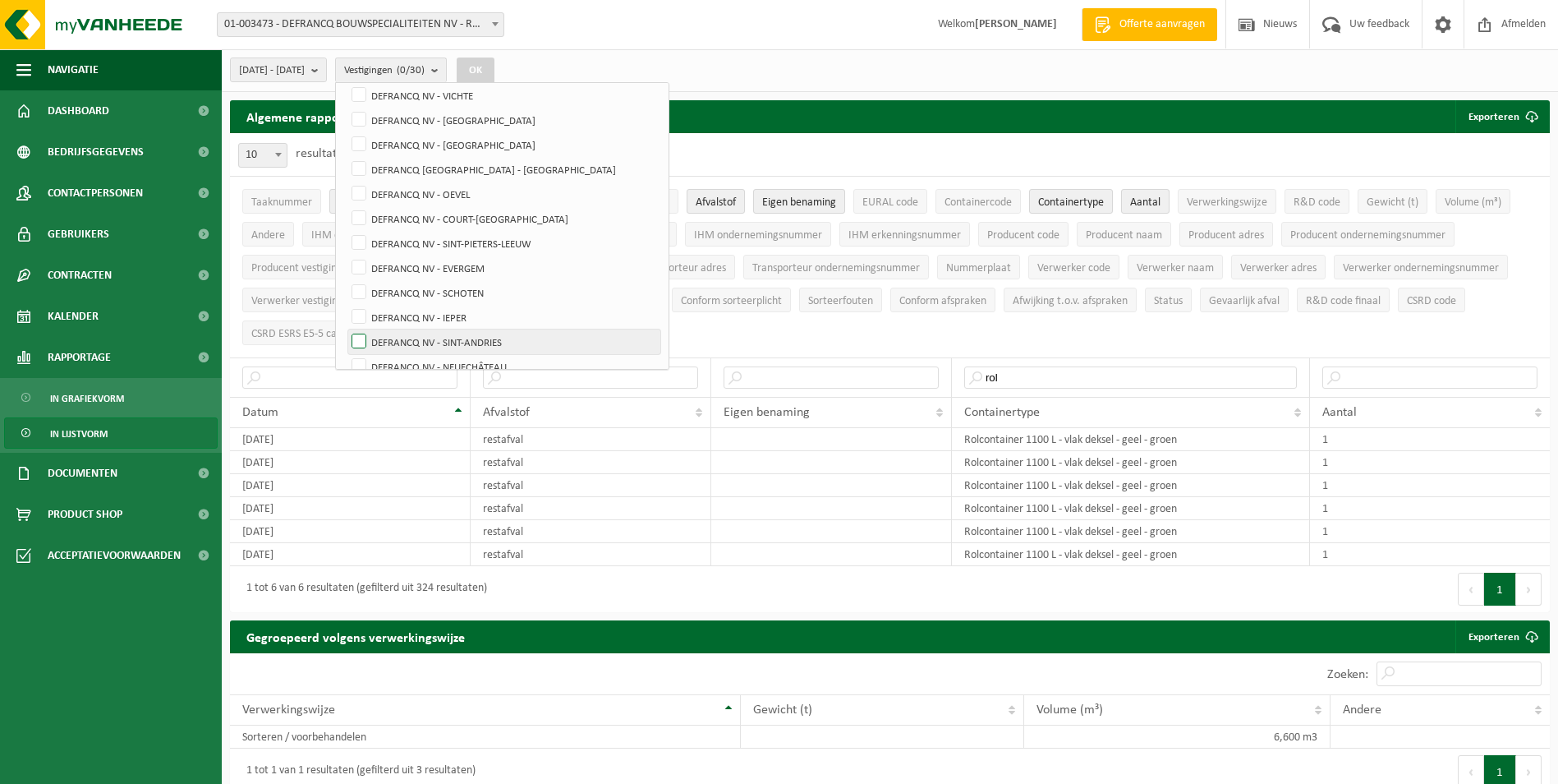
checkbox input "true"
click at [495, 71] on button "OK" at bounding box center [475, 71] width 38 height 27
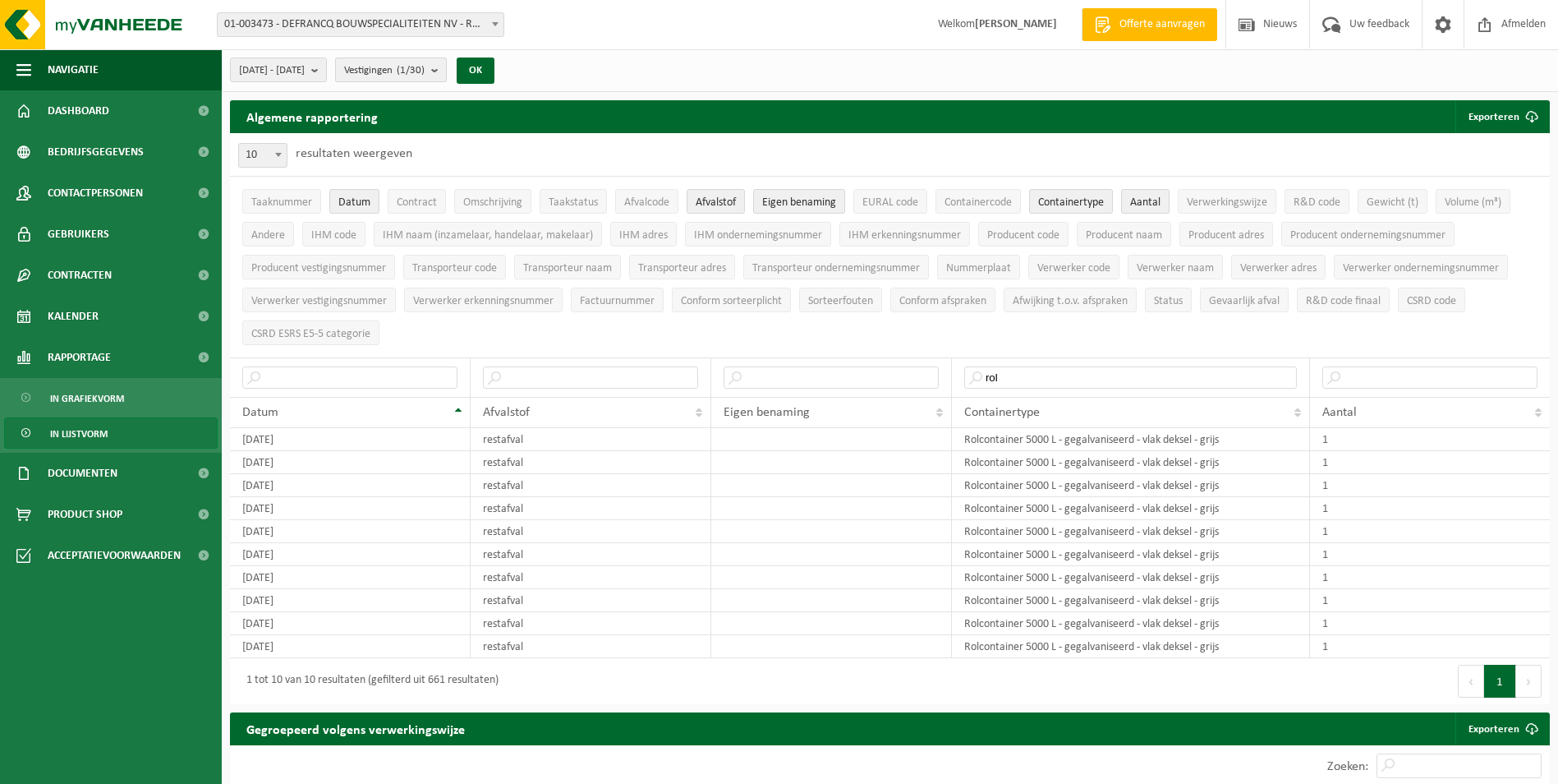
click at [425, 82] on span "Vestigingen (1/30)" at bounding box center [384, 71] width 81 height 25
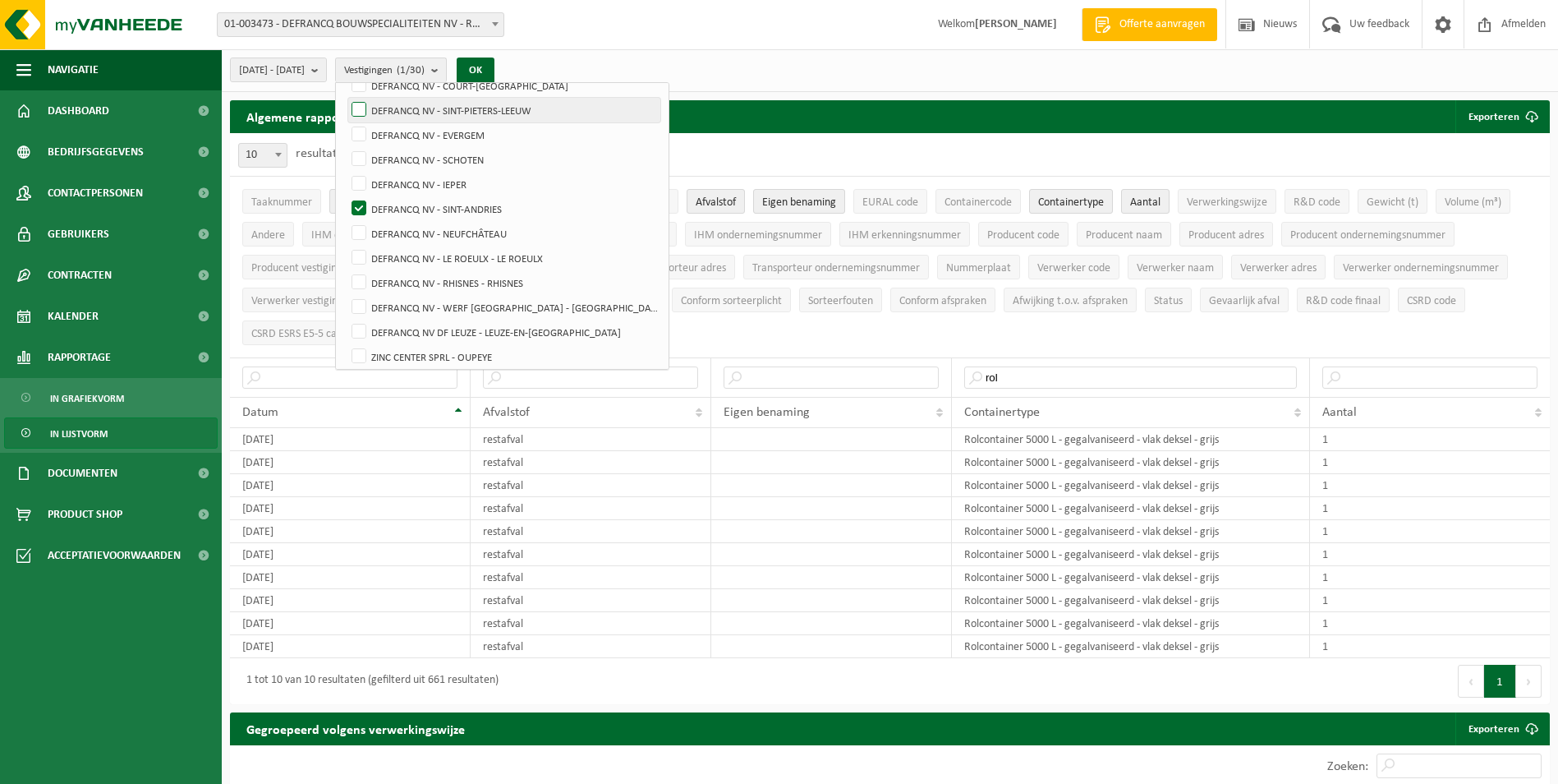
scroll to position [550, 0]
click at [496, 227] on label "DEFRANCQ NV - NEUFCHÂTEAU" at bounding box center [505, 228] width 312 height 25
click at [346, 215] on input "DEFRANCQ NV - NEUFCHÂTEAU" at bounding box center [345, 214] width 1 height 1
checkbox input "true"
click at [460, 211] on label "DEFRANCQ NV - SINT-ANDRIES" at bounding box center [505, 204] width 312 height 25
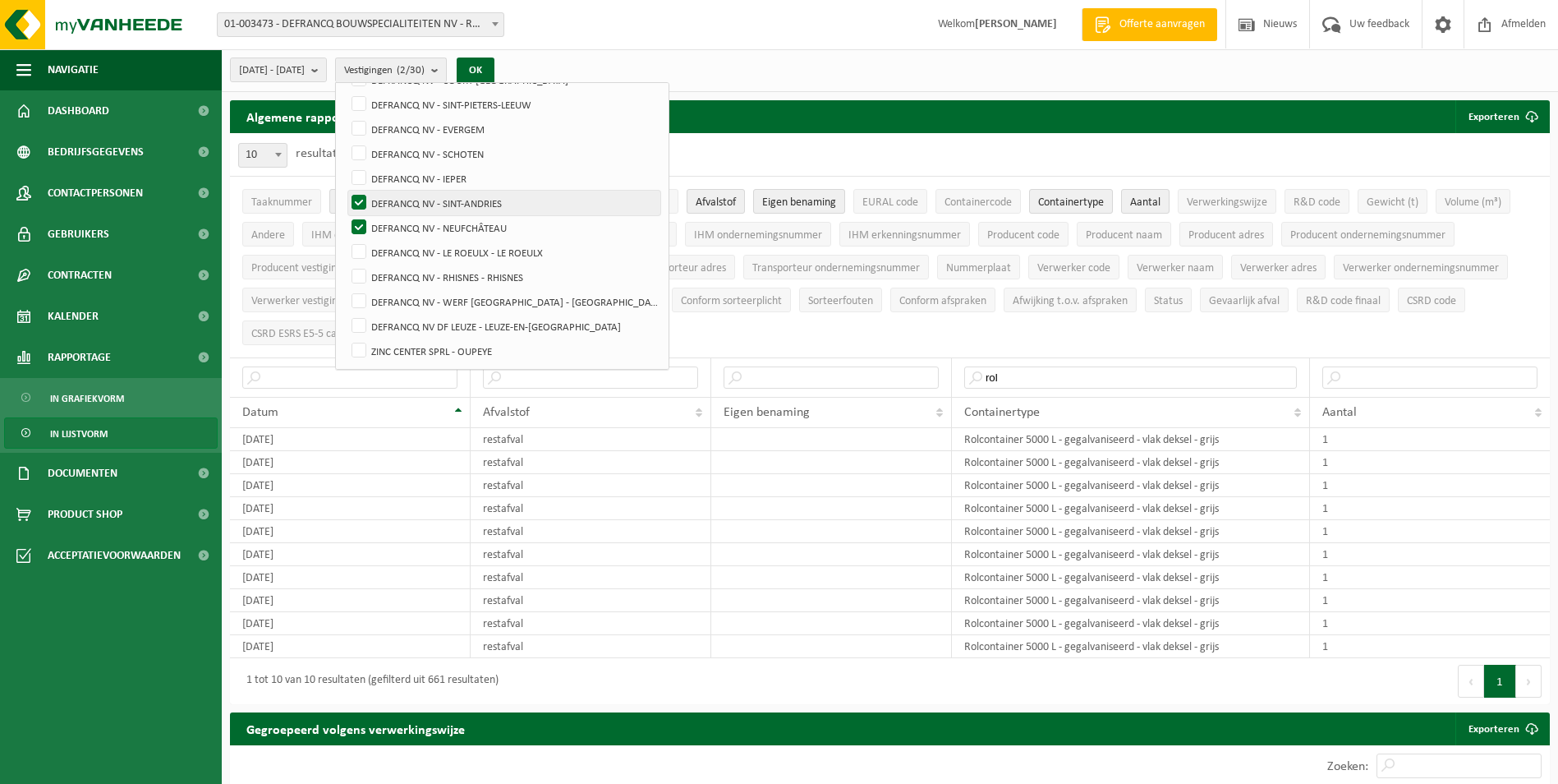
click at [346, 191] on input "DEFRANCQ NV - SINT-ANDRIES" at bounding box center [345, 190] width 1 height 1
checkbox input "false"
click at [495, 82] on button "OK" at bounding box center [475, 71] width 38 height 27
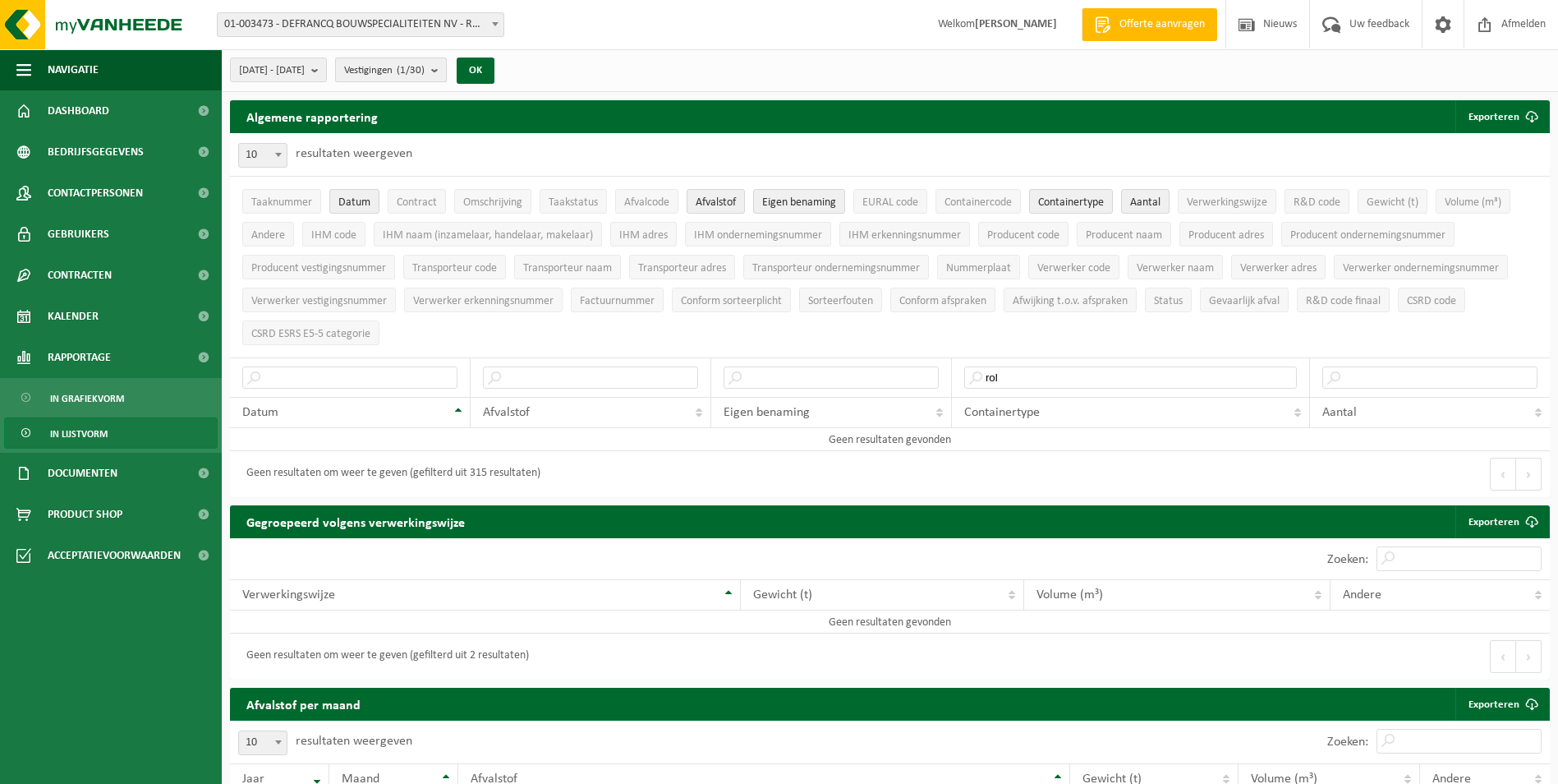
click at [447, 78] on button "Vestigingen (1/30)" at bounding box center [391, 70] width 112 height 25
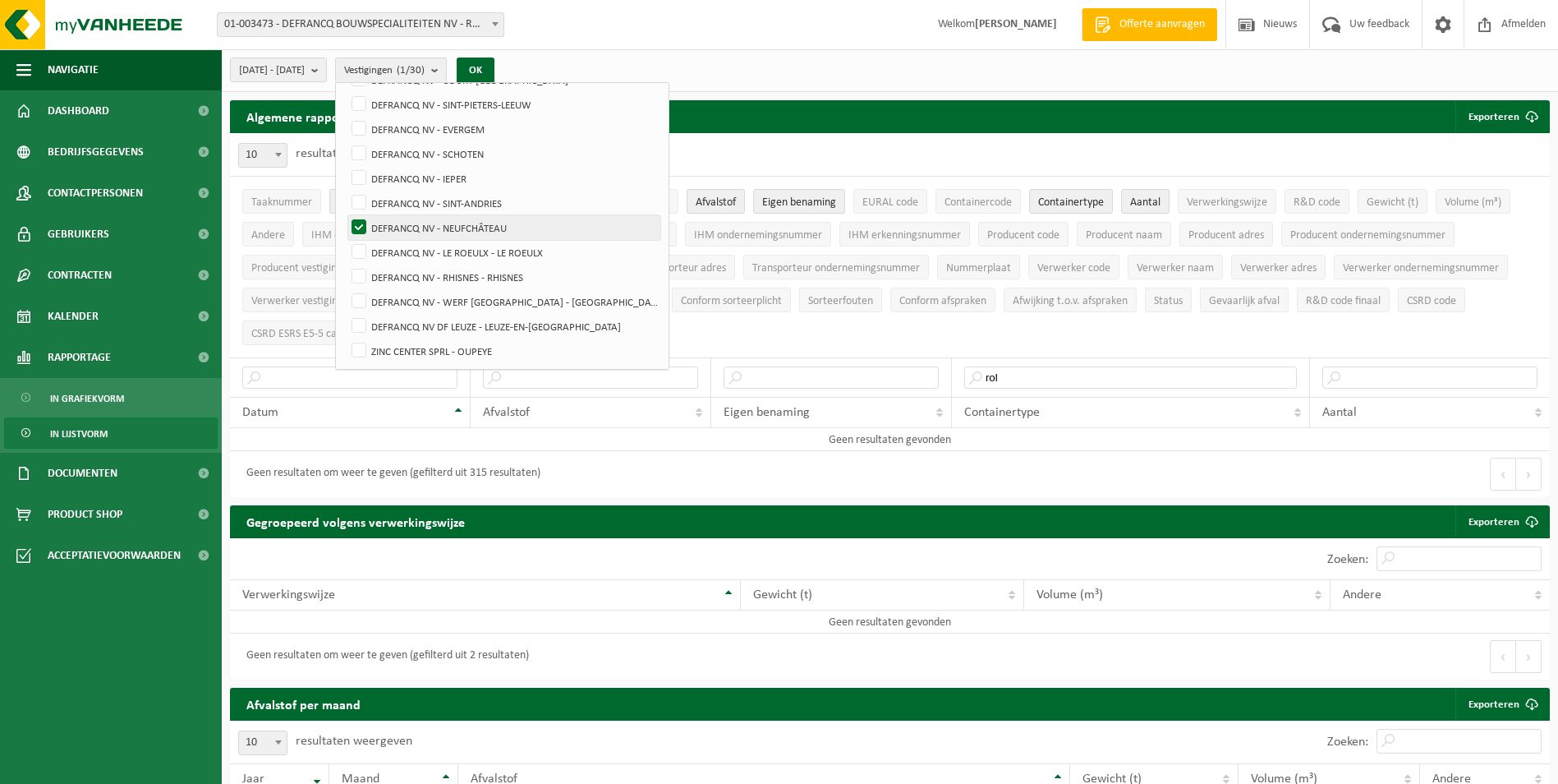
click at [467, 222] on label "DEFRANCQ NV - NEUFCHÂTEAU" at bounding box center [505, 228] width 312 height 25
click at [346, 215] on input "DEFRANCQ NV - NEUFCHÂTEAU" at bounding box center [345, 214] width 1 height 1
checkbox input "false"
click at [464, 244] on label "DEFRANCQ NV - LE ROEULX - LE ROEULX" at bounding box center [505, 253] width 312 height 25
click at [346, 240] on input "DEFRANCQ NV - LE ROEULX - LE ROEULX" at bounding box center [345, 239] width 1 height 1
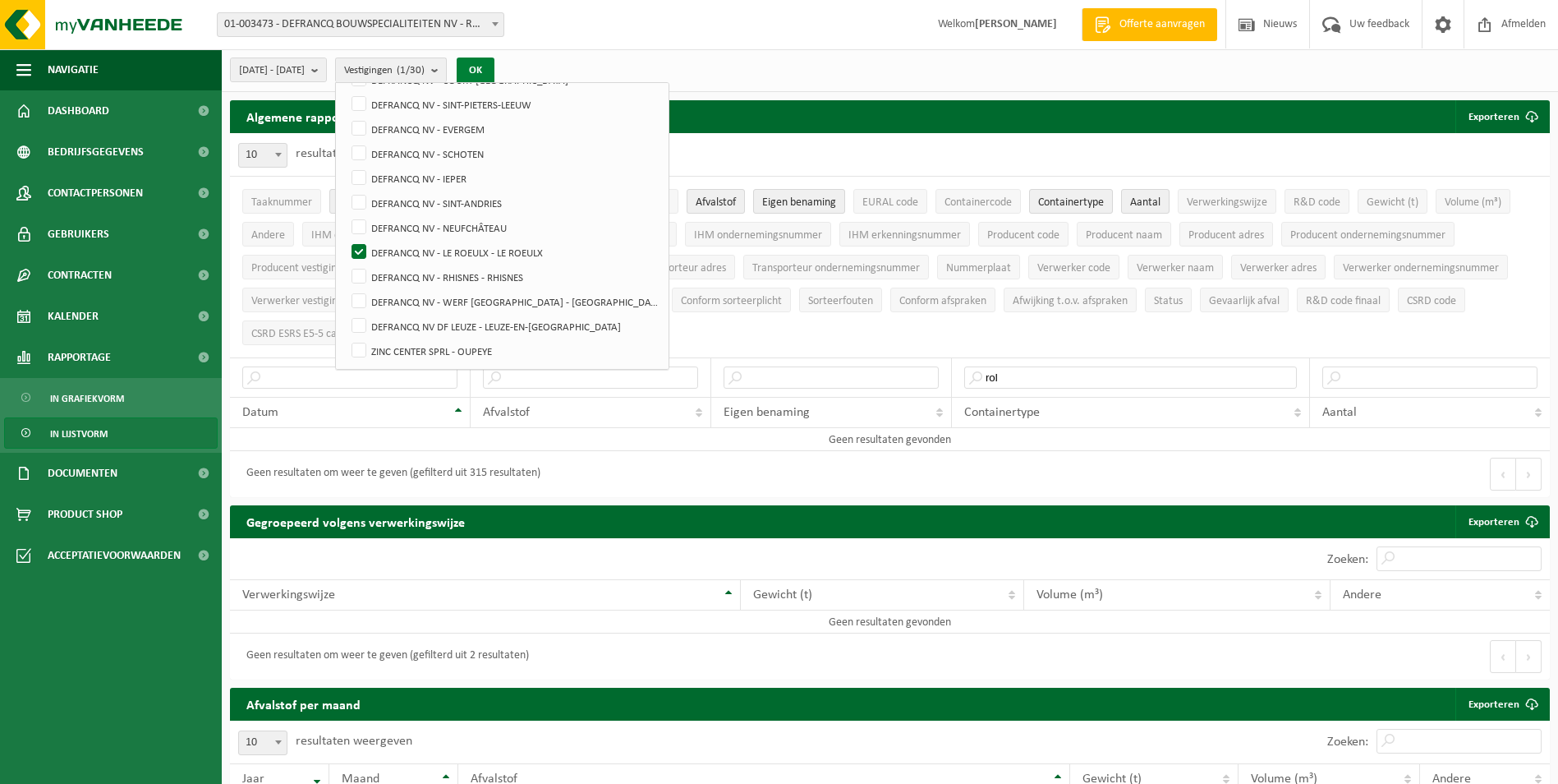
click at [495, 79] on button "OK" at bounding box center [475, 71] width 38 height 27
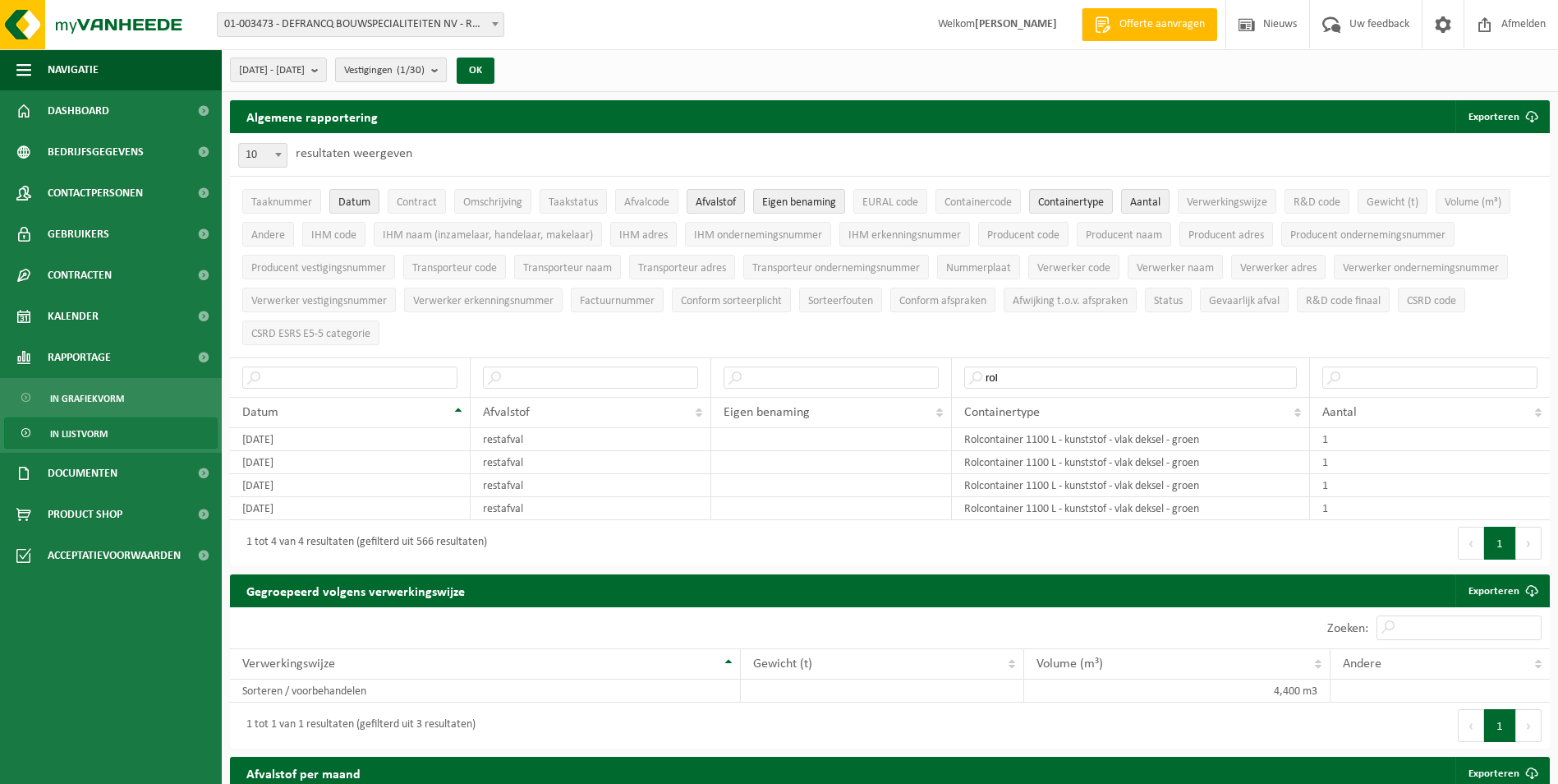
click at [420, 79] on span "Vestigingen (1/30)" at bounding box center [384, 71] width 81 height 25
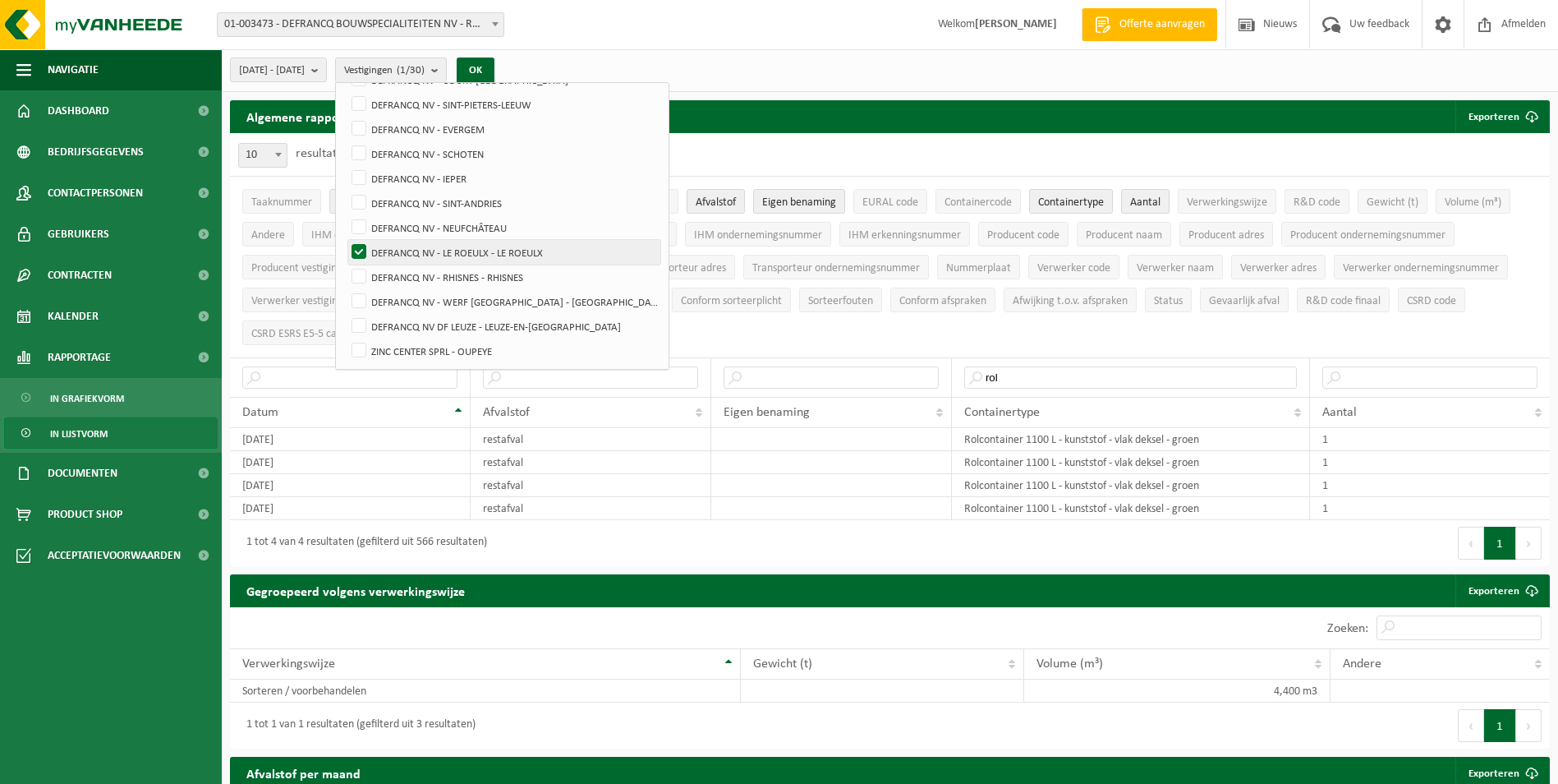
click at [466, 254] on label "DEFRANCQ NV - LE ROEULX - LE ROEULX" at bounding box center [505, 253] width 312 height 25
click at [346, 240] on input "DEFRANCQ NV - LE ROEULX - LE ROEULX" at bounding box center [345, 239] width 1 height 1
checkbox input "false"
click at [466, 279] on label "DEFRANCQ NV - RHISNES - RHISNES" at bounding box center [505, 277] width 312 height 25
click at [346, 264] on input "DEFRANCQ NV - RHISNES - RHISNES" at bounding box center [345, 264] width 1 height 1
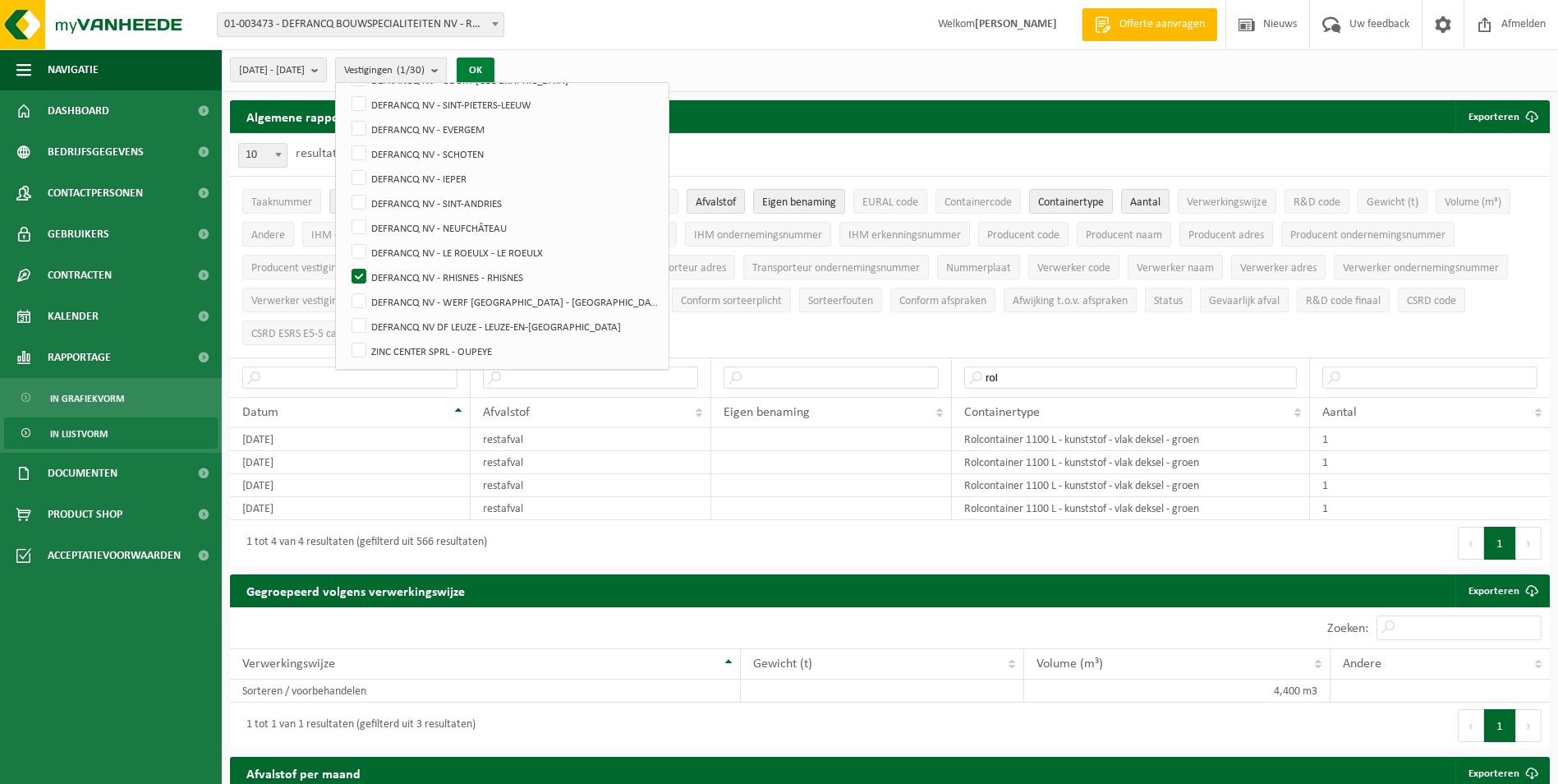
click at [495, 69] on button "OK" at bounding box center [475, 71] width 38 height 27
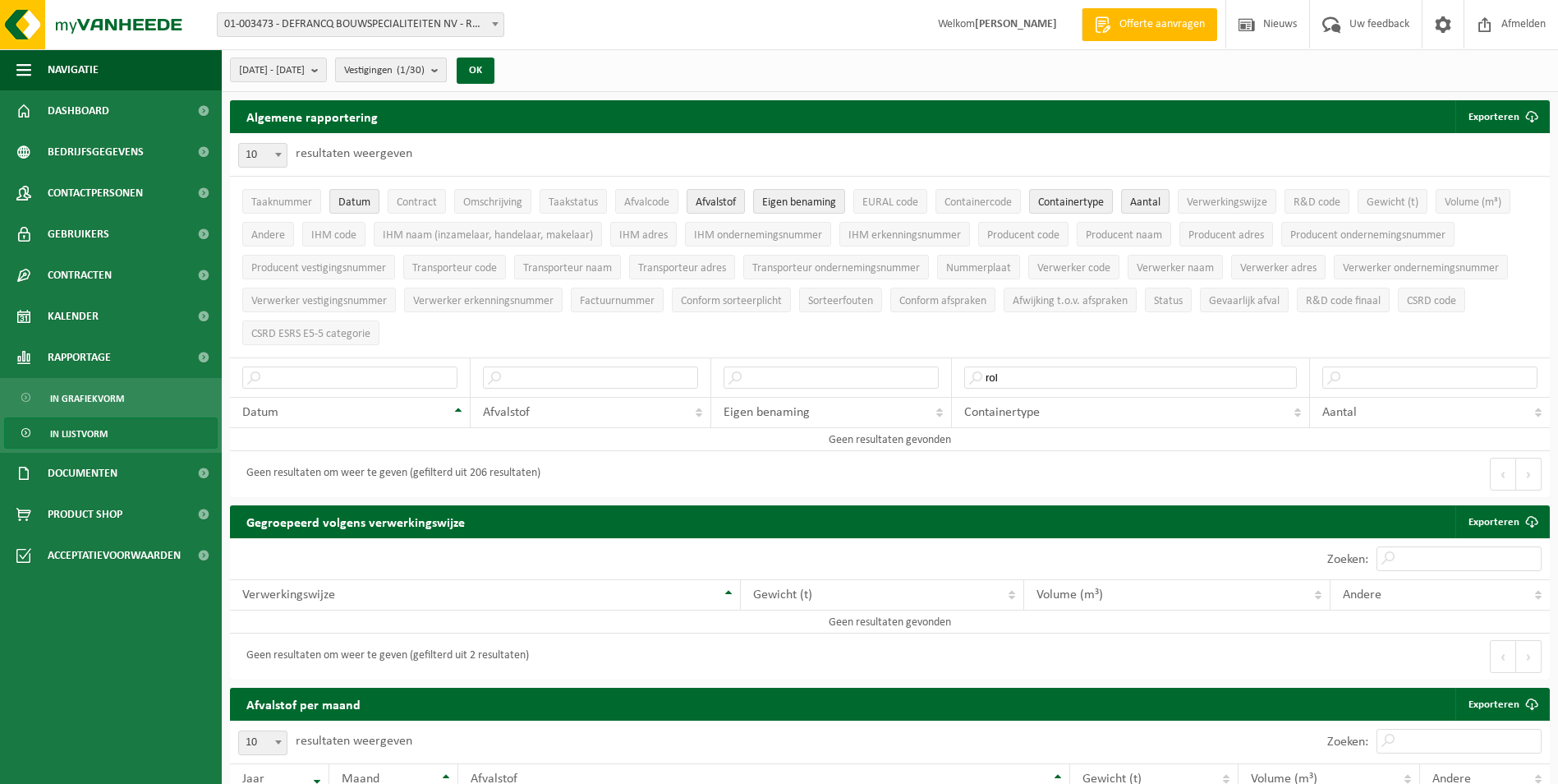
click at [425, 77] on span "Vestigingen (1/30)" at bounding box center [384, 71] width 81 height 25
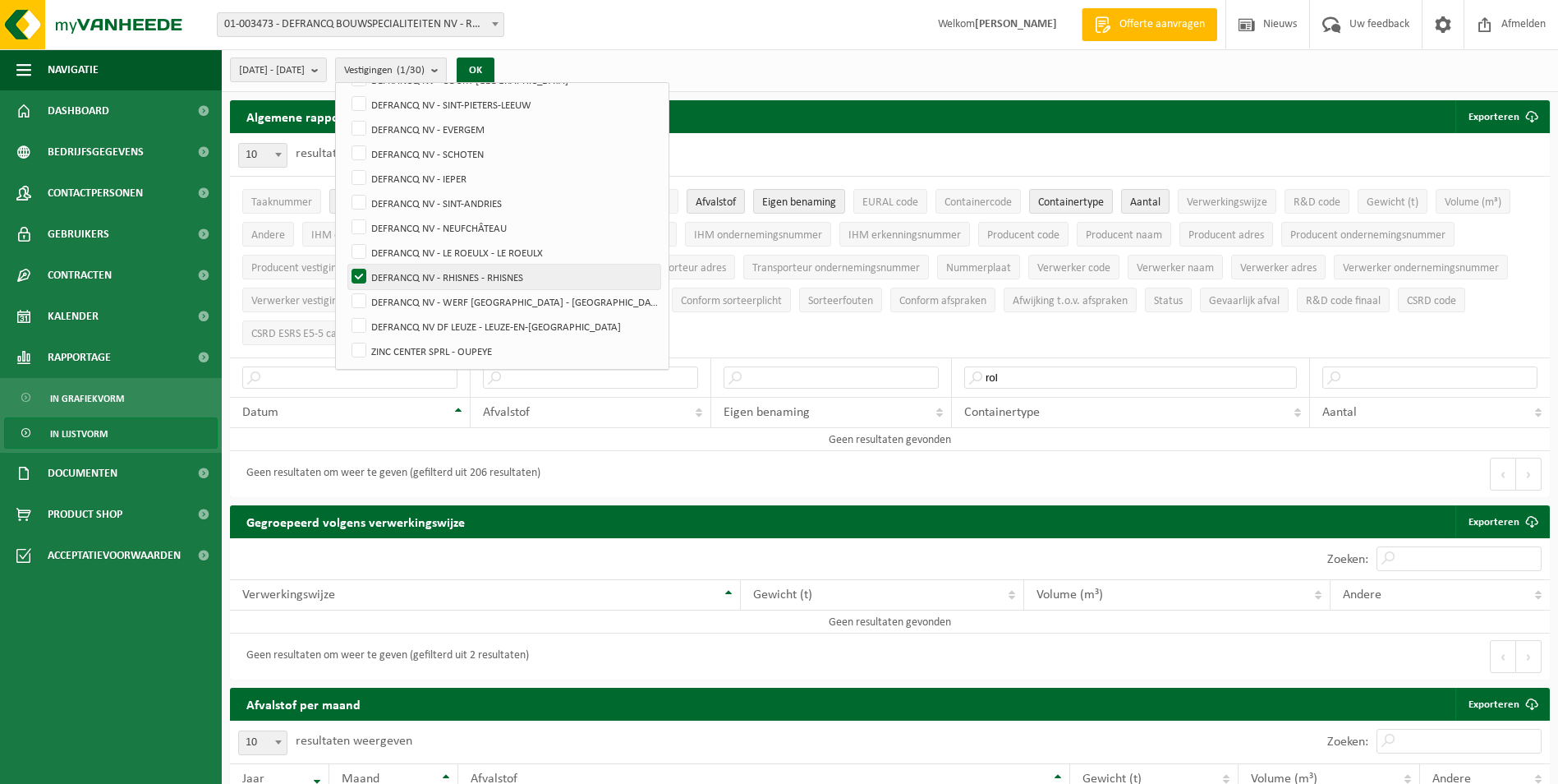
click at [451, 279] on label "DEFRANCQ NV - RHISNES - RHISNES" at bounding box center [505, 277] width 312 height 25
click at [346, 264] on input "DEFRANCQ NV - RHISNES - RHISNES" at bounding box center [345, 264] width 1 height 1
checkbox input "false"
click at [451, 302] on label "DEFRANCQ NV - WERF [GEOGRAPHIC_DATA] - [GEOGRAPHIC_DATA]" at bounding box center [505, 302] width 312 height 25
click at [346, 289] on input "DEFRANCQ NV - WERF [GEOGRAPHIC_DATA] - [GEOGRAPHIC_DATA]" at bounding box center [345, 289] width 1 height 1
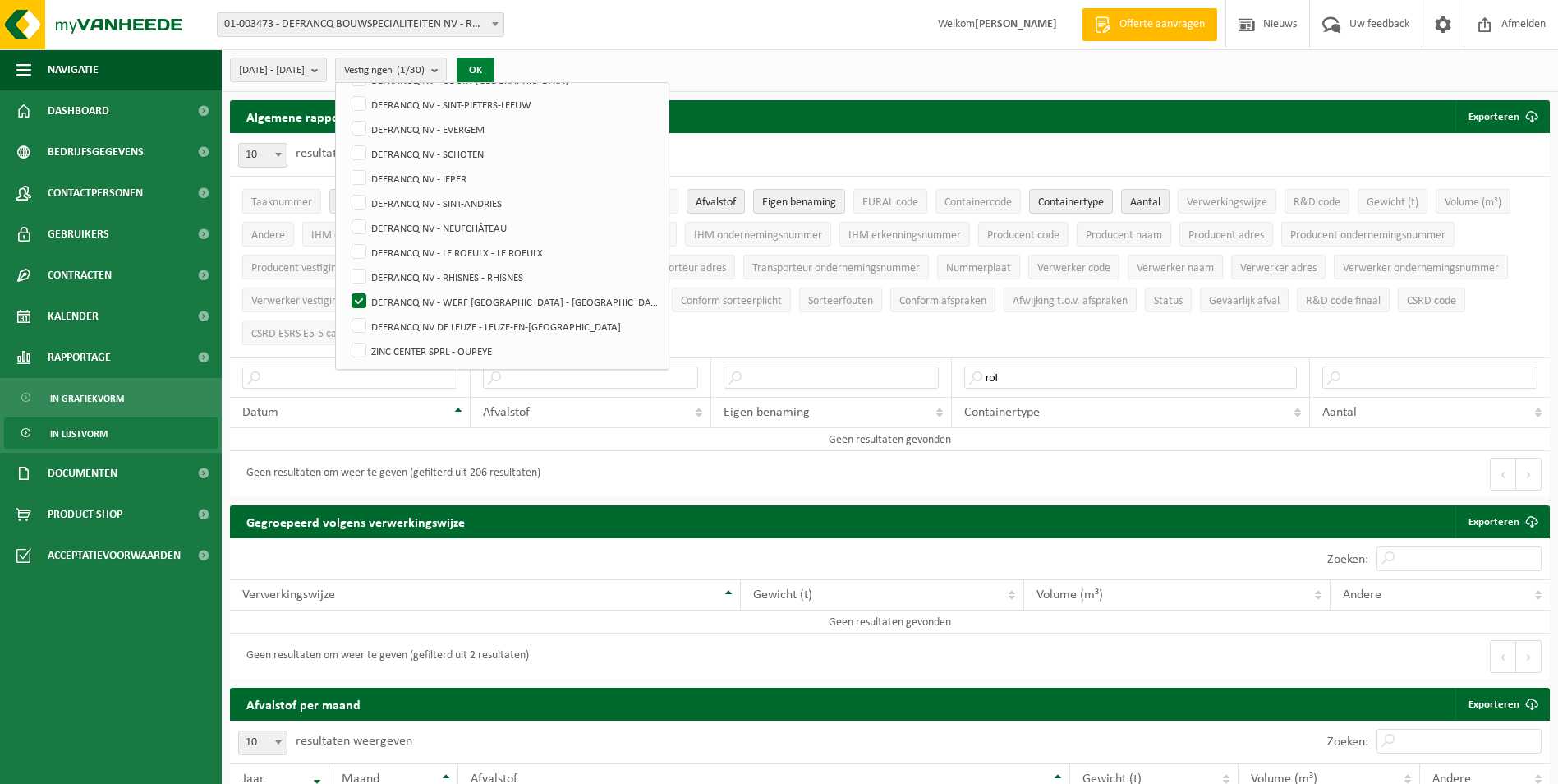
click at [495, 62] on button "OK" at bounding box center [475, 71] width 38 height 27
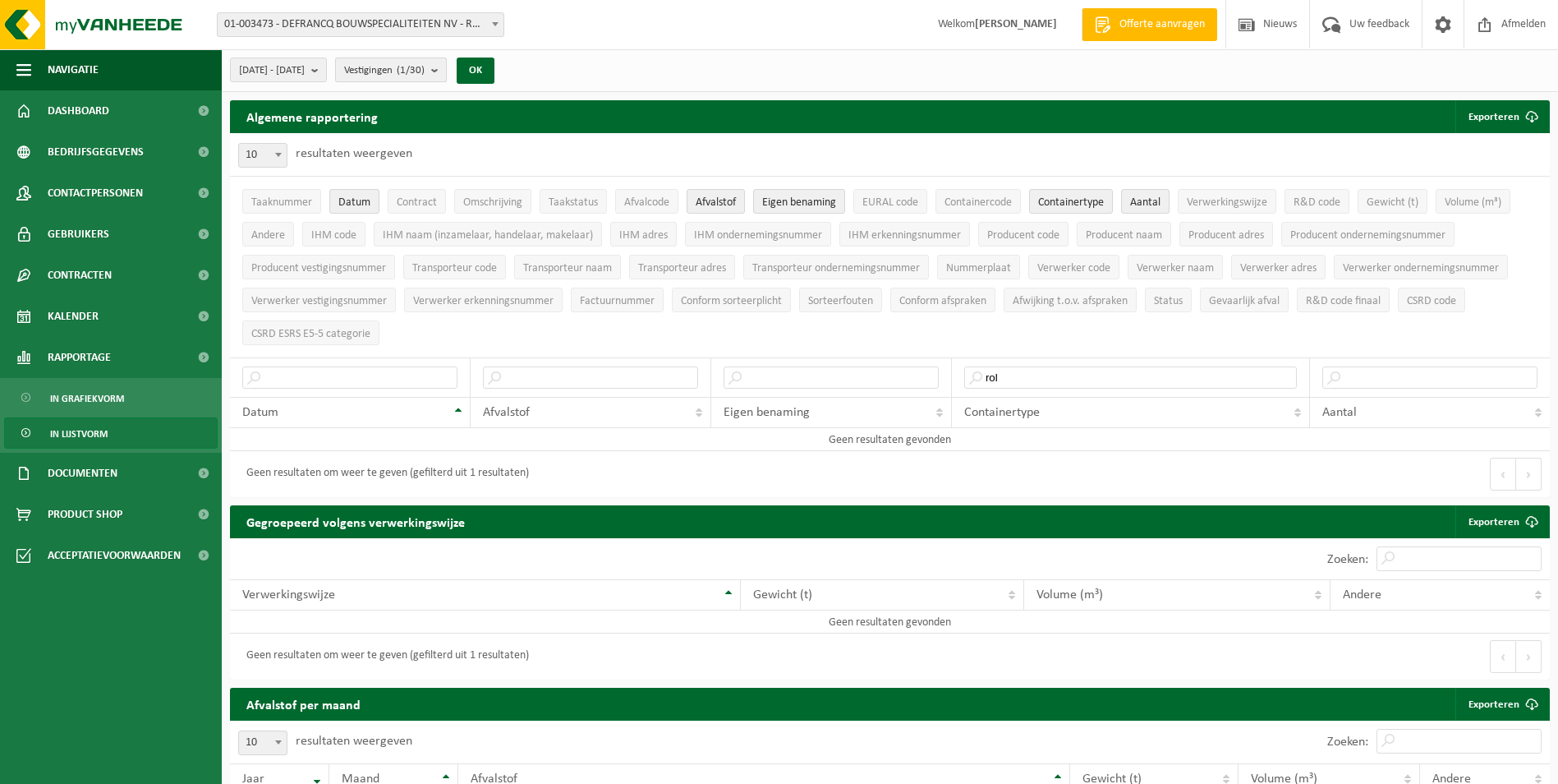
click at [425, 71] on count "(1/30)" at bounding box center [410, 70] width 28 height 11
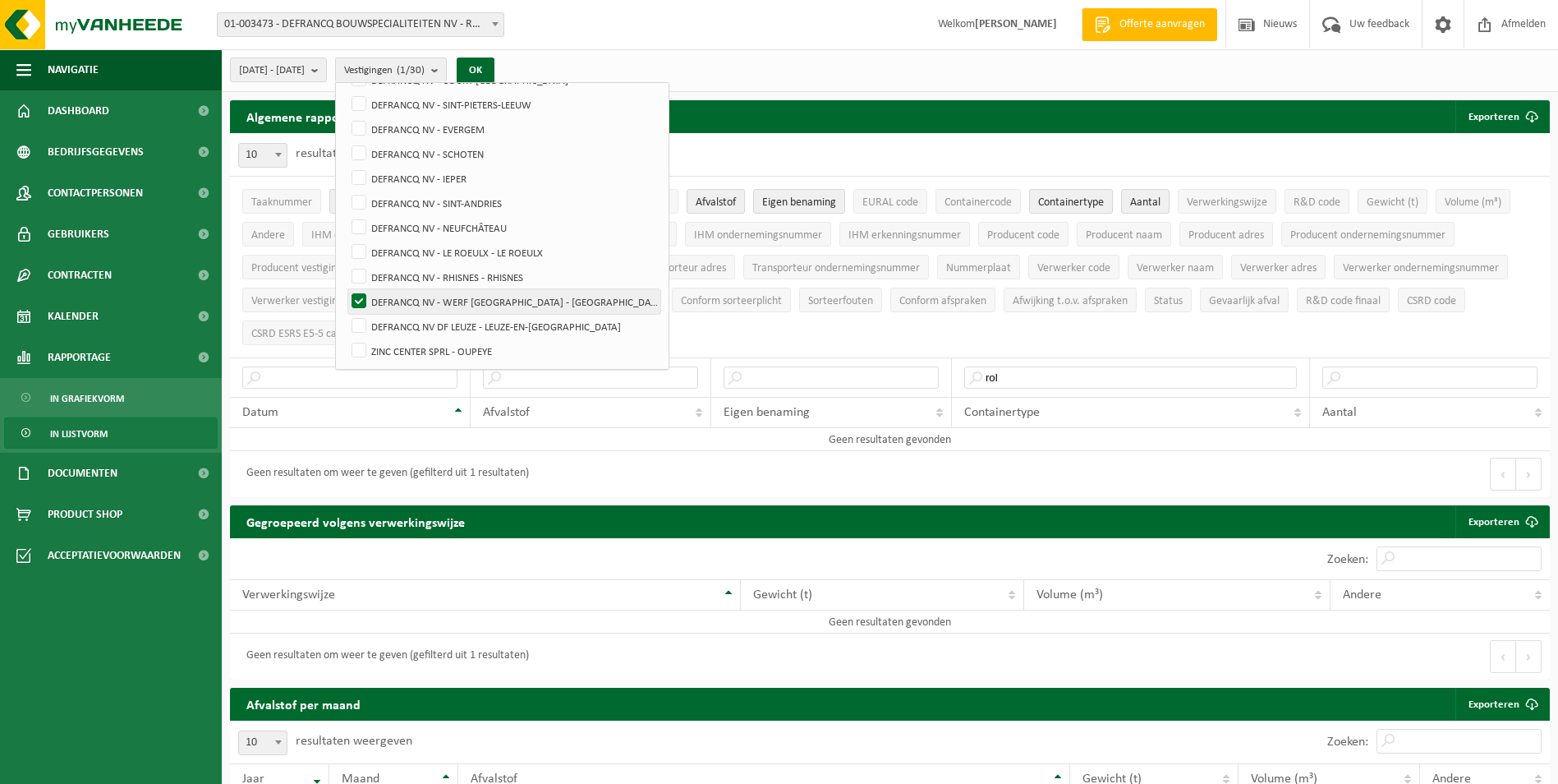
drag, startPoint x: 452, startPoint y: 294, endPoint x: 451, endPoint y: 341, distance: 47.0
click at [452, 295] on label "DEFRANCQ NV - WERF [GEOGRAPHIC_DATA] - [GEOGRAPHIC_DATA]" at bounding box center [505, 302] width 312 height 25
click at [346, 289] on input "DEFRANCQ NV - WERF [GEOGRAPHIC_DATA] - [GEOGRAPHIC_DATA]" at bounding box center [345, 289] width 1 height 1
checkbox input "false"
click at [448, 327] on label "DEFRANCQ NV DF LEUZE - LEUZE-EN-[GEOGRAPHIC_DATA]" at bounding box center [505, 326] width 312 height 25
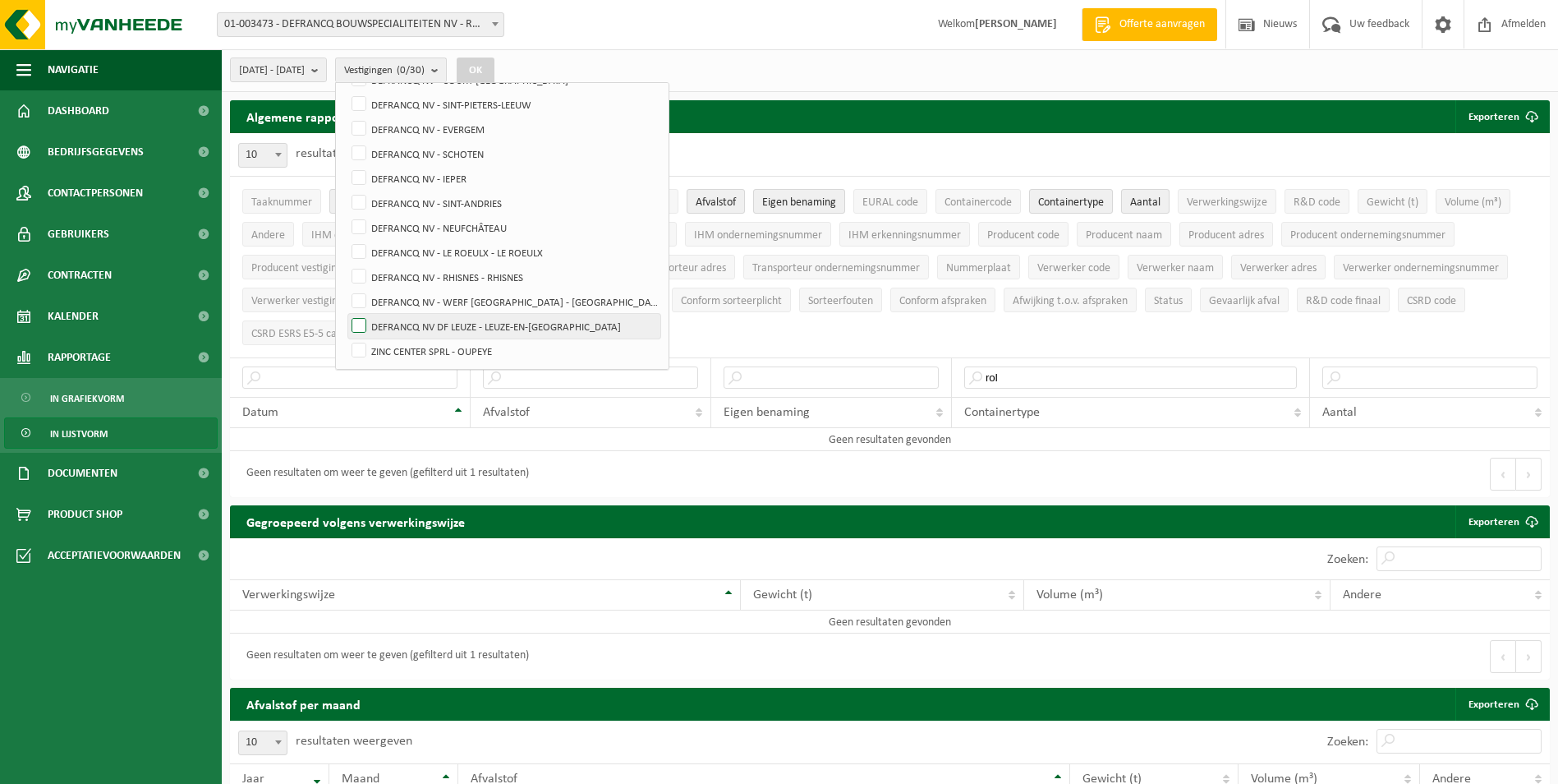
click at [346, 314] on input "DEFRANCQ NV DF LEUZE - LEUZE-EN-[GEOGRAPHIC_DATA]" at bounding box center [345, 313] width 1 height 1
click at [495, 73] on button "OK" at bounding box center [475, 71] width 38 height 27
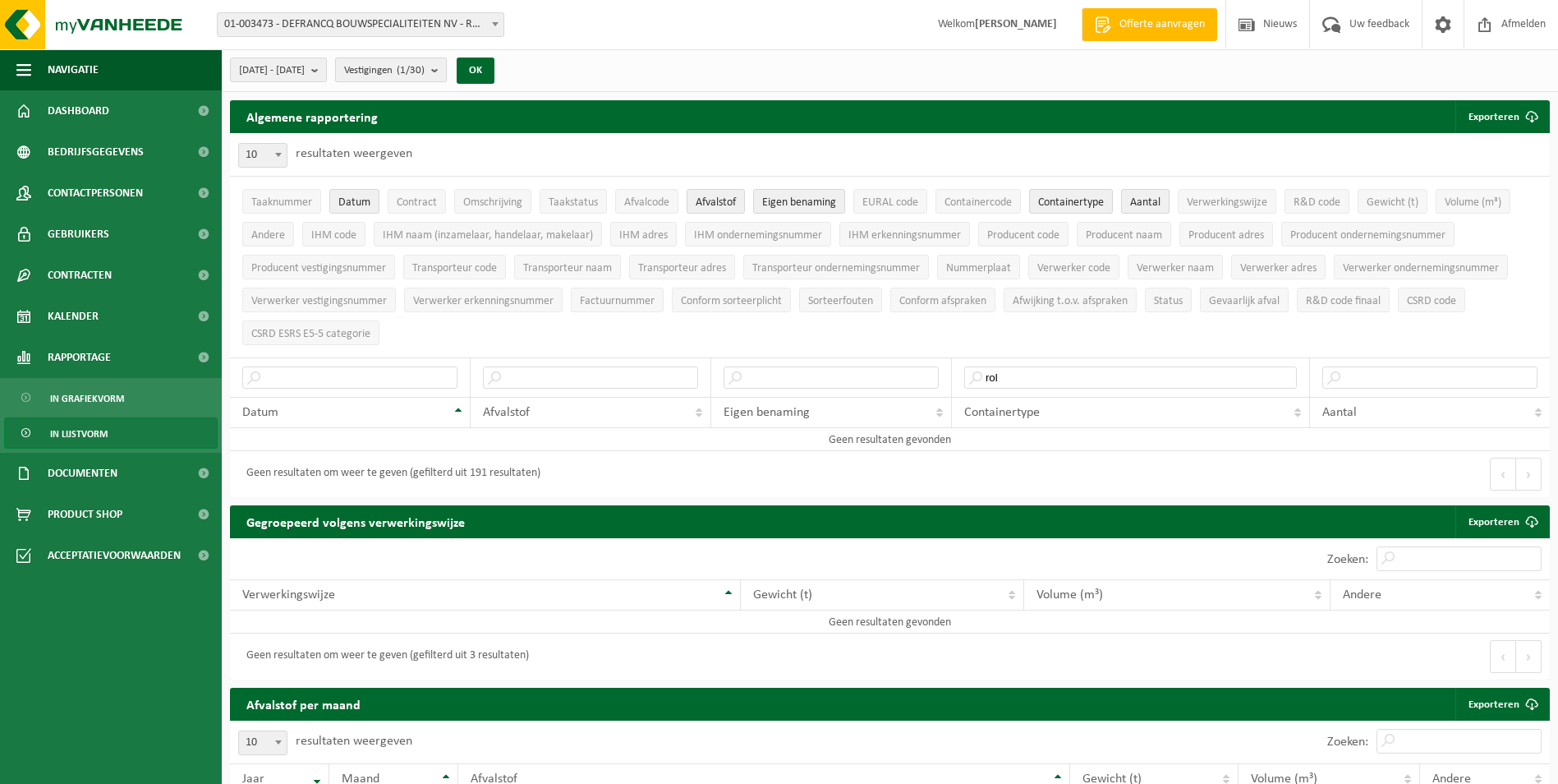
click at [425, 62] on span "Vestigingen (1/30)" at bounding box center [384, 71] width 81 height 25
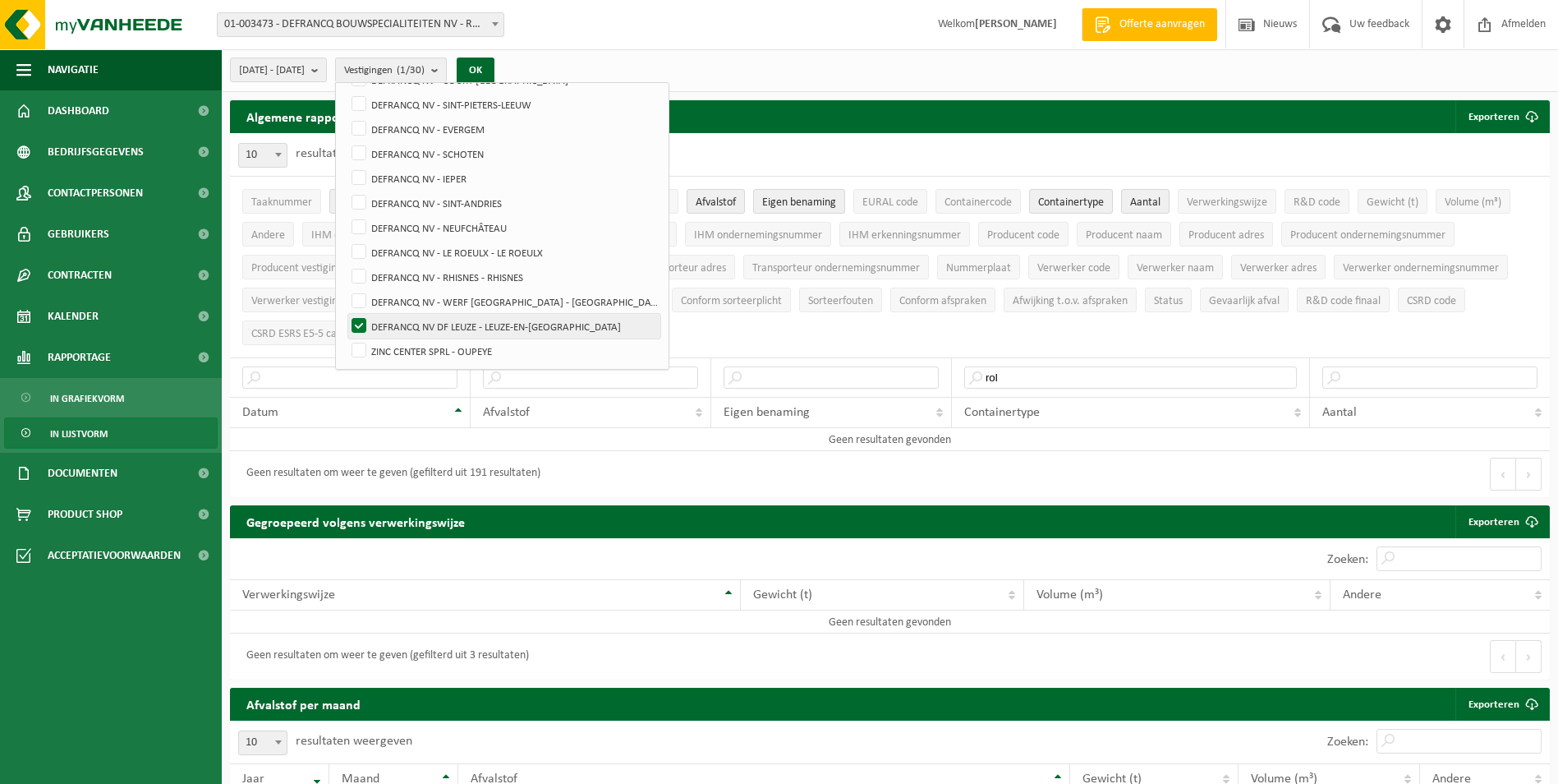
click at [444, 314] on label "DEFRANCQ NV DF LEUZE - LEUZE-EN-[GEOGRAPHIC_DATA]" at bounding box center [505, 326] width 312 height 25
click at [346, 313] on input "DEFRANCQ NV DF LEUZE - LEUZE-EN-[GEOGRAPHIC_DATA]" at bounding box center [345, 313] width 1 height 1
checkbox input "false"
click at [443, 354] on label "ZINC CENTER SPRL - OUPEYE" at bounding box center [505, 351] width 312 height 25
click at [346, 339] on input "ZINC CENTER SPRL - OUPEYE" at bounding box center [345, 338] width 1 height 1
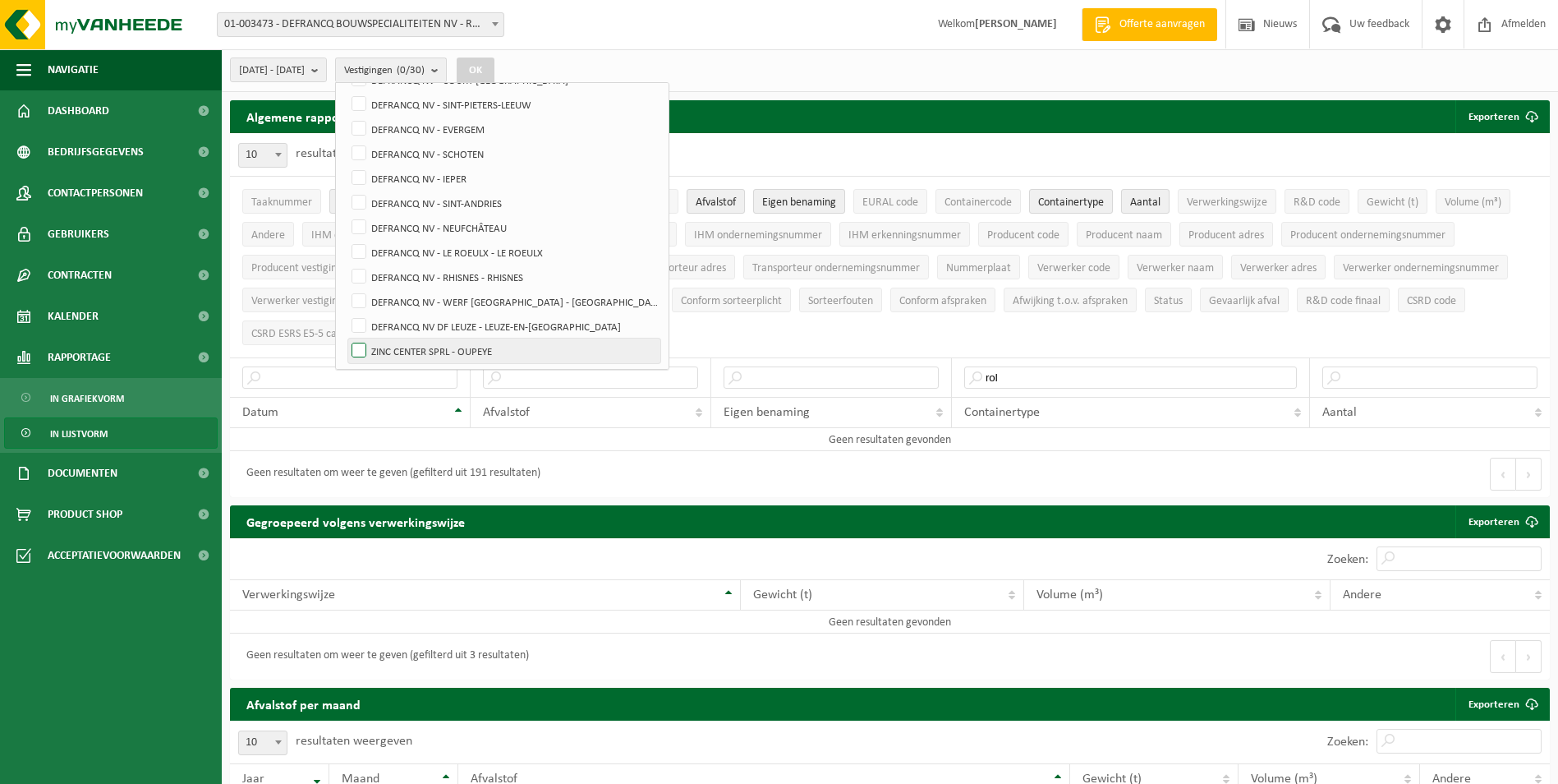
checkbox input "true"
click at [513, 54] on div "[DATE] - [DATE] Huidige maand Vorige maand Laatste 6 maanden Huidig jaar Vorig …" at bounding box center [367, 70] width 291 height 35
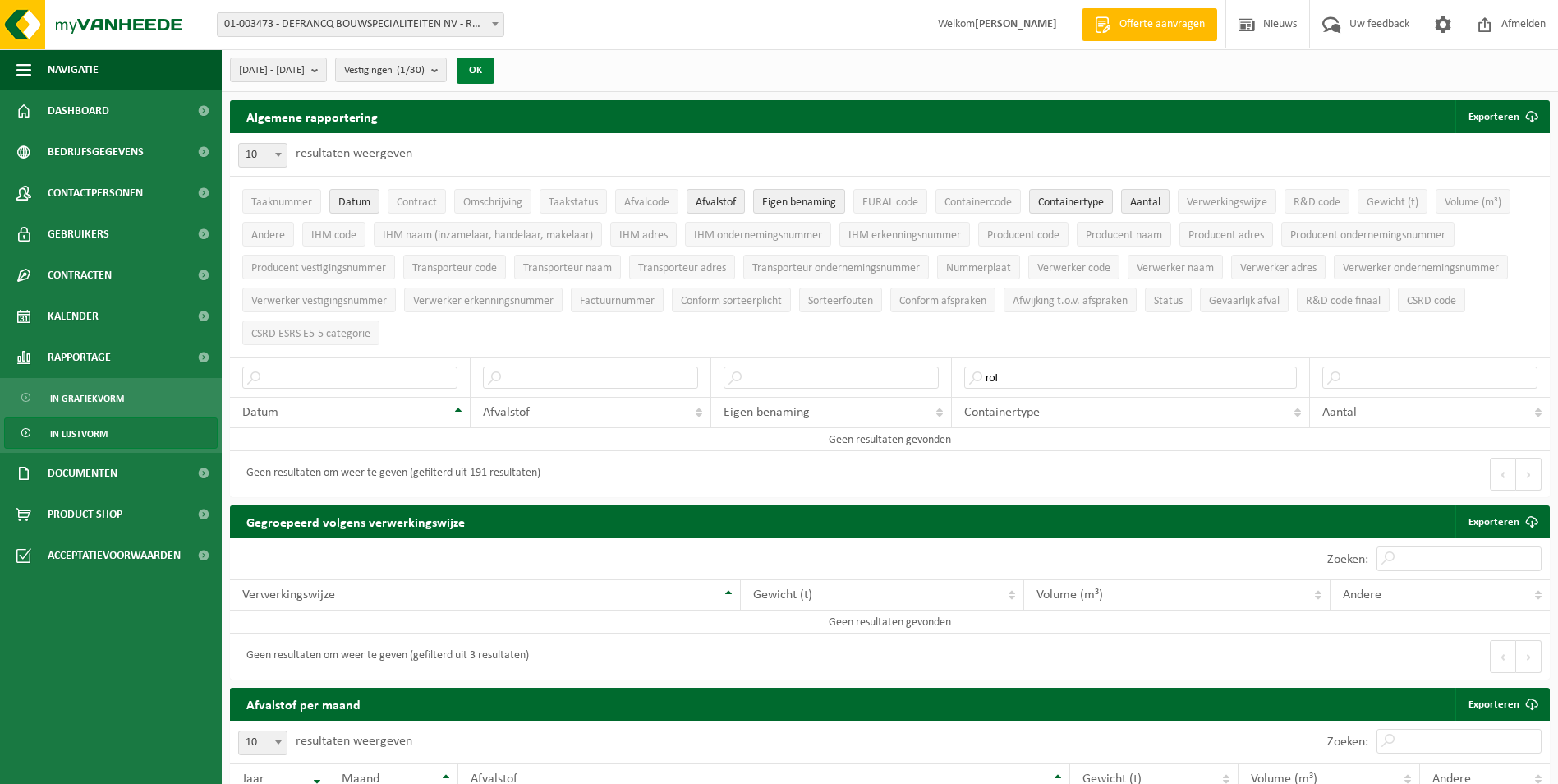
click at [495, 66] on button "OK" at bounding box center [475, 71] width 38 height 27
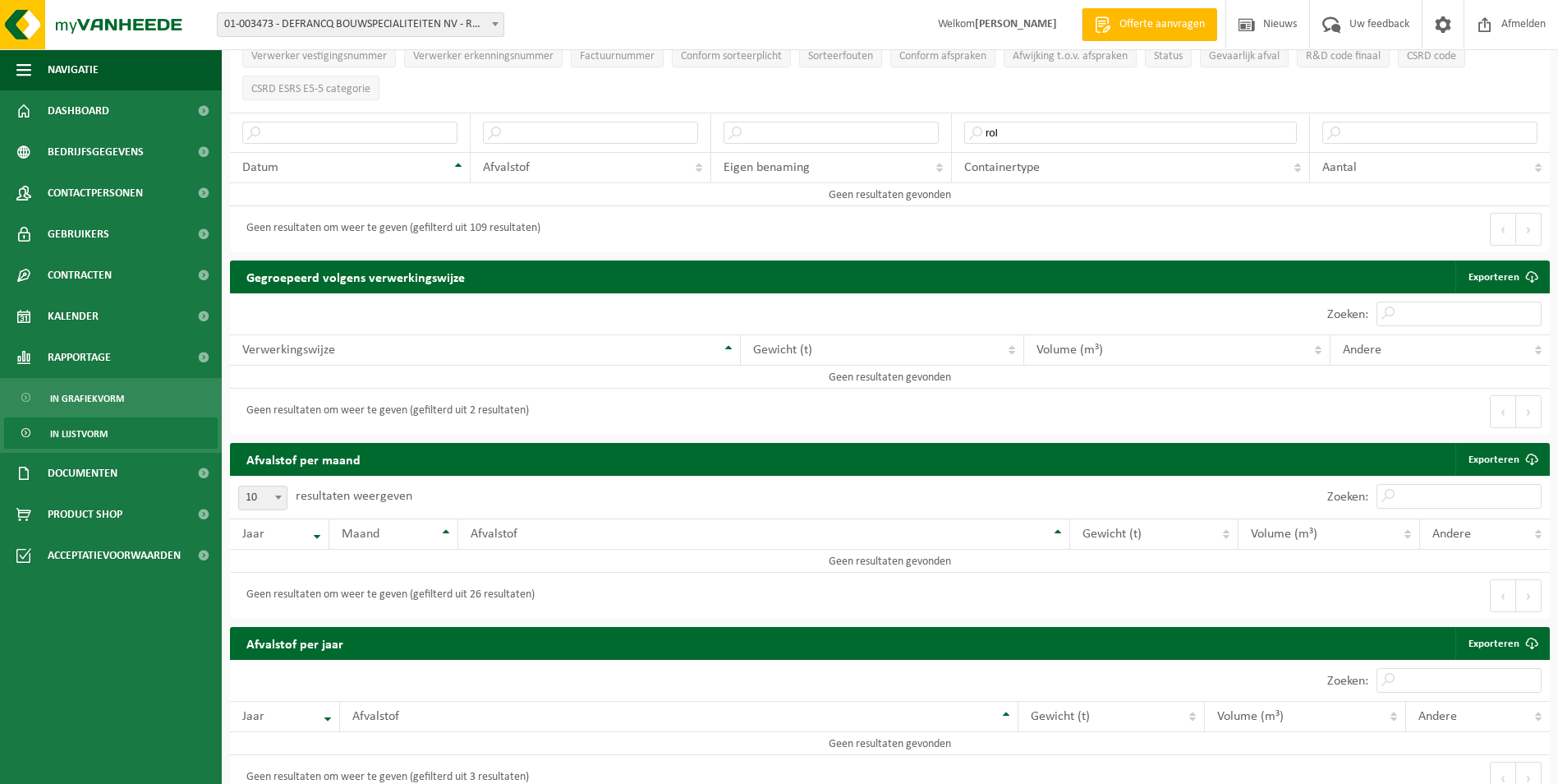
scroll to position [0, 0]
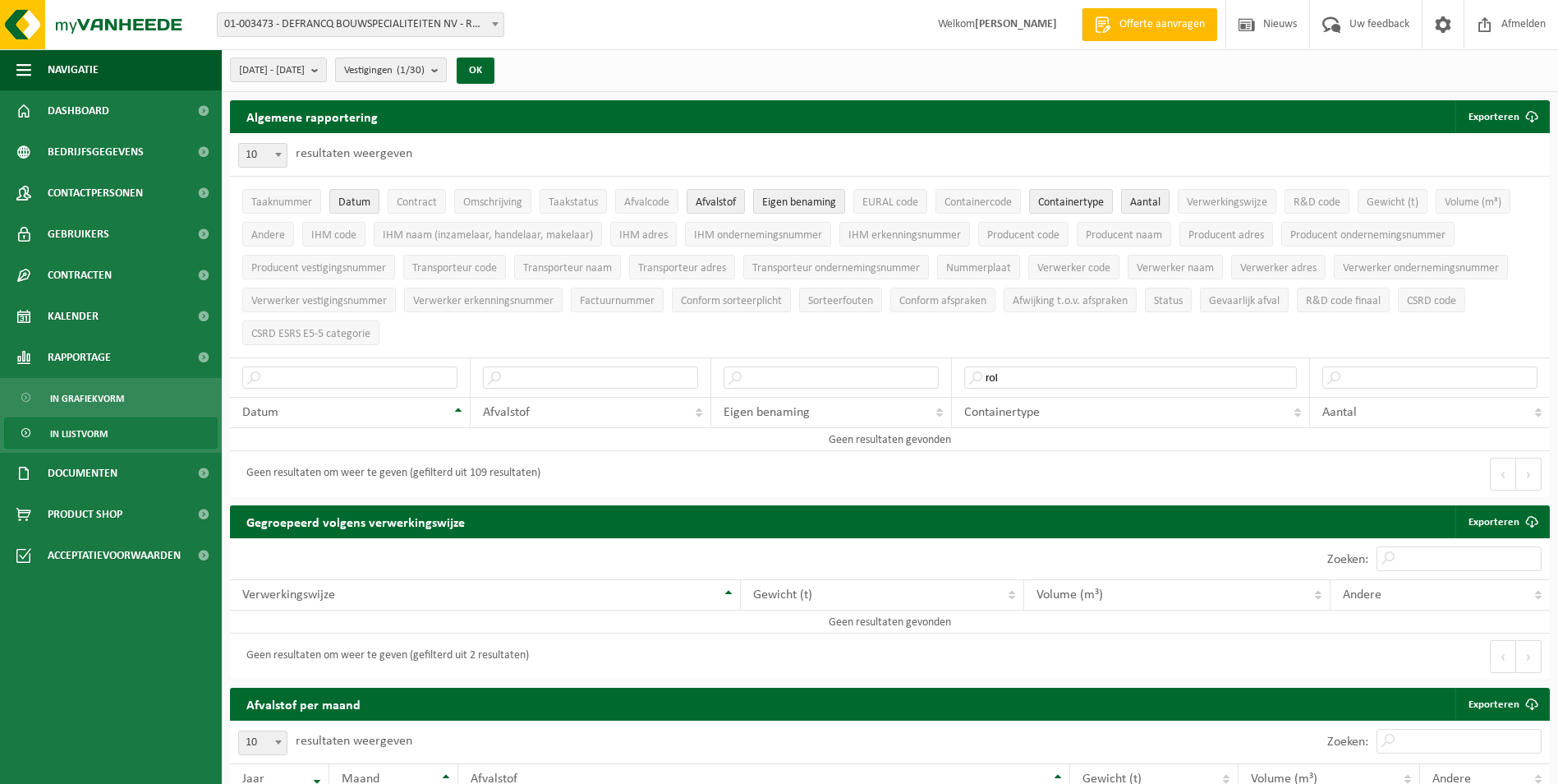
click at [425, 82] on span "Vestigingen (1/30)" at bounding box center [384, 71] width 81 height 25
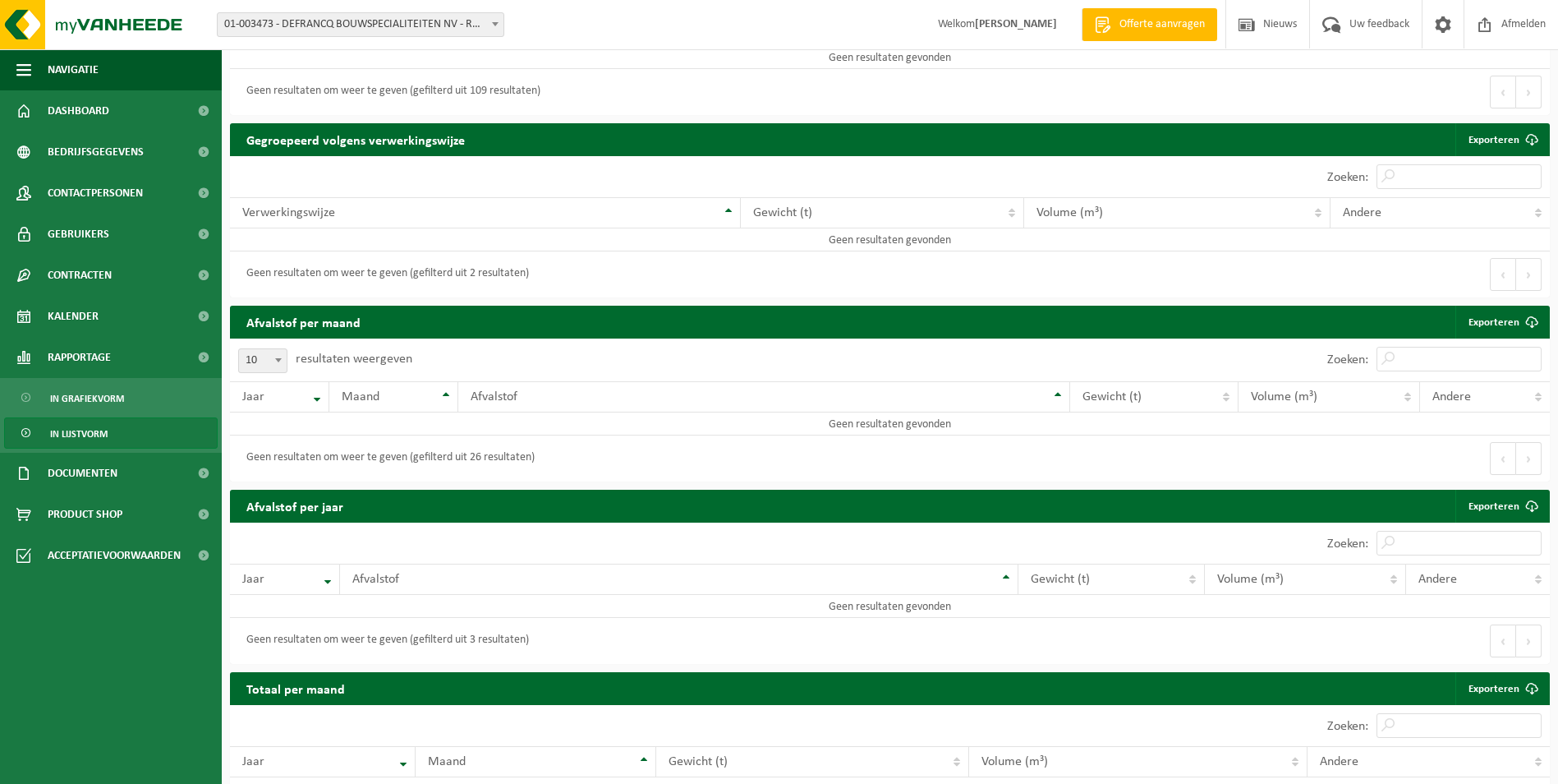
scroll to position [410, 0]
